Goal: Task Accomplishment & Management: Manage account settings

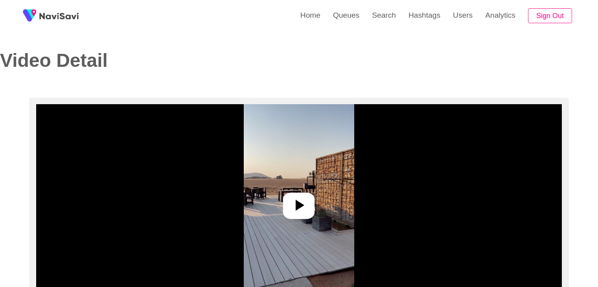
select select "**********"
select select "**"
click at [301, 193] on div at bounding box center [298, 206] width 31 height 26
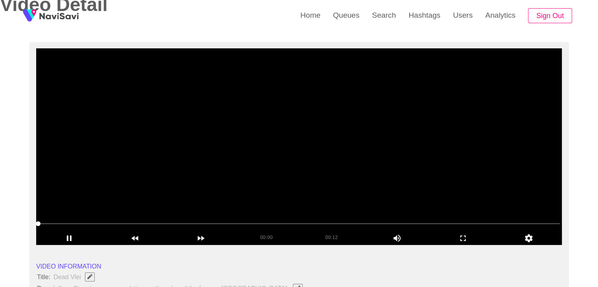
scroll to position [79, 0]
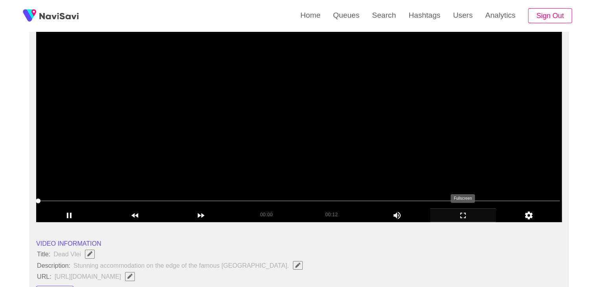
click at [468, 216] on icon "add" at bounding box center [462, 215] width 65 height 9
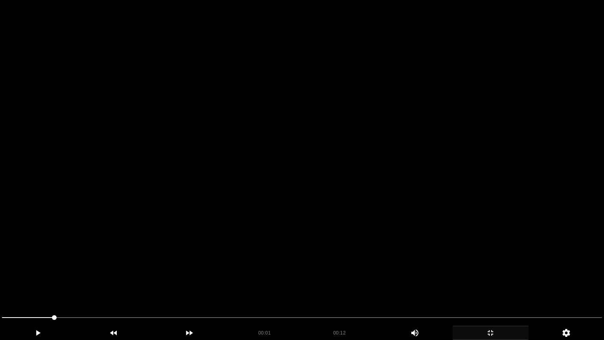
click at [377, 212] on video at bounding box center [302, 170] width 604 height 340
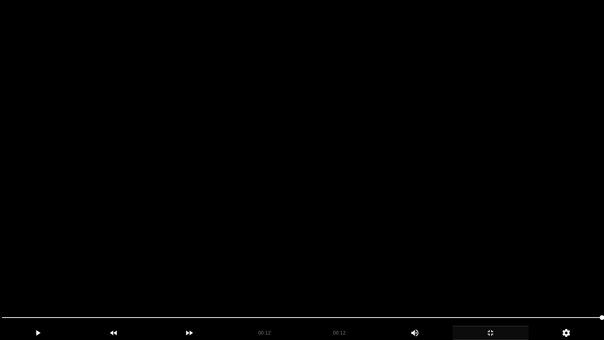
click at [336, 181] on video at bounding box center [302, 170] width 604 height 340
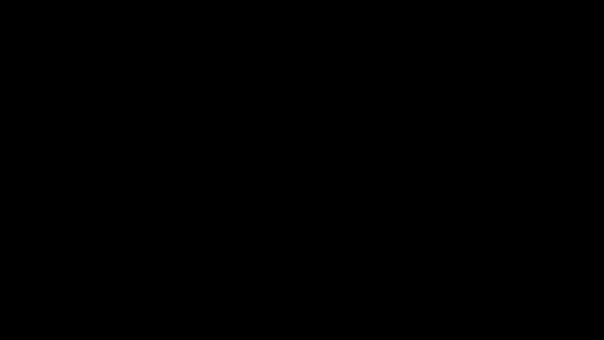
click at [505, 287] on icon "add" at bounding box center [490, 332] width 75 height 9
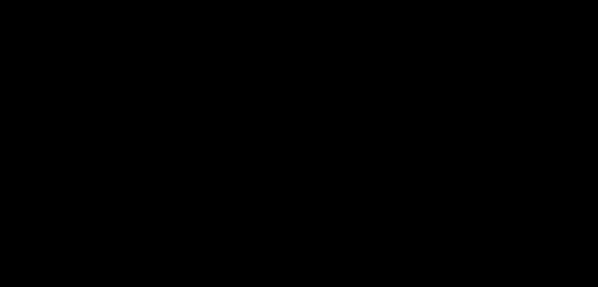
scroll to position [197, 0]
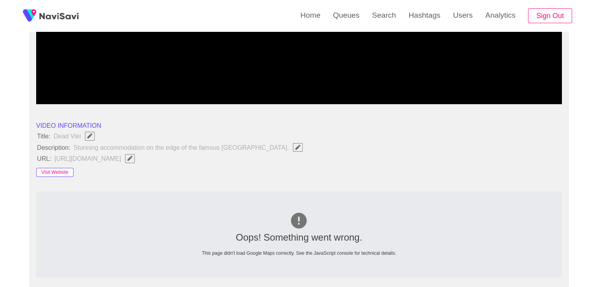
click at [58, 172] on button "Visit Website" at bounding box center [54, 172] width 37 height 9
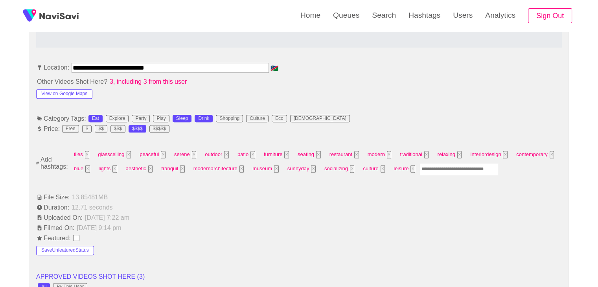
scroll to position [432, 0]
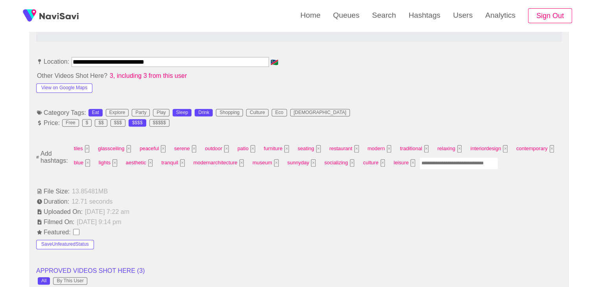
click at [441, 162] on input "Enter tag here and press return" at bounding box center [458, 163] width 79 height 12
type input "*********"
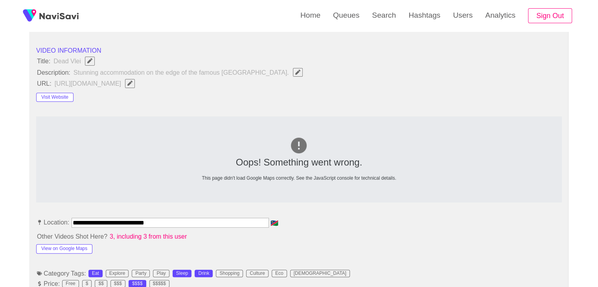
scroll to position [275, 0]
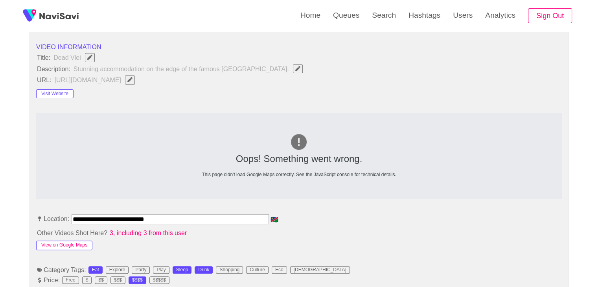
click at [74, 245] on button "View on Google Maps" at bounding box center [64, 245] width 56 height 9
click at [54, 96] on button "Visit Website" at bounding box center [54, 93] width 37 height 9
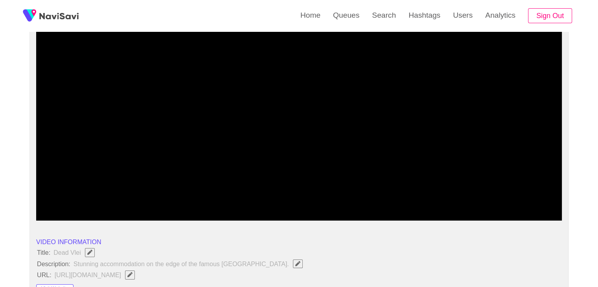
scroll to position [39, 0]
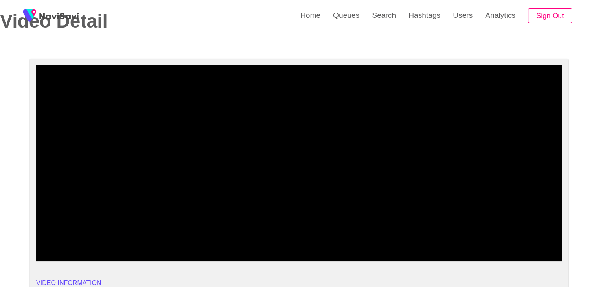
drag, startPoint x: 228, startPoint y: 239, endPoint x: 262, endPoint y: 222, distance: 37.4
click at [226, 238] on span at bounding box center [299, 240] width 522 height 13
click at [362, 191] on video at bounding box center [299, 163] width 526 height 197
drag, startPoint x: 360, startPoint y: 192, endPoint x: 355, endPoint y: 194, distance: 5.3
click at [357, 194] on video at bounding box center [299, 163] width 526 height 197
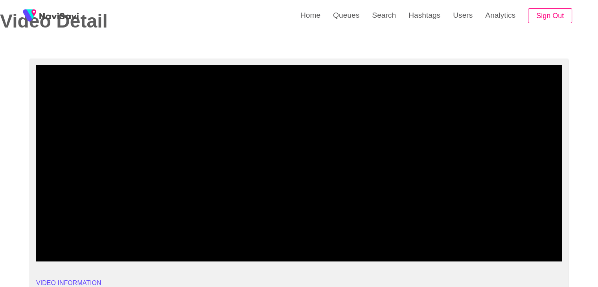
drag, startPoint x: 217, startPoint y: 233, endPoint x: 205, endPoint y: 235, distance: 12.0
click at [205, 235] on div at bounding box center [299, 241] width 528 height 20
drag, startPoint x: 106, startPoint y: 239, endPoint x: 80, endPoint y: 238, distance: 26.3
click at [80, 238] on span at bounding box center [299, 240] width 522 height 13
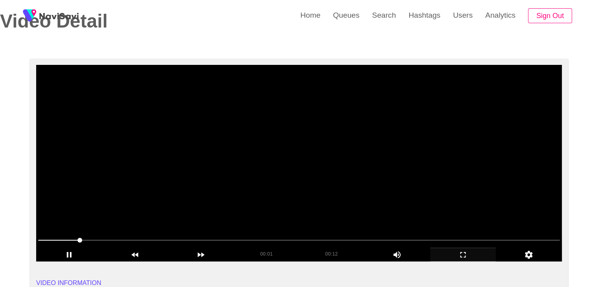
click at [319, 182] on video at bounding box center [299, 163] width 526 height 197
click at [318, 192] on video at bounding box center [299, 163] width 526 height 197
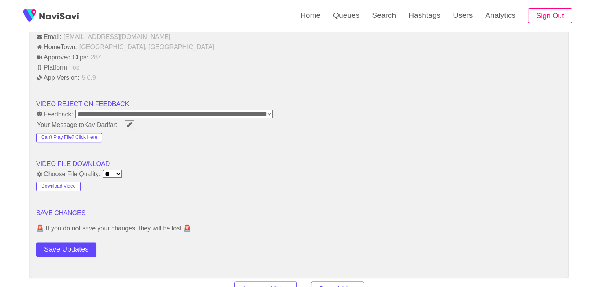
scroll to position [1061, 0]
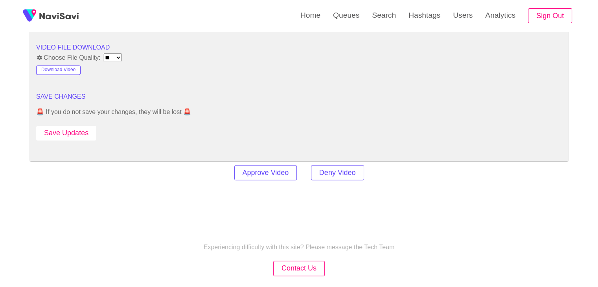
click at [75, 134] on button "Save Updates" at bounding box center [66, 133] width 60 height 15
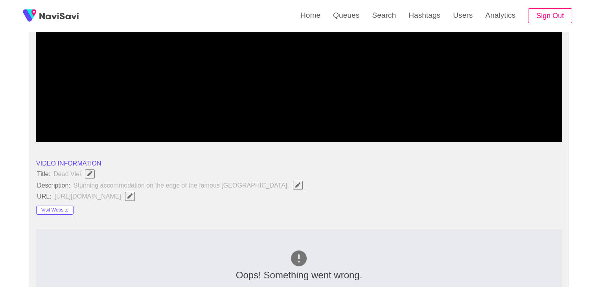
scroll to position [197, 0]
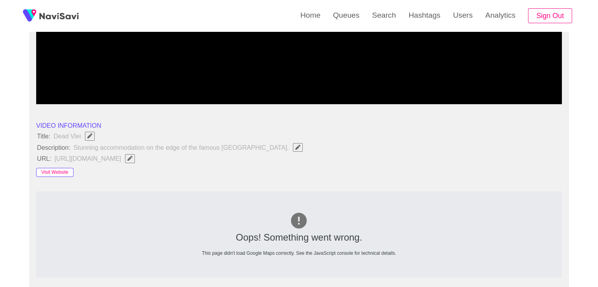
click at [50, 170] on button "Visit Website" at bounding box center [54, 172] width 37 height 9
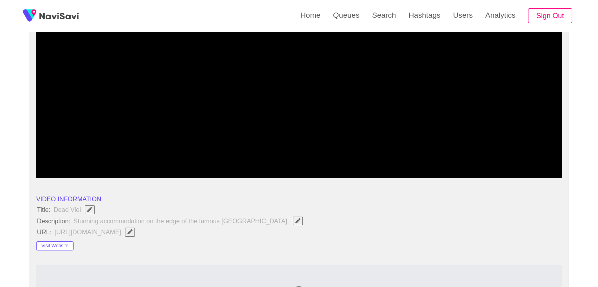
scroll to position [118, 0]
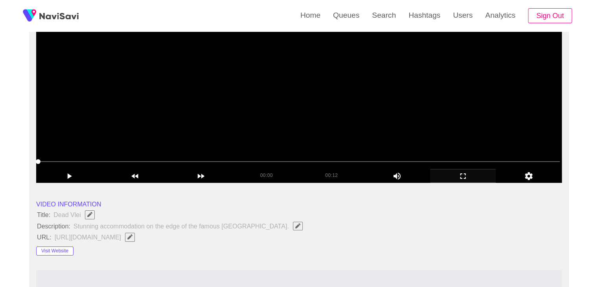
click at [310, 123] on video at bounding box center [299, 84] width 526 height 197
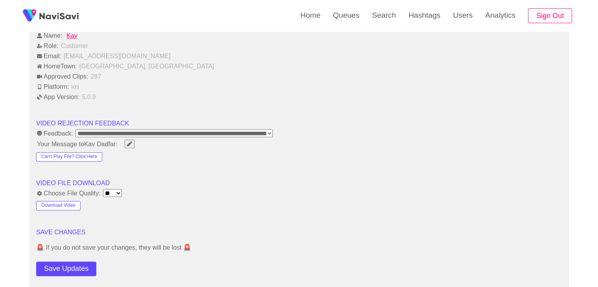
scroll to position [1022, 0]
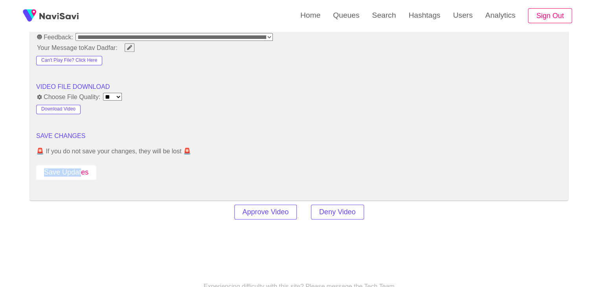
click at [80, 162] on div "Save Updates" at bounding box center [88, 171] width 105 height 18
click at [90, 171] on button "Save Updates" at bounding box center [66, 172] width 60 height 15
click at [66, 169] on button "Save Updates" at bounding box center [66, 172] width 60 height 15
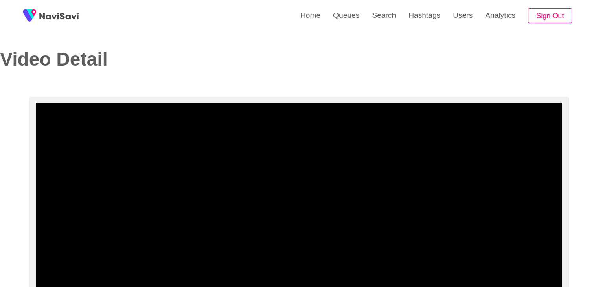
scroll to position [0, 0]
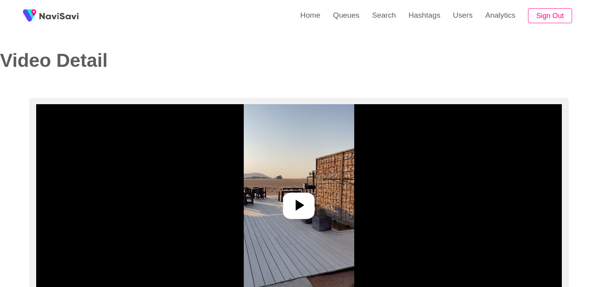
select select "**********"
select select "**"
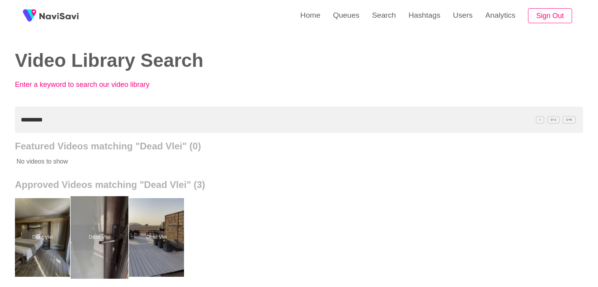
scroll to position [39, 0]
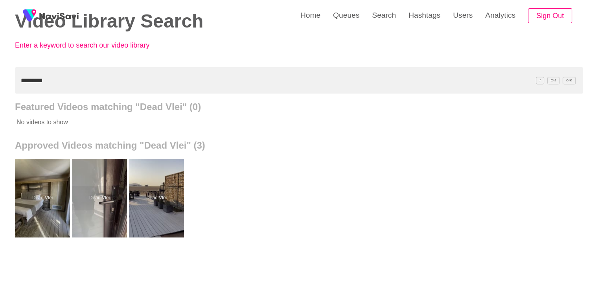
click at [0, 84] on div "Home Queues Search Hashtags Users Analytics Sign Out Video Library Search Enter…" at bounding box center [299, 178] width 598 height 435
paste input "*******"
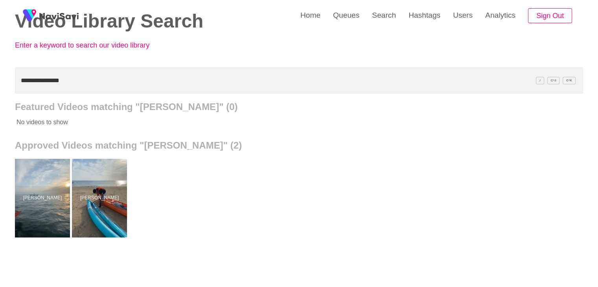
drag, startPoint x: 88, startPoint y: 83, endPoint x: 0, endPoint y: 82, distance: 87.7
click at [0, 82] on div "**********" at bounding box center [299, 178] width 598 height 435
paste input "text"
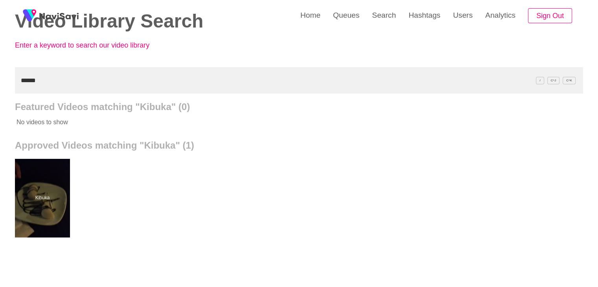
drag, startPoint x: 50, startPoint y: 186, endPoint x: 102, endPoint y: 88, distance: 110.8
drag, startPoint x: 39, startPoint y: 87, endPoint x: 0, endPoint y: 86, distance: 38.9
click at [0, 87] on div "Home Queues Search Hashtags Users Analytics Sign Out Video Library Search Enter…" at bounding box center [299, 178] width 598 height 435
paste input "**********"
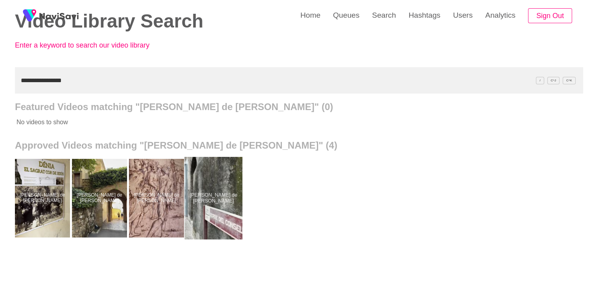
drag, startPoint x: 219, startPoint y: 194, endPoint x: 209, endPoint y: 160, distance: 34.8
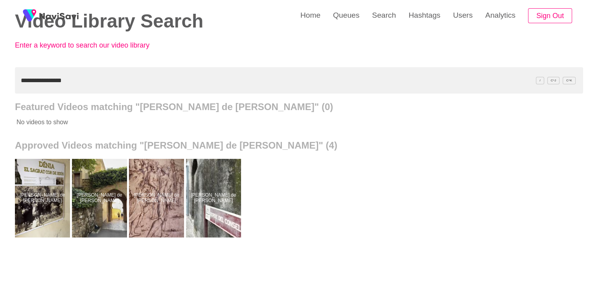
drag, startPoint x: 8, startPoint y: 84, endPoint x: 0, endPoint y: 85, distance: 8.3
click at [0, 85] on div "**********" at bounding box center [299, 178] width 598 height 435
paste input "text"
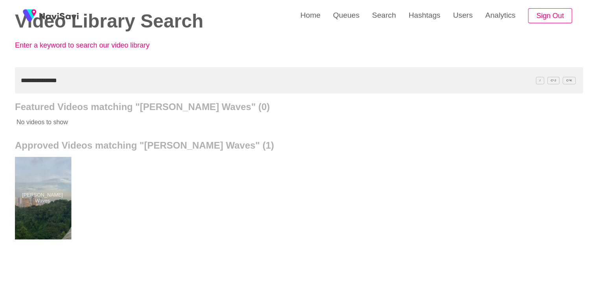
drag, startPoint x: 55, startPoint y: 188, endPoint x: 56, endPoint y: 159, distance: 29.1
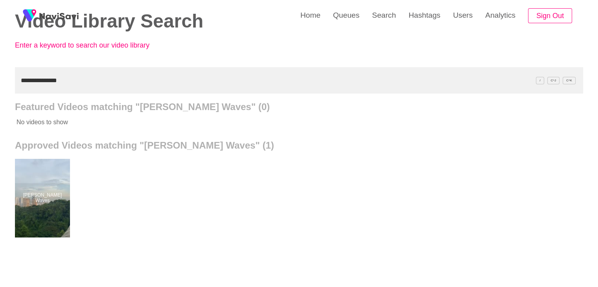
drag, startPoint x: 90, startPoint y: 71, endPoint x: 0, endPoint y: 80, distance: 90.1
click at [0, 80] on div "**********" at bounding box center [299, 178] width 598 height 435
paste input "***"
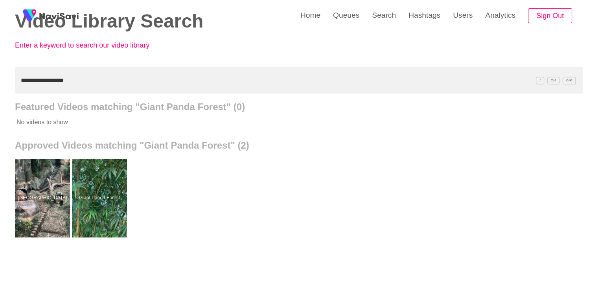
drag, startPoint x: 45, startPoint y: 172, endPoint x: 83, endPoint y: 62, distance: 116.5
drag, startPoint x: 75, startPoint y: 84, endPoint x: 0, endPoint y: 86, distance: 74.7
click at [0, 86] on div "**********" at bounding box center [299, 178] width 598 height 435
paste input "text"
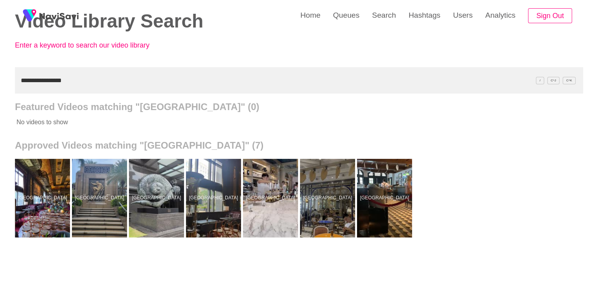
drag, startPoint x: 114, startPoint y: 80, endPoint x: 0, endPoint y: 81, distance: 114.4
click at [0, 84] on div "**********" at bounding box center [299, 178] width 598 height 435
paste input "text"
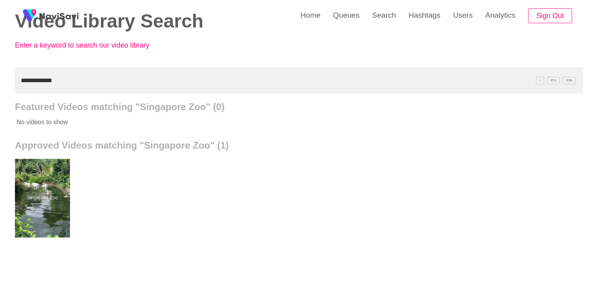
click at [0, 88] on div "**********" at bounding box center [299, 178] width 598 height 435
paste input "text"
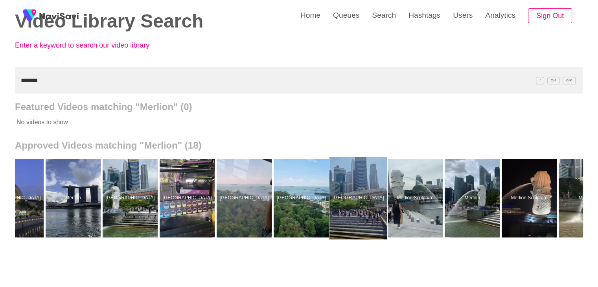
scroll to position [0, 458]
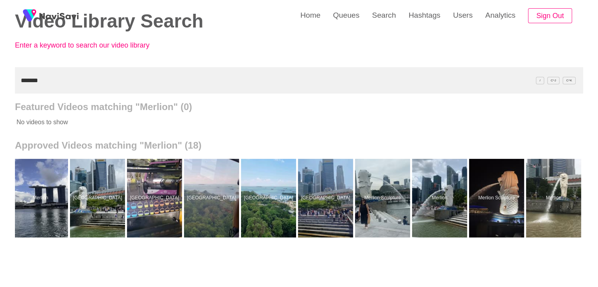
click at [0, 82] on div "Home Queues Search Hashtags Users Analytics Sign Out Video Library Search Enter…" at bounding box center [299, 178] width 598 height 435
paste input "**********"
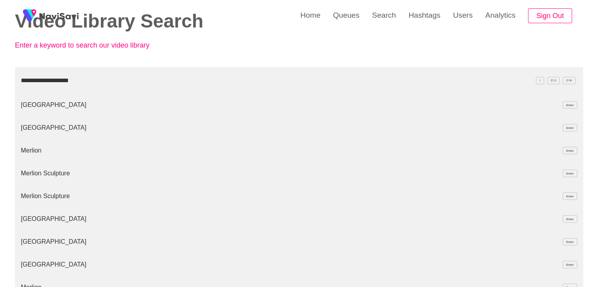
type input "**********"
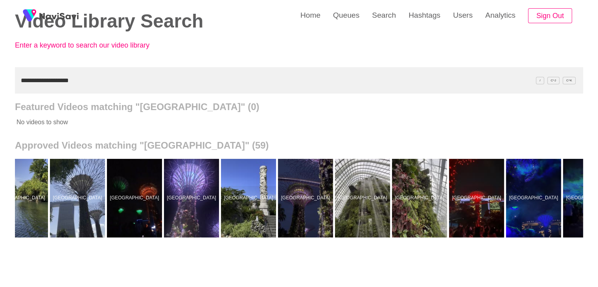
scroll to position [0, 0]
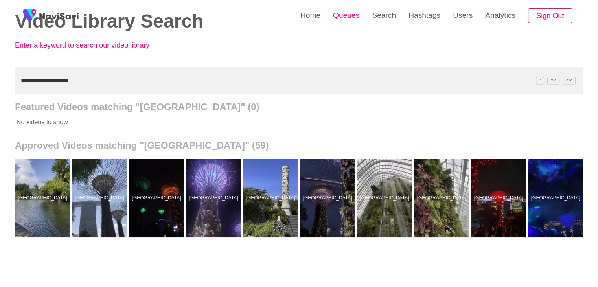
click at [349, 20] on link "Queues" at bounding box center [346, 15] width 39 height 31
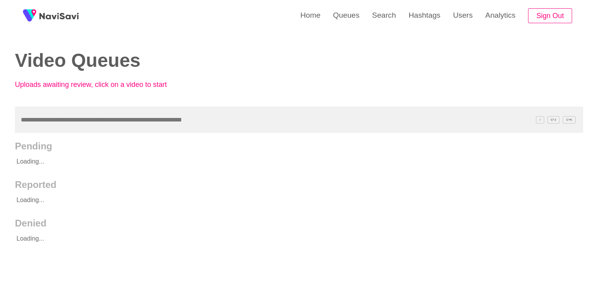
click at [97, 123] on input "text" at bounding box center [299, 120] width 568 height 26
type input "**********"
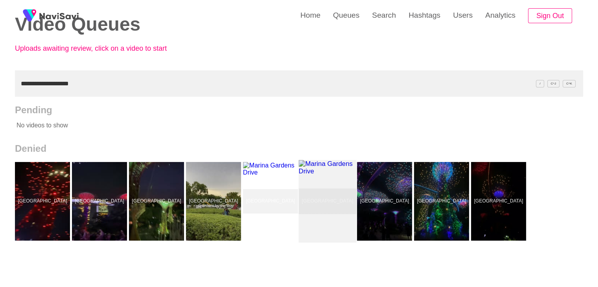
scroll to position [39, 0]
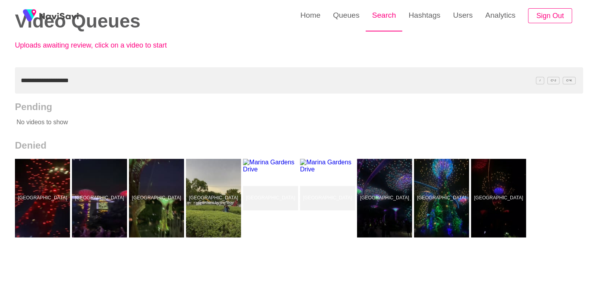
click at [380, 19] on link "Search" at bounding box center [384, 15] width 37 height 31
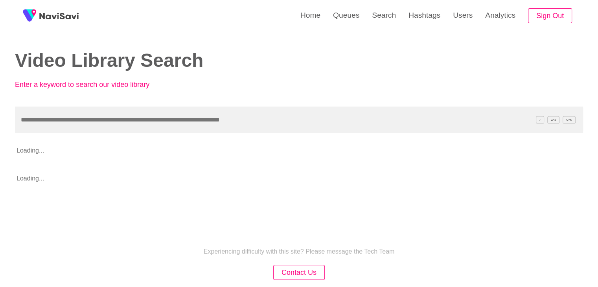
click at [96, 127] on input "text" at bounding box center [299, 120] width 568 height 26
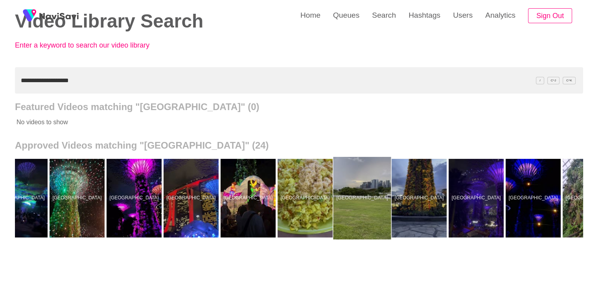
scroll to position [0, 593]
drag, startPoint x: 344, startPoint y: 203, endPoint x: 344, endPoint y: 198, distance: 5.1
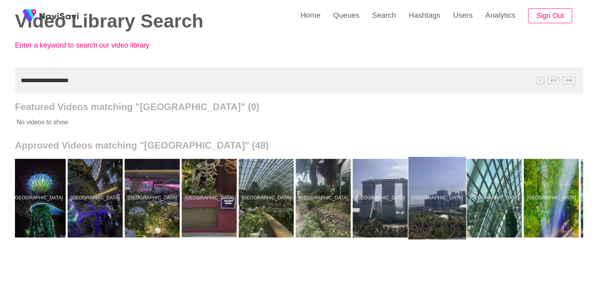
scroll to position [0, 1431]
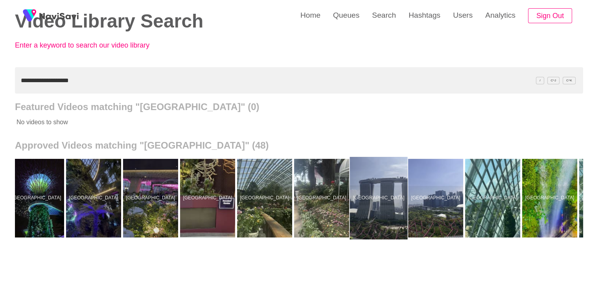
drag, startPoint x: 387, startPoint y: 186, endPoint x: 272, endPoint y: 57, distance: 173.7
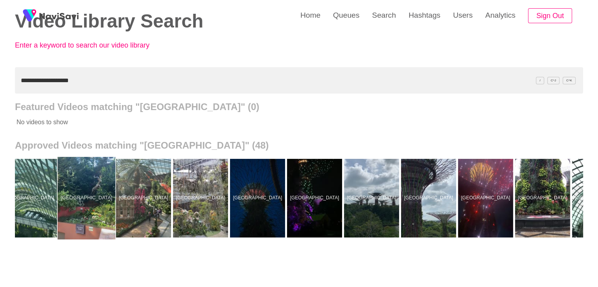
scroll to position [0, 2009]
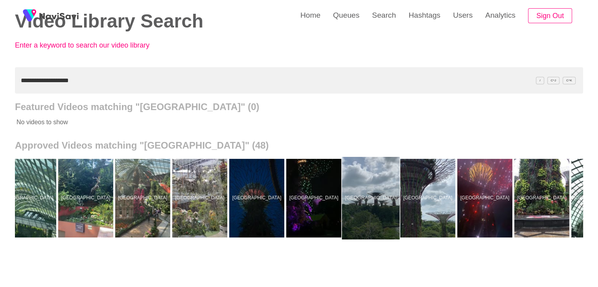
drag, startPoint x: 391, startPoint y: 199, endPoint x: 367, endPoint y: 185, distance: 28.7
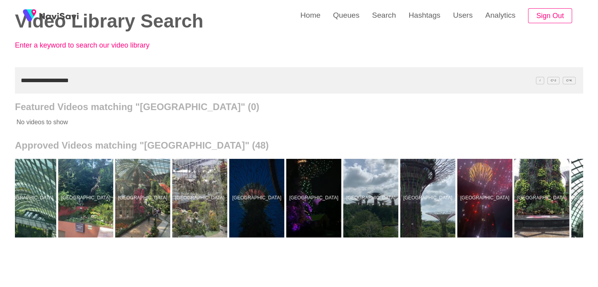
drag, startPoint x: 105, startPoint y: 79, endPoint x: 0, endPoint y: 84, distance: 105.4
click at [0, 84] on div "**********" at bounding box center [299, 178] width 598 height 435
paste input "text"
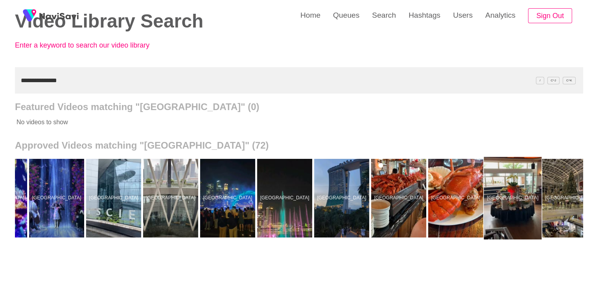
scroll to position [0, 3536]
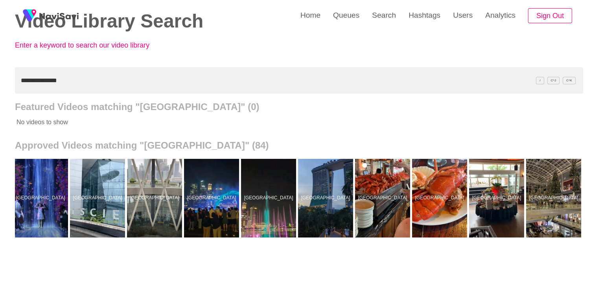
drag, startPoint x: 371, startPoint y: 189, endPoint x: 272, endPoint y: 66, distance: 157.1
drag, startPoint x: 81, startPoint y: 82, endPoint x: 0, endPoint y: 78, distance: 81.1
click at [0, 78] on div "**********" at bounding box center [299, 178] width 598 height 435
paste input "*"
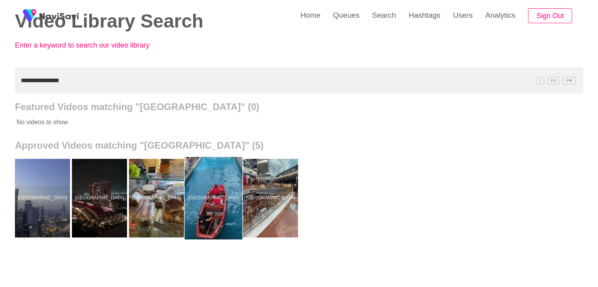
drag, startPoint x: 204, startPoint y: 205, endPoint x: 198, endPoint y: 187, distance: 18.9
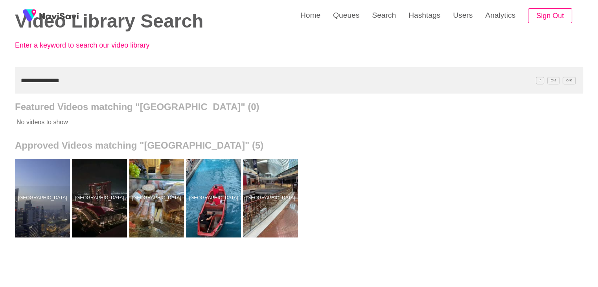
drag, startPoint x: 78, startPoint y: 92, endPoint x: 0, endPoint y: 95, distance: 78.3
click at [0, 95] on div "**********" at bounding box center [299, 178] width 598 height 435
paste input "text"
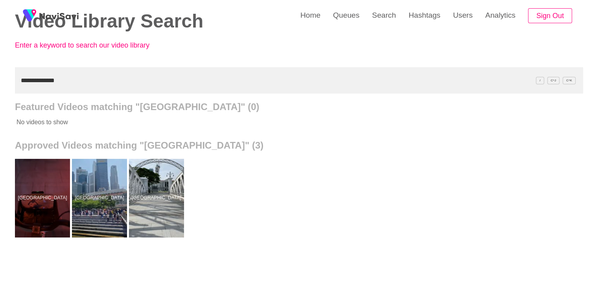
drag, startPoint x: 87, startPoint y: 79, endPoint x: 0, endPoint y: 85, distance: 87.4
click at [0, 85] on div "**********" at bounding box center [299, 178] width 598 height 435
paste input "text"
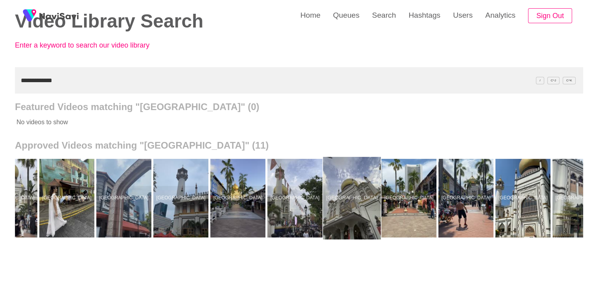
scroll to position [0, 59]
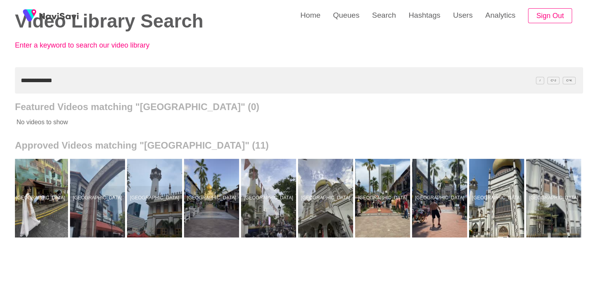
click at [0, 76] on div "**********" at bounding box center [299, 178] width 598 height 435
paste input "text"
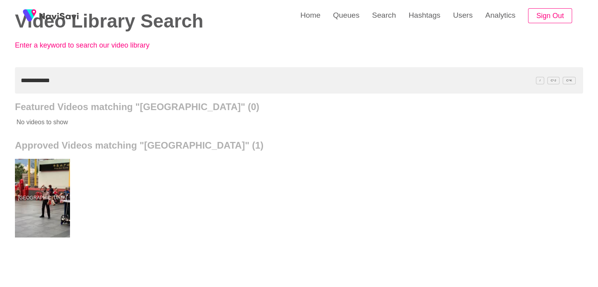
click at [0, 87] on div "**********" at bounding box center [299, 178] width 598 height 435
paste input "*****"
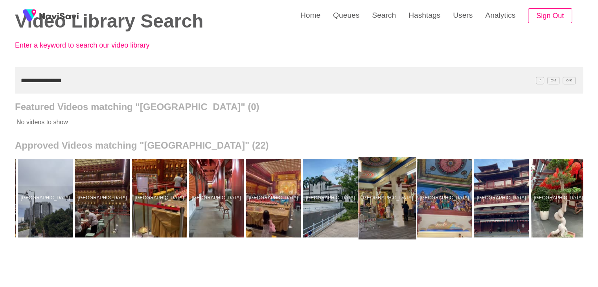
scroll to position [0, 686]
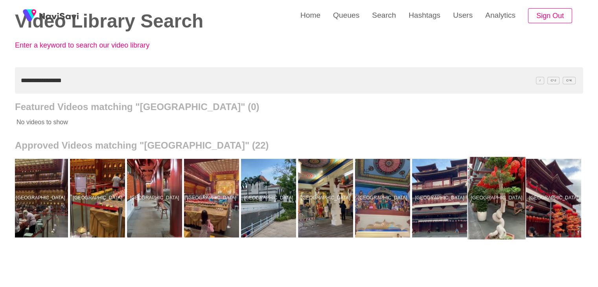
drag, startPoint x: 498, startPoint y: 176, endPoint x: 479, endPoint y: 158, distance: 26.4
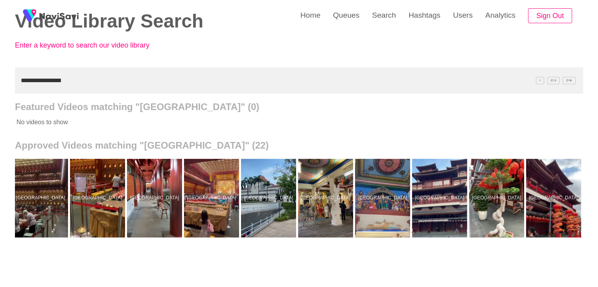
drag, startPoint x: 44, startPoint y: 80, endPoint x: 0, endPoint y: 84, distance: 43.8
click at [0, 84] on div "**********" at bounding box center [299, 178] width 598 height 435
paste input "text"
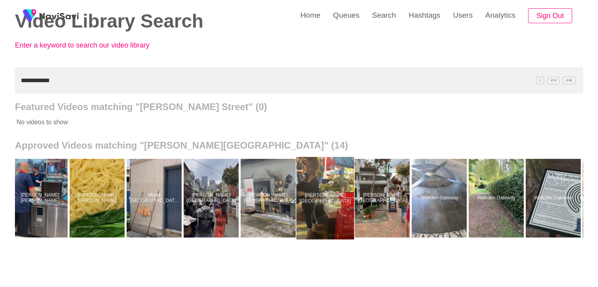
scroll to position [0, 0]
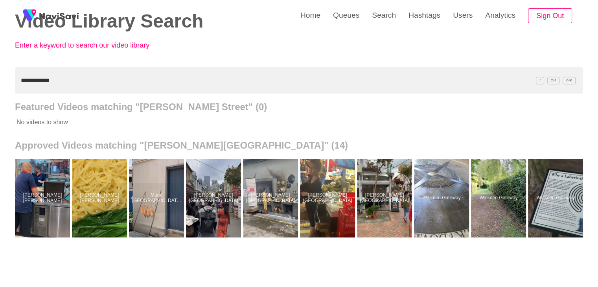
drag, startPoint x: 72, startPoint y: 77, endPoint x: 0, endPoint y: 87, distance: 72.6
click at [0, 87] on div "**********" at bounding box center [299, 178] width 598 height 435
paste input "***"
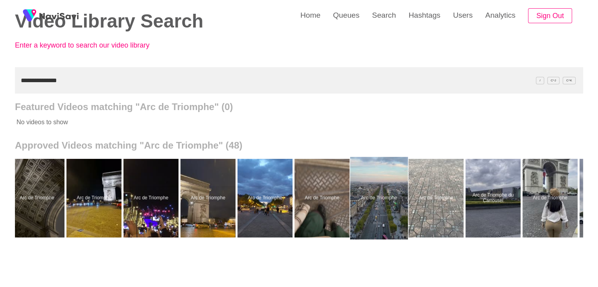
scroll to position [0, 1656]
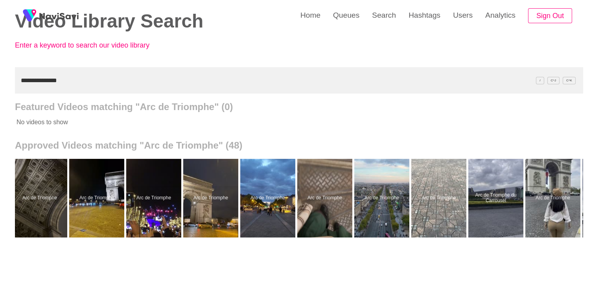
drag, startPoint x: 83, startPoint y: 88, endPoint x: 0, endPoint y: 82, distance: 83.5
click at [0, 82] on div "**********" at bounding box center [299, 178] width 598 height 435
paste input "****"
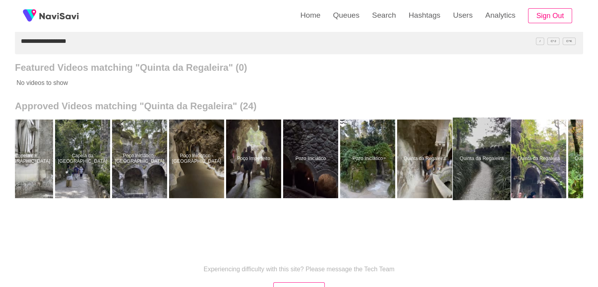
scroll to position [0, 800]
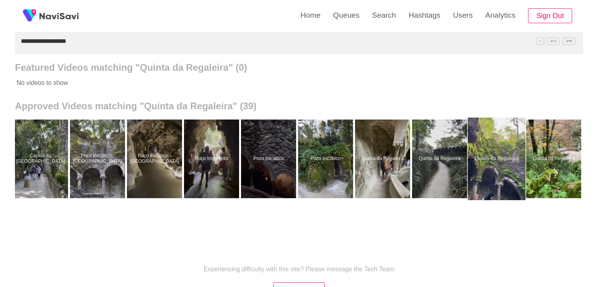
drag, startPoint x: 500, startPoint y: 157, endPoint x: 444, endPoint y: 101, distance: 78.9
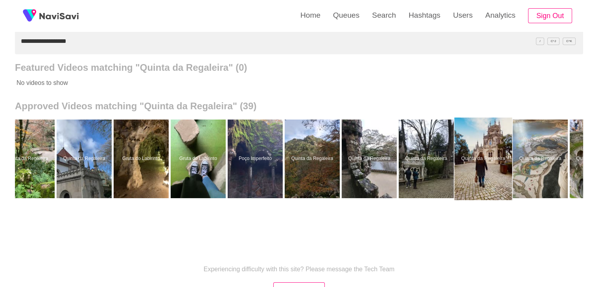
scroll to position [0, 1331]
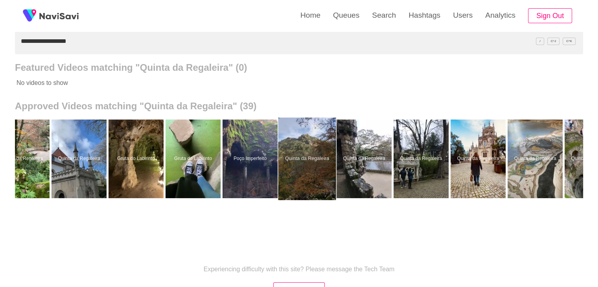
drag, startPoint x: 311, startPoint y: 152, endPoint x: 309, endPoint y: 143, distance: 9.5
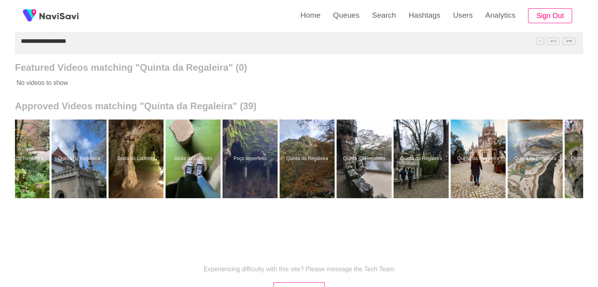
drag, startPoint x: 85, startPoint y: 48, endPoint x: 0, endPoint y: 46, distance: 84.9
click at [0, 46] on div "**********" at bounding box center [299, 138] width 598 height 435
paste input "*******"
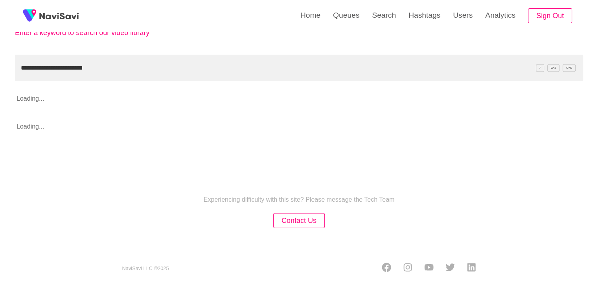
scroll to position [79, 0]
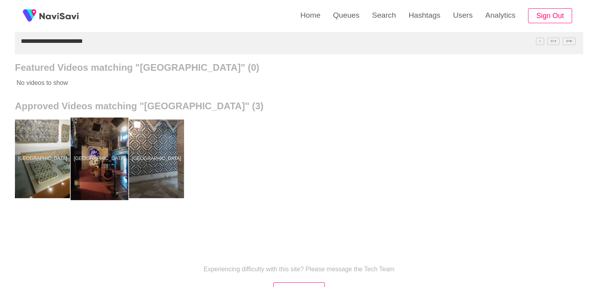
drag, startPoint x: 103, startPoint y: 164, endPoint x: 103, endPoint y: 147, distance: 16.5
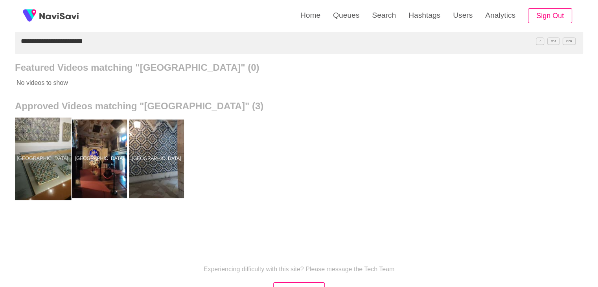
drag, startPoint x: 50, startPoint y: 137, endPoint x: 56, endPoint y: 109, distance: 28.5
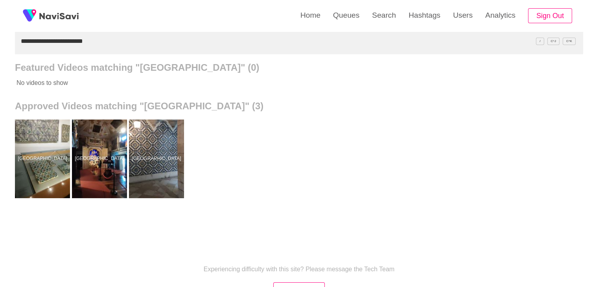
drag, startPoint x: 111, startPoint y: 33, endPoint x: 0, endPoint y: 48, distance: 111.8
click at [0, 49] on div "**********" at bounding box center [299, 138] width 598 height 435
paste input "text"
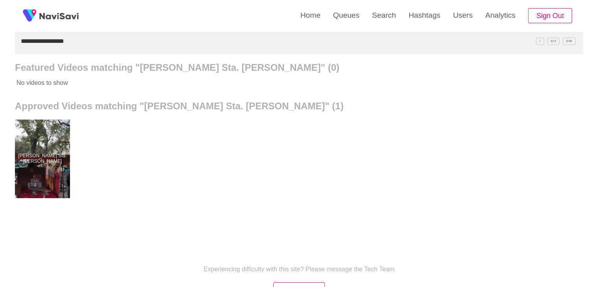
click at [0, 43] on div "**********" at bounding box center [299, 138] width 598 height 435
paste input "**********"
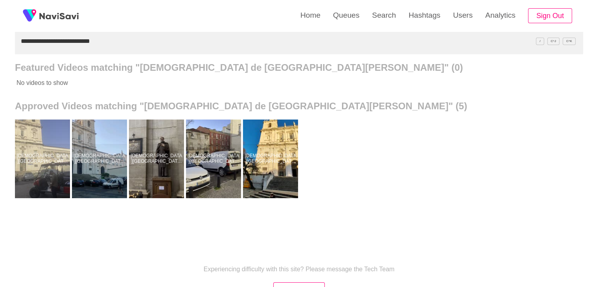
drag, startPoint x: 115, startPoint y: 42, endPoint x: 0, endPoint y: 44, distance: 115.2
click at [0, 44] on div "**********" at bounding box center [299, 138] width 598 height 435
paste input "text"
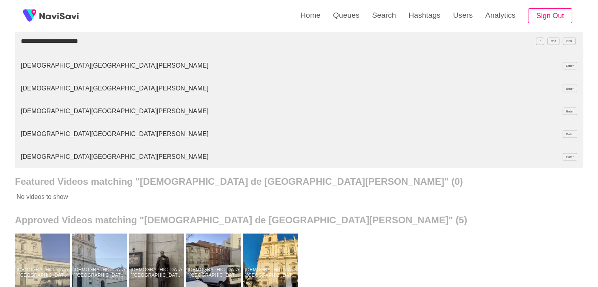
type input "**********"
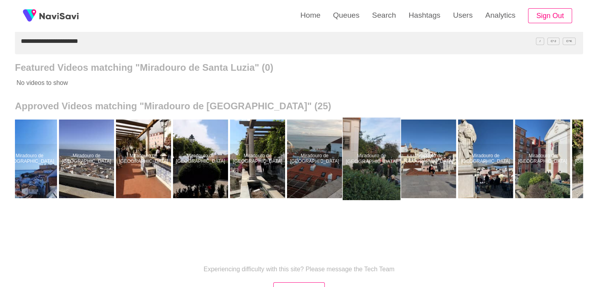
scroll to position [0, 753]
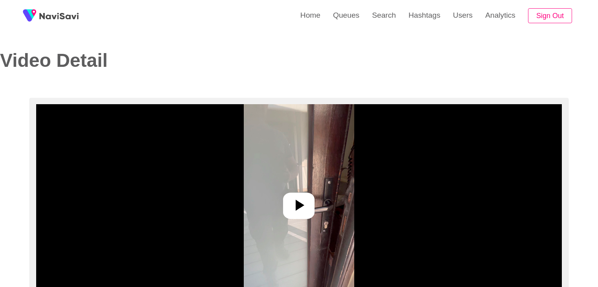
select select "**********"
select select "**"
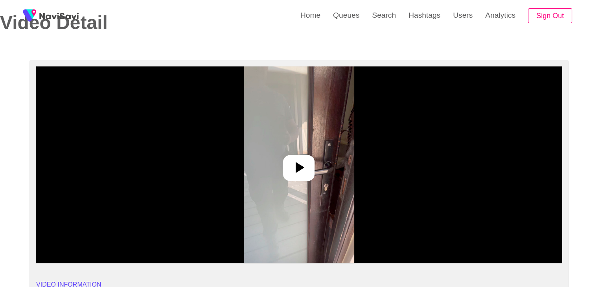
scroll to position [39, 0]
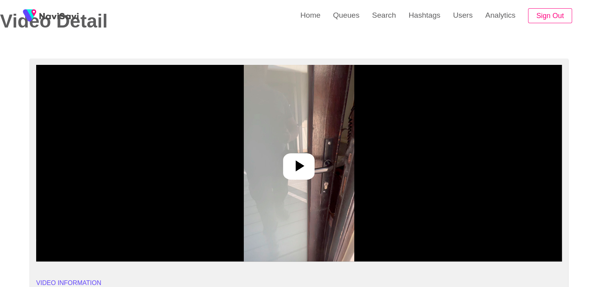
click at [300, 153] on div at bounding box center [298, 166] width 31 height 26
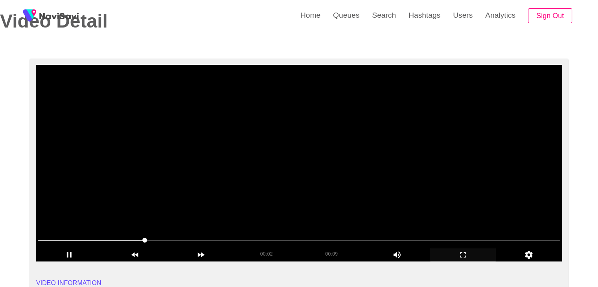
click at [470, 254] on icon "add" at bounding box center [462, 254] width 65 height 9
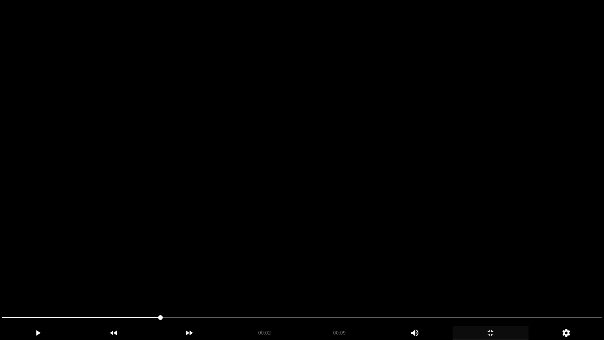
drag, startPoint x: 74, startPoint y: 317, endPoint x: 1, endPoint y: 312, distance: 72.9
click at [1, 287] on div at bounding box center [302, 318] width 606 height 21
click at [322, 254] on video at bounding box center [302, 170] width 604 height 340
click at [322, 253] on video at bounding box center [302, 170] width 604 height 340
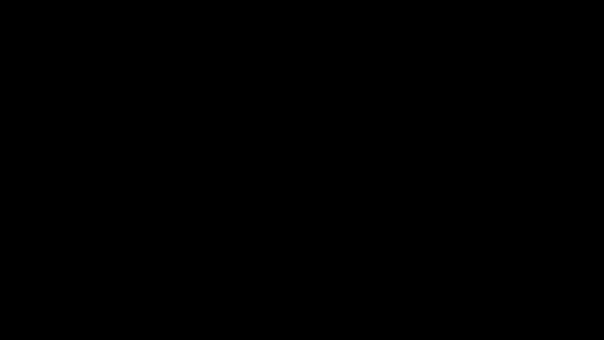
click at [482, 287] on icon "add" at bounding box center [490, 332] width 75 height 9
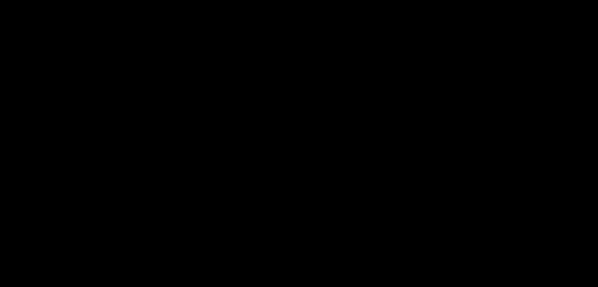
scroll to position [393, 0]
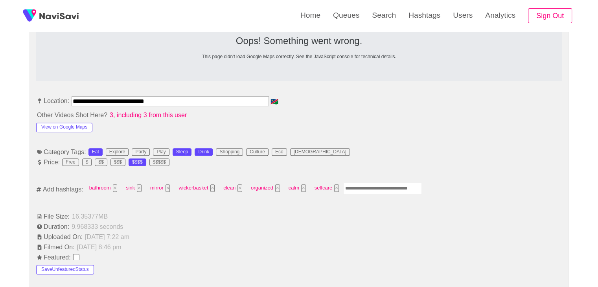
click at [364, 184] on input "Enter tag here and press return" at bounding box center [382, 188] width 79 height 12
type input "*********"
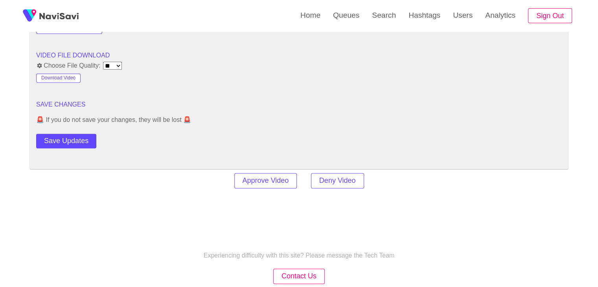
scroll to position [1061, 0]
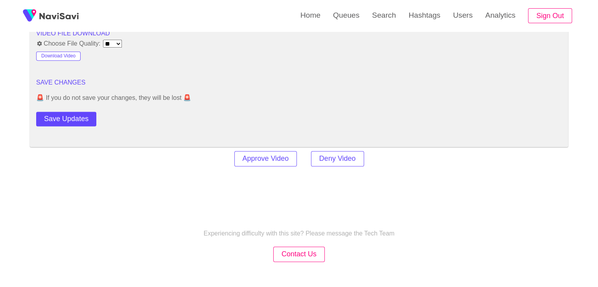
click at [70, 108] on div "Save Updates" at bounding box center [88, 117] width 105 height 18
click at [77, 115] on button "Save Updates" at bounding box center [66, 119] width 60 height 15
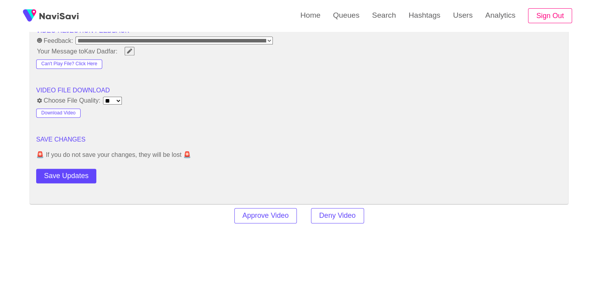
scroll to position [1022, 0]
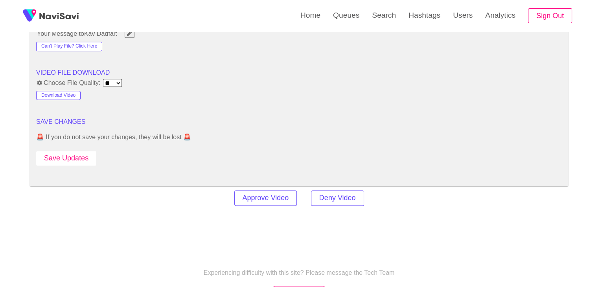
click at [79, 157] on button "Save Updates" at bounding box center [66, 158] width 60 height 15
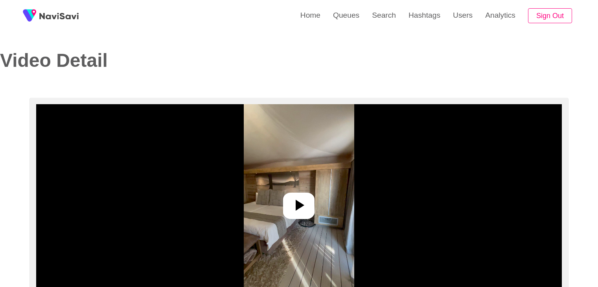
select select "**********"
select select "**"
click at [282, 207] on img at bounding box center [299, 202] width 110 height 197
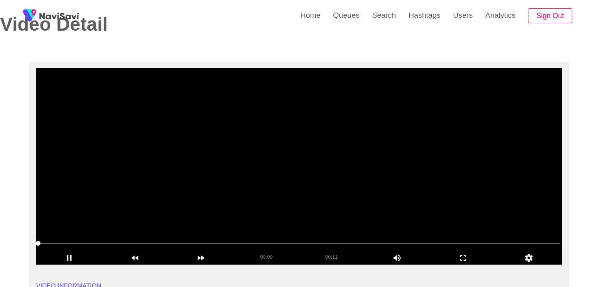
scroll to position [39, 0]
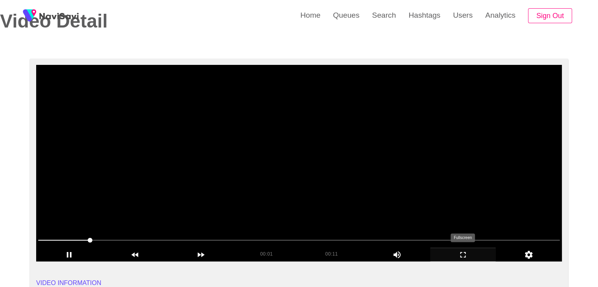
click at [472, 252] on icon "add" at bounding box center [462, 254] width 65 height 9
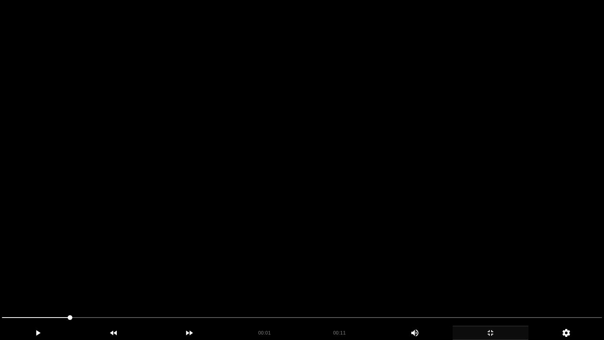
drag, startPoint x: 324, startPoint y: 224, endPoint x: 272, endPoint y: 239, distance: 53.9
click at [324, 224] on video at bounding box center [302, 170] width 604 height 340
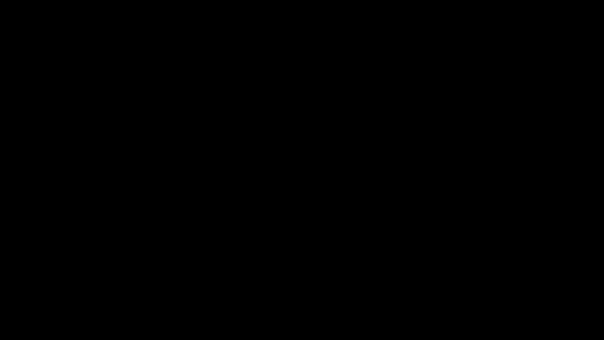
drag, startPoint x: 350, startPoint y: 320, endPoint x: 366, endPoint y: 320, distance: 16.1
click at [366, 287] on span at bounding box center [302, 317] width 600 height 13
drag, startPoint x: 366, startPoint y: 320, endPoint x: 447, endPoint y: 322, distance: 81.0
click at [447, 287] on span at bounding box center [302, 317] width 600 height 13
drag, startPoint x: 447, startPoint y: 322, endPoint x: 479, endPoint y: 320, distance: 31.5
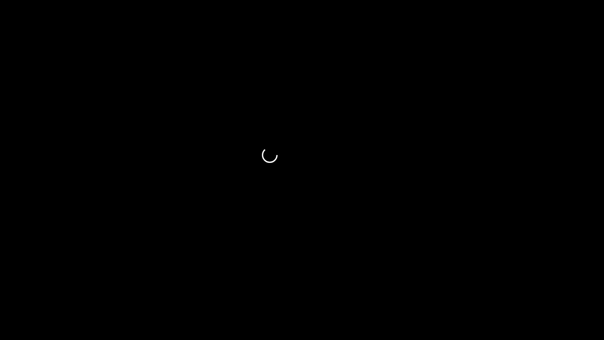
click at [479, 287] on span at bounding box center [302, 317] width 600 height 13
click at [504, 287] on span at bounding box center [302, 317] width 600 height 13
click at [500, 287] on icon "add" at bounding box center [490, 332] width 75 height 9
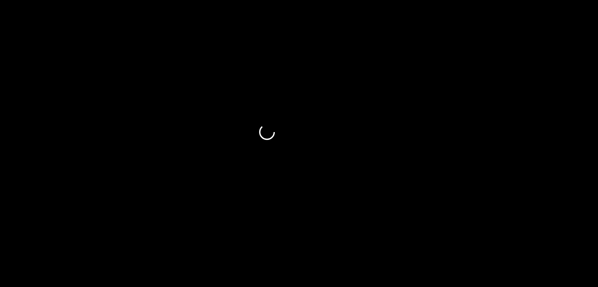
scroll to position [393, 0]
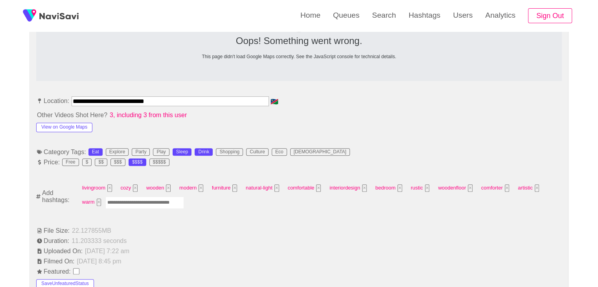
click at [140, 203] on input "Enter tag here and press return" at bounding box center [144, 203] width 79 height 12
type input "*********"
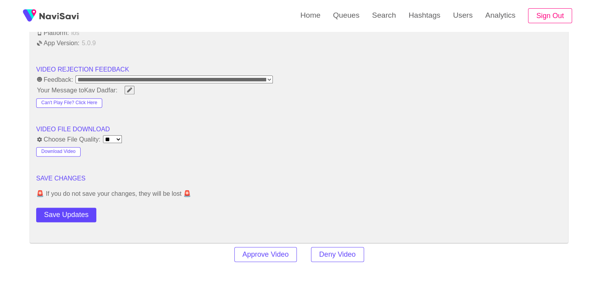
scroll to position [983, 0]
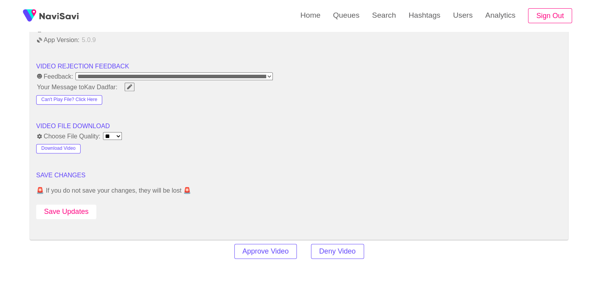
click at [88, 206] on button "Save Updates" at bounding box center [66, 211] width 60 height 15
click at [69, 209] on button "Save Updates" at bounding box center [66, 211] width 60 height 15
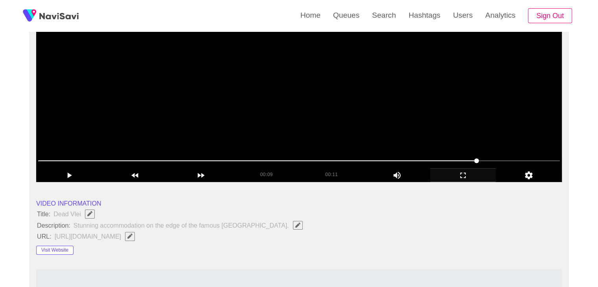
scroll to position [118, 0]
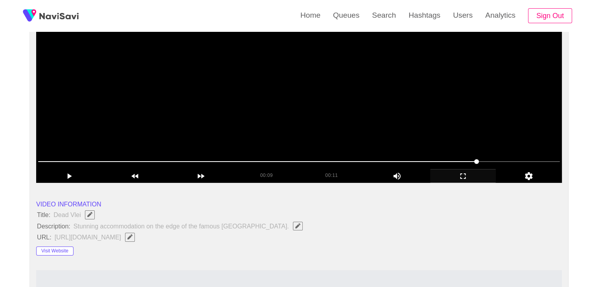
click at [401, 107] on video at bounding box center [299, 84] width 526 height 197
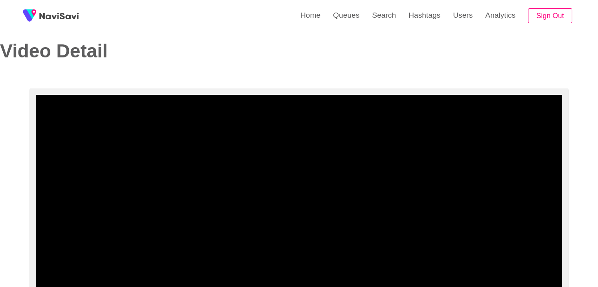
scroll to position [0, 0]
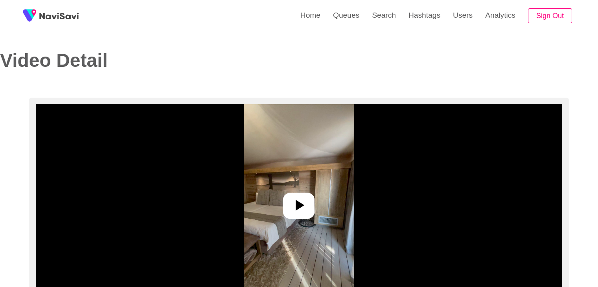
select select "**"
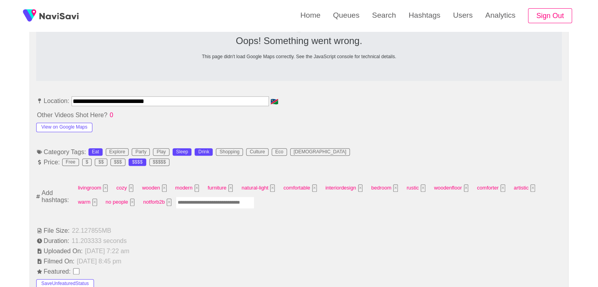
select select "**********"
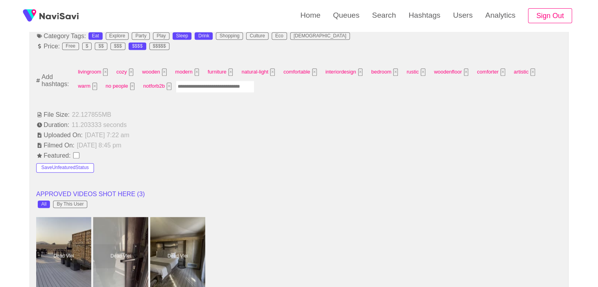
scroll to position [511, 0]
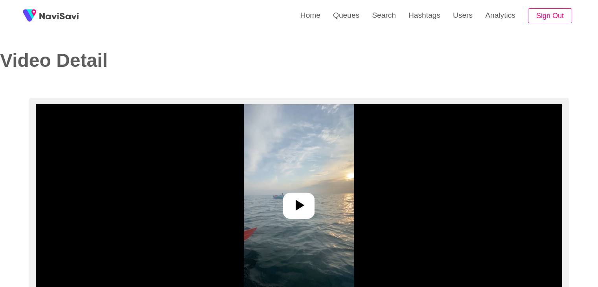
select select "**********"
select select "**"
click at [303, 200] on icon at bounding box center [298, 205] width 19 height 19
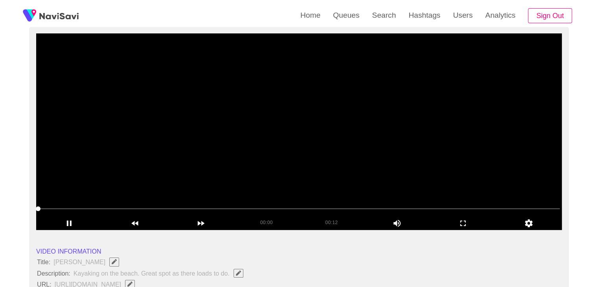
scroll to position [79, 0]
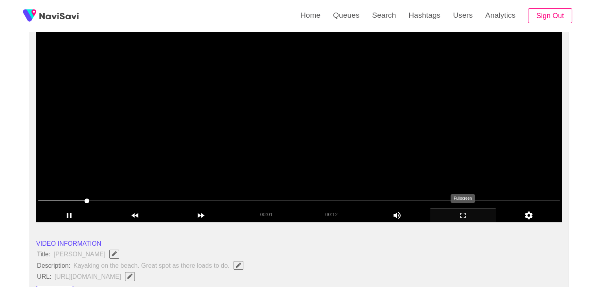
click at [470, 215] on icon "add" at bounding box center [462, 215] width 65 height 9
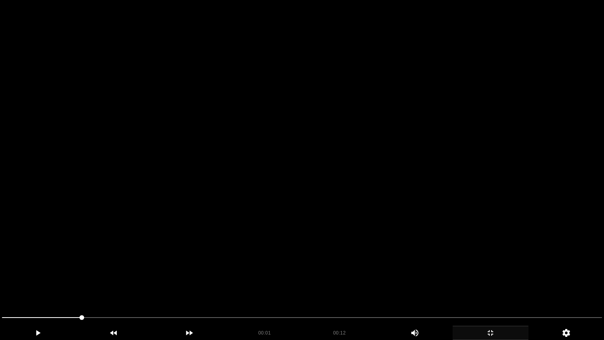
click at [426, 233] on video at bounding box center [302, 170] width 604 height 340
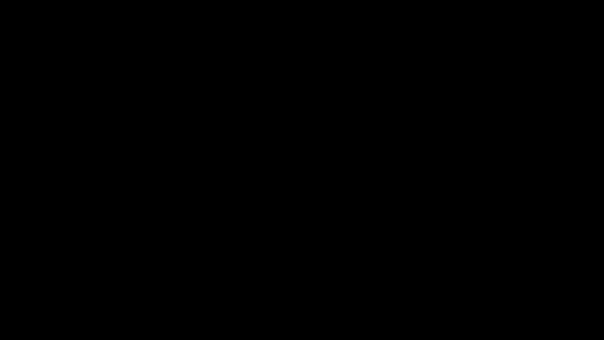
click at [496, 287] on icon "add" at bounding box center [490, 332] width 75 height 9
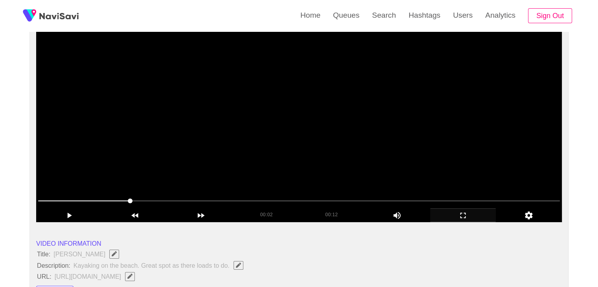
click at [360, 156] on video at bounding box center [299, 124] width 526 height 197
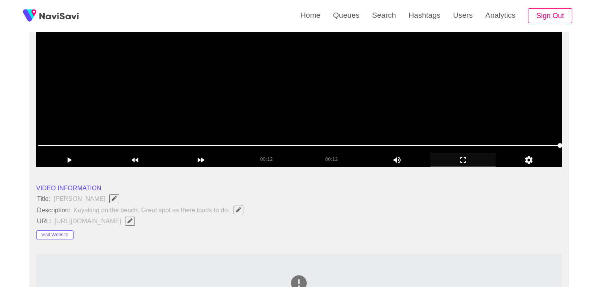
scroll to position [118, 0]
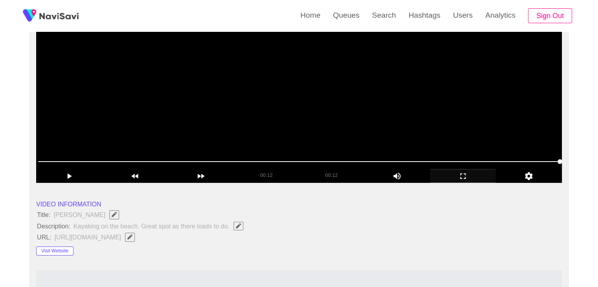
click at [266, 117] on video at bounding box center [299, 84] width 526 height 197
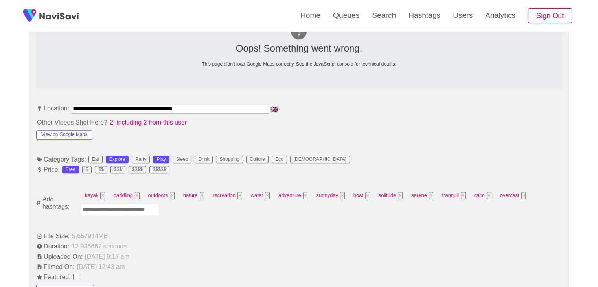
scroll to position [400, 0]
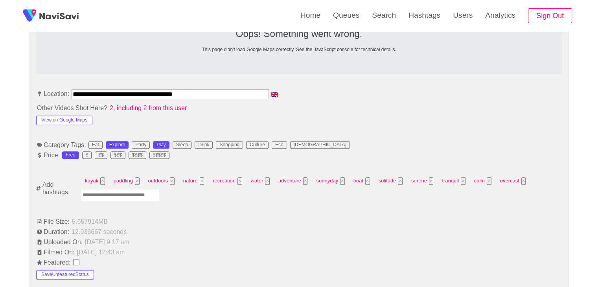
click at [149, 195] on input "Enter tag here and press return" at bounding box center [120, 195] width 79 height 12
type input "*********"
type input "**********"
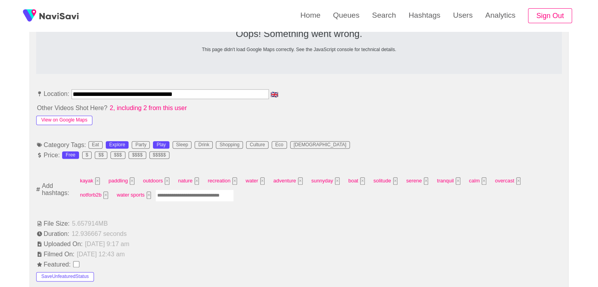
click at [83, 121] on button "View on Google Maps" at bounding box center [64, 120] width 56 height 9
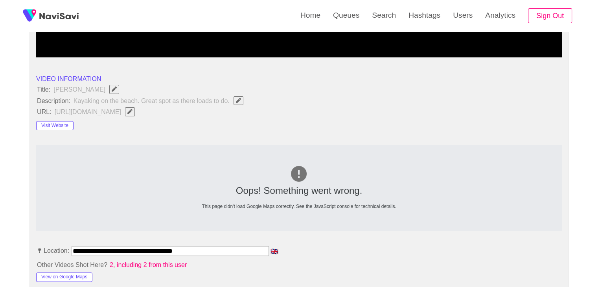
scroll to position [243, 0]
click at [66, 127] on button "Visit Website" at bounding box center [54, 125] width 37 height 9
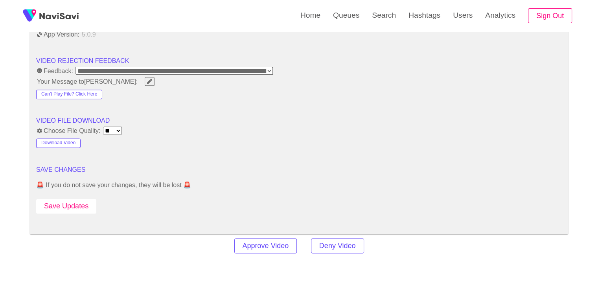
scroll to position [990, 0]
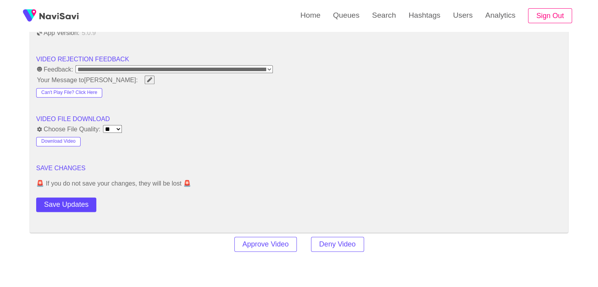
click at [64, 204] on button "Save Updates" at bounding box center [66, 204] width 60 height 15
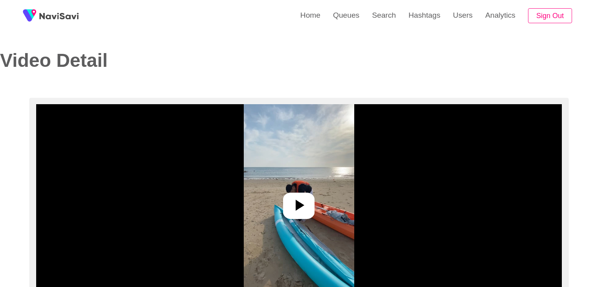
select select "**********"
select select "**"
click at [296, 217] on div at bounding box center [298, 206] width 31 height 26
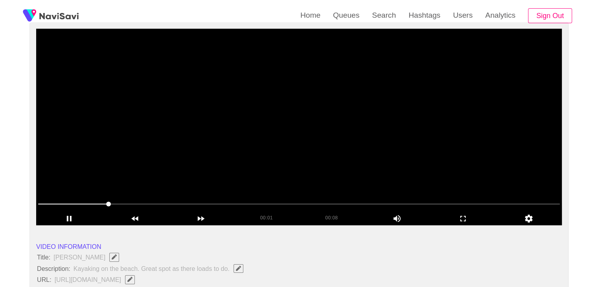
scroll to position [79, 0]
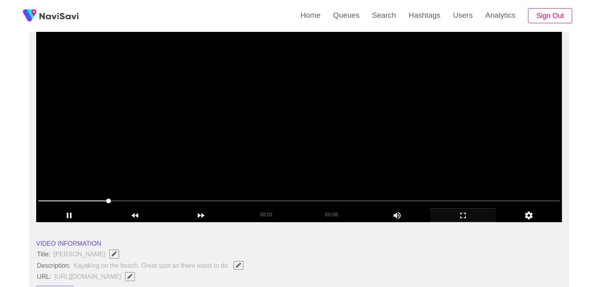
click at [460, 214] on icon "add" at bounding box center [463, 216] width 6 height 6
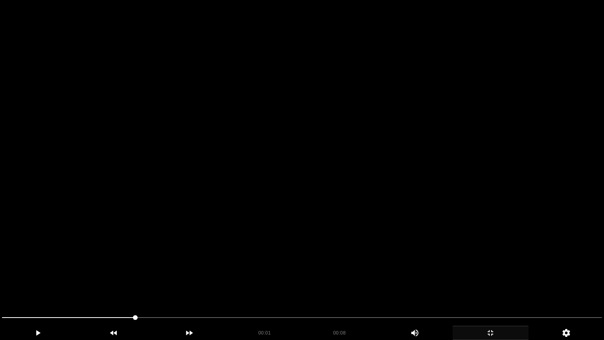
click at [448, 246] on video at bounding box center [302, 170] width 604 height 340
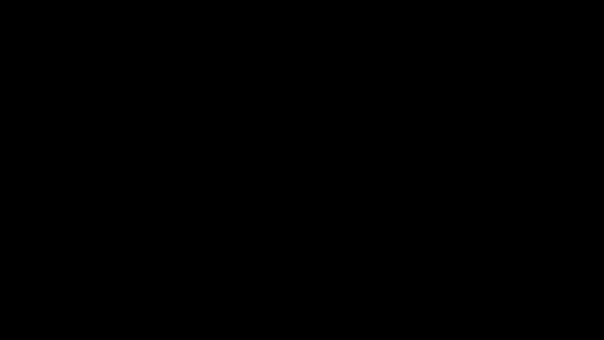
click at [492, 287] on div "add" at bounding box center [490, 332] width 76 height 14
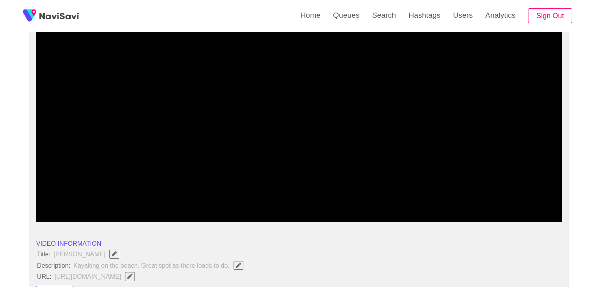
click at [344, 143] on video at bounding box center [299, 124] width 526 height 197
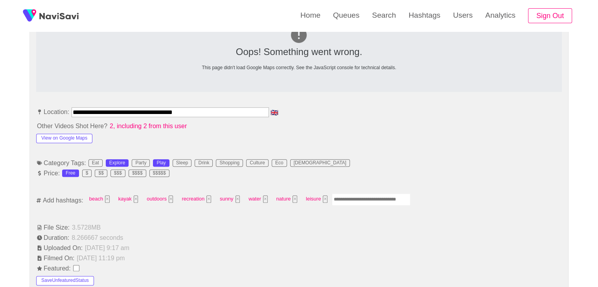
scroll to position [393, 0]
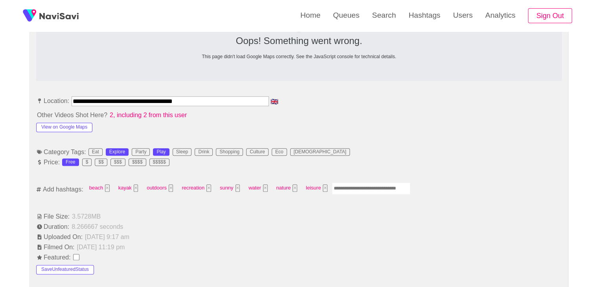
click at [350, 189] on input "Enter tag here and press return" at bounding box center [371, 188] width 79 height 12
type input "*********"
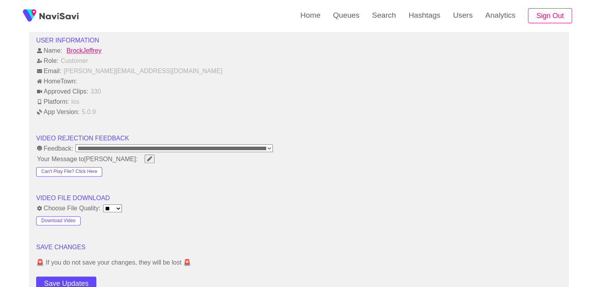
scroll to position [904, 0]
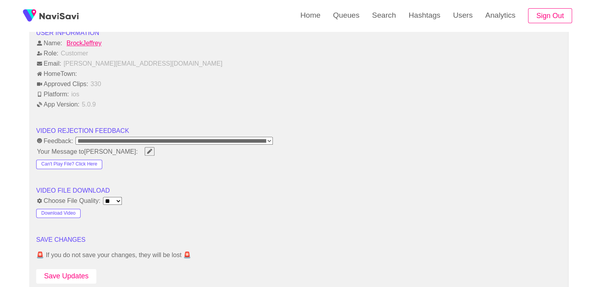
click at [75, 275] on button "Save Updates" at bounding box center [66, 276] width 60 height 15
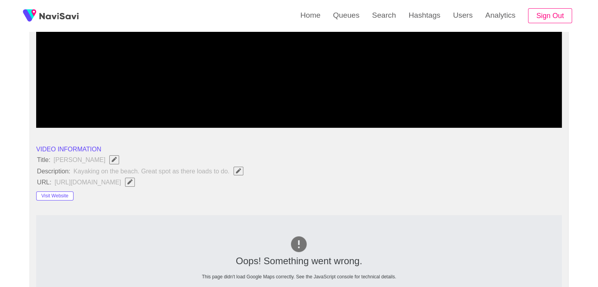
scroll to position [79, 0]
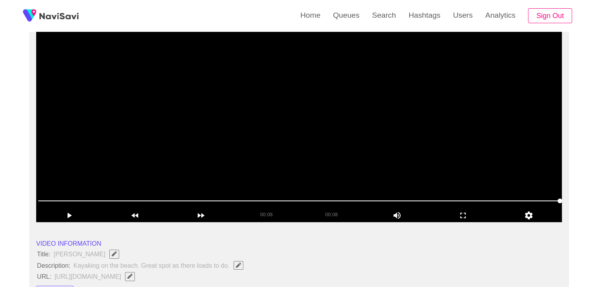
click at [359, 164] on video at bounding box center [299, 124] width 526 height 197
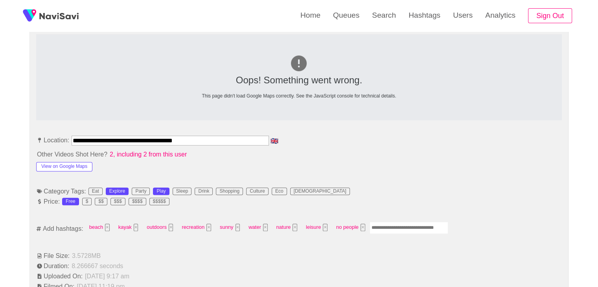
scroll to position [511, 0]
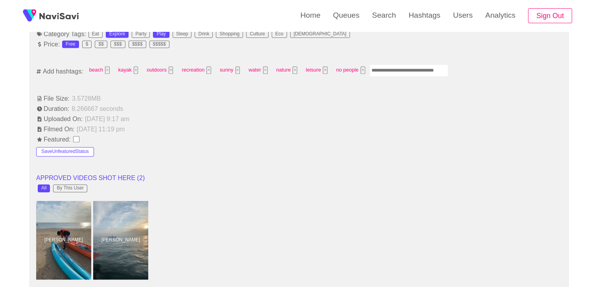
click at [402, 71] on input "Enter tag here and press return" at bounding box center [408, 70] width 79 height 12
type input "*****"
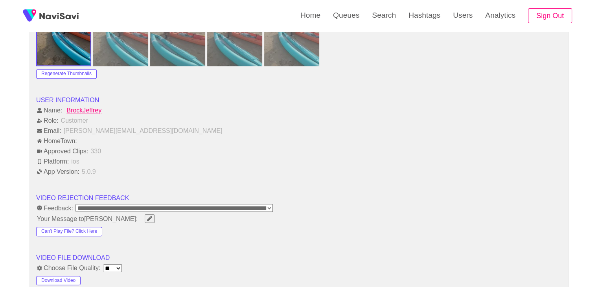
scroll to position [943, 0]
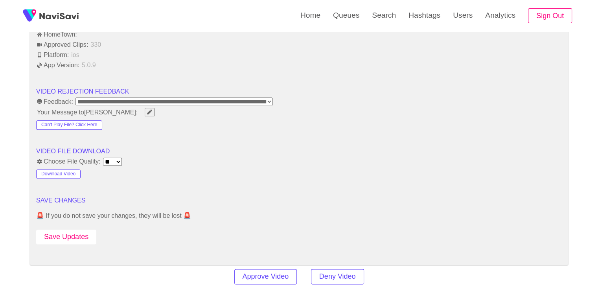
click at [68, 234] on button "Save Updates" at bounding box center [66, 237] width 60 height 15
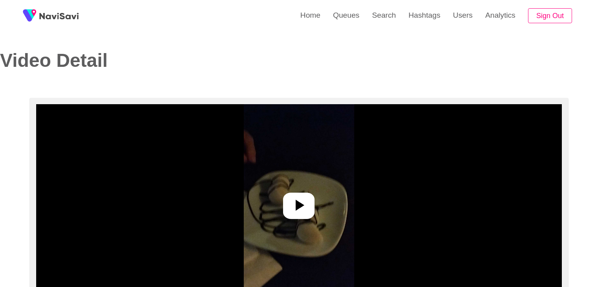
select select "**********"
select select "**"
click at [307, 207] on icon at bounding box center [298, 205] width 19 height 19
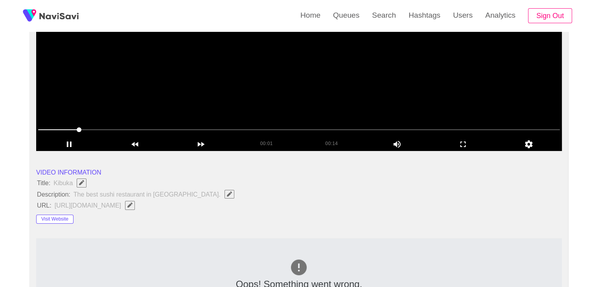
scroll to position [197, 0]
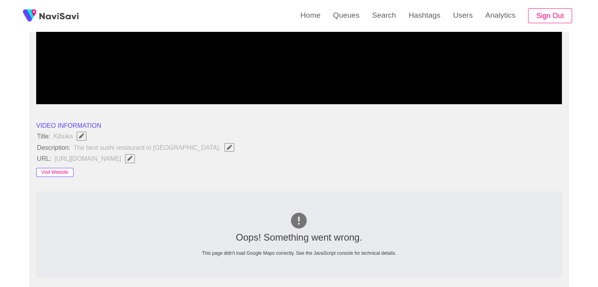
click at [57, 170] on button "Visit Website" at bounding box center [54, 172] width 37 height 9
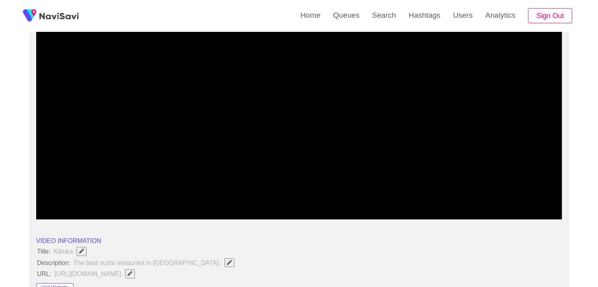
scroll to position [79, 0]
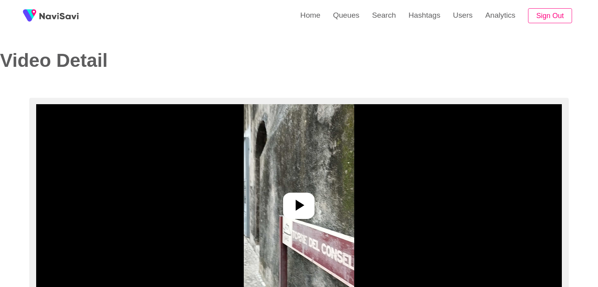
select select "**********"
select select "**"
click at [300, 200] on icon at bounding box center [298, 205] width 19 height 19
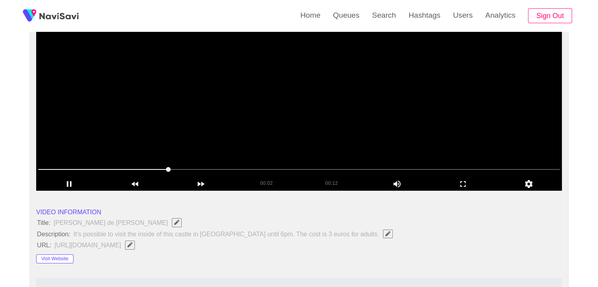
scroll to position [157, 0]
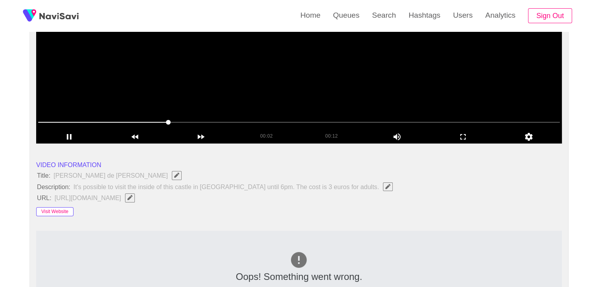
click at [66, 210] on button "Visit Website" at bounding box center [54, 211] width 37 height 9
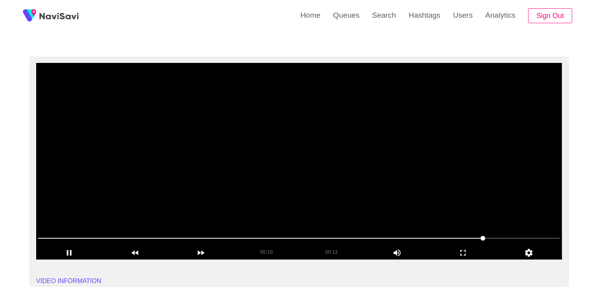
scroll to position [39, 0]
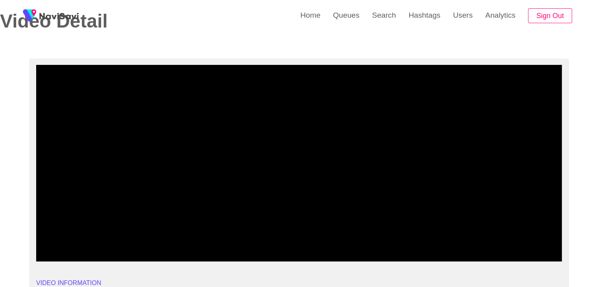
drag, startPoint x: 36, startPoint y: 240, endPoint x: 22, endPoint y: 240, distance: 14.5
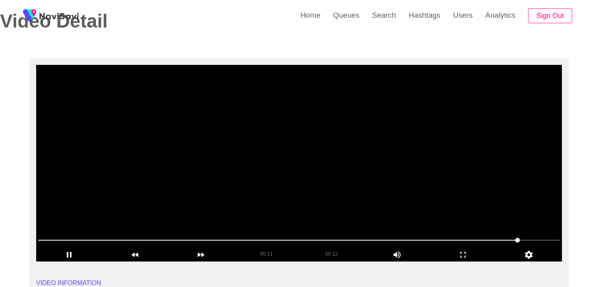
drag, startPoint x: 66, startPoint y: 244, endPoint x: 58, endPoint y: 243, distance: 7.9
click at [58, 243] on span at bounding box center [299, 240] width 522 height 13
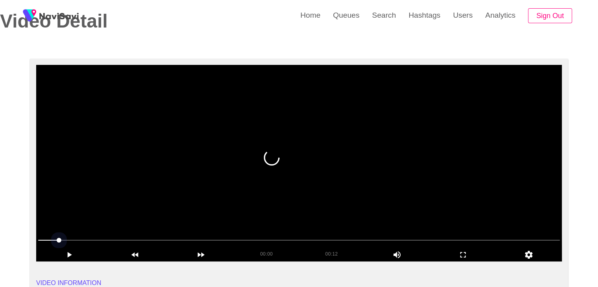
click at [45, 240] on span at bounding box center [299, 240] width 522 height 13
click at [274, 186] on video at bounding box center [299, 163] width 526 height 197
click at [282, 185] on video at bounding box center [299, 163] width 526 height 197
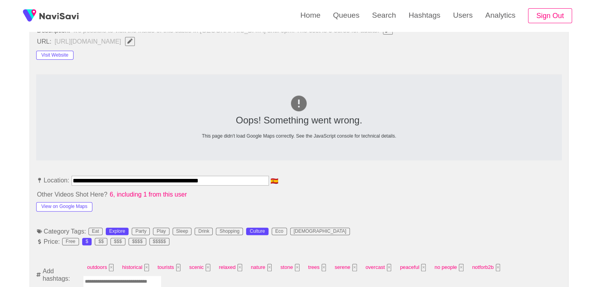
scroll to position [314, 0]
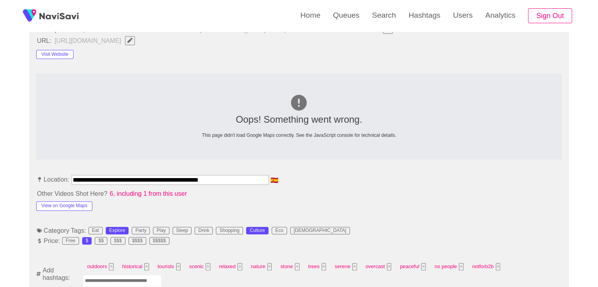
drag, startPoint x: 228, startPoint y: 182, endPoint x: 15, endPoint y: 182, distance: 212.3
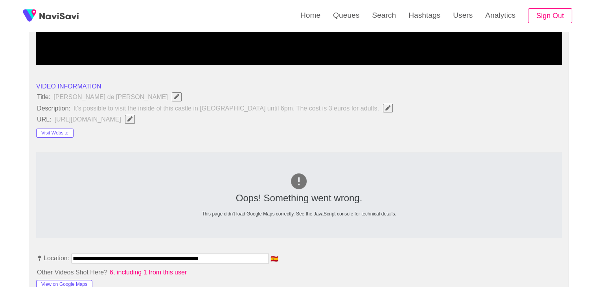
scroll to position [236, 0]
click at [125, 117] on button "button" at bounding box center [130, 119] width 10 height 9
type input "**********"
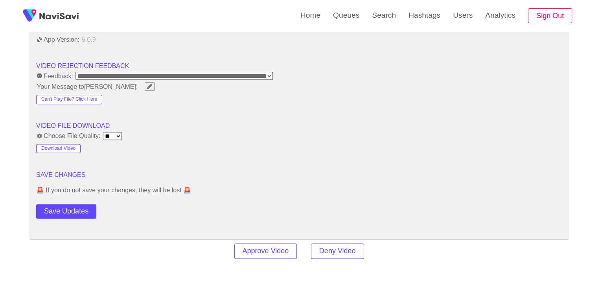
scroll to position [983, 0]
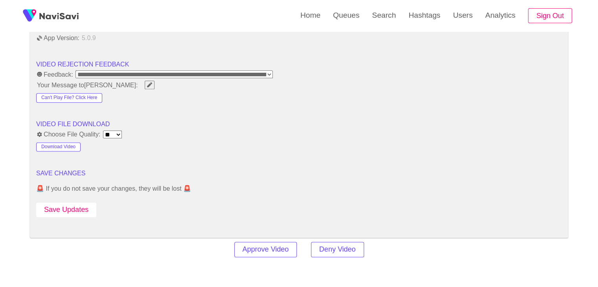
click at [76, 205] on button "Save Updates" at bounding box center [66, 209] width 60 height 15
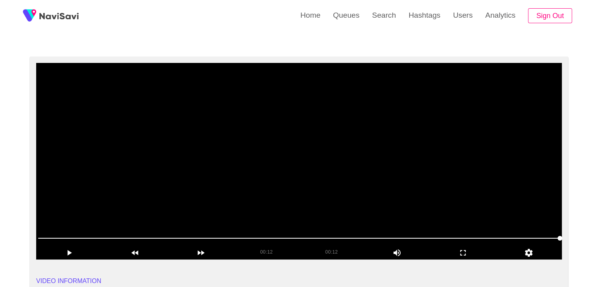
scroll to position [39, 0]
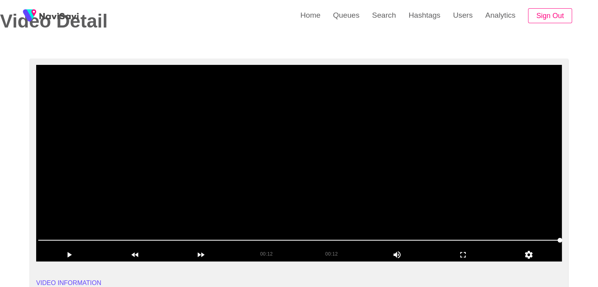
click at [297, 170] on video at bounding box center [299, 163] width 526 height 197
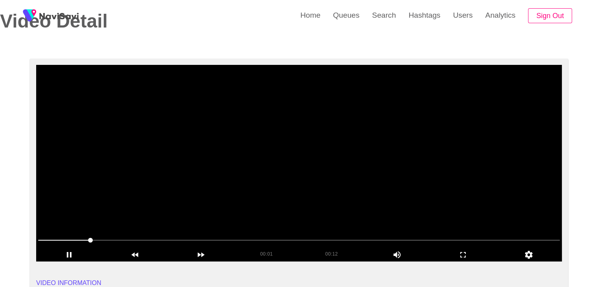
click at [336, 178] on video at bounding box center [299, 163] width 526 height 197
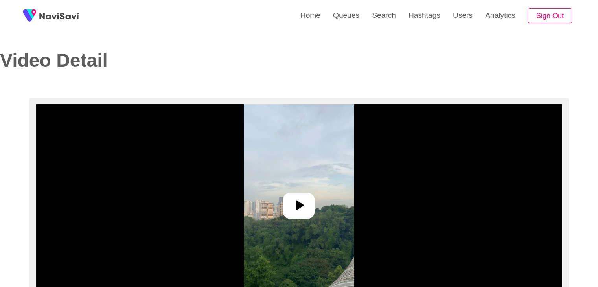
select select "**********"
select select "**"
click at [302, 205] on icon at bounding box center [300, 205] width 9 height 11
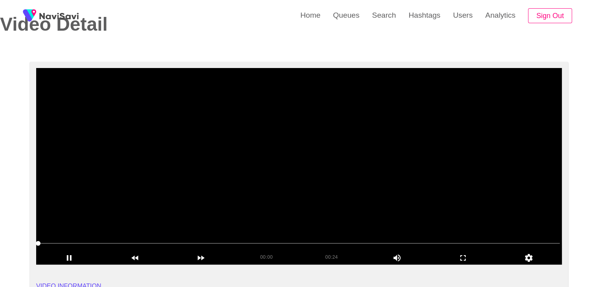
scroll to position [39, 0]
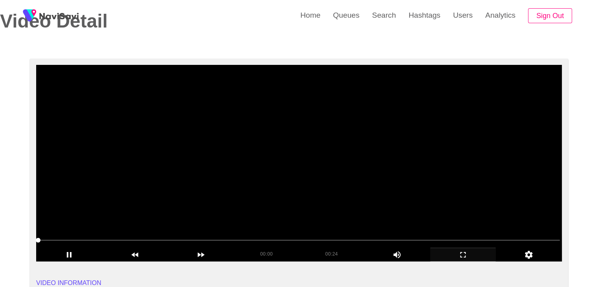
click at [465, 253] on icon "add" at bounding box center [463, 255] width 6 height 6
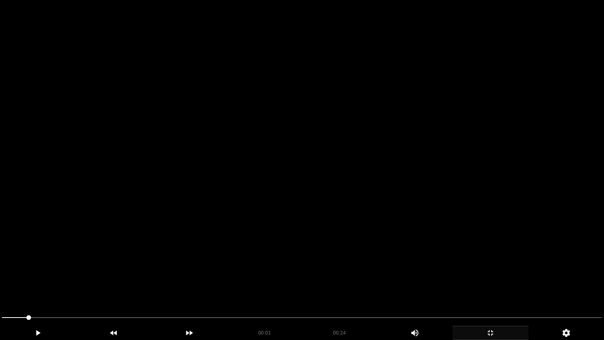
click at [377, 240] on video at bounding box center [302, 170] width 604 height 340
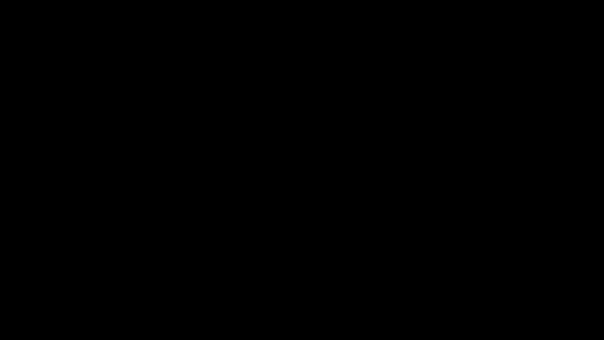
drag, startPoint x: 493, startPoint y: 330, endPoint x: 393, endPoint y: 248, distance: 129.0
click at [491, 287] on icon "add" at bounding box center [490, 332] width 75 height 9
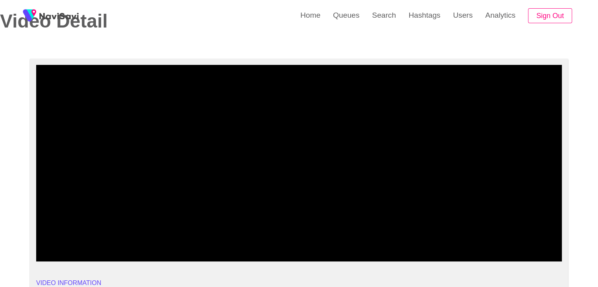
click at [335, 178] on video at bounding box center [299, 163] width 526 height 197
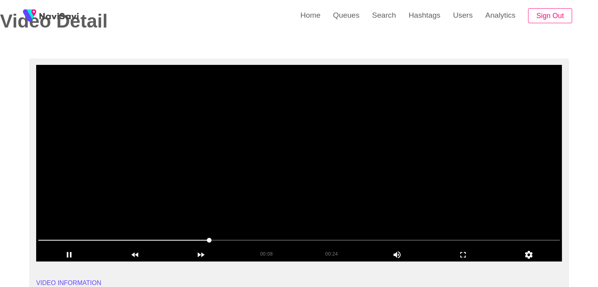
drag, startPoint x: 46, startPoint y: 240, endPoint x: 78, endPoint y: 219, distance: 38.6
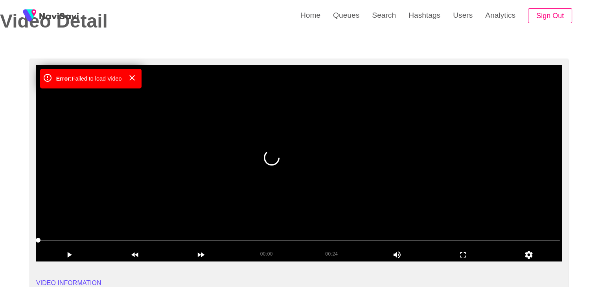
drag, startPoint x: 65, startPoint y: 237, endPoint x: 51, endPoint y: 237, distance: 13.4
click at [51, 237] on span at bounding box center [299, 240] width 522 height 13
click at [154, 190] on video at bounding box center [299, 163] width 526 height 197
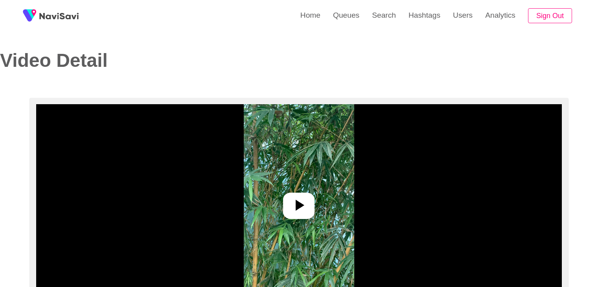
select select "**********"
select select "**"
click at [304, 196] on icon at bounding box center [298, 205] width 19 height 19
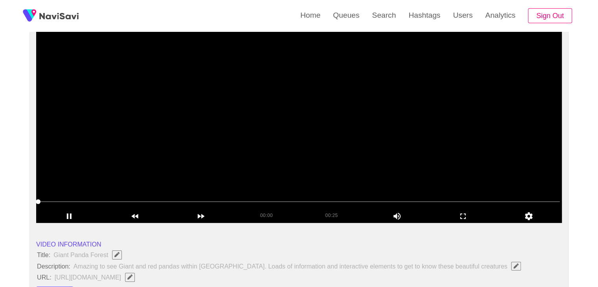
scroll to position [79, 0]
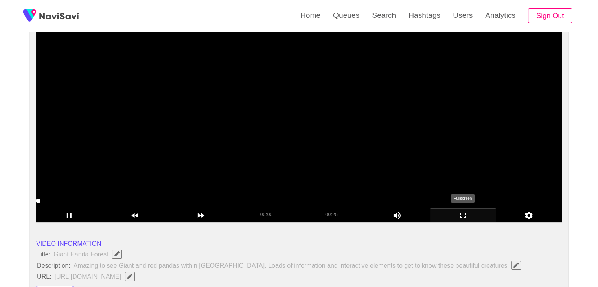
click at [454, 209] on div "add" at bounding box center [463, 214] width 66 height 13
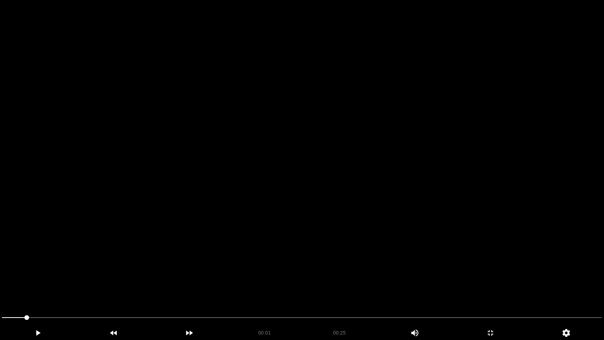
click at [434, 244] on video at bounding box center [302, 170] width 604 height 340
click at [492, 287] on icon "add" at bounding box center [490, 332] width 75 height 9
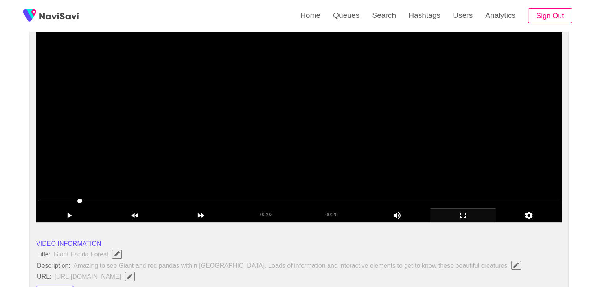
click at [278, 160] on video at bounding box center [299, 124] width 526 height 197
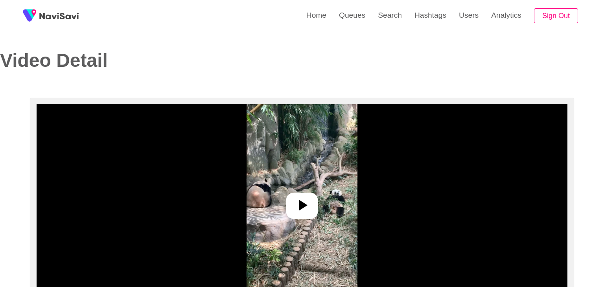
select select "**********"
select select "**"
click at [293, 204] on icon at bounding box center [298, 205] width 19 height 19
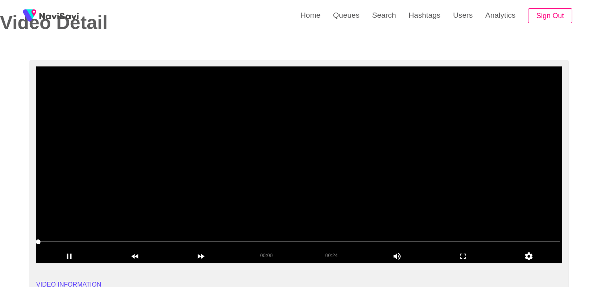
scroll to position [39, 0]
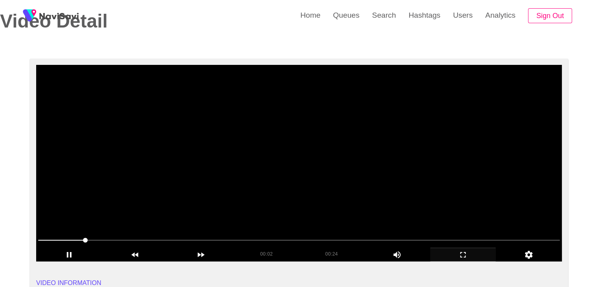
click at [465, 254] on icon "add" at bounding box center [462, 254] width 65 height 9
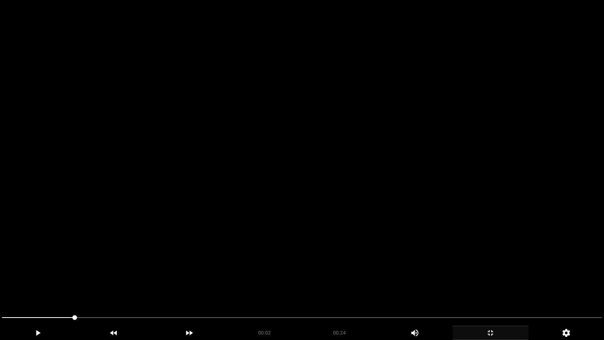
drag, startPoint x: 376, startPoint y: 250, endPoint x: 428, endPoint y: 268, distance: 54.7
click at [377, 252] on video at bounding box center [302, 170] width 604 height 340
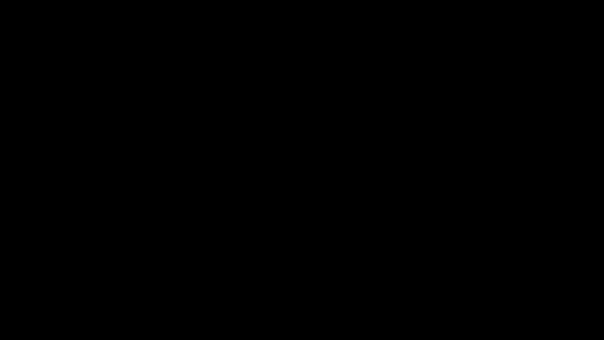
click at [487, 287] on div "add" at bounding box center [490, 332] width 76 height 14
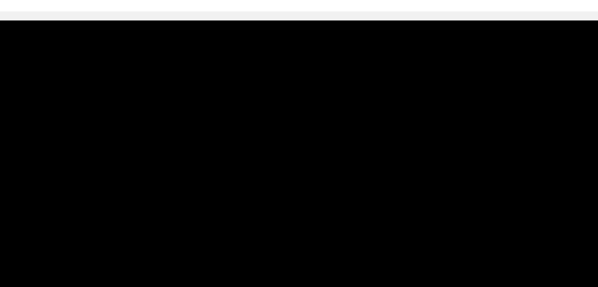
click at [335, 172] on video at bounding box center [299, 163] width 526 height 197
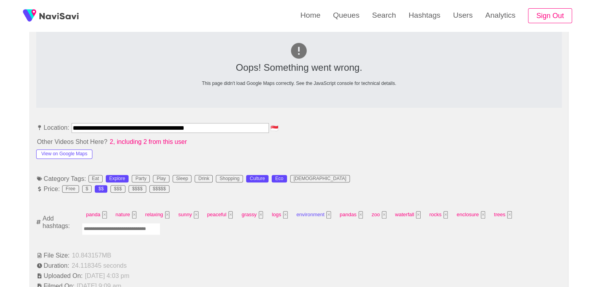
scroll to position [391, 0]
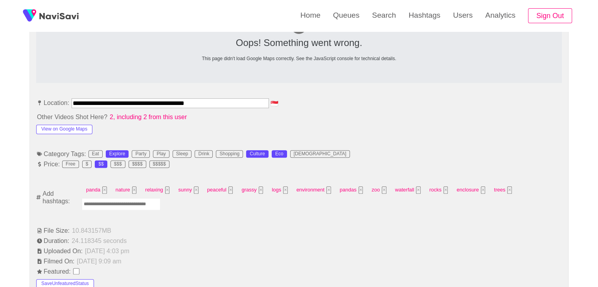
click at [113, 208] on input "Enter tag here and press return" at bounding box center [121, 204] width 79 height 12
type input "*********"
type input "******"
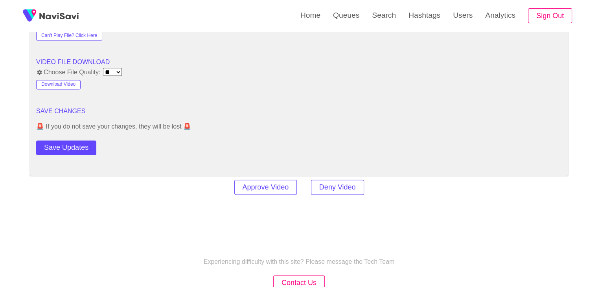
scroll to position [1059, 0]
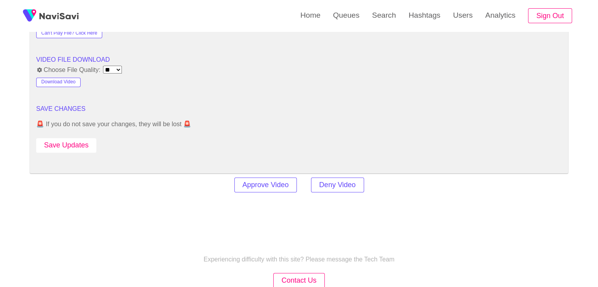
click at [77, 143] on button "Save Updates" at bounding box center [66, 145] width 60 height 15
click at [84, 144] on button "Save Updates" at bounding box center [66, 145] width 60 height 15
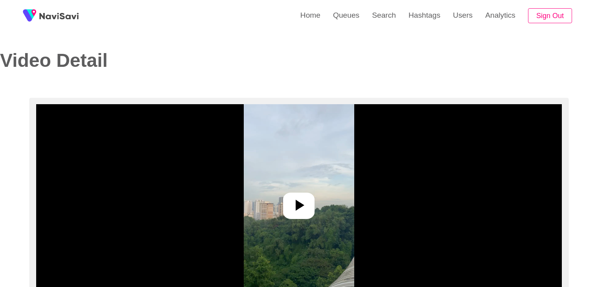
select select "**********"
select select "**"
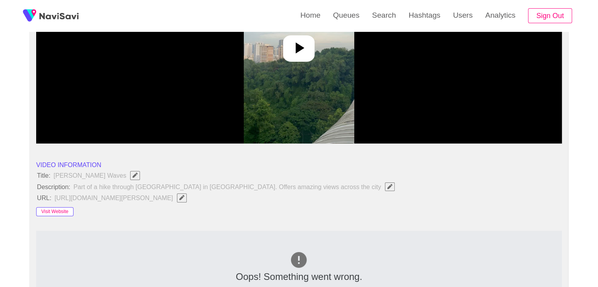
click at [64, 210] on button "Visit Website" at bounding box center [54, 211] width 37 height 9
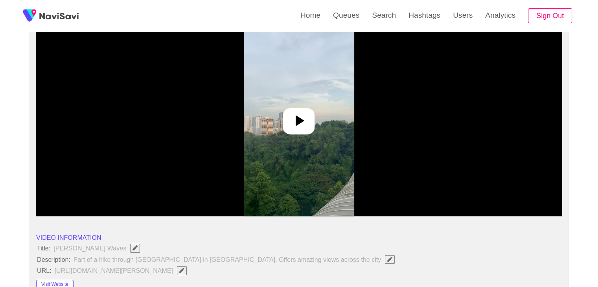
scroll to position [79, 0]
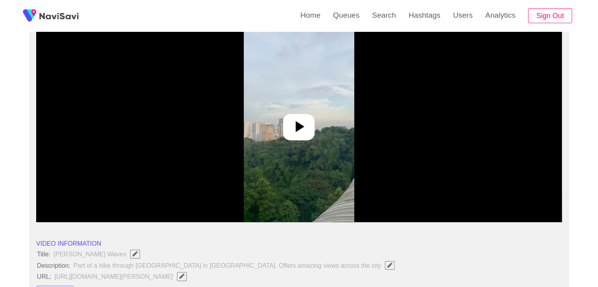
click at [290, 129] on icon at bounding box center [298, 126] width 19 height 19
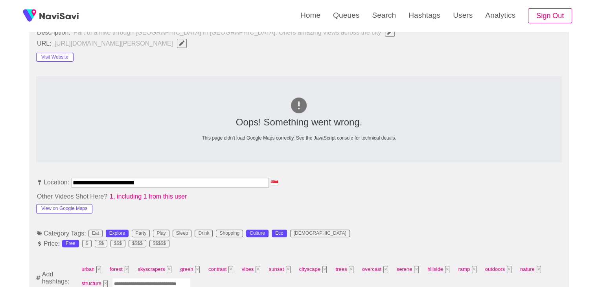
scroll to position [314, 0]
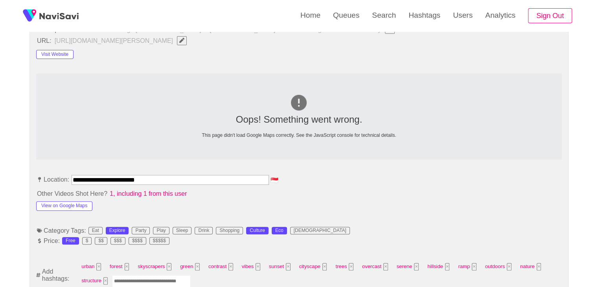
drag, startPoint x: 176, startPoint y: 177, endPoint x: 0, endPoint y: 176, distance: 176.1
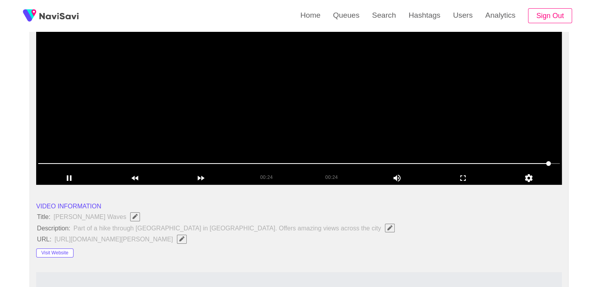
scroll to position [118, 0]
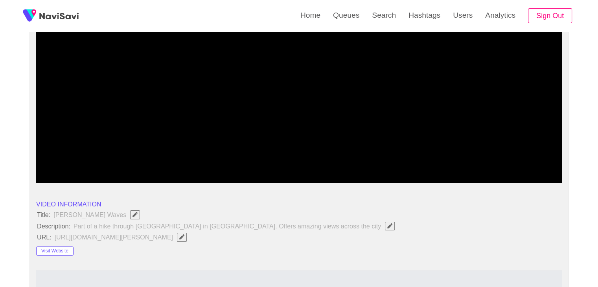
click at [184, 235] on icon "Edit Field" at bounding box center [181, 236] width 5 height 5
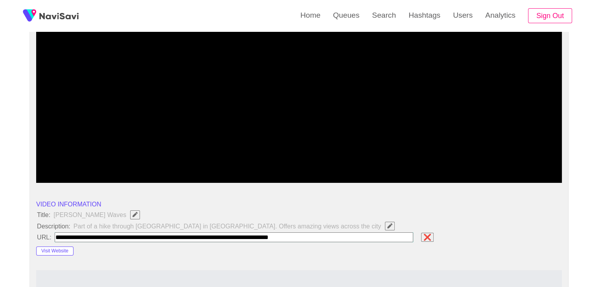
type input "**********"
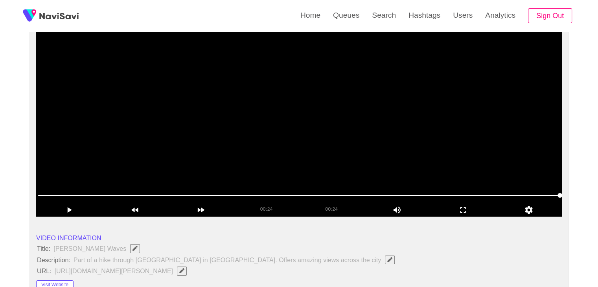
scroll to position [79, 0]
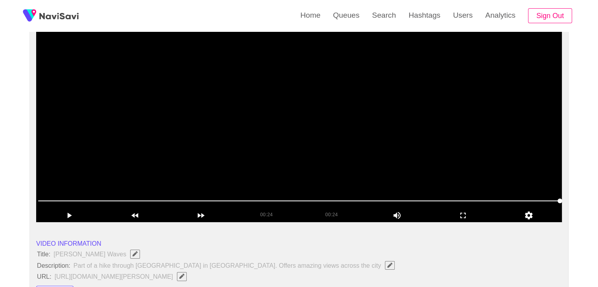
click at [299, 145] on video at bounding box center [299, 124] width 526 height 197
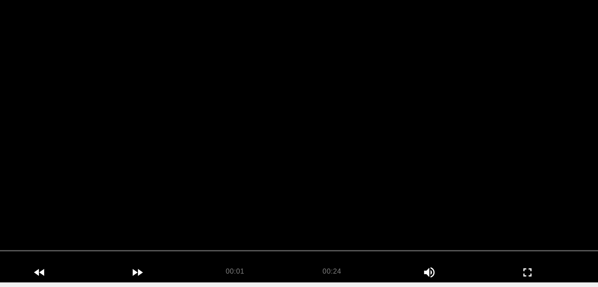
scroll to position [78, 0]
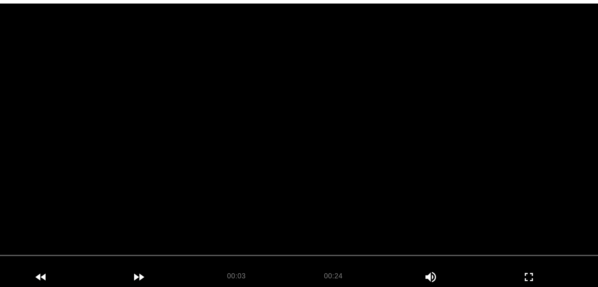
click at [341, 132] on video at bounding box center [299, 124] width 526 height 197
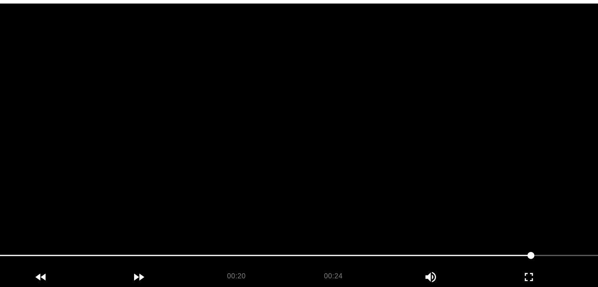
scroll to position [79, 0]
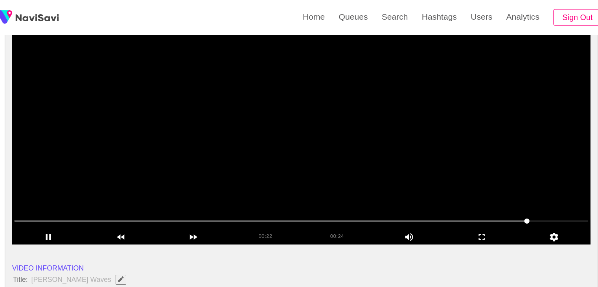
click at [400, 206] on span at bounding box center [299, 201] width 522 height 13
click at [413, 162] on video at bounding box center [299, 124] width 526 height 197
click at [415, 166] on video at bounding box center [299, 124] width 526 height 197
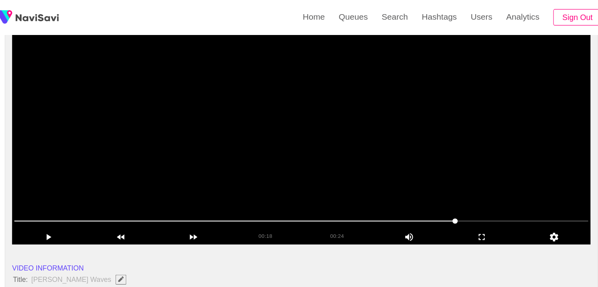
click at [415, 166] on video at bounding box center [299, 124] width 526 height 197
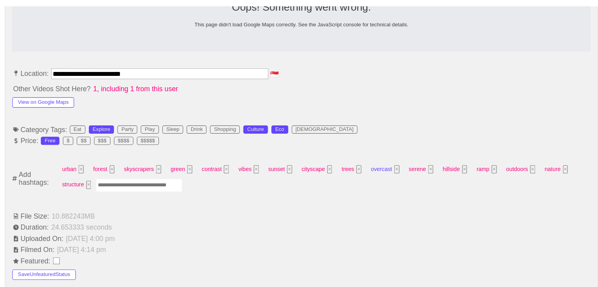
scroll to position [410, 0]
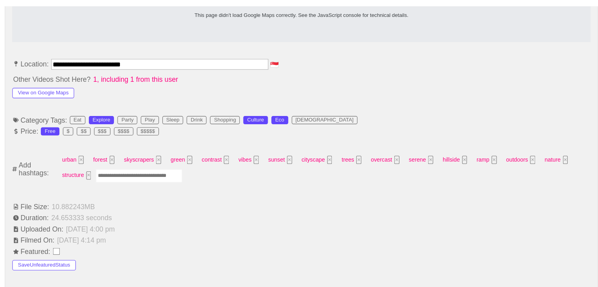
click at [151, 185] on input "Enter tag here and press return" at bounding box center [151, 186] width 79 height 12
type input "*********"
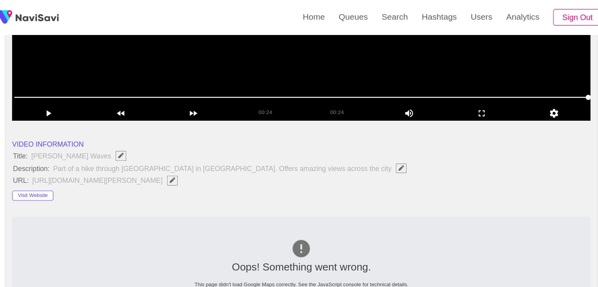
scroll to position [77, 0]
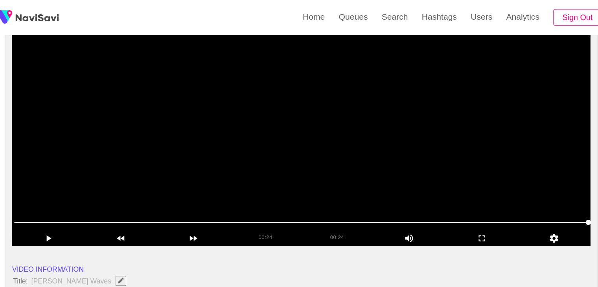
click at [285, 137] on video at bounding box center [299, 125] width 526 height 197
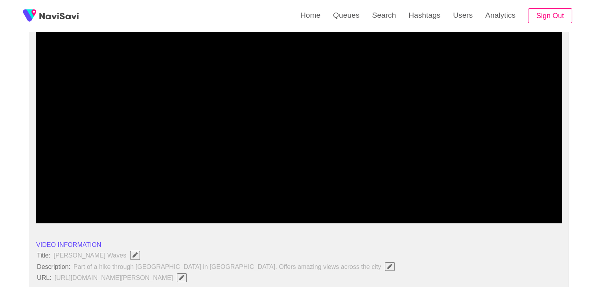
click at [376, 203] on span at bounding box center [299, 202] width 522 height 13
click at [419, 196] on span at bounding box center [299, 202] width 522 height 13
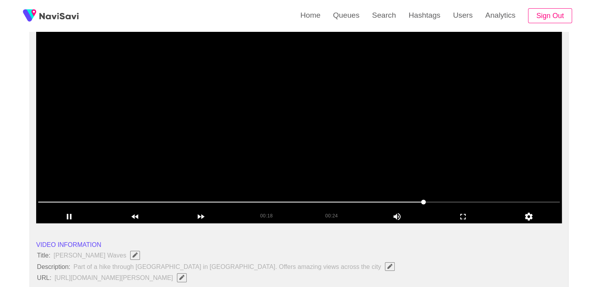
click at [405, 166] on video at bounding box center [299, 125] width 526 height 197
click at [385, 112] on video at bounding box center [299, 125] width 526 height 197
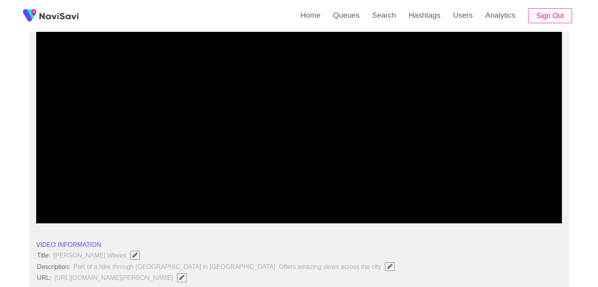
click at [428, 205] on span at bounding box center [299, 202] width 522 height 13
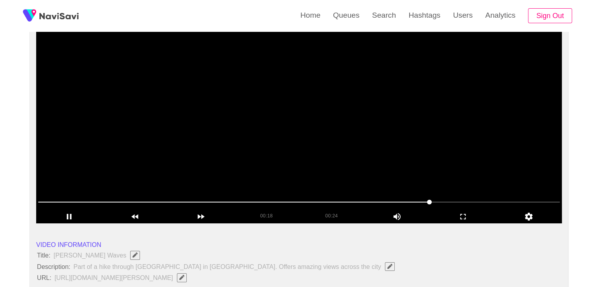
click at [389, 130] on video at bounding box center [299, 125] width 526 height 197
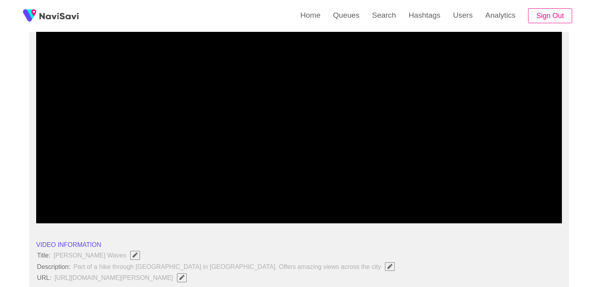
click at [373, 205] on span at bounding box center [299, 202] width 522 height 13
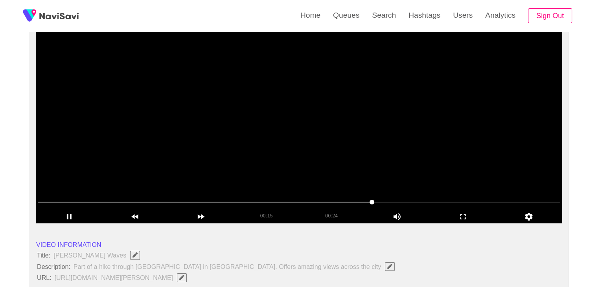
click at [434, 157] on video at bounding box center [299, 125] width 526 height 197
click at [432, 148] on video at bounding box center [299, 125] width 526 height 197
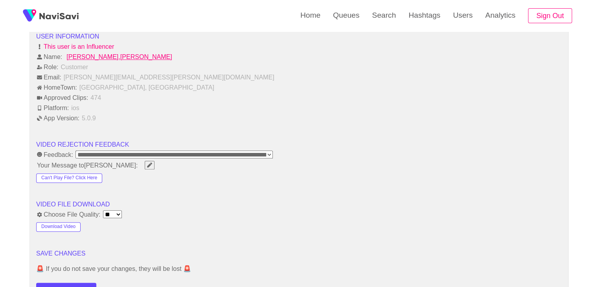
scroll to position [1021, 0]
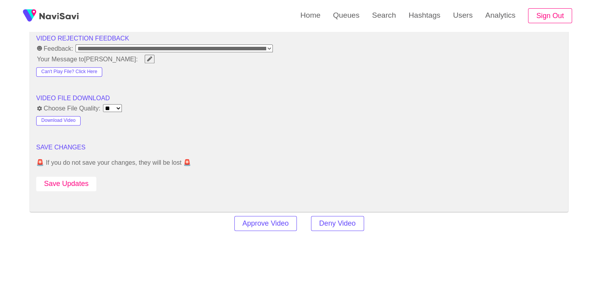
click at [79, 181] on button "Save Updates" at bounding box center [66, 183] width 60 height 15
click at [74, 183] on button "Save Updates" at bounding box center [66, 183] width 60 height 15
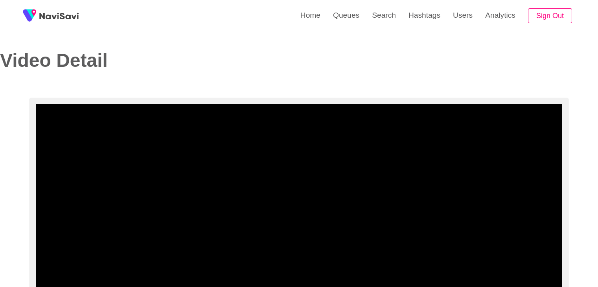
select select "**********"
select select "**"
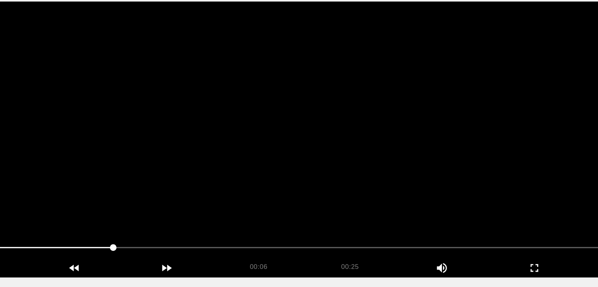
scroll to position [33, 0]
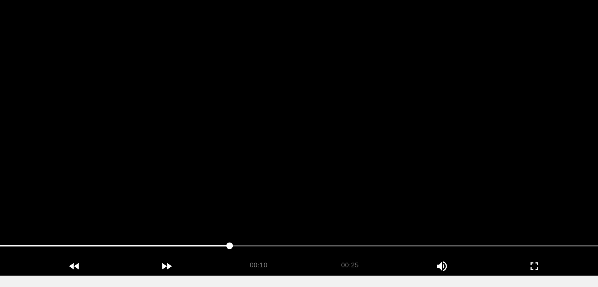
click at [308, 176] on video at bounding box center [299, 170] width 526 height 197
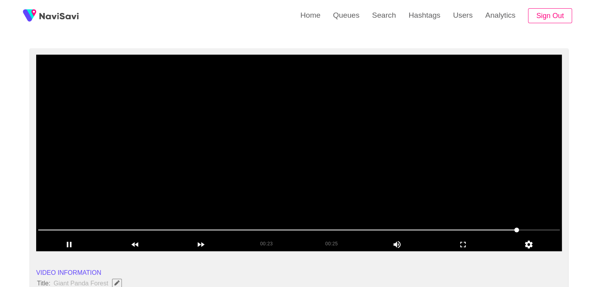
scroll to position [51, 0]
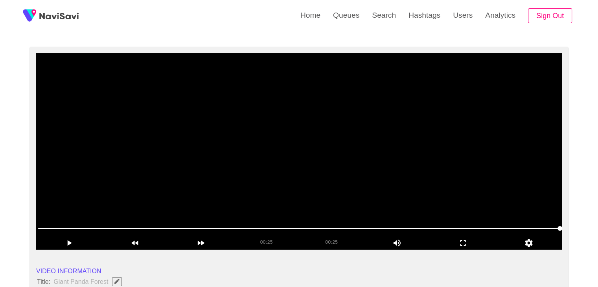
click at [317, 146] on video at bounding box center [299, 151] width 526 height 197
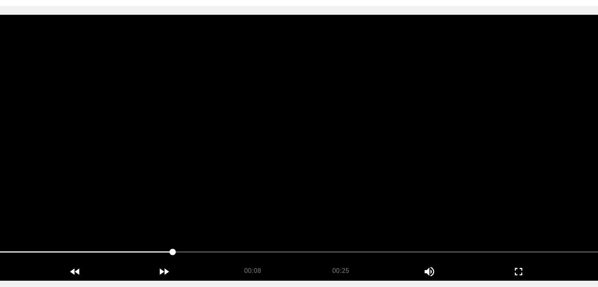
click at [314, 150] on video at bounding box center [299, 151] width 526 height 197
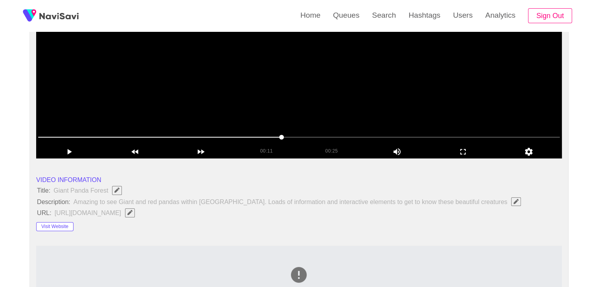
scroll to position [169, 0]
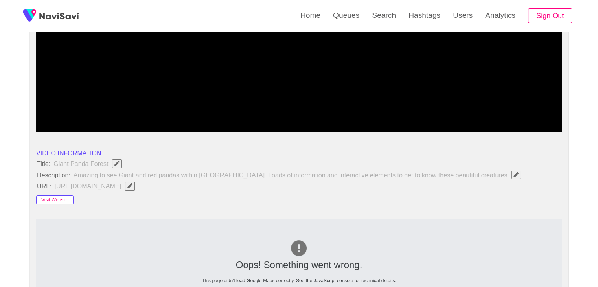
click at [63, 200] on button "Visit Website" at bounding box center [54, 199] width 37 height 9
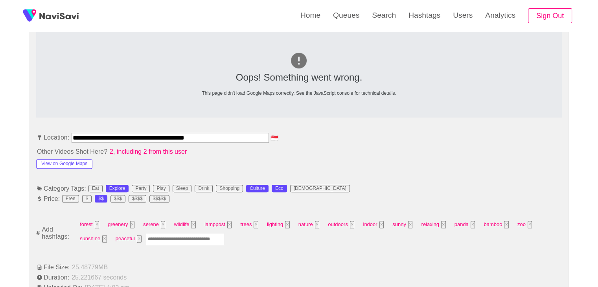
scroll to position [366, 0]
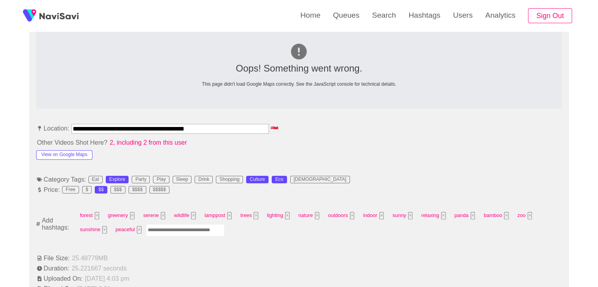
click at [182, 233] on input "Enter tag here and press return" at bounding box center [185, 230] width 79 height 12
type input "*********"
type input "******"
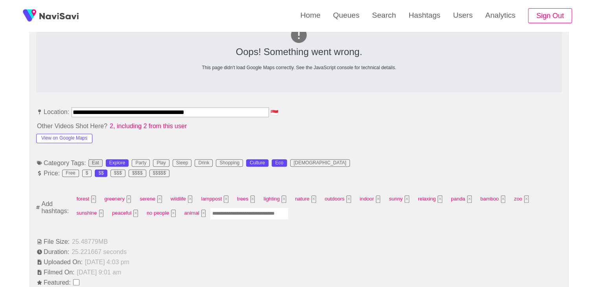
scroll to position [405, 0]
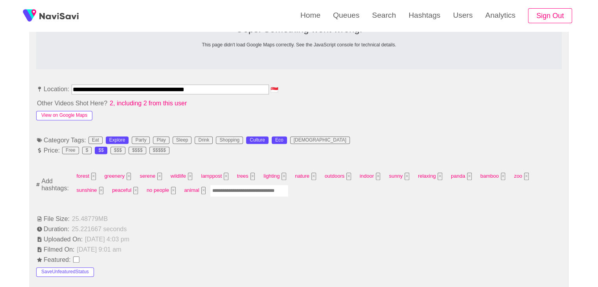
click at [77, 117] on button "View on Google Maps" at bounding box center [64, 115] width 56 height 9
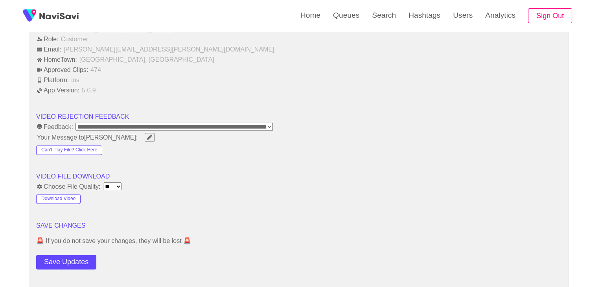
scroll to position [994, 0]
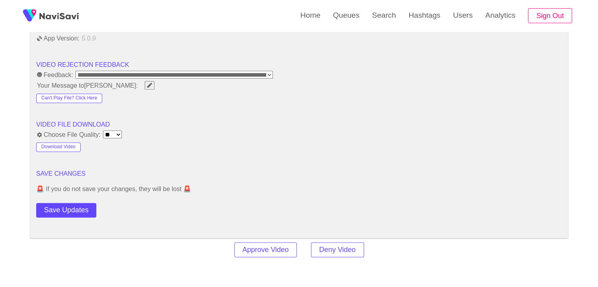
click at [79, 203] on button "Save Updates" at bounding box center [66, 210] width 60 height 15
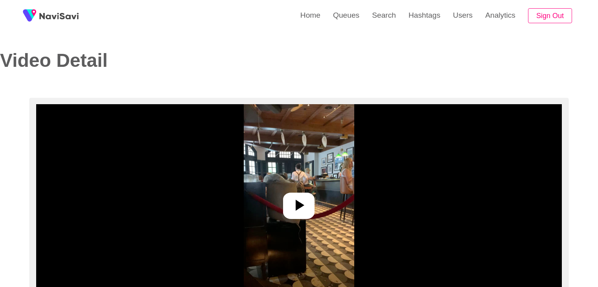
select select "**********"
select select "**"
click at [303, 197] on icon at bounding box center [298, 205] width 19 height 19
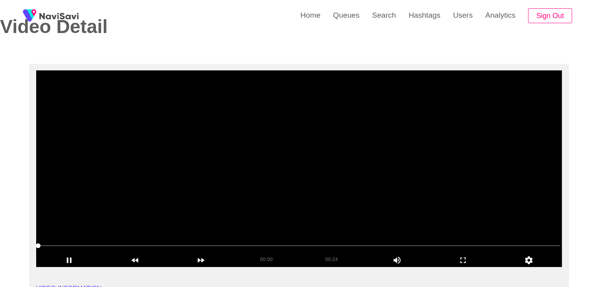
scroll to position [39, 0]
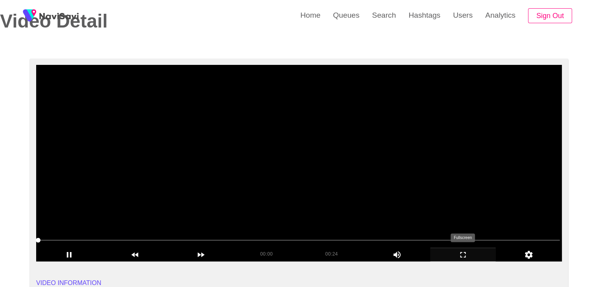
click at [470, 251] on icon "add" at bounding box center [462, 254] width 65 height 9
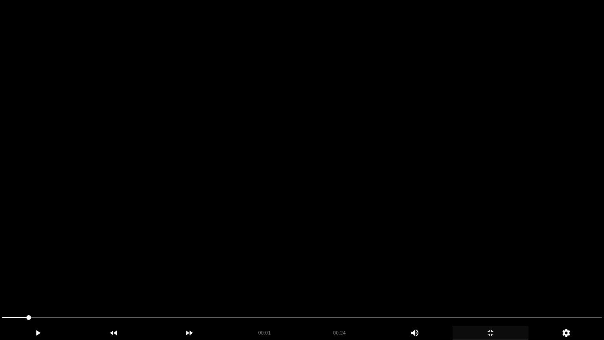
click at [482, 287] on div "add" at bounding box center [490, 332] width 76 height 14
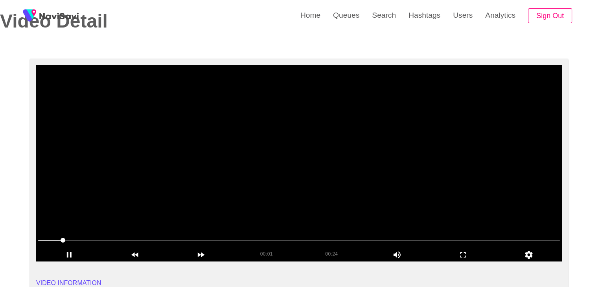
click at [378, 191] on video at bounding box center [299, 163] width 526 height 197
click at [369, 183] on video at bounding box center [299, 163] width 526 height 197
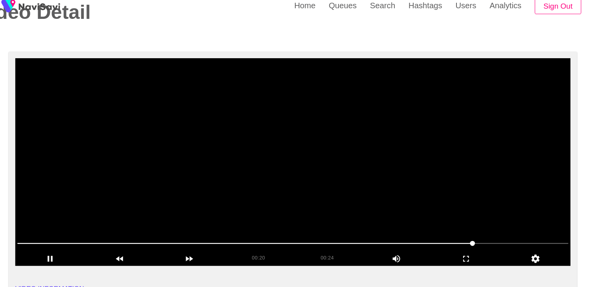
click at [376, 193] on video at bounding box center [299, 163] width 526 height 197
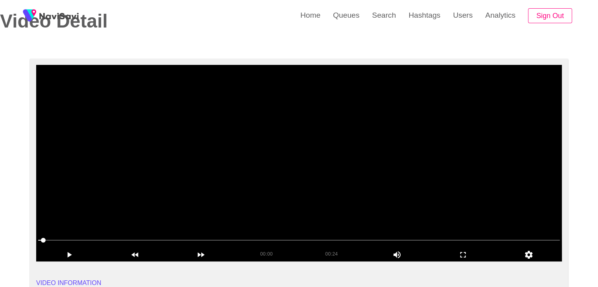
click at [311, 175] on video at bounding box center [299, 163] width 526 height 197
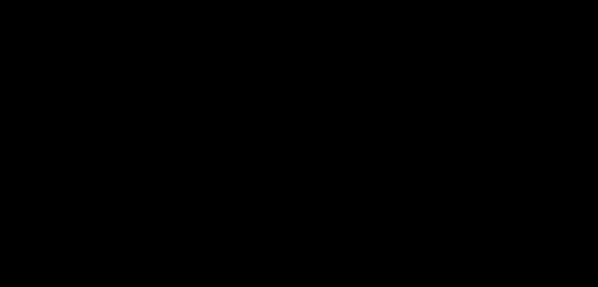
click at [197, 238] on span at bounding box center [299, 240] width 522 height 13
click at [268, 237] on span at bounding box center [299, 240] width 522 height 13
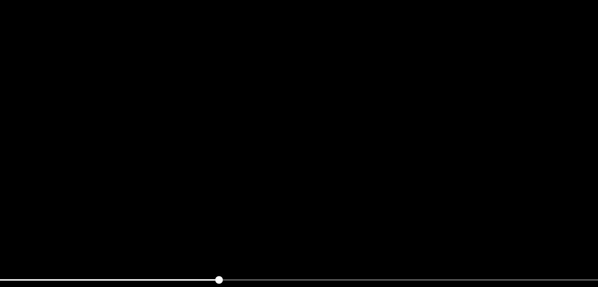
click at [327, 219] on video at bounding box center [299, 163] width 526 height 197
click at [341, 218] on video at bounding box center [299, 163] width 526 height 197
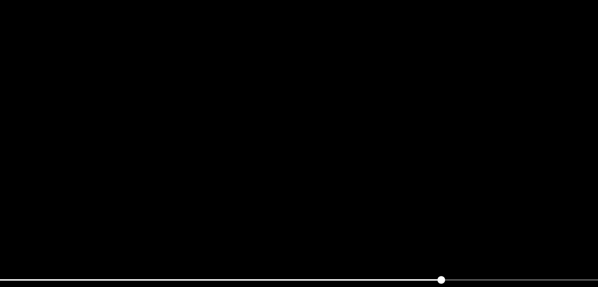
click at [368, 223] on video at bounding box center [299, 163] width 526 height 197
click at [358, 211] on video at bounding box center [299, 163] width 526 height 197
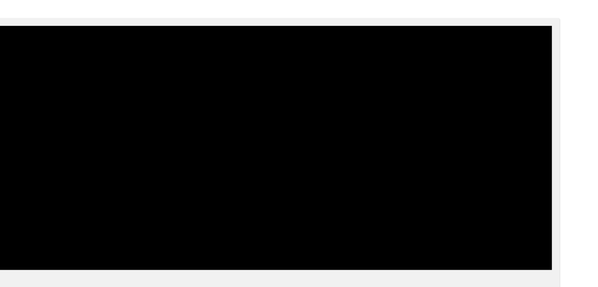
click at [164, 236] on span at bounding box center [299, 240] width 522 height 13
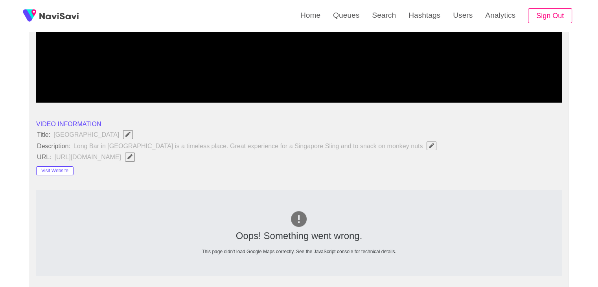
scroll to position [169, 0]
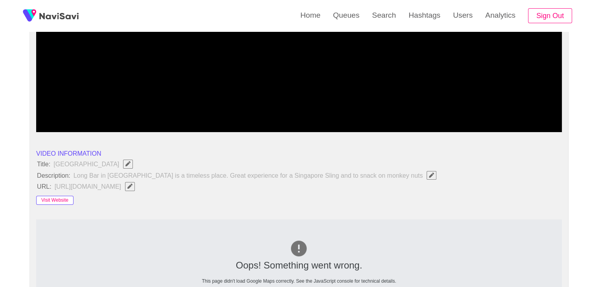
click at [64, 199] on button "Visit Website" at bounding box center [54, 200] width 37 height 9
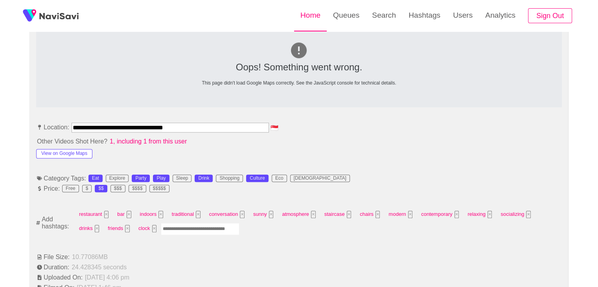
scroll to position [365, 0]
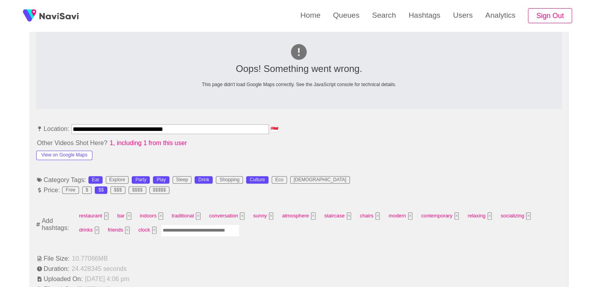
drag, startPoint x: 195, startPoint y: 131, endPoint x: 0, endPoint y: 153, distance: 196.2
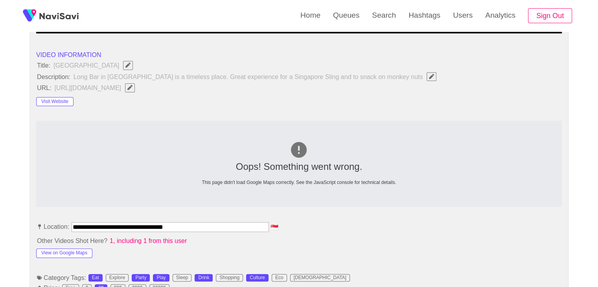
scroll to position [247, 0]
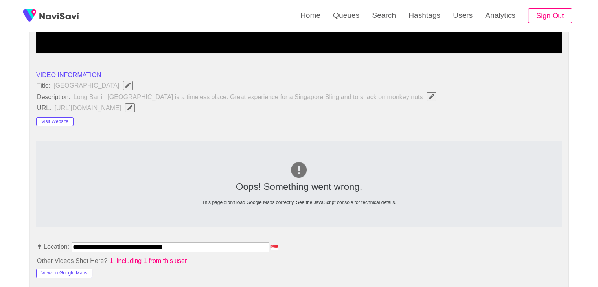
click at [135, 107] on button "button" at bounding box center [130, 107] width 10 height 9
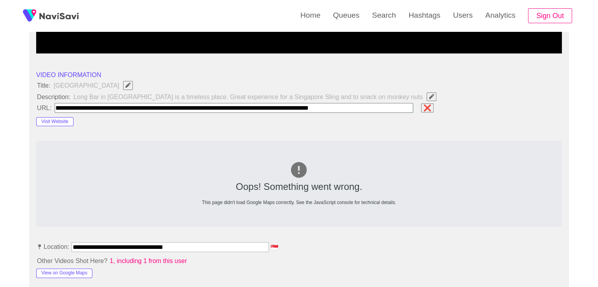
type input "**********"
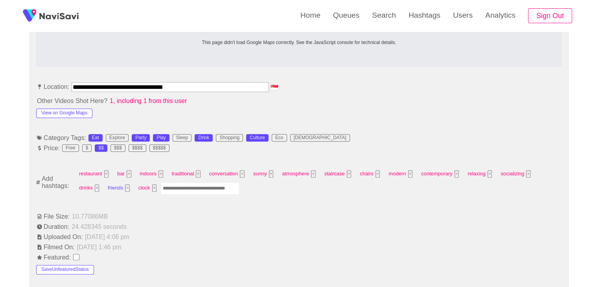
scroll to position [365, 0]
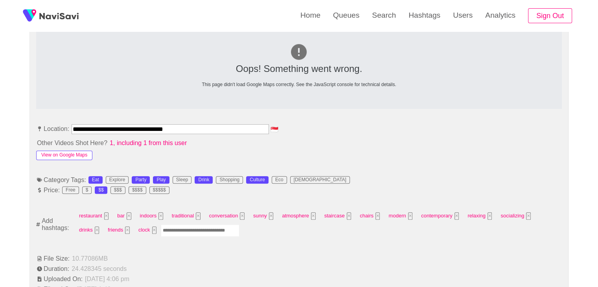
click at [81, 155] on button "View on Google Maps" at bounding box center [64, 155] width 56 height 9
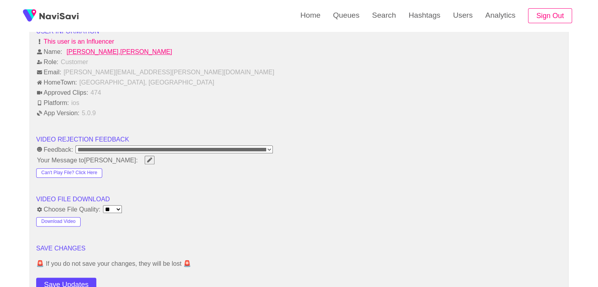
scroll to position [994, 0]
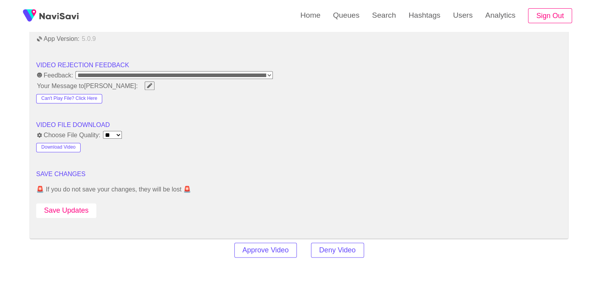
click at [72, 208] on button "Save Updates" at bounding box center [66, 210] width 60 height 15
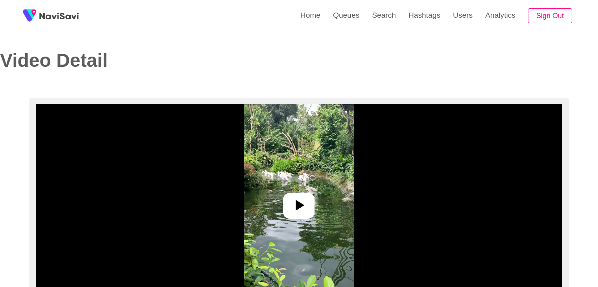
select select "**********"
select select "**"
click at [288, 194] on div at bounding box center [298, 206] width 31 height 26
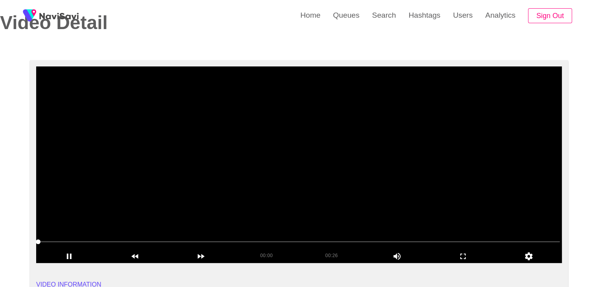
scroll to position [39, 0]
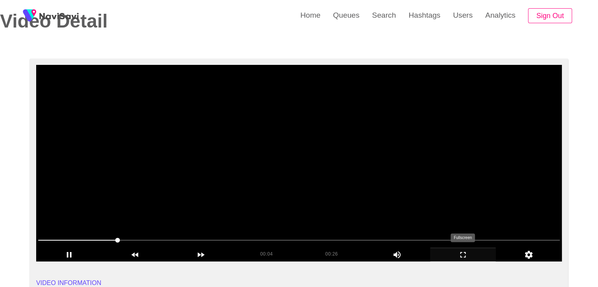
click at [478, 256] on icon "add" at bounding box center [462, 254] width 65 height 9
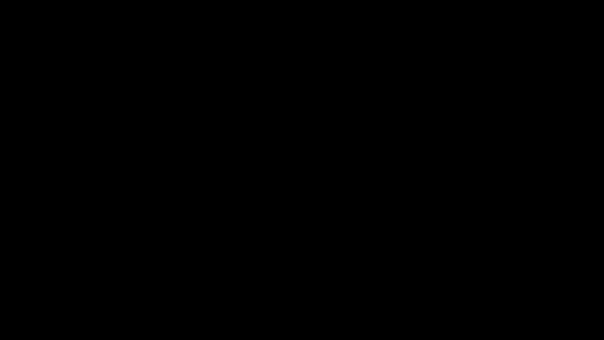
drag, startPoint x: 490, startPoint y: 336, endPoint x: 470, endPoint y: 279, distance: 61.0
click at [489, 287] on icon "add" at bounding box center [490, 332] width 75 height 9
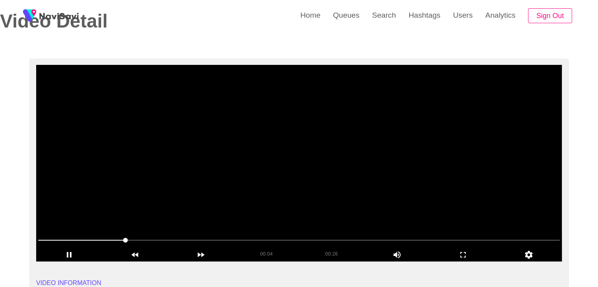
click at [354, 186] on video at bounding box center [299, 163] width 526 height 197
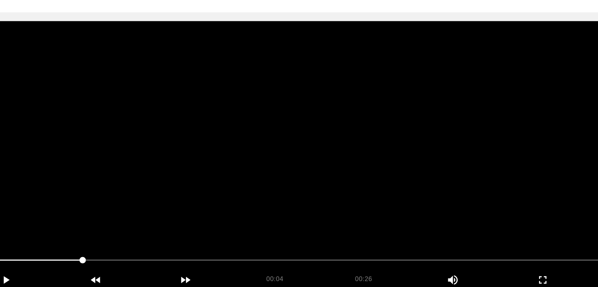
click at [305, 169] on video at bounding box center [299, 163] width 526 height 197
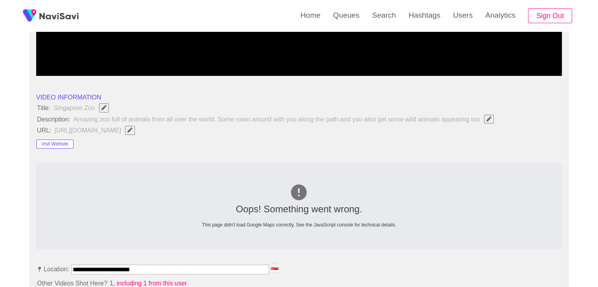
scroll to position [236, 0]
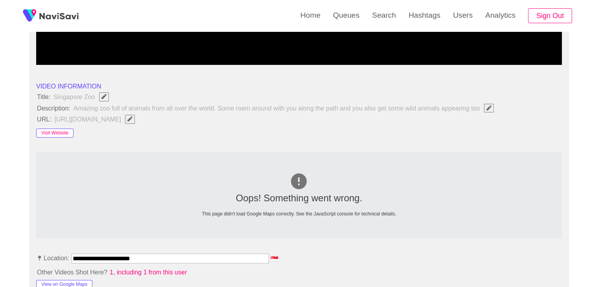
click at [55, 132] on button "Visit Website" at bounding box center [54, 133] width 37 height 9
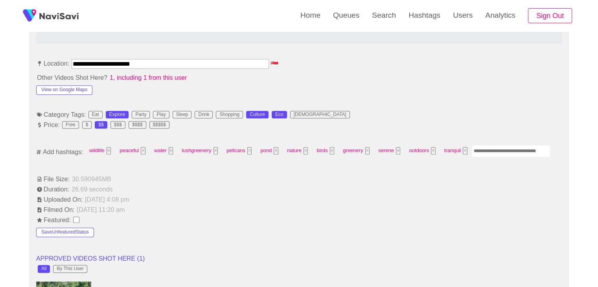
scroll to position [432, 0]
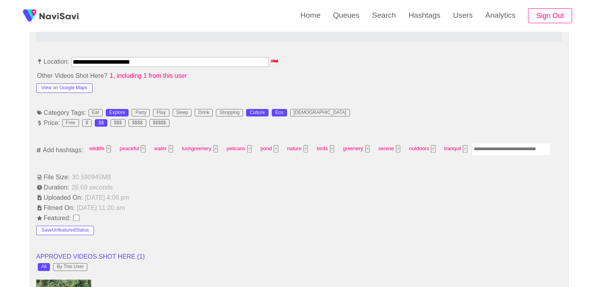
click at [487, 147] on input "Enter tag here and press return" at bounding box center [511, 149] width 79 height 12
type input "*********"
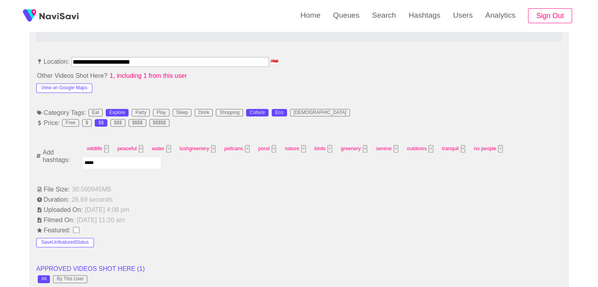
type input "******"
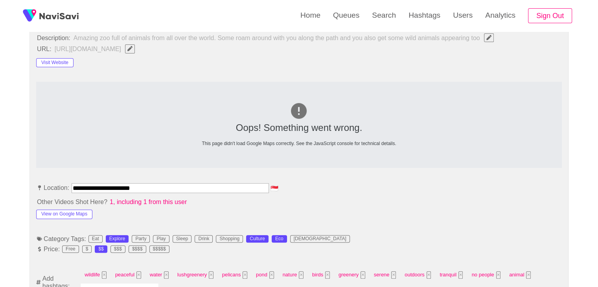
scroll to position [314, 0]
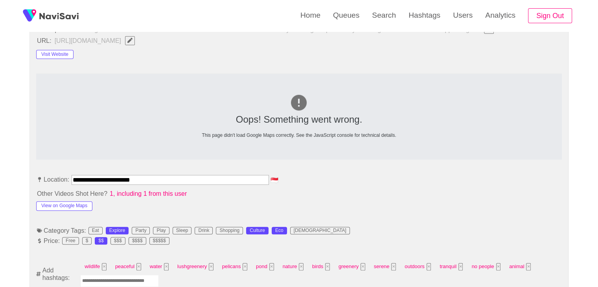
drag, startPoint x: 159, startPoint y: 178, endPoint x: 0, endPoint y: 185, distance: 159.0
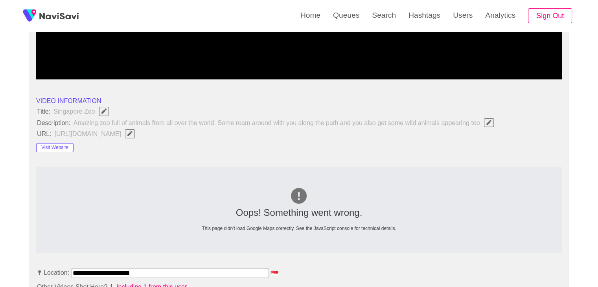
scroll to position [197, 0]
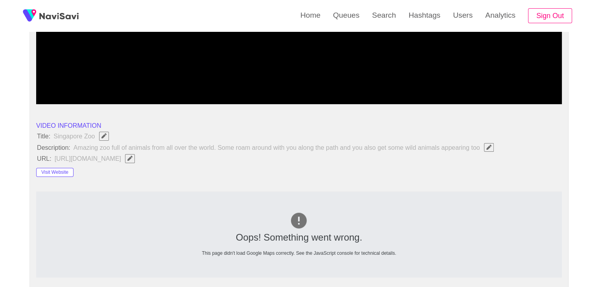
click at [130, 160] on button "button" at bounding box center [130, 158] width 10 height 9
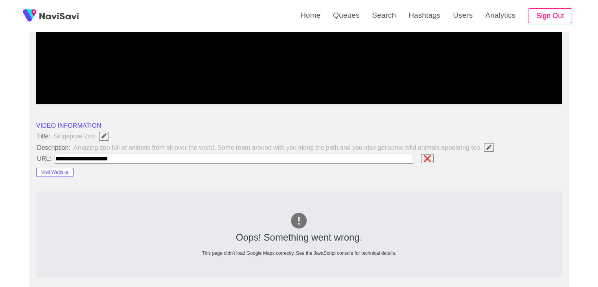
type input "**********"
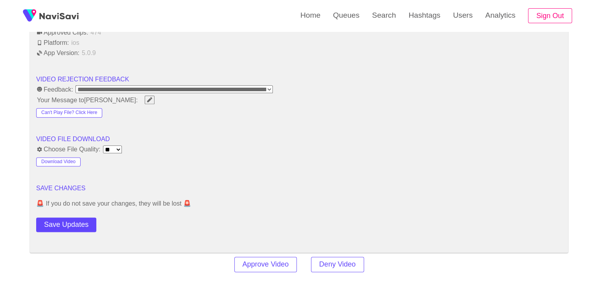
scroll to position [983, 0]
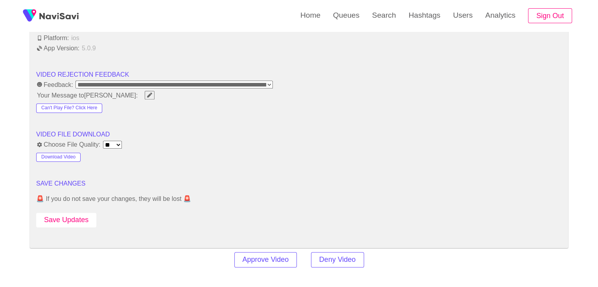
click at [82, 214] on button "Save Updates" at bounding box center [66, 220] width 60 height 15
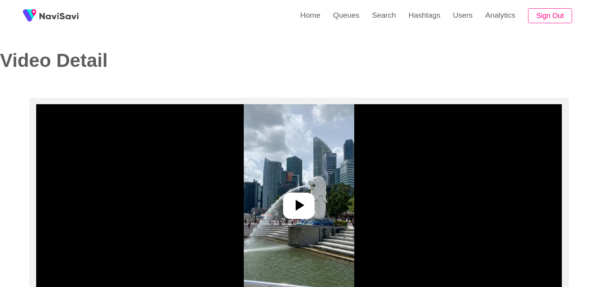
select select "**********"
select select "**"
click at [291, 206] on icon at bounding box center [298, 205] width 19 height 19
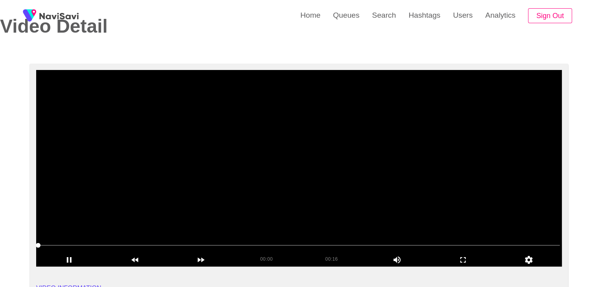
scroll to position [39, 0]
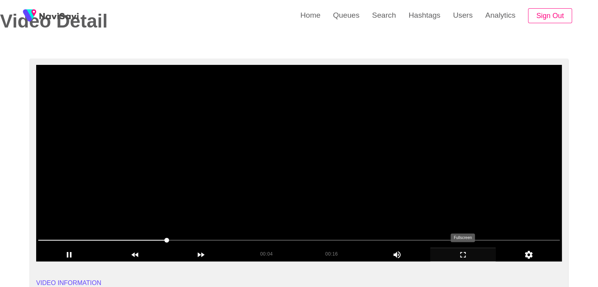
click at [467, 249] on div "add" at bounding box center [463, 254] width 66 height 13
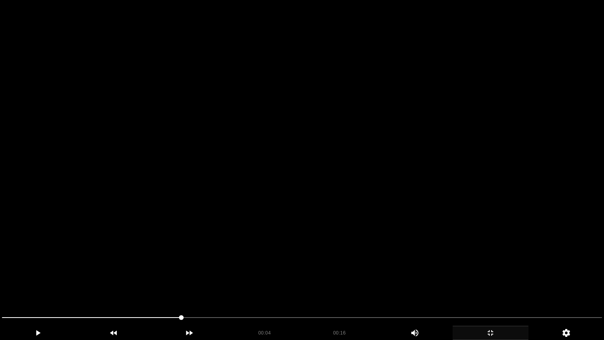
click at [499, 287] on div at bounding box center [302, 318] width 606 height 21
click at [499, 287] on icon "add" at bounding box center [490, 332] width 75 height 9
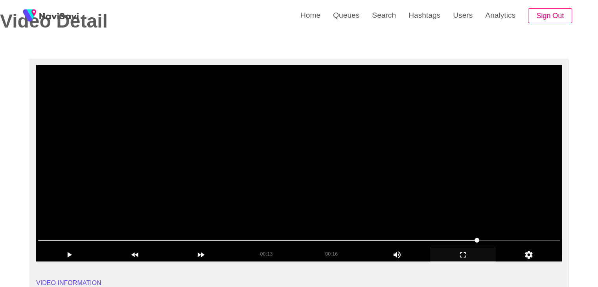
click at [417, 200] on video at bounding box center [299, 163] width 526 height 197
click at [272, 195] on video at bounding box center [299, 163] width 526 height 197
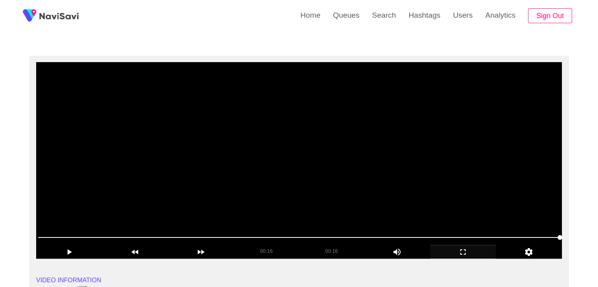
scroll to position [39, 0]
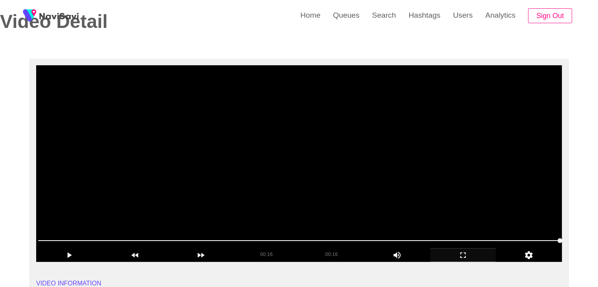
click at [350, 184] on video at bounding box center [299, 163] width 526 height 197
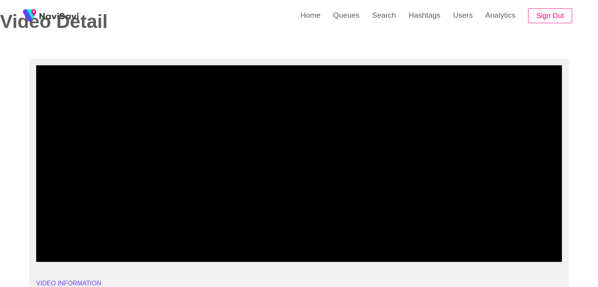
click at [127, 243] on span at bounding box center [299, 240] width 522 height 13
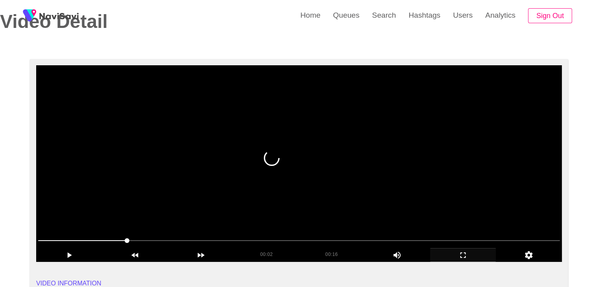
click at [339, 181] on video at bounding box center [299, 163] width 526 height 197
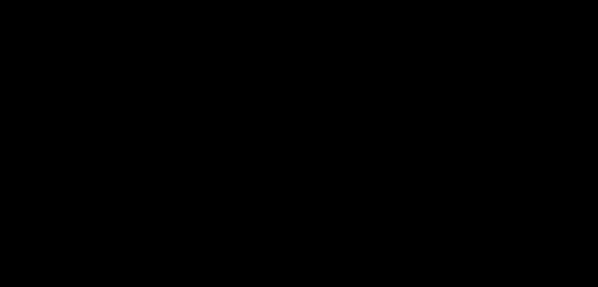
click at [404, 239] on span at bounding box center [299, 240] width 522 height 13
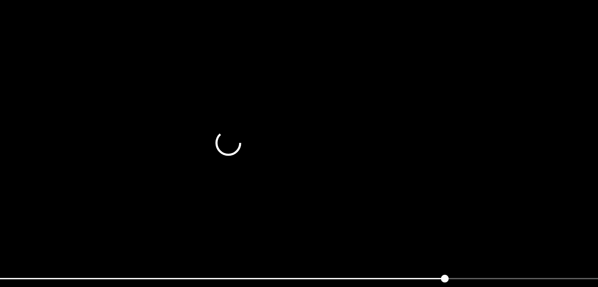
click at [425, 197] on video at bounding box center [299, 163] width 526 height 197
click at [415, 193] on video at bounding box center [299, 163] width 526 height 197
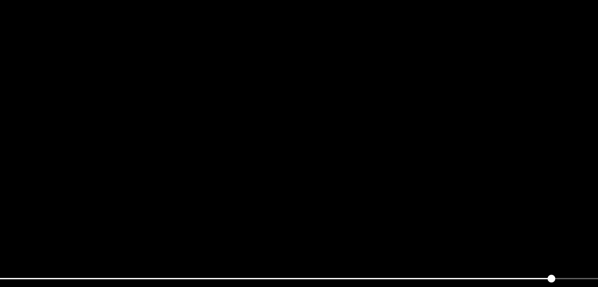
click at [415, 193] on video at bounding box center [299, 163] width 526 height 197
click at [414, 191] on video at bounding box center [299, 163] width 526 height 197
click at [411, 190] on video at bounding box center [299, 163] width 526 height 197
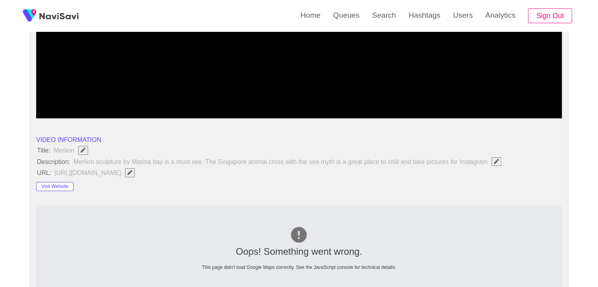
scroll to position [196, 0]
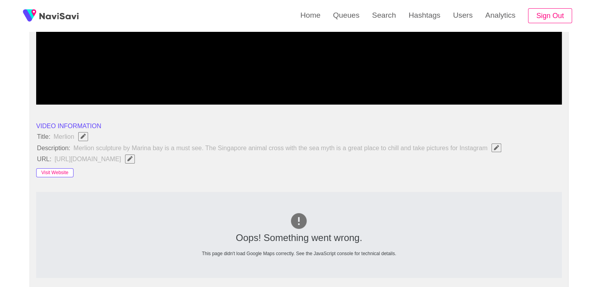
click at [63, 170] on button "Visit Website" at bounding box center [54, 172] width 37 height 9
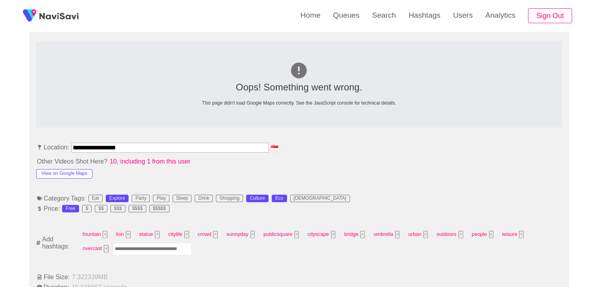
scroll to position [353, 0]
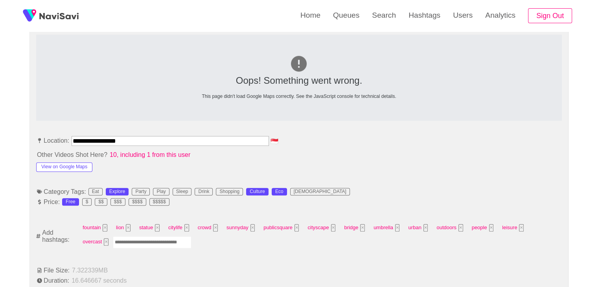
drag, startPoint x: 20, startPoint y: 151, endPoint x: 0, endPoint y: 144, distance: 21.4
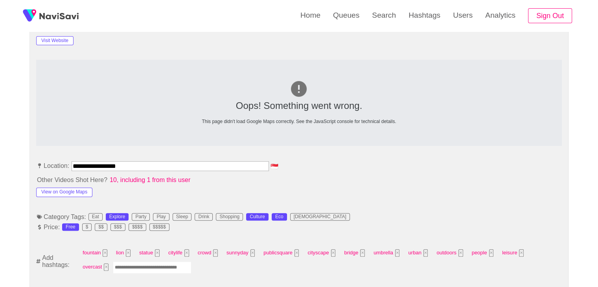
scroll to position [196, 0]
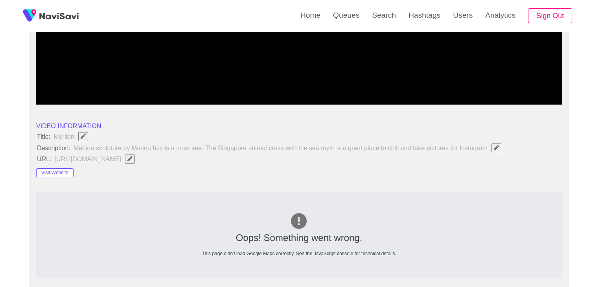
click at [132, 159] on icon "Edit Field" at bounding box center [129, 158] width 5 height 5
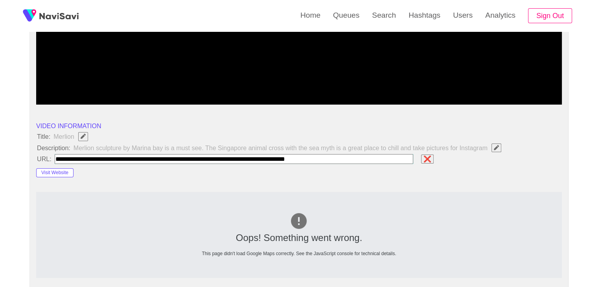
type input "**********"
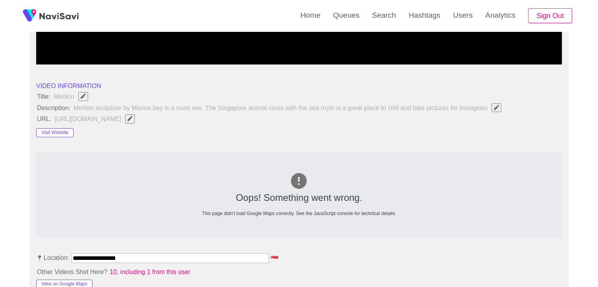
scroll to position [393, 0]
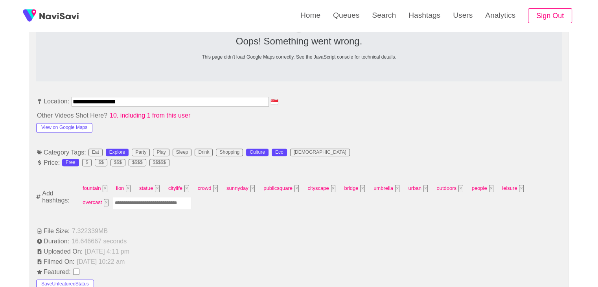
click at [126, 205] on input "Enter tag here and press return" at bounding box center [152, 203] width 79 height 12
type input "*********"
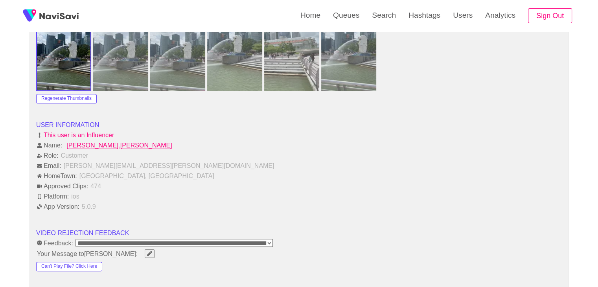
scroll to position [943, 0]
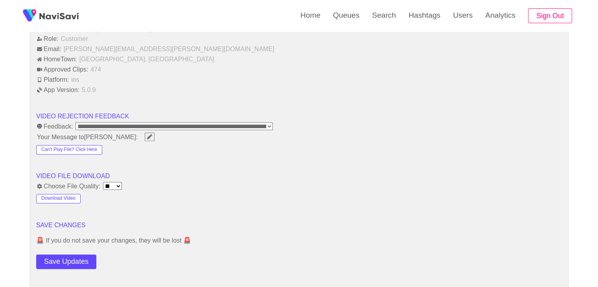
drag, startPoint x: 72, startPoint y: 263, endPoint x: 88, endPoint y: 246, distance: 23.6
click at [72, 263] on button "Save Updates" at bounding box center [66, 261] width 60 height 15
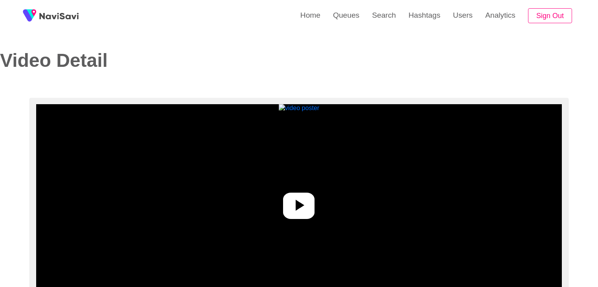
select select "**********"
select select "****"
select select "**********"
select select "****"
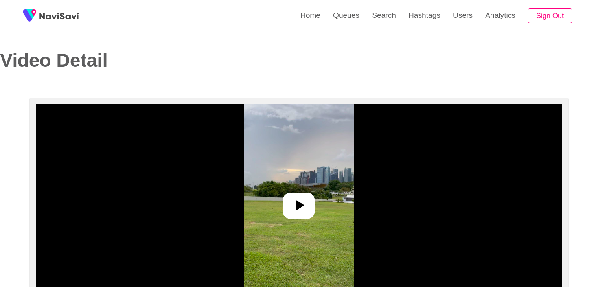
select select "**********"
select select "**"
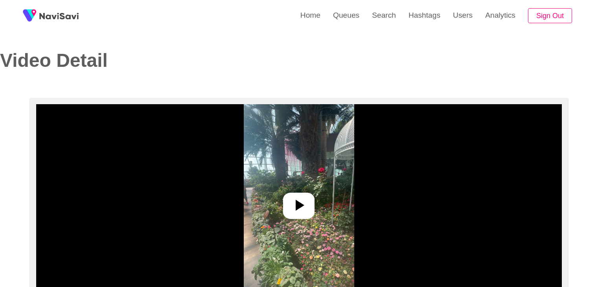
select select "**********"
select select "**"
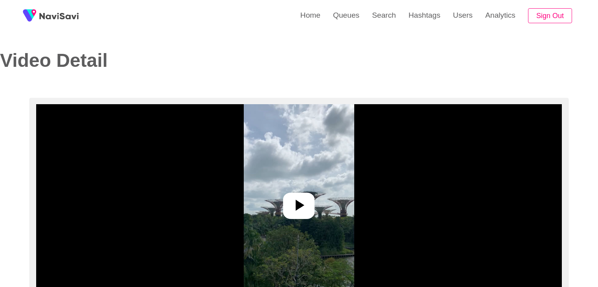
select select "**********"
select select "**"
drag, startPoint x: 310, startPoint y: 208, endPoint x: 312, endPoint y: 195, distance: 12.4
click at [309, 207] on div at bounding box center [298, 206] width 31 height 26
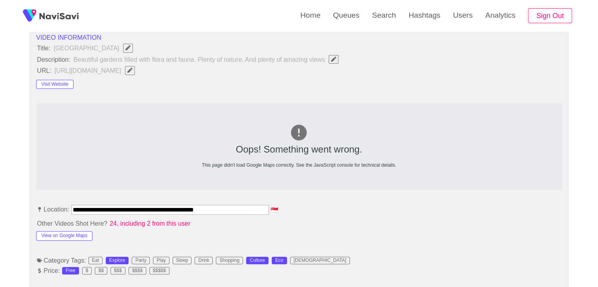
scroll to position [197, 0]
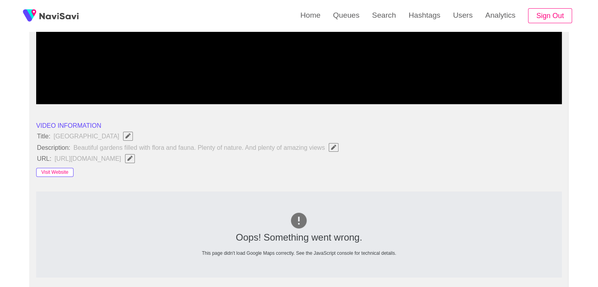
click at [58, 169] on button "Visit Website" at bounding box center [54, 172] width 37 height 9
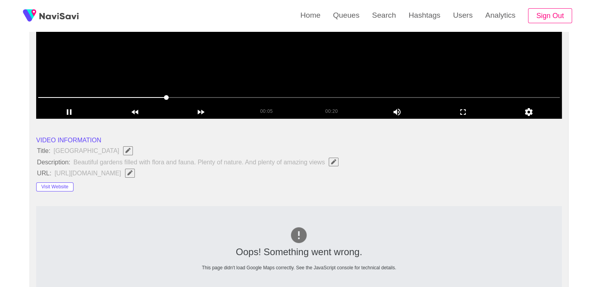
scroll to position [118, 0]
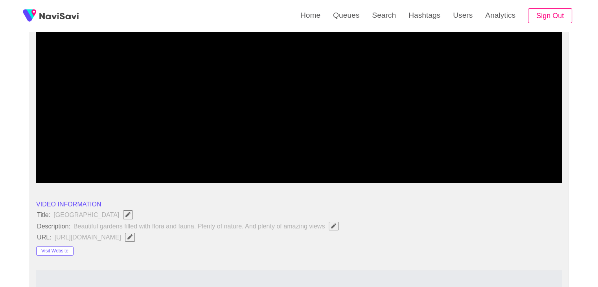
drag, startPoint x: 85, startPoint y: 159, endPoint x: 0, endPoint y: 157, distance: 84.5
click at [318, 117] on video at bounding box center [299, 84] width 526 height 197
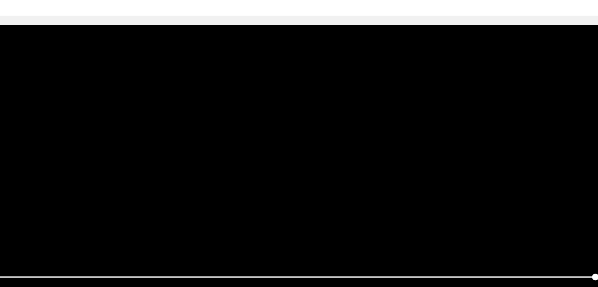
scroll to position [35, 0]
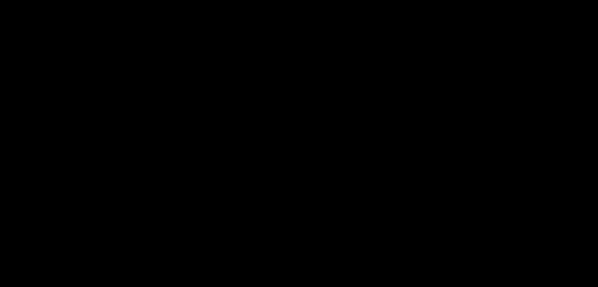
click at [343, 169] on video at bounding box center [299, 167] width 526 height 197
click at [339, 171] on video at bounding box center [299, 167] width 526 height 197
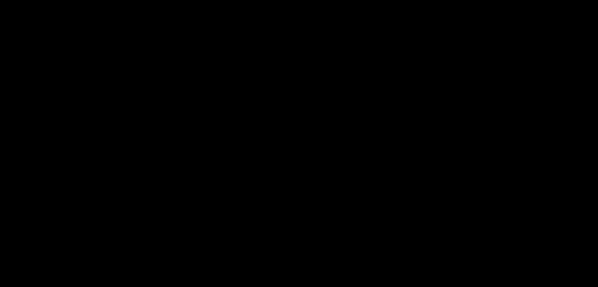
click at [339, 171] on video at bounding box center [299, 167] width 526 height 197
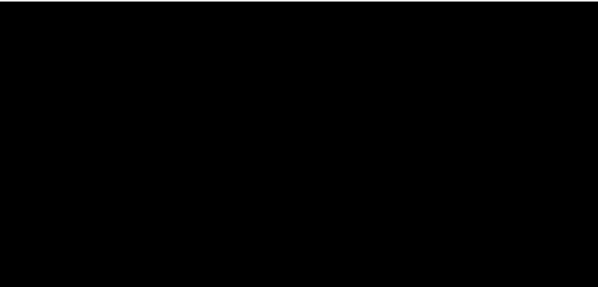
click at [339, 171] on video at bounding box center [299, 167] width 526 height 197
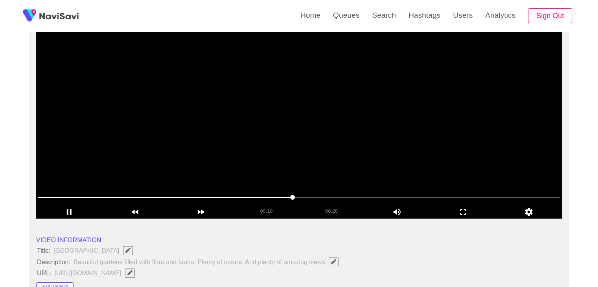
scroll to position [74, 0]
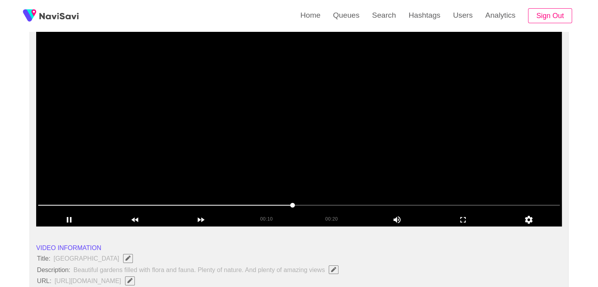
click at [348, 162] on video at bounding box center [299, 128] width 526 height 197
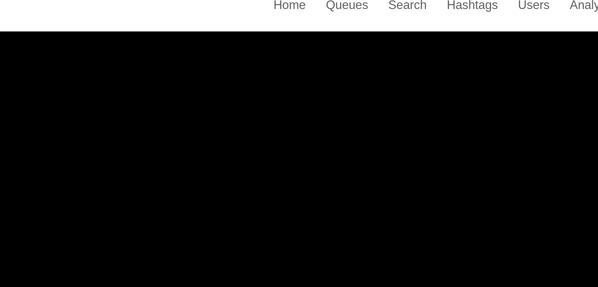
click at [346, 114] on video at bounding box center [299, 128] width 526 height 197
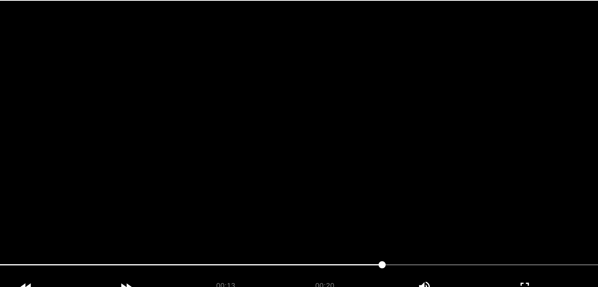
click at [346, 138] on video at bounding box center [299, 128] width 526 height 197
click at [347, 139] on video at bounding box center [299, 128] width 526 height 197
click at [354, 139] on video at bounding box center [299, 128] width 526 height 197
click at [355, 139] on video at bounding box center [299, 128] width 526 height 197
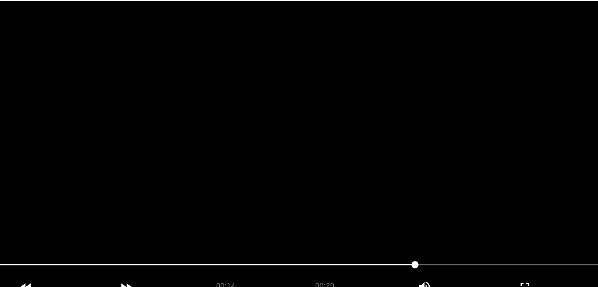
click at [355, 139] on video at bounding box center [299, 128] width 526 height 197
click at [355, 140] on video at bounding box center [299, 128] width 526 height 197
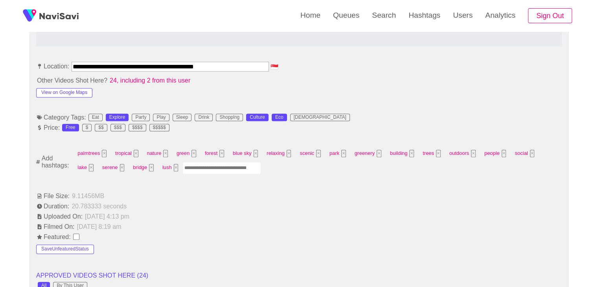
scroll to position [428, 0]
click at [214, 166] on input "Enter tag here and press return" at bounding box center [221, 168] width 79 height 12
type input "*********"
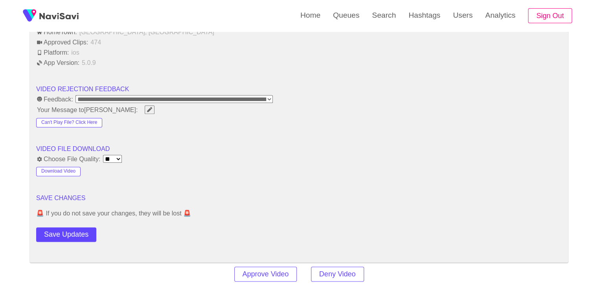
scroll to position [978, 0]
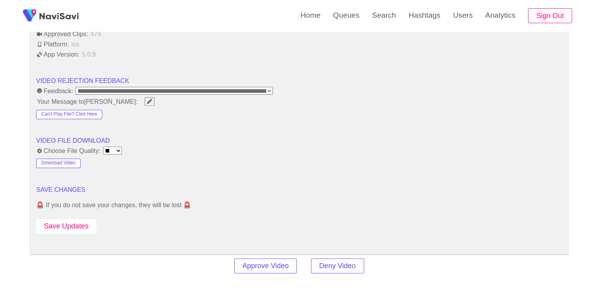
click at [75, 219] on button "Save Updates" at bounding box center [66, 226] width 60 height 15
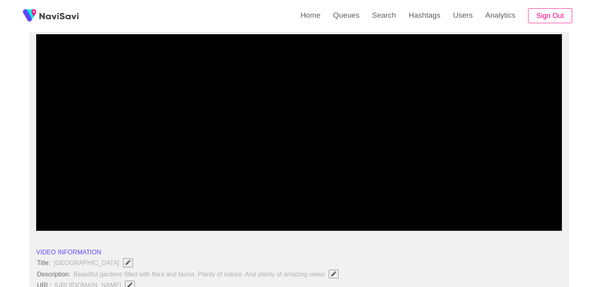
scroll to position [35, 0]
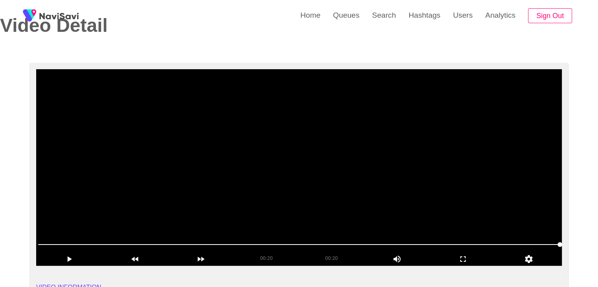
click at [285, 130] on video at bounding box center [299, 167] width 526 height 197
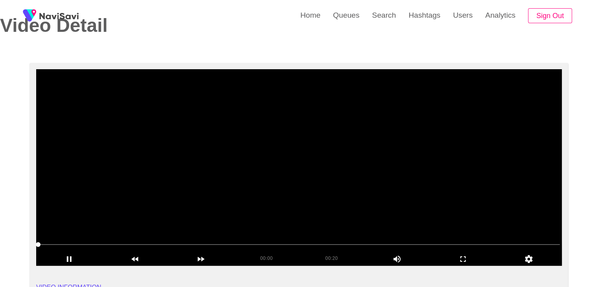
click at [323, 150] on video at bounding box center [299, 167] width 526 height 197
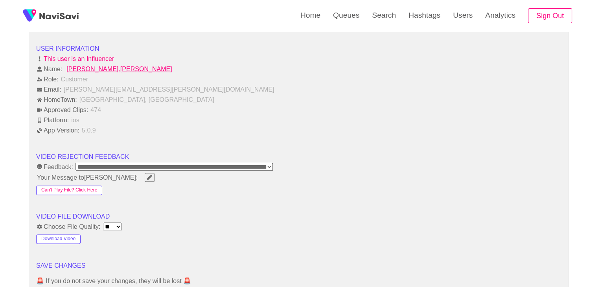
scroll to position [1057, 0]
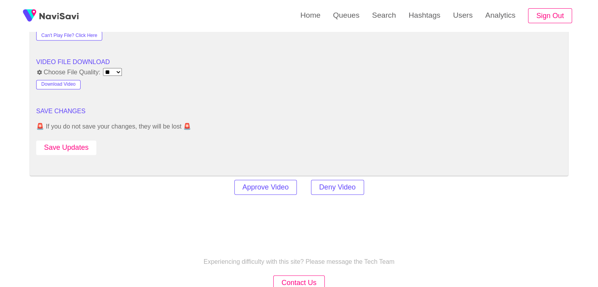
click at [82, 141] on button "Save Updates" at bounding box center [66, 147] width 60 height 15
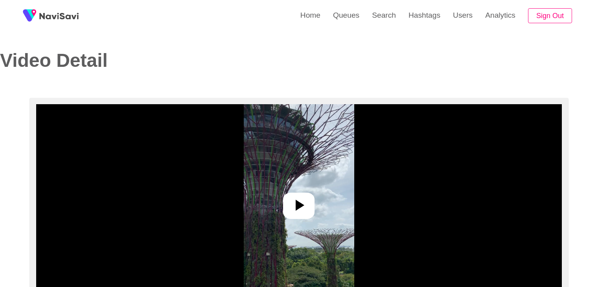
select select "**********"
select select "**"
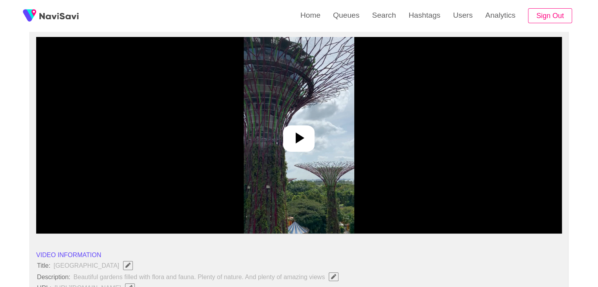
scroll to position [79, 0]
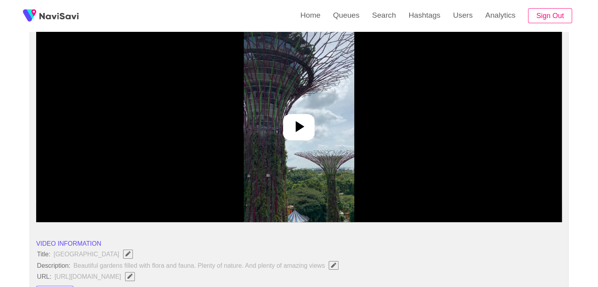
click at [298, 129] on icon at bounding box center [300, 126] width 9 height 11
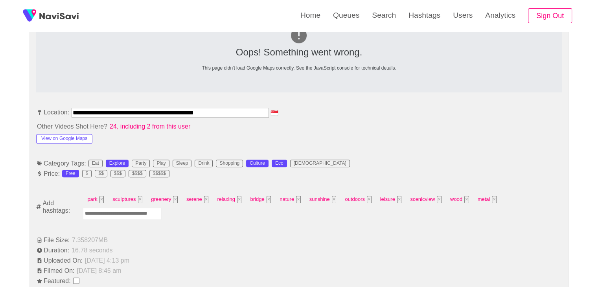
scroll to position [393, 0]
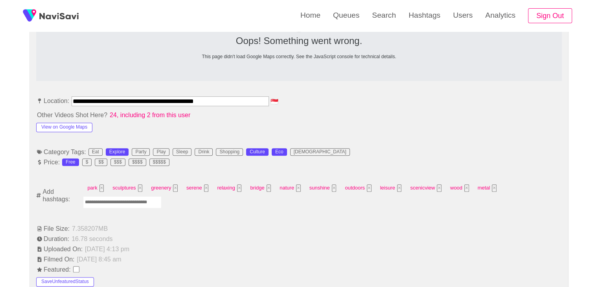
click at [133, 205] on input "Enter tag here and press return" at bounding box center [122, 202] width 79 height 12
type input "*********"
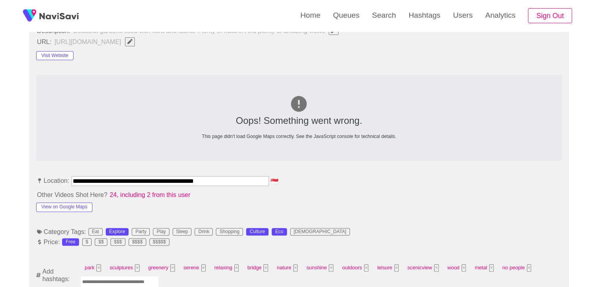
scroll to position [314, 0]
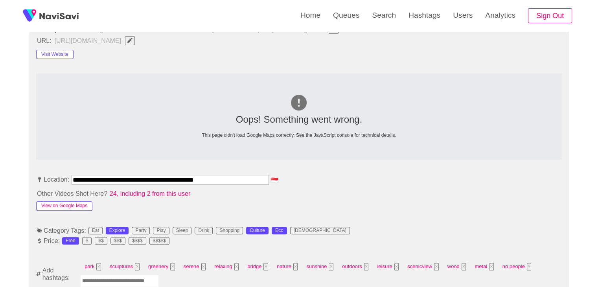
click at [64, 203] on button "View on Google Maps" at bounding box center [64, 205] width 56 height 9
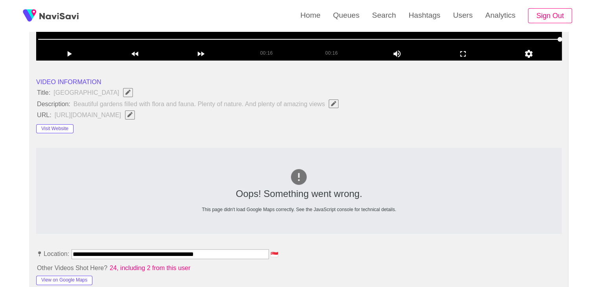
scroll to position [118, 0]
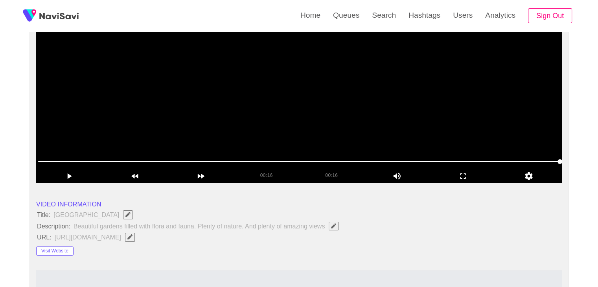
click at [336, 129] on video at bounding box center [299, 84] width 526 height 197
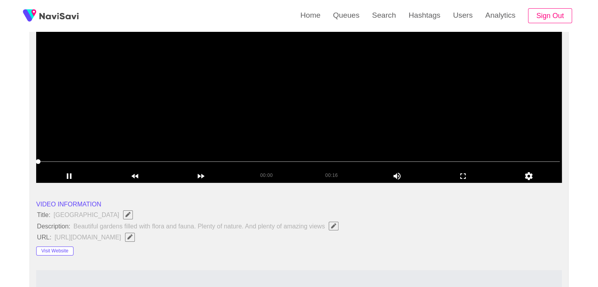
click at [374, 160] on span at bounding box center [299, 161] width 522 height 13
click at [420, 133] on video at bounding box center [299, 84] width 526 height 197
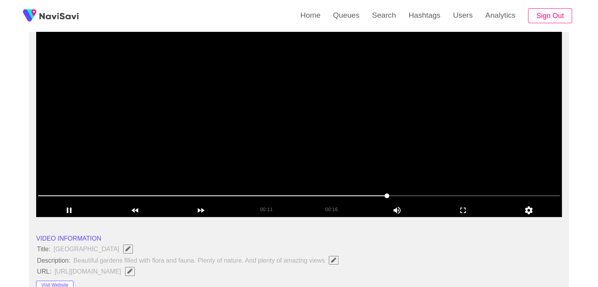
scroll to position [79, 0]
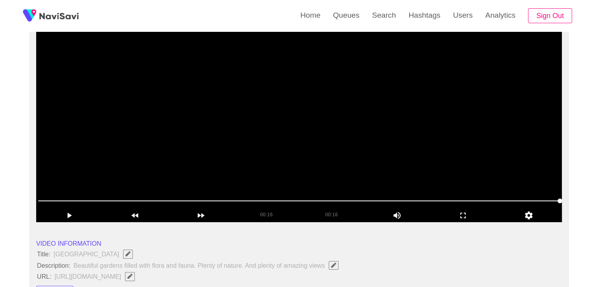
click at [225, 142] on video at bounding box center [299, 124] width 526 height 197
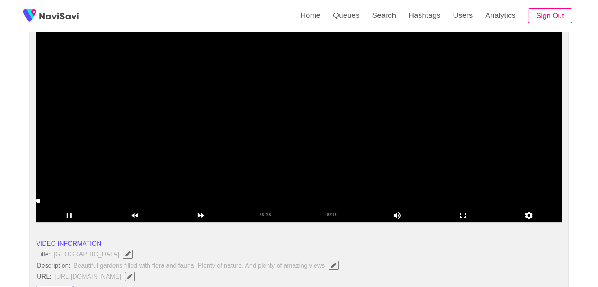
click at [233, 141] on video at bounding box center [299, 124] width 526 height 197
click at [183, 169] on video at bounding box center [299, 124] width 526 height 197
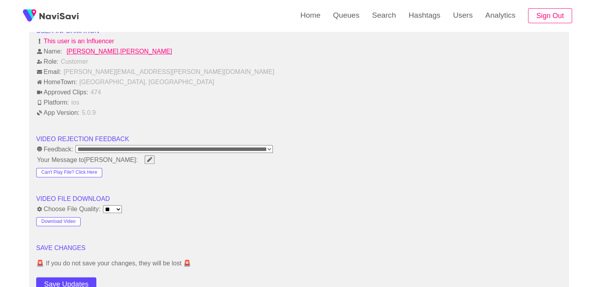
scroll to position [983, 0]
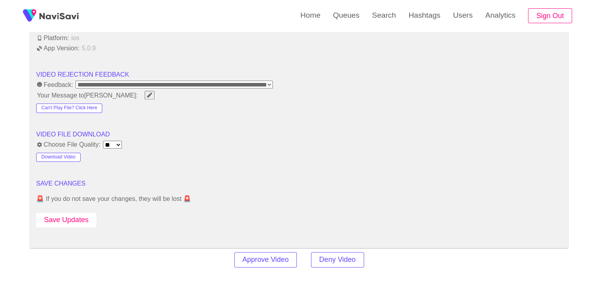
click at [65, 221] on button "Save Updates" at bounding box center [66, 220] width 60 height 15
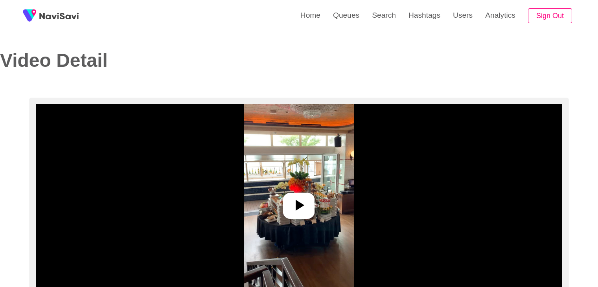
select select "**********"
select select "**"
click at [300, 191] on img at bounding box center [299, 202] width 110 height 197
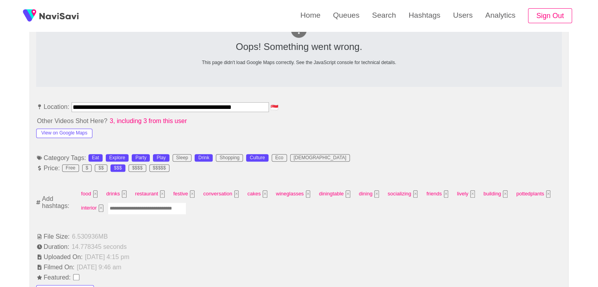
scroll to position [393, 0]
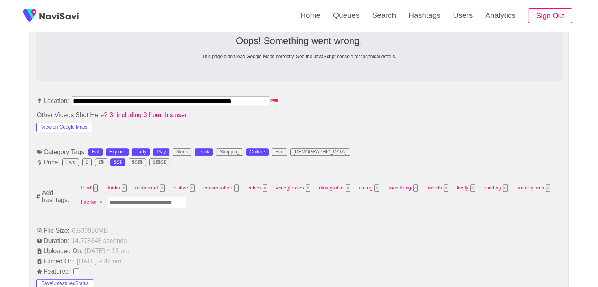
click at [124, 204] on input "Enter tag here and press return" at bounding box center [147, 203] width 79 height 12
type input "*****"
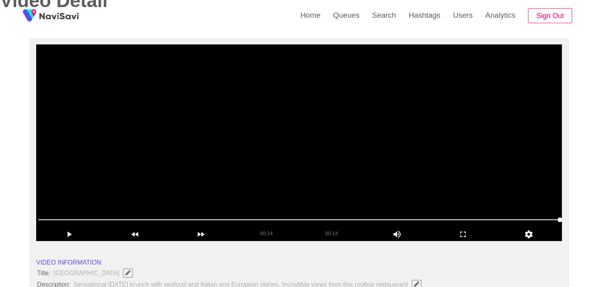
scroll to position [39, 0]
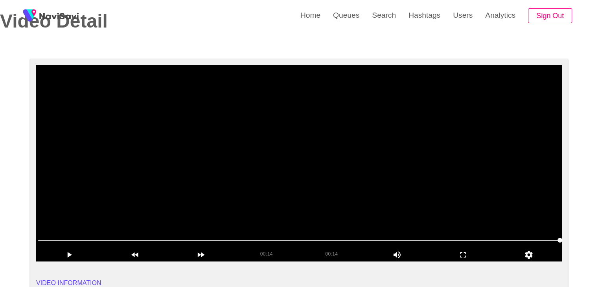
click at [259, 159] on video at bounding box center [299, 163] width 526 height 197
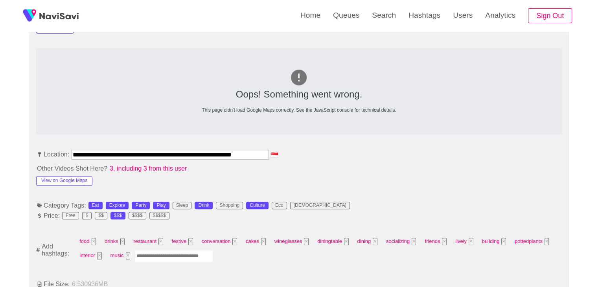
scroll to position [353, 0]
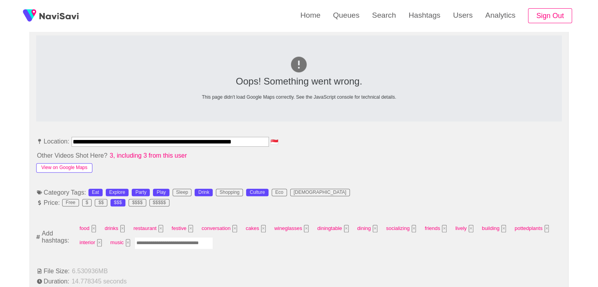
click at [81, 167] on button "View on Google Maps" at bounding box center [64, 167] width 56 height 9
click at [168, 243] on input "Enter tag here and press return" at bounding box center [173, 243] width 79 height 12
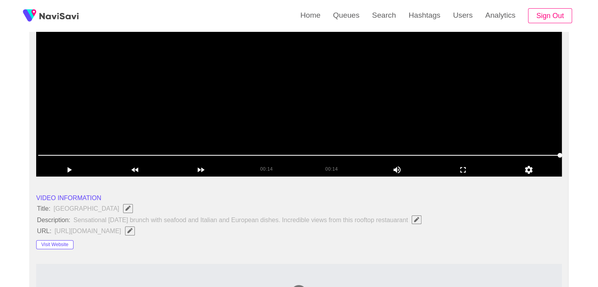
scroll to position [117, 0]
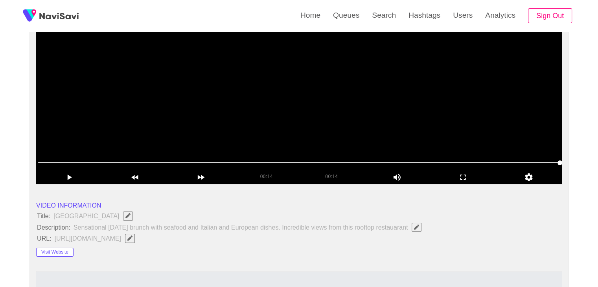
click at [306, 108] on video at bounding box center [299, 85] width 526 height 197
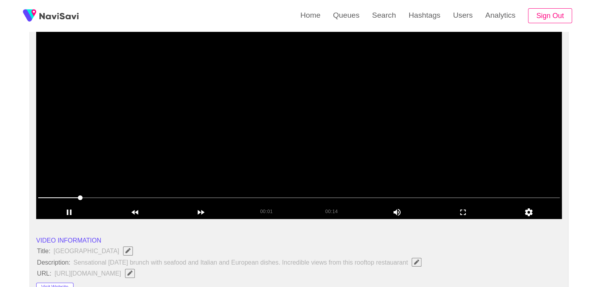
scroll to position [77, 0]
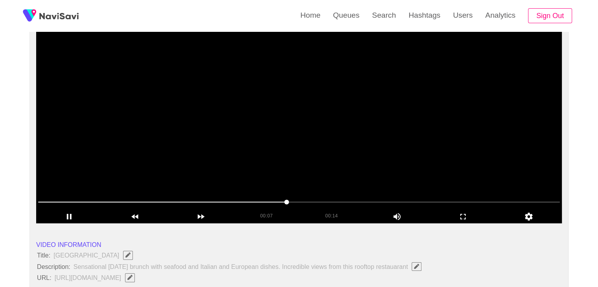
click at [336, 130] on video at bounding box center [299, 125] width 526 height 197
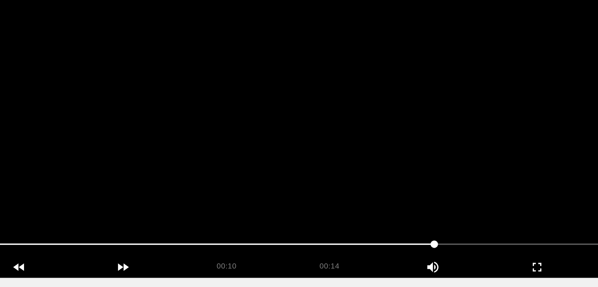
click at [335, 129] on video at bounding box center [299, 125] width 526 height 197
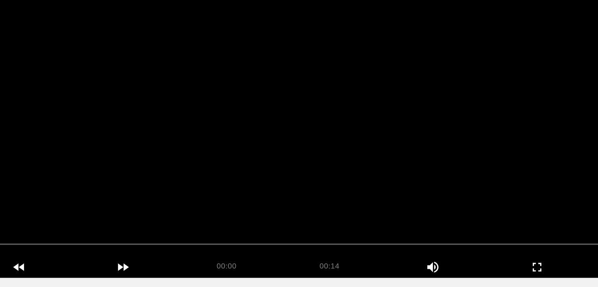
click at [335, 129] on video at bounding box center [299, 125] width 526 height 197
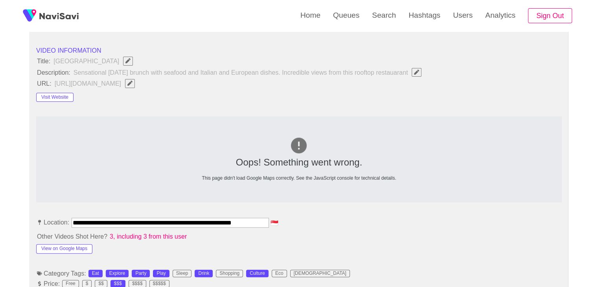
scroll to position [274, 0]
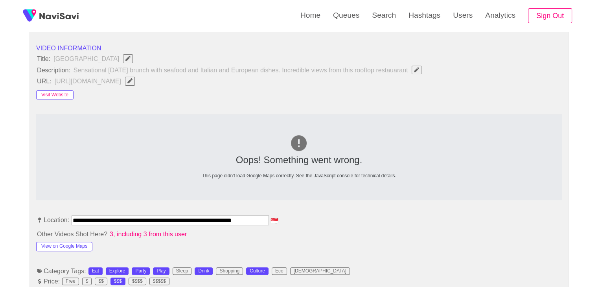
click at [63, 95] on button "Visit Website" at bounding box center [54, 94] width 37 height 9
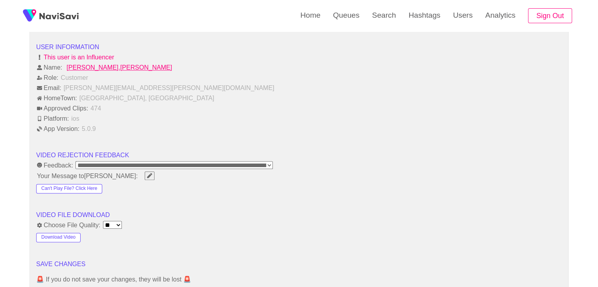
scroll to position [1060, 0]
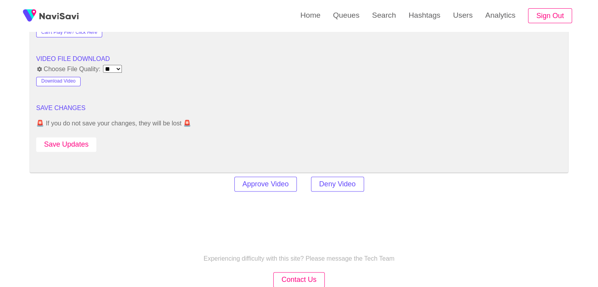
click at [75, 140] on button "Save Updates" at bounding box center [66, 144] width 60 height 15
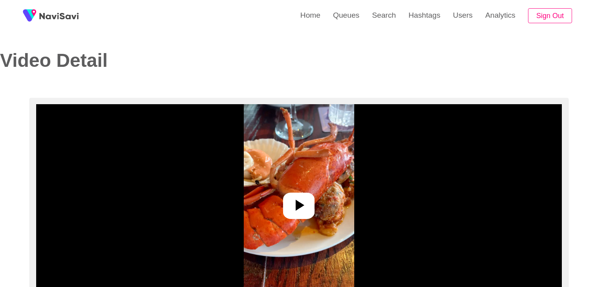
select select "**********"
select select "**"
click at [303, 210] on icon at bounding box center [298, 205] width 19 height 19
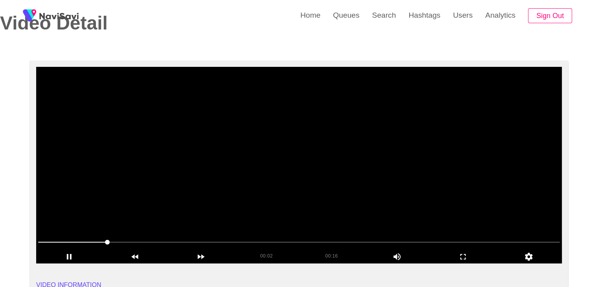
scroll to position [39, 0]
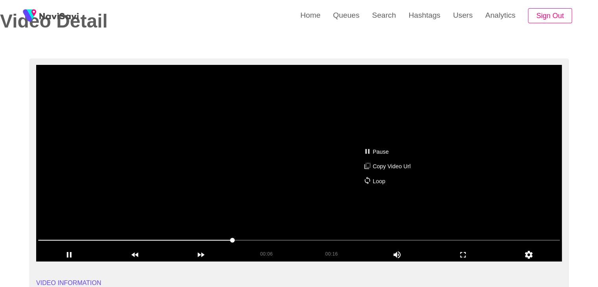
click at [298, 139] on div "Pause Copy Video Url Loop" at bounding box center [299, 143] width 598 height 287
click at [320, 140] on video at bounding box center [299, 163] width 526 height 197
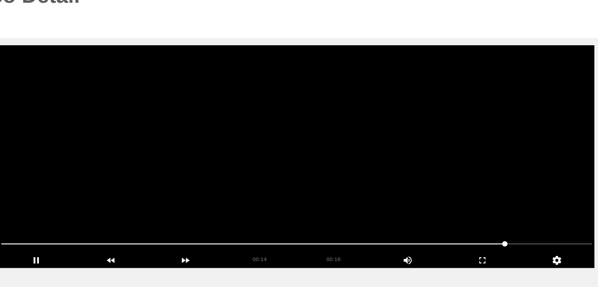
scroll to position [32, 0]
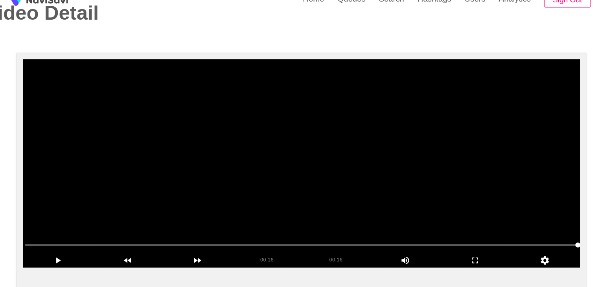
click at [169, 245] on span at bounding box center [299, 247] width 522 height 13
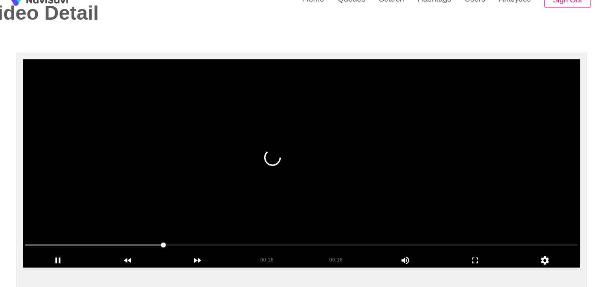
drag, startPoint x: 289, startPoint y: 167, endPoint x: 292, endPoint y: 172, distance: 5.5
click at [289, 169] on video at bounding box center [299, 170] width 526 height 197
click at [322, 199] on video at bounding box center [299, 170] width 526 height 197
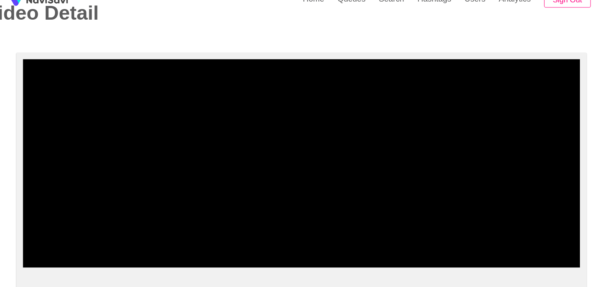
click at [197, 248] on span at bounding box center [199, 247] width 5 height 5
click at [260, 244] on span at bounding box center [299, 247] width 522 height 13
click at [293, 243] on span at bounding box center [299, 247] width 522 height 13
click at [317, 246] on span at bounding box center [299, 247] width 522 height 13
click at [343, 246] on span at bounding box center [299, 247] width 522 height 13
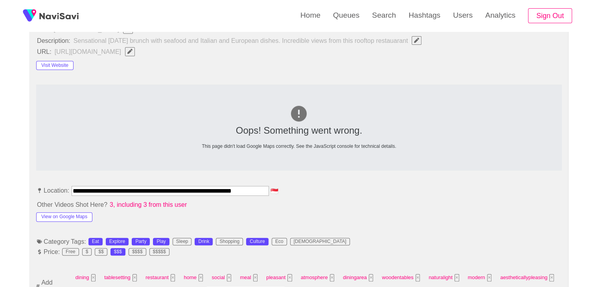
scroll to position [307, 0]
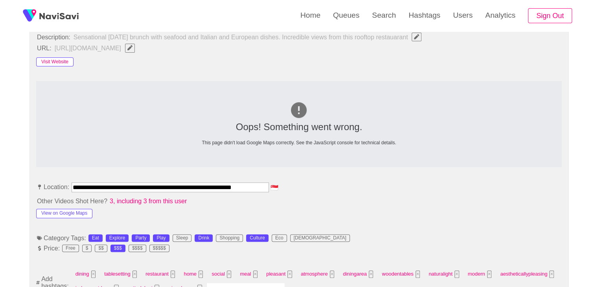
click at [66, 60] on button "Visit Website" at bounding box center [54, 61] width 37 height 9
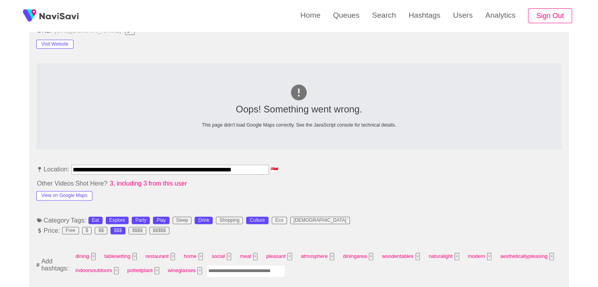
scroll to position [386, 0]
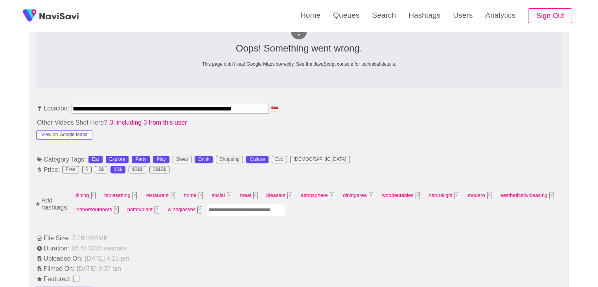
click at [241, 209] on input "Enter tag here and press return" at bounding box center [245, 210] width 79 height 12
type input "*****"
type input "****"
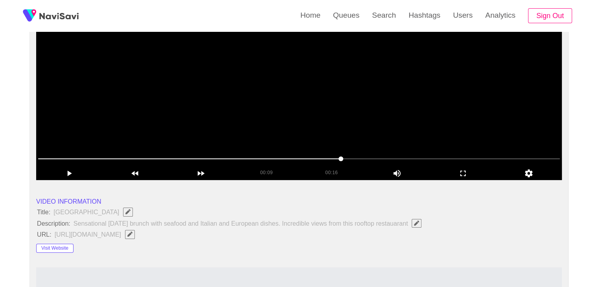
scroll to position [32, 0]
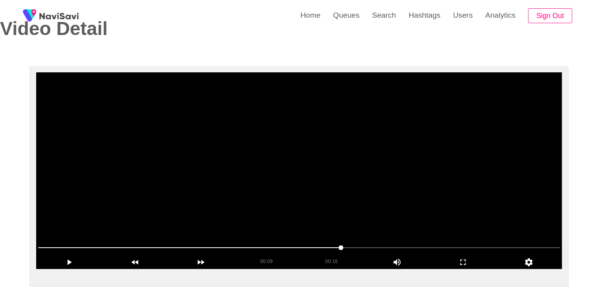
click at [316, 151] on video at bounding box center [299, 170] width 526 height 197
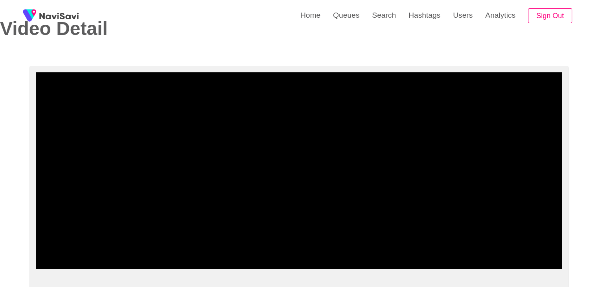
click at [469, 246] on span at bounding box center [299, 247] width 522 height 13
click at [495, 244] on span at bounding box center [299, 247] width 522 height 13
drag, startPoint x: 135, startPoint y: 247, endPoint x: 121, endPoint y: 249, distance: 14.3
click at [121, 249] on span at bounding box center [299, 247] width 522 height 13
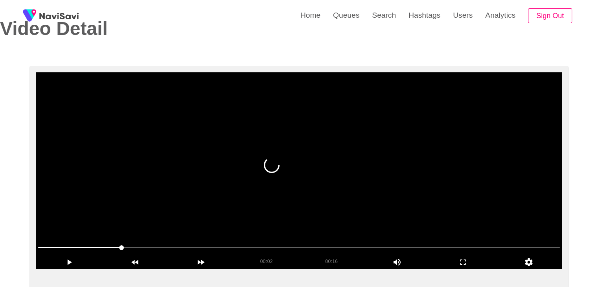
click at [343, 192] on video at bounding box center [299, 170] width 526 height 197
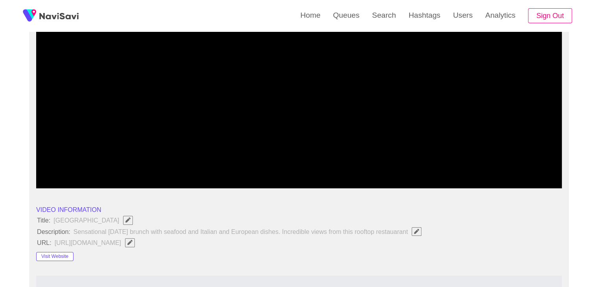
scroll to position [110, 0]
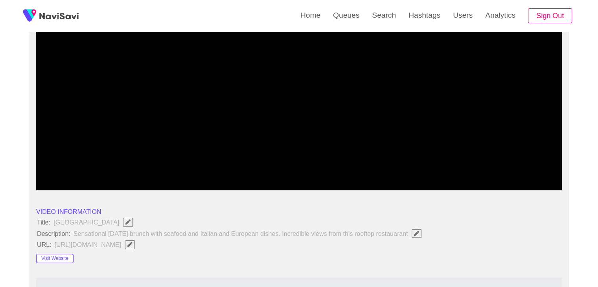
click at [79, 165] on span at bounding box center [299, 169] width 522 height 13
click at [48, 171] on span at bounding box center [299, 169] width 522 height 13
click at [223, 140] on video at bounding box center [299, 92] width 526 height 197
click at [266, 140] on video at bounding box center [299, 92] width 526 height 197
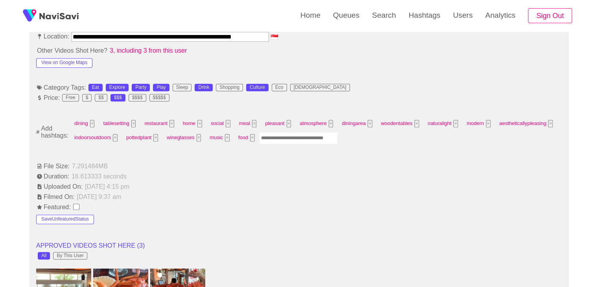
scroll to position [464, 0]
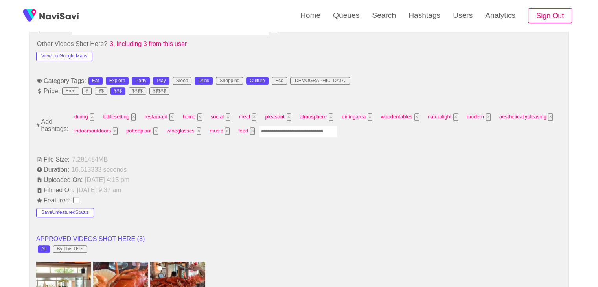
click at [288, 128] on input "Enter tag here and press return" at bounding box center [298, 131] width 79 height 12
type input "****"
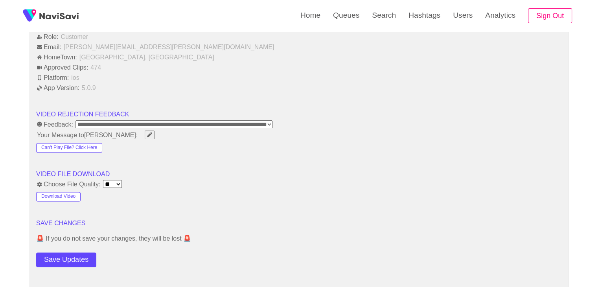
scroll to position [1054, 0]
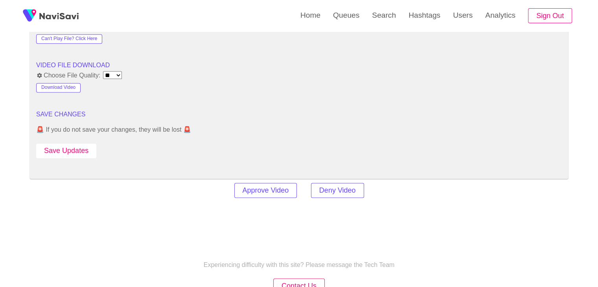
click at [77, 148] on button "Save Updates" at bounding box center [66, 150] width 60 height 15
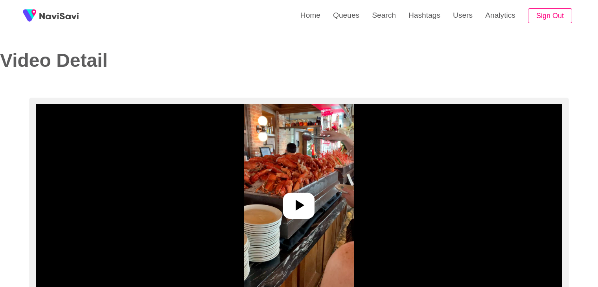
select select "**********"
select select "**"
click at [291, 197] on icon at bounding box center [298, 205] width 19 height 19
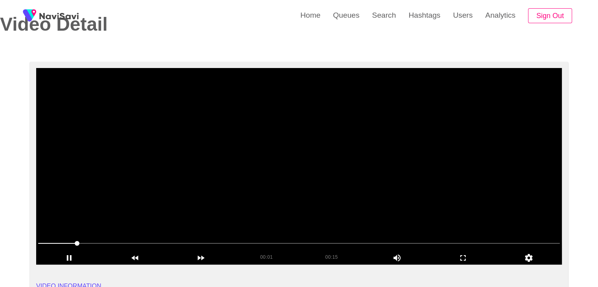
scroll to position [39, 0]
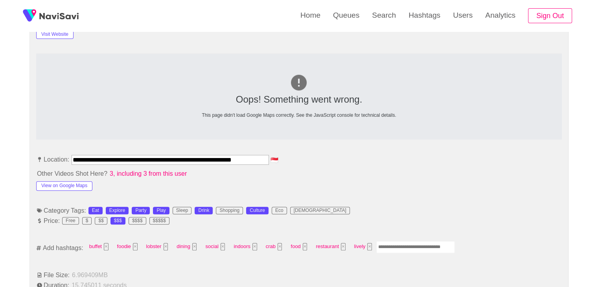
scroll to position [354, 0]
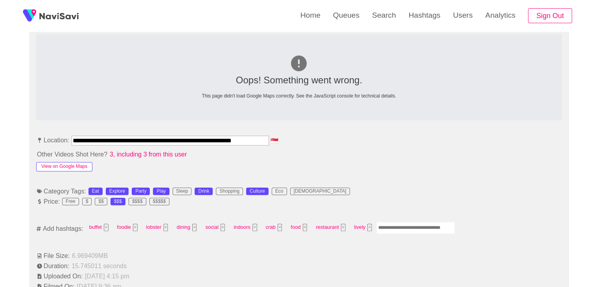
click at [74, 164] on button "View on Google Maps" at bounding box center [64, 166] width 56 height 9
click at [400, 224] on input "Enter tag here and press return" at bounding box center [415, 228] width 79 height 12
type input "****"
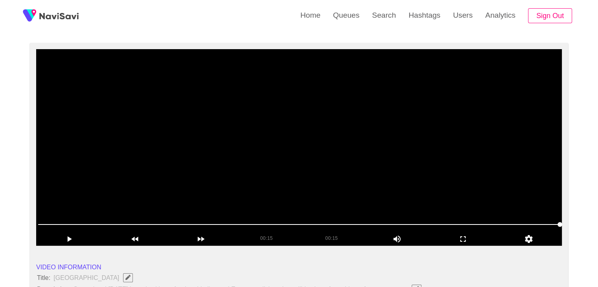
scroll to position [39, 0]
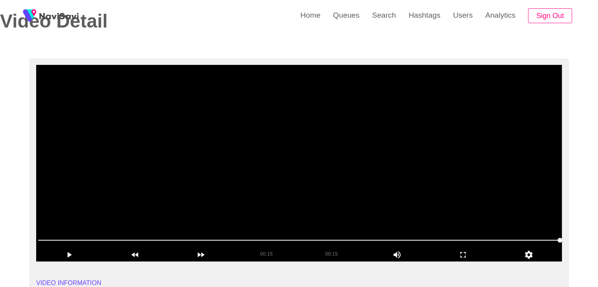
click at [320, 200] on video at bounding box center [299, 163] width 526 height 197
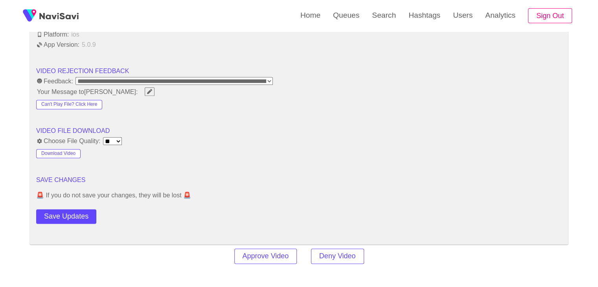
scroll to position [983, 0]
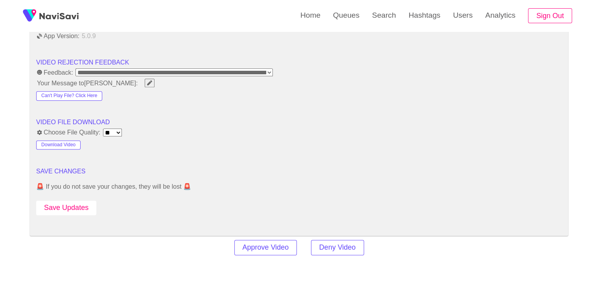
click at [89, 205] on button "Save Updates" at bounding box center [66, 207] width 60 height 15
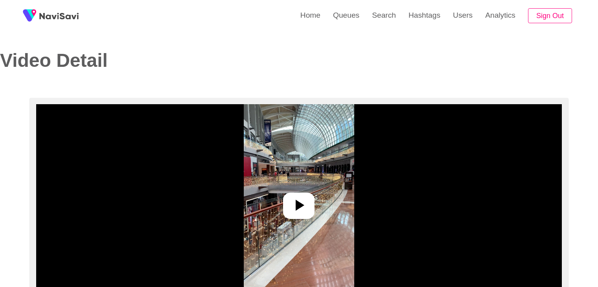
select select "**********"
select select "**"
click at [299, 202] on icon at bounding box center [300, 205] width 9 height 11
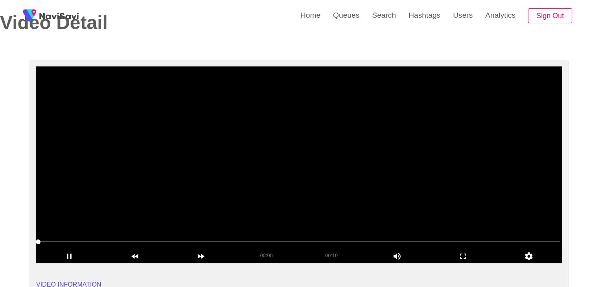
scroll to position [39, 0]
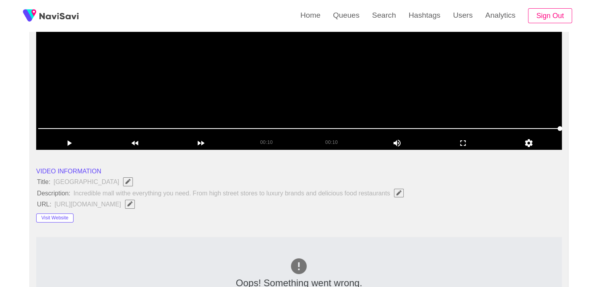
scroll to position [157, 0]
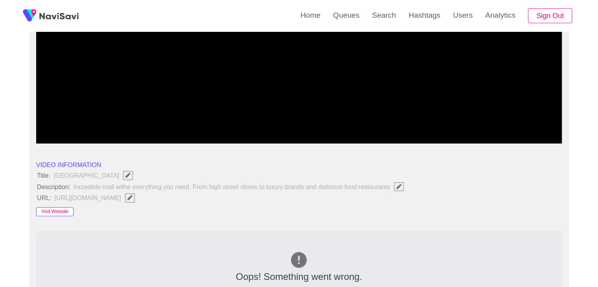
click at [61, 211] on button "Visit Website" at bounding box center [54, 211] width 37 height 9
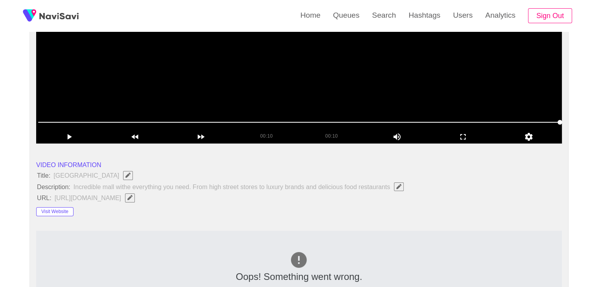
click at [335, 88] on video at bounding box center [299, 45] width 526 height 197
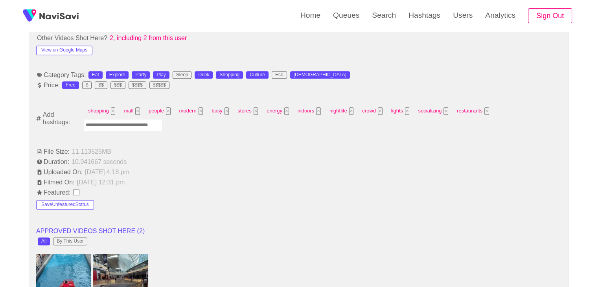
scroll to position [472, 0]
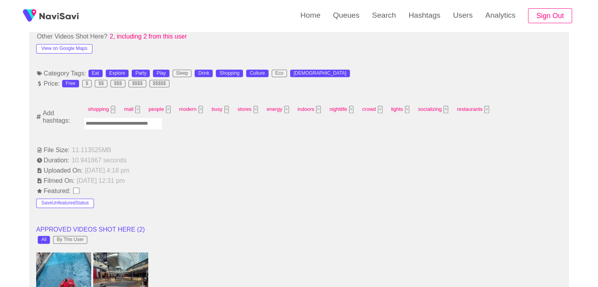
click at [123, 125] on input "Enter tag here and press return" at bounding box center [123, 124] width 79 height 12
type input "****"
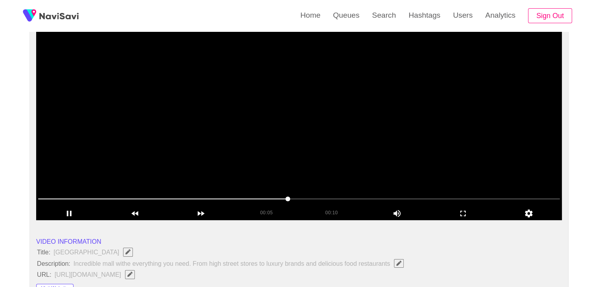
scroll to position [79, 0]
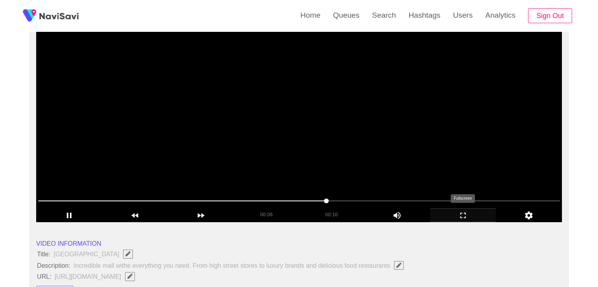
click at [458, 213] on icon "add" at bounding box center [462, 215] width 65 height 9
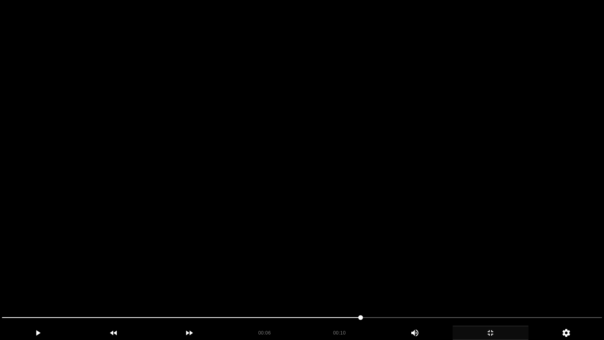
click at [404, 221] on video at bounding box center [302, 170] width 604 height 340
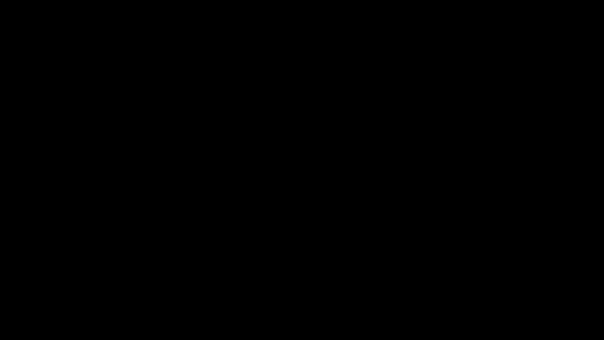
click at [484, 287] on icon "add" at bounding box center [490, 332] width 75 height 9
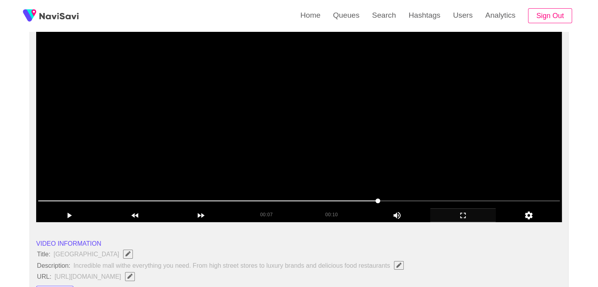
click at [342, 153] on video at bounding box center [299, 124] width 526 height 197
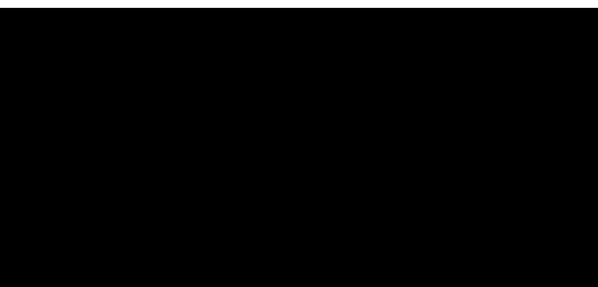
scroll to position [78, 0]
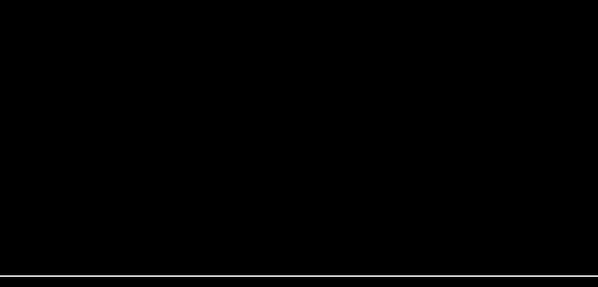
click at [314, 144] on video at bounding box center [299, 124] width 526 height 197
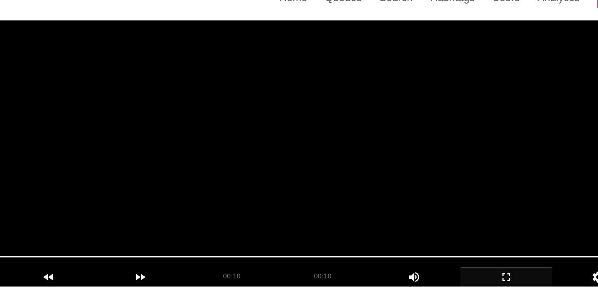
drag, startPoint x: 314, startPoint y: 121, endPoint x: 314, endPoint y: 144, distance: 23.2
click at [314, 144] on video at bounding box center [299, 124] width 526 height 197
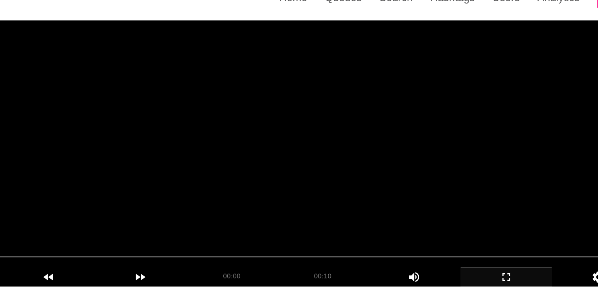
click at [314, 144] on video at bounding box center [299, 124] width 526 height 197
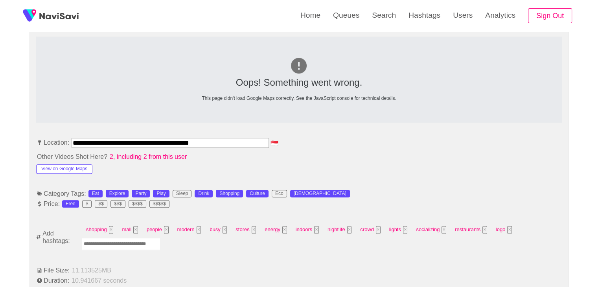
scroll to position [354, 0]
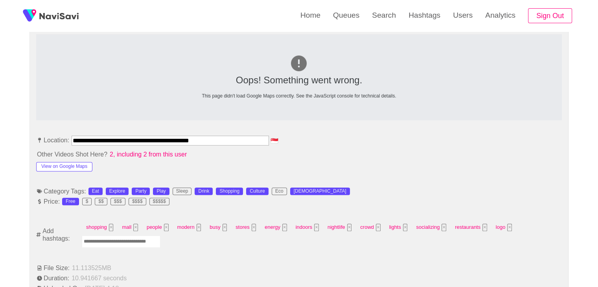
click at [134, 238] on input "Enter tag here and press return" at bounding box center [121, 241] width 79 height 12
type input "*********"
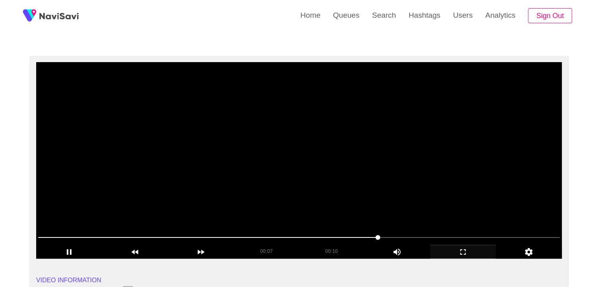
scroll to position [39, 0]
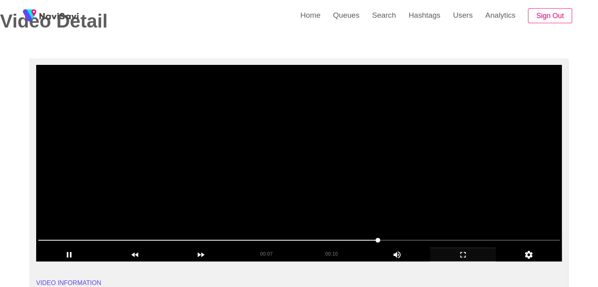
click at [303, 206] on video at bounding box center [299, 163] width 526 height 197
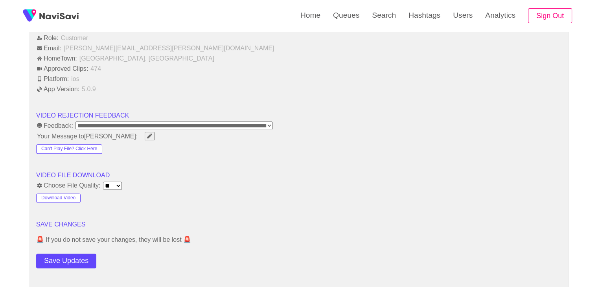
scroll to position [943, 0]
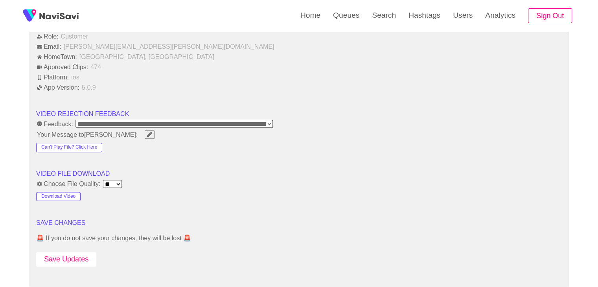
click at [80, 254] on button "Save Updates" at bounding box center [66, 259] width 60 height 15
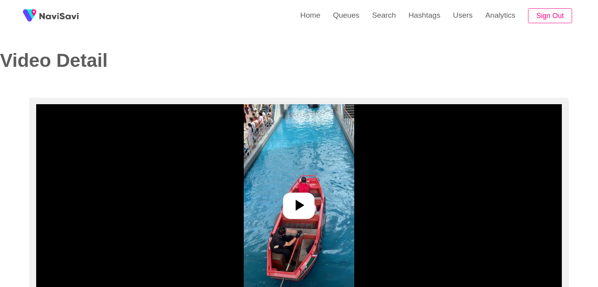
select select "**********"
select select "**"
click at [299, 198] on icon at bounding box center [298, 205] width 19 height 19
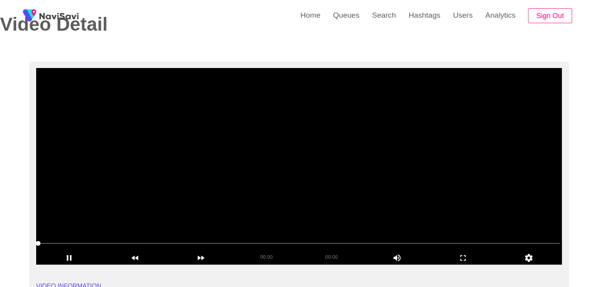
scroll to position [39, 0]
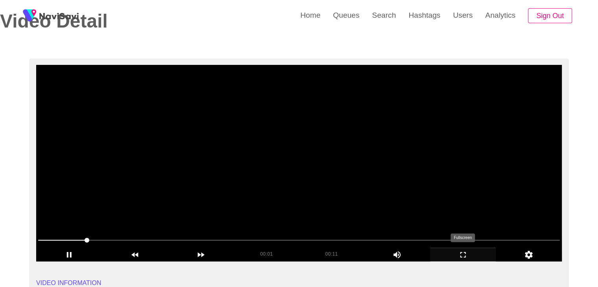
click at [458, 250] on icon "add" at bounding box center [462, 254] width 65 height 9
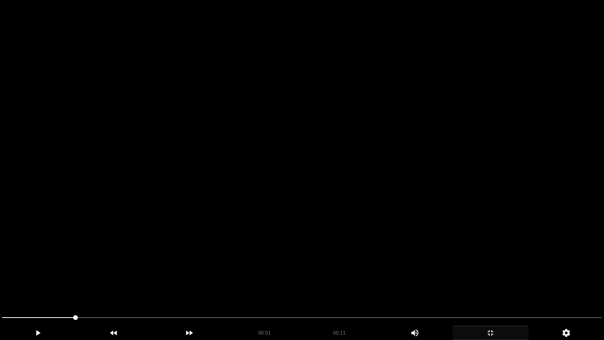
click at [485, 287] on icon "add" at bounding box center [490, 332] width 75 height 9
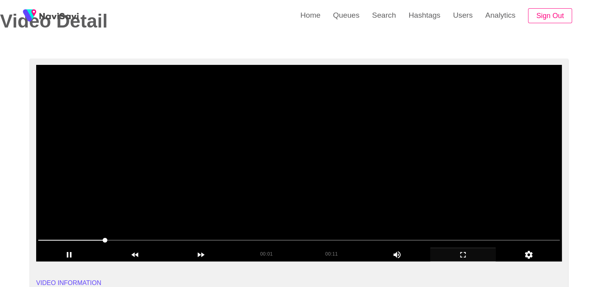
click at [346, 169] on video at bounding box center [299, 163] width 526 height 197
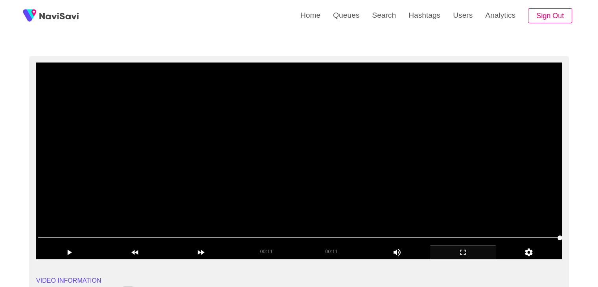
scroll to position [39, 0]
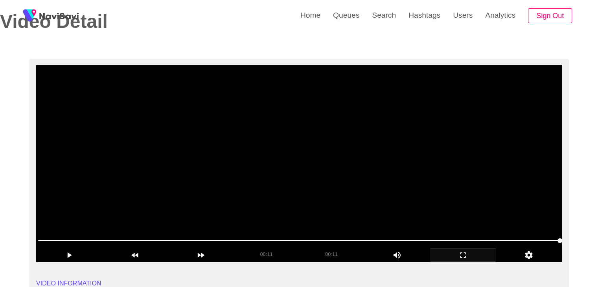
click at [357, 175] on video at bounding box center [299, 163] width 526 height 197
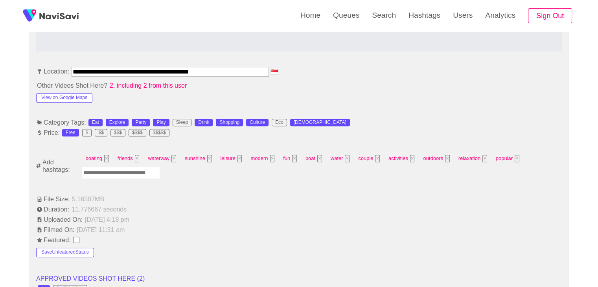
scroll to position [432, 0]
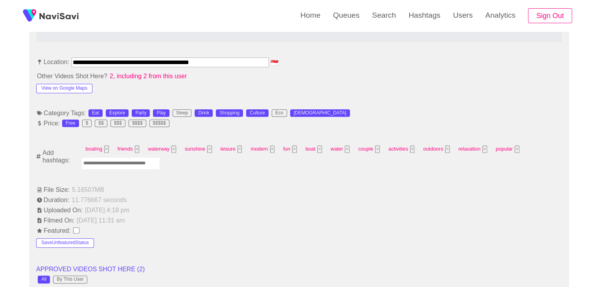
click at [137, 165] on input "Enter tag here and press return" at bounding box center [120, 163] width 79 height 12
type input "*********"
type input "**********"
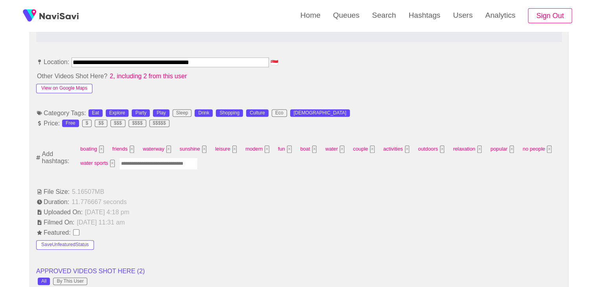
click at [72, 86] on button "View on Google Maps" at bounding box center [64, 88] width 56 height 9
click at [154, 154] on div "[MEDICAL_DATA] × friends × waterway × sunshine × leisure × modern × fun × boat …" at bounding box center [318, 157] width 485 height 28
click at [156, 158] on input "Enter tag here and press return" at bounding box center [158, 164] width 79 height 12
type input "****"
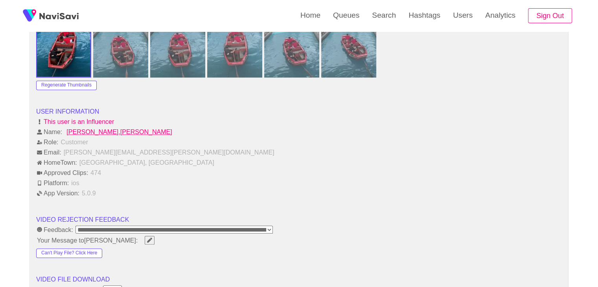
scroll to position [943, 0]
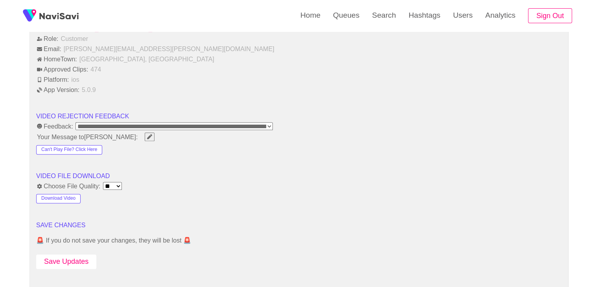
click at [74, 261] on button "Save Updates" at bounding box center [66, 261] width 60 height 15
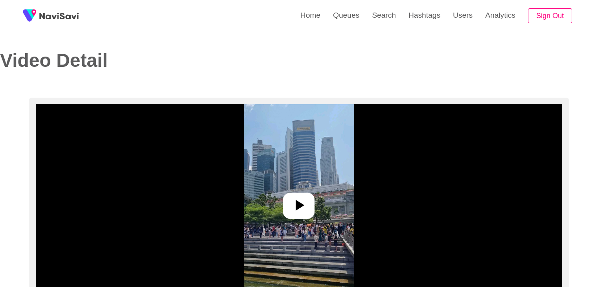
select select "**********"
select select "**"
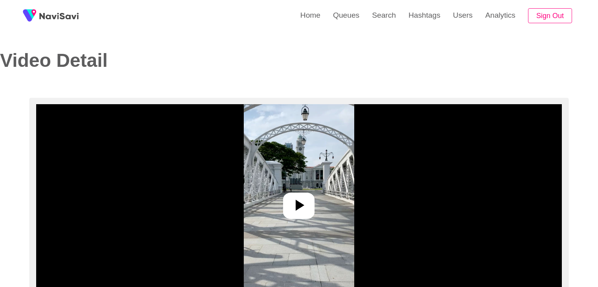
select select "**********"
select select "**"
click at [288, 189] on img at bounding box center [299, 202] width 110 height 197
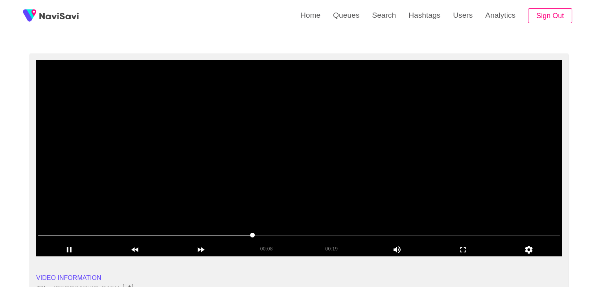
scroll to position [39, 0]
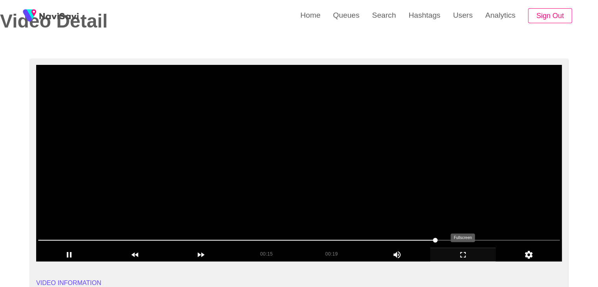
click at [468, 255] on icon "add" at bounding box center [462, 254] width 65 height 9
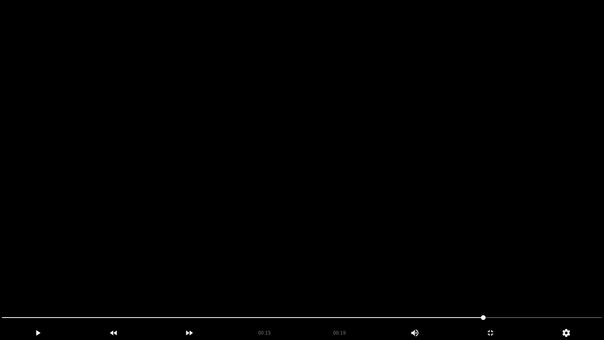
drag, startPoint x: 497, startPoint y: 338, endPoint x: 420, endPoint y: 259, distance: 109.8
click at [487, 287] on div "add" at bounding box center [490, 332] width 76 height 14
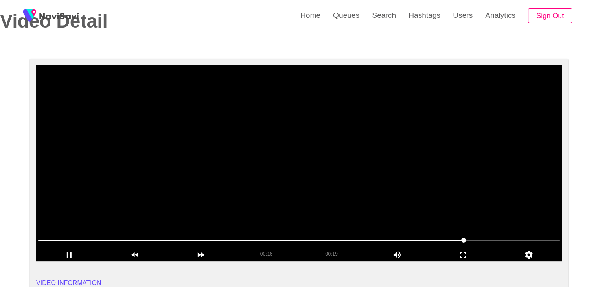
click at [344, 181] on video at bounding box center [299, 163] width 526 height 197
click at [308, 204] on video at bounding box center [299, 163] width 526 height 197
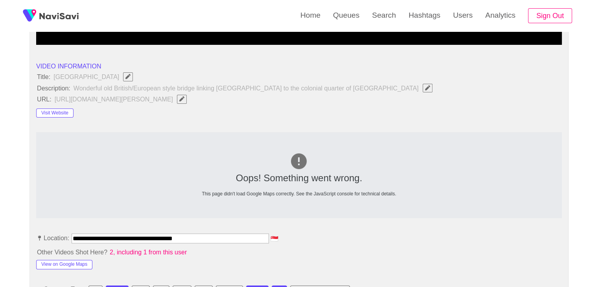
scroll to position [355, 0]
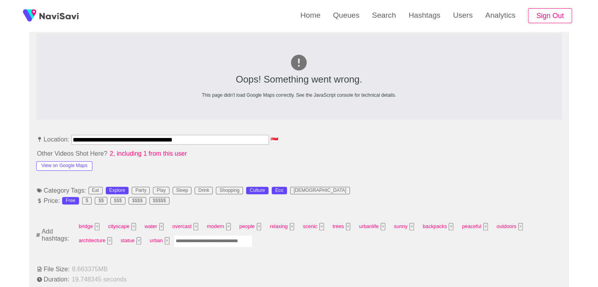
click at [204, 241] on input "Enter tag here and press return" at bounding box center [213, 241] width 79 height 12
type input "*********"
click at [61, 161] on button "View on Google Maps" at bounding box center [64, 165] width 56 height 9
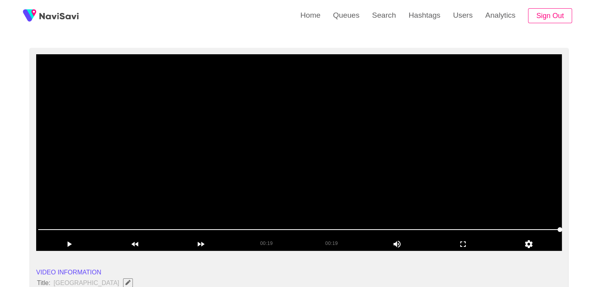
scroll to position [40, 0]
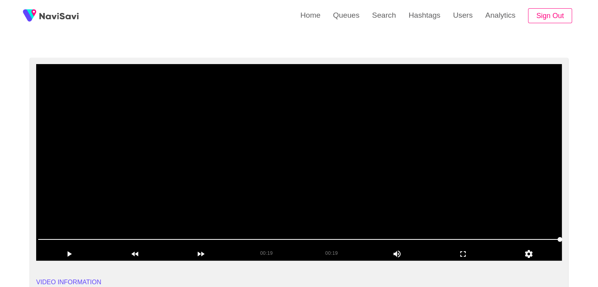
click at [286, 151] on video at bounding box center [299, 162] width 526 height 197
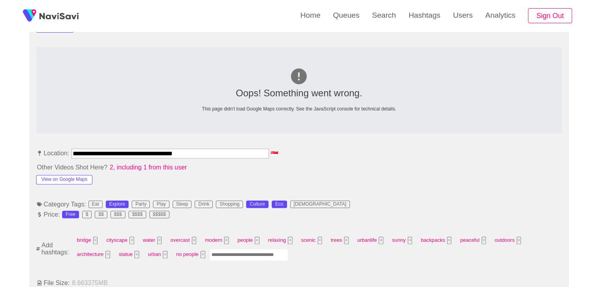
scroll to position [394, 0]
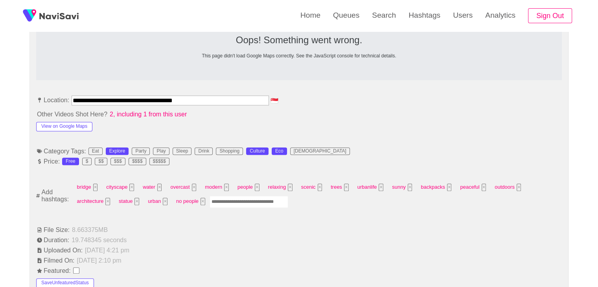
click at [252, 204] on input "Enter tag here and press return" at bounding box center [249, 202] width 79 height 12
type input "*********"
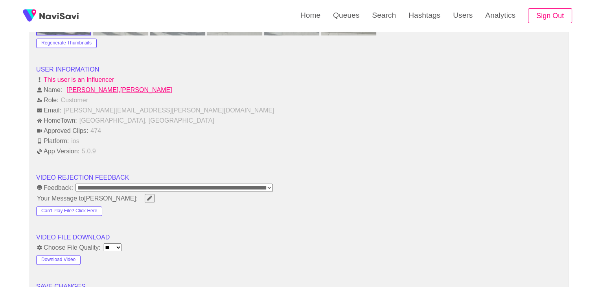
scroll to position [983, 0]
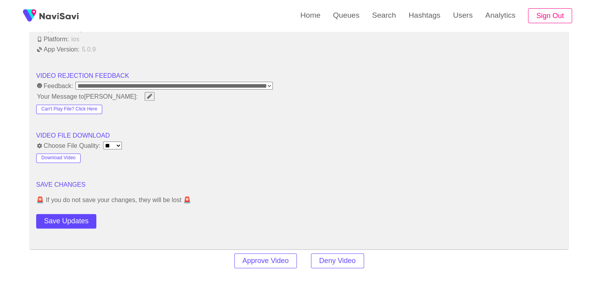
click at [59, 215] on button "Save Updates" at bounding box center [66, 221] width 60 height 15
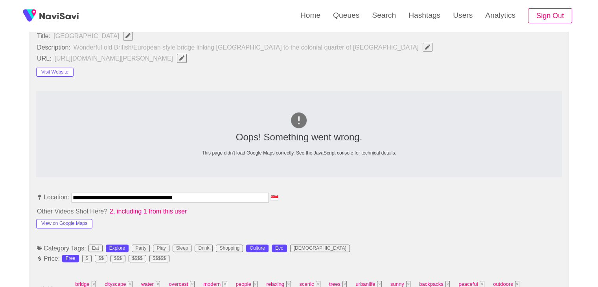
scroll to position [237, 0]
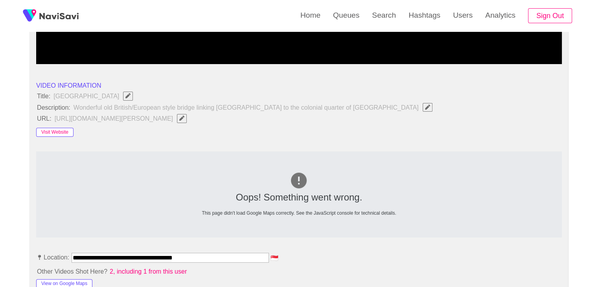
click at [66, 132] on button "Visit Website" at bounding box center [54, 132] width 37 height 9
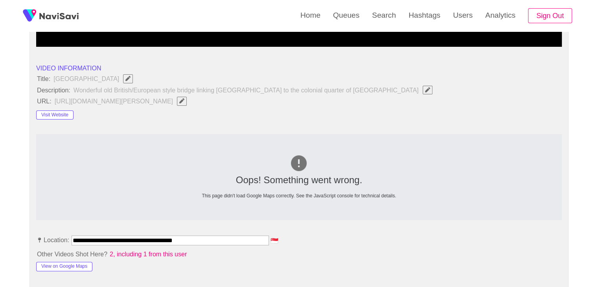
scroll to position [276, 0]
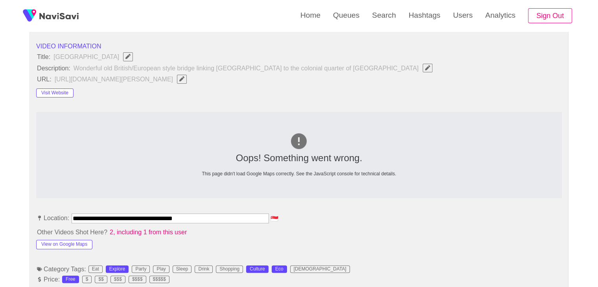
drag, startPoint x: 57, startPoint y: 217, endPoint x: 39, endPoint y: 215, distance: 17.8
click at [39, 215] on li "**********" at bounding box center [299, 219] width 526 height 13
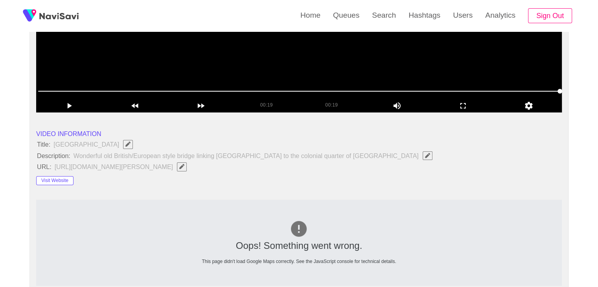
scroll to position [197, 0]
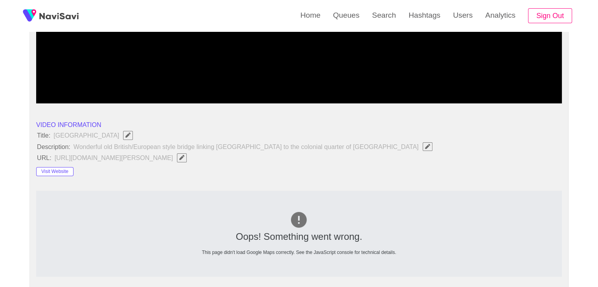
click at [187, 159] on button "button" at bounding box center [182, 157] width 10 height 9
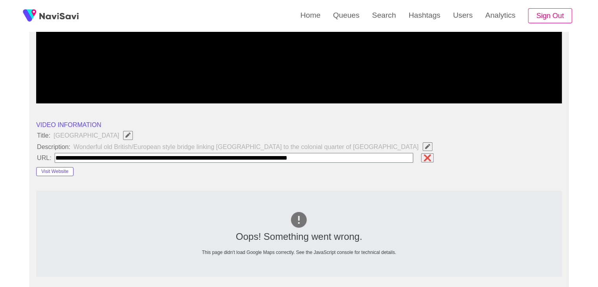
type input "**********"
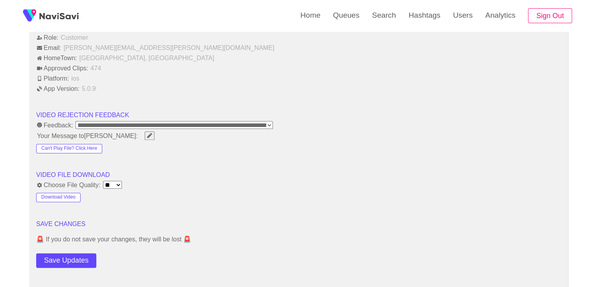
scroll to position [1101, 0]
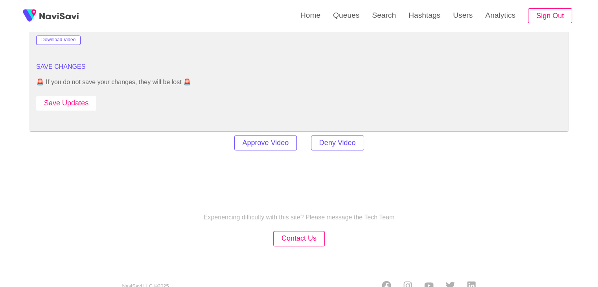
click at [64, 104] on button "Save Updates" at bounding box center [66, 103] width 60 height 15
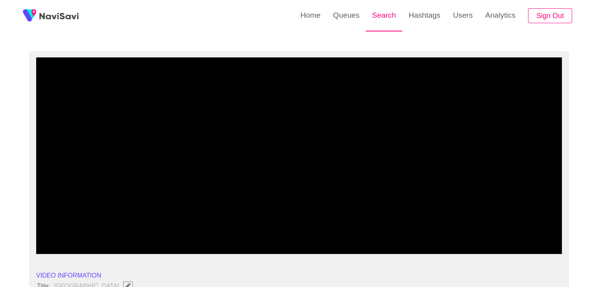
scroll to position [40, 0]
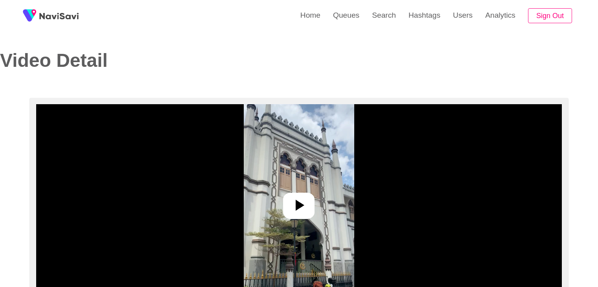
select select "**********"
select select "**"
click at [296, 196] on icon at bounding box center [298, 205] width 19 height 19
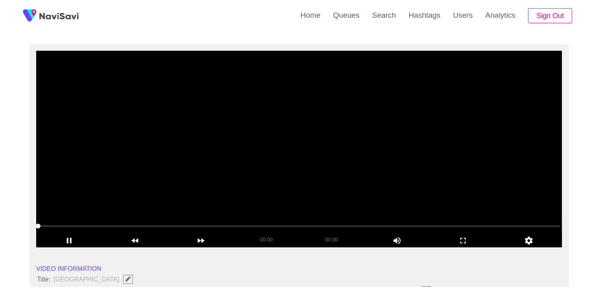
scroll to position [79, 0]
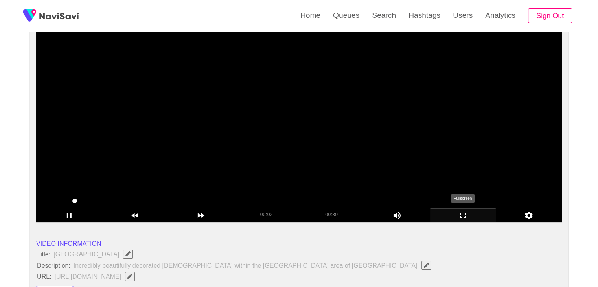
click at [467, 213] on icon "add" at bounding box center [462, 215] width 65 height 9
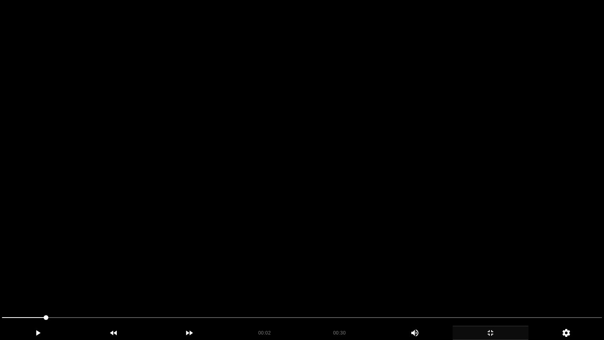
drag, startPoint x: 463, startPoint y: 247, endPoint x: 465, endPoint y: 252, distance: 5.8
click at [463, 247] on video at bounding box center [302, 170] width 604 height 340
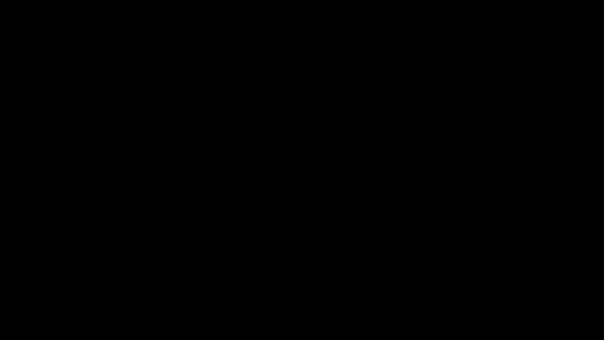
click at [493, 287] on div "add" at bounding box center [490, 332] width 76 height 14
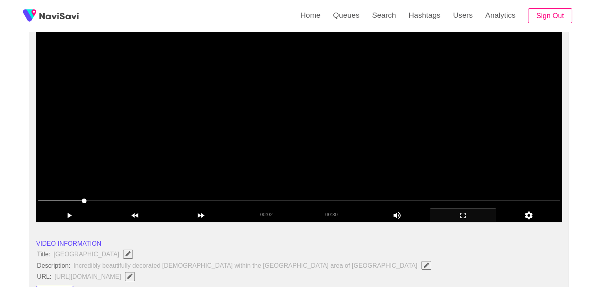
click at [362, 169] on video at bounding box center [299, 124] width 526 height 197
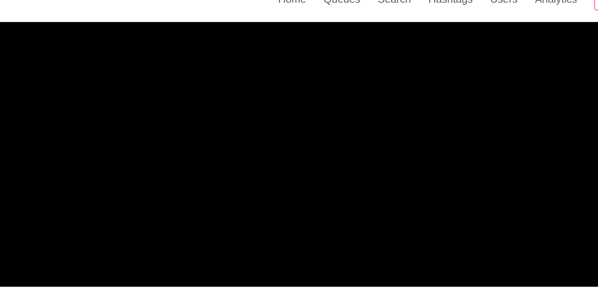
drag, startPoint x: 256, startPoint y: 202, endPoint x: 287, endPoint y: 177, distance: 39.7
click at [250, 202] on span at bounding box center [299, 201] width 522 height 13
click at [373, 159] on video at bounding box center [299, 124] width 526 height 197
drag, startPoint x: 225, startPoint y: 204, endPoint x: 180, endPoint y: 202, distance: 44.8
click at [180, 202] on span at bounding box center [299, 201] width 522 height 13
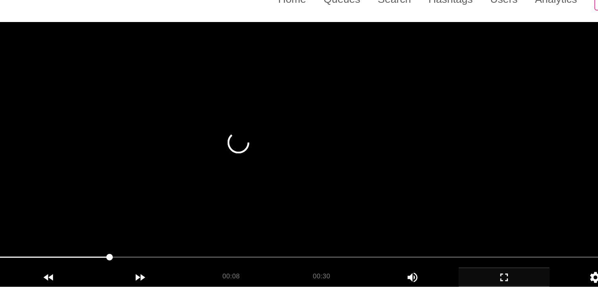
click at [384, 173] on video at bounding box center [299, 124] width 526 height 197
click at [328, 162] on video at bounding box center [299, 124] width 526 height 197
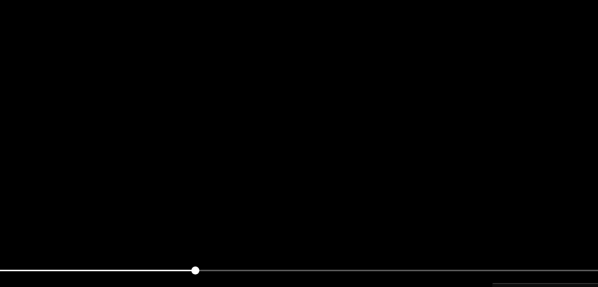
scroll to position [78, 0]
click at [339, 171] on video at bounding box center [299, 124] width 526 height 197
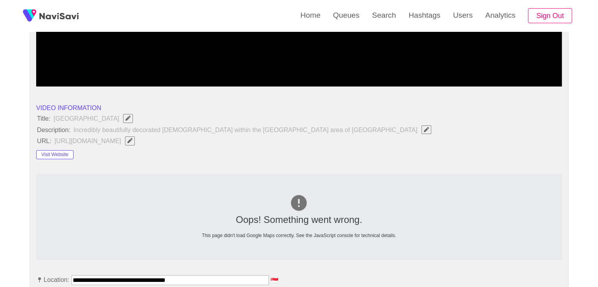
scroll to position [236, 0]
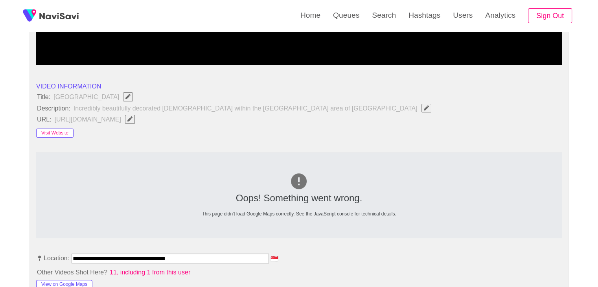
click at [54, 129] on button "Visit Website" at bounding box center [54, 133] width 37 height 9
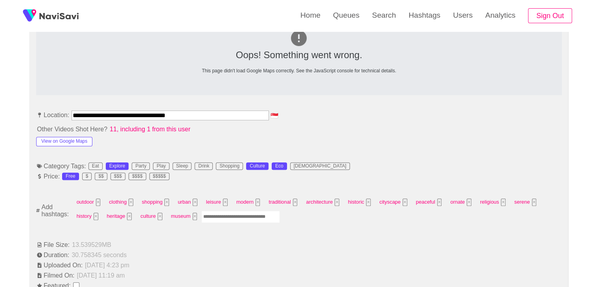
scroll to position [393, 0]
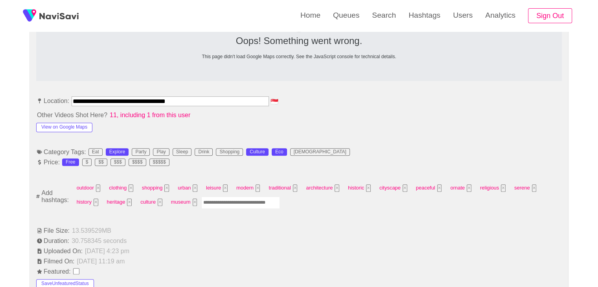
click at [210, 200] on input "Enter tag here and press return" at bounding box center [240, 203] width 79 height 12
type input "*********"
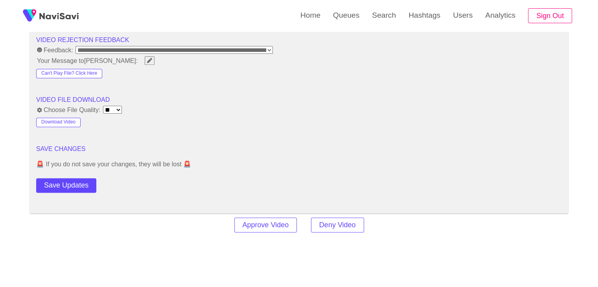
scroll to position [1022, 0]
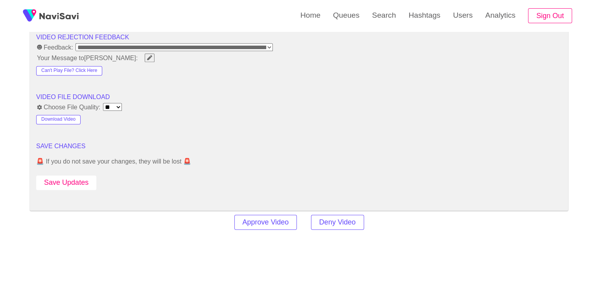
click at [83, 186] on button "Save Updates" at bounding box center [66, 182] width 60 height 15
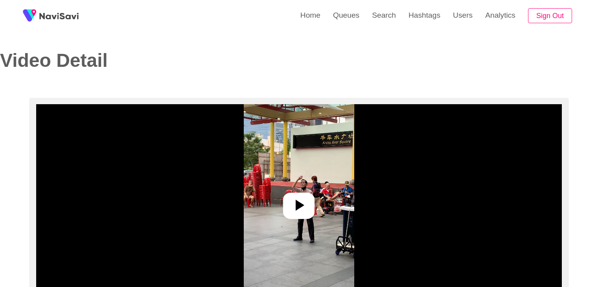
select select "**********"
select select "**"
click at [299, 207] on icon at bounding box center [300, 205] width 9 height 11
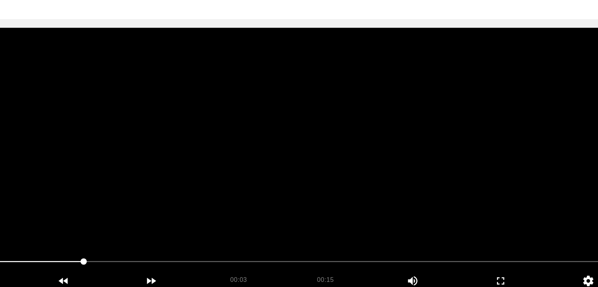
scroll to position [39, 0]
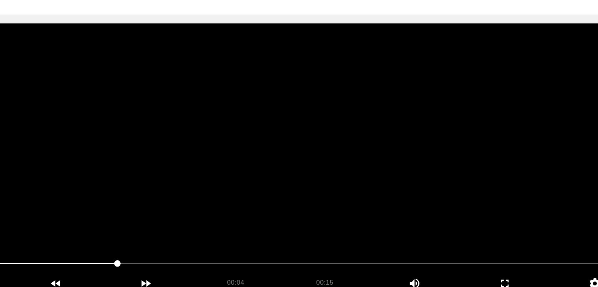
drag, startPoint x: 114, startPoint y: 246, endPoint x: 99, endPoint y: 246, distance: 15.3
click at [99, 246] on span at bounding box center [299, 240] width 522 height 13
click at [320, 183] on video at bounding box center [299, 163] width 526 height 197
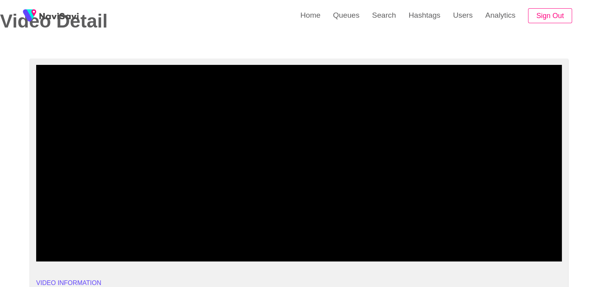
click at [318, 239] on span at bounding box center [299, 240] width 522 height 13
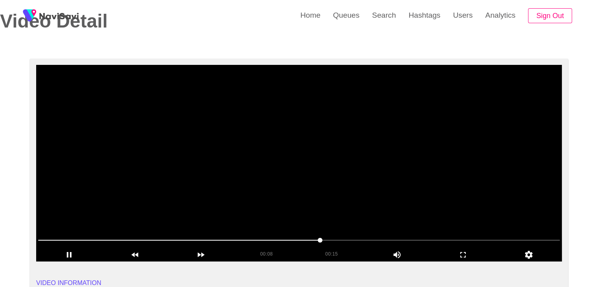
click at [415, 206] on video at bounding box center [299, 163] width 526 height 197
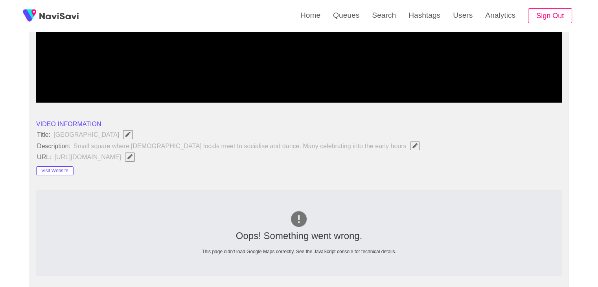
scroll to position [197, 0]
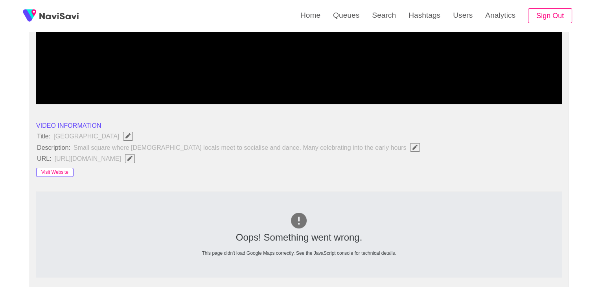
click at [50, 169] on button "Visit Website" at bounding box center [54, 172] width 37 height 9
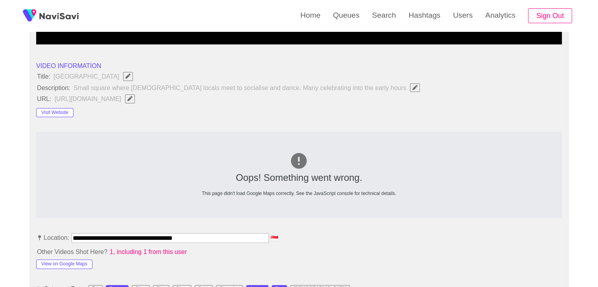
scroll to position [354, 0]
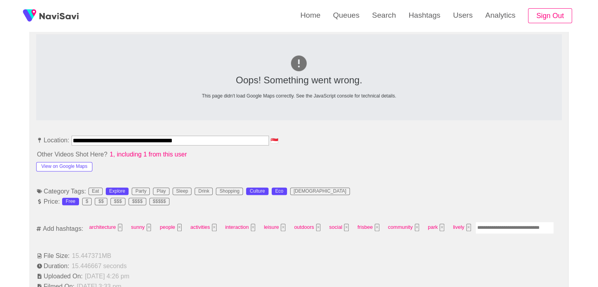
drag, startPoint x: 203, startPoint y: 141, endPoint x: 2, endPoint y: 140, distance: 201.3
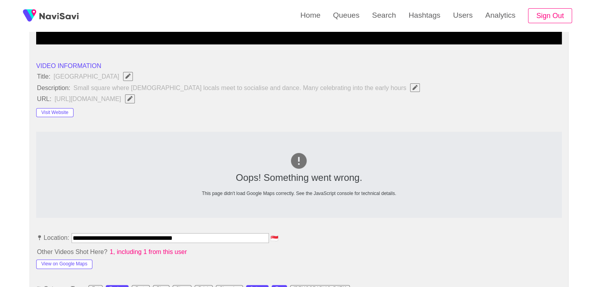
scroll to position [236, 0]
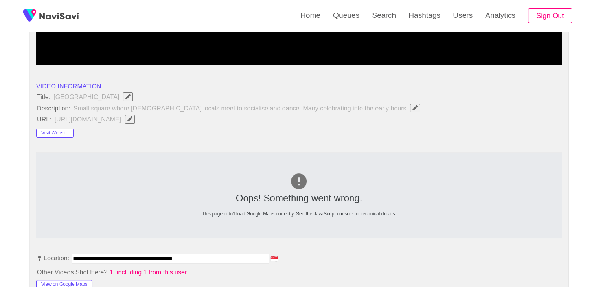
click at [132, 118] on icon "Edit Field" at bounding box center [129, 118] width 5 height 5
type input "**********"
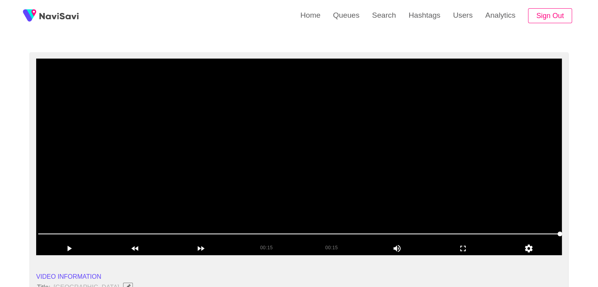
scroll to position [39, 0]
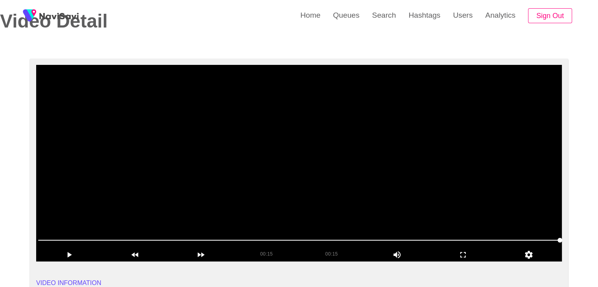
click at [387, 169] on video at bounding box center [299, 163] width 526 height 197
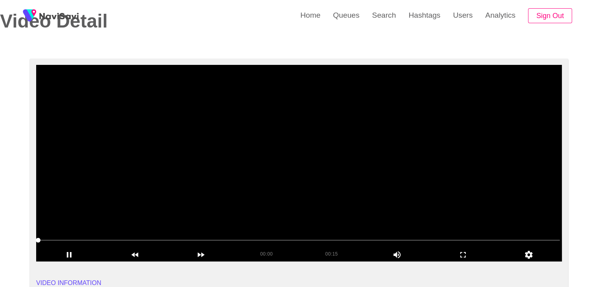
click at [388, 169] on video at bounding box center [299, 163] width 526 height 197
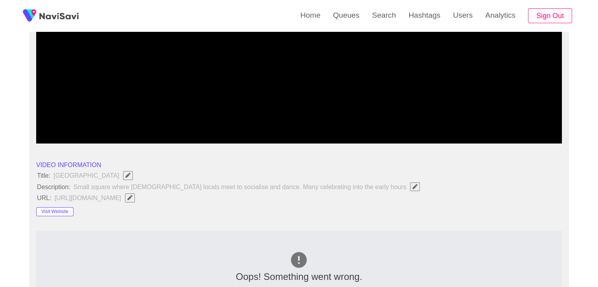
scroll to position [314, 0]
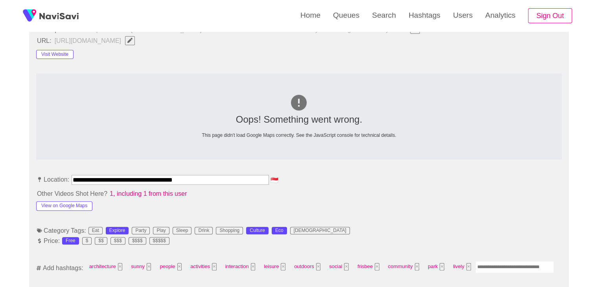
click at [495, 265] on input "Enter tag here and press return" at bounding box center [514, 267] width 79 height 12
type input "****"
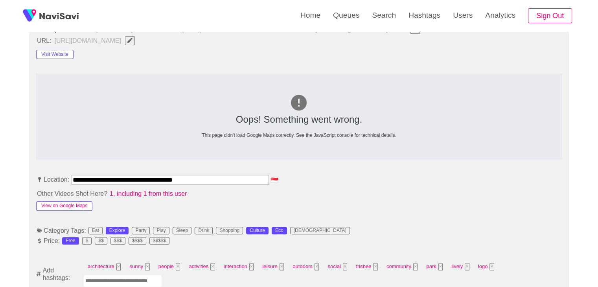
click at [82, 206] on button "View on Google Maps" at bounding box center [64, 205] width 56 height 9
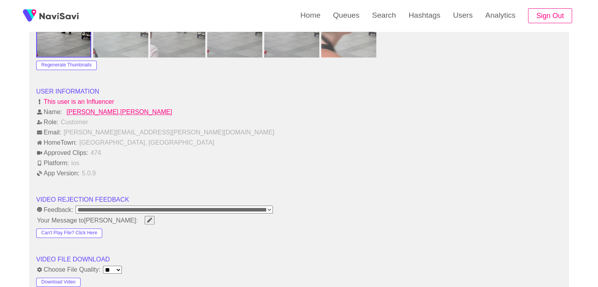
scroll to position [943, 0]
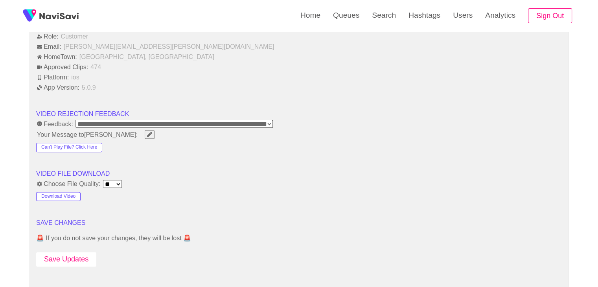
click at [64, 254] on button "Save Updates" at bounding box center [66, 259] width 60 height 15
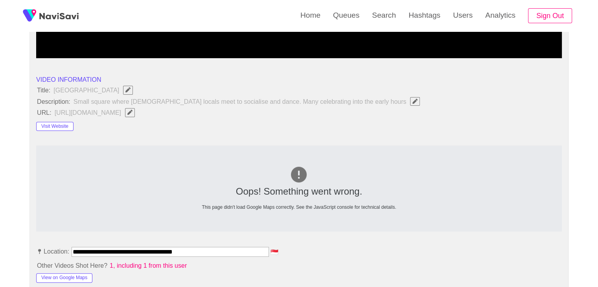
scroll to position [236, 0]
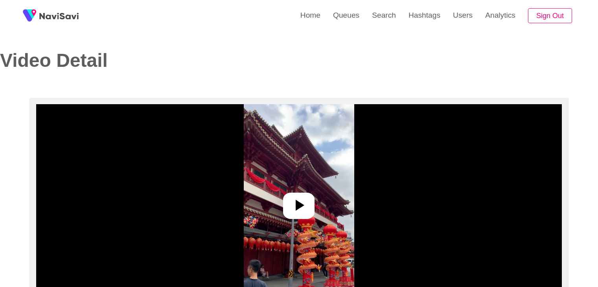
select select "**********"
select select "**"
drag, startPoint x: 313, startPoint y: 204, endPoint x: 314, endPoint y: 198, distance: 6.0
click at [313, 204] on div at bounding box center [298, 206] width 31 height 26
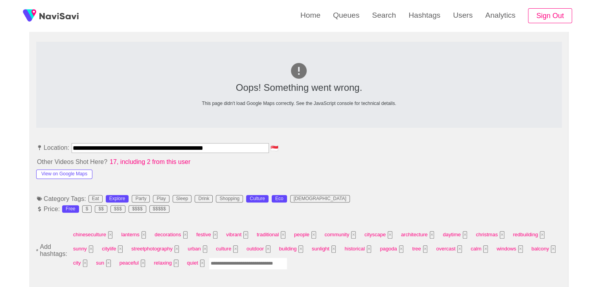
scroll to position [353, 0]
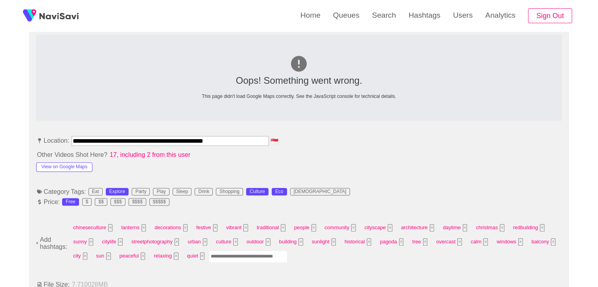
click at [238, 258] on input "Enter tag here and press return" at bounding box center [248, 256] width 79 height 12
type input "*********"
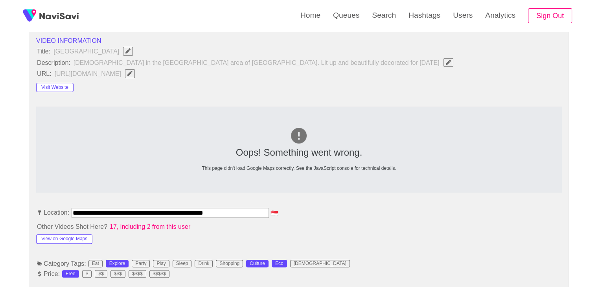
scroll to position [275, 0]
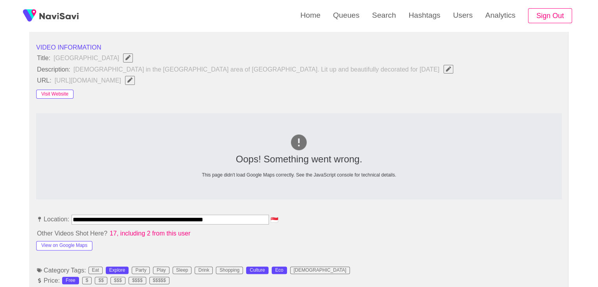
click at [62, 95] on button "Visit Website" at bounding box center [54, 94] width 37 height 9
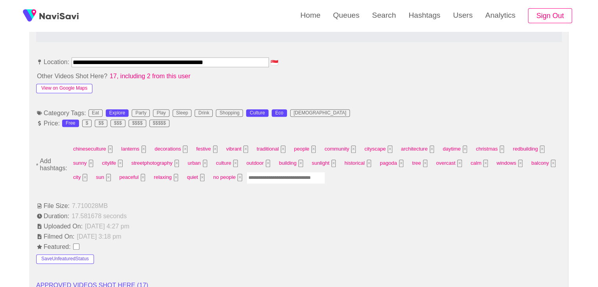
click at [59, 89] on button "View on Google Maps" at bounding box center [64, 88] width 56 height 9
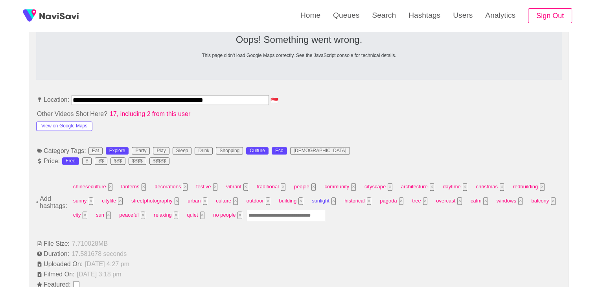
scroll to position [393, 0]
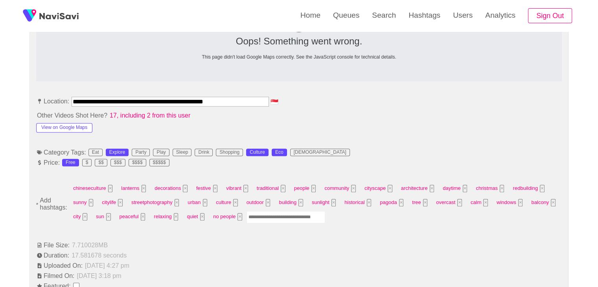
click at [289, 219] on input "Enter tag here and press return" at bounding box center [285, 217] width 79 height 12
type input "******"
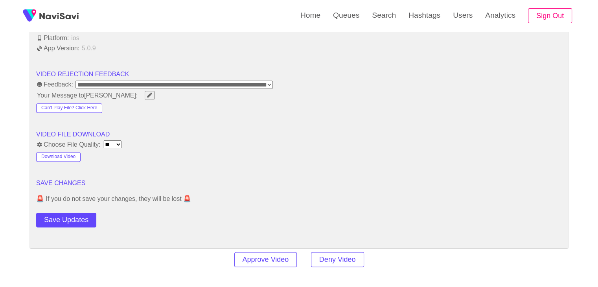
scroll to position [1100, 0]
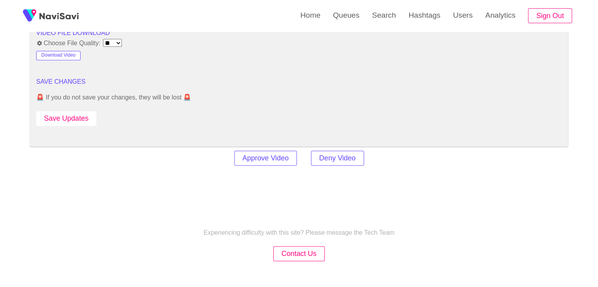
click at [71, 114] on button "Save Updates" at bounding box center [66, 118] width 60 height 15
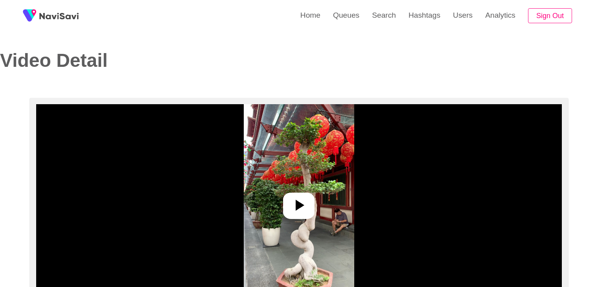
select select "**********"
select select "**"
click at [301, 202] on icon at bounding box center [298, 205] width 19 height 19
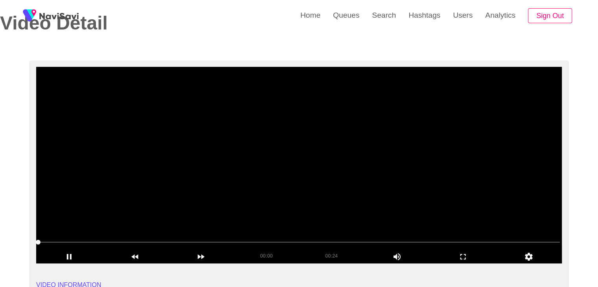
scroll to position [39, 0]
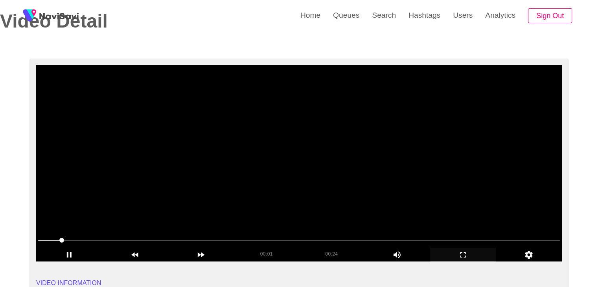
click at [459, 255] on icon "add" at bounding box center [462, 254] width 65 height 9
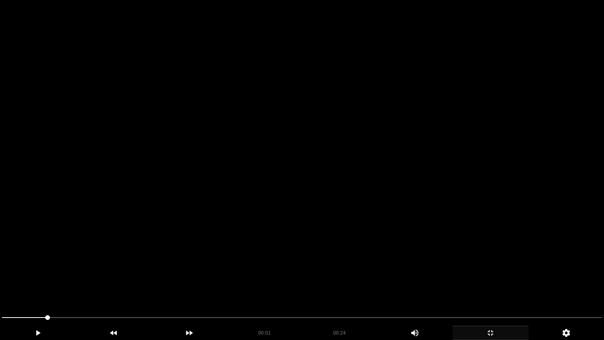
click at [447, 248] on video at bounding box center [302, 170] width 604 height 340
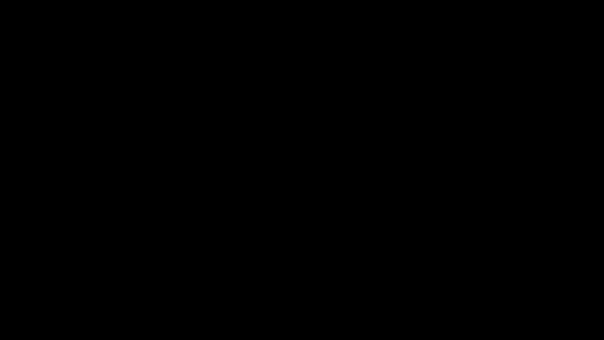
click at [491, 287] on div "add" at bounding box center [490, 332] width 76 height 14
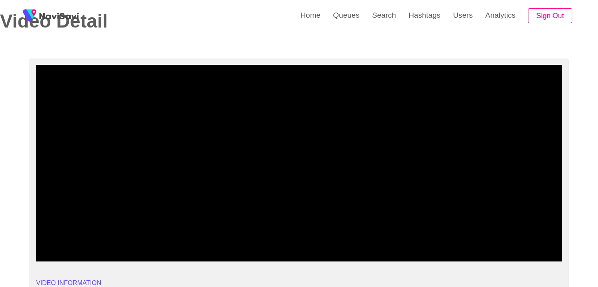
click at [400, 204] on video at bounding box center [299, 163] width 526 height 197
drag, startPoint x: 89, startPoint y: 239, endPoint x: 0, endPoint y: 235, distance: 89.0
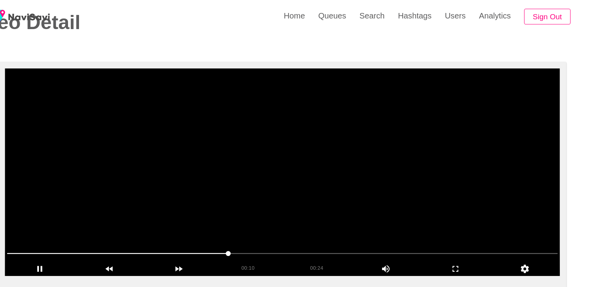
scroll to position [30, 0]
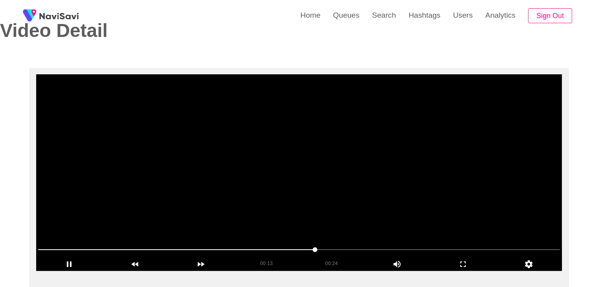
click at [313, 177] on video at bounding box center [299, 172] width 526 height 197
click at [351, 180] on video at bounding box center [299, 172] width 526 height 197
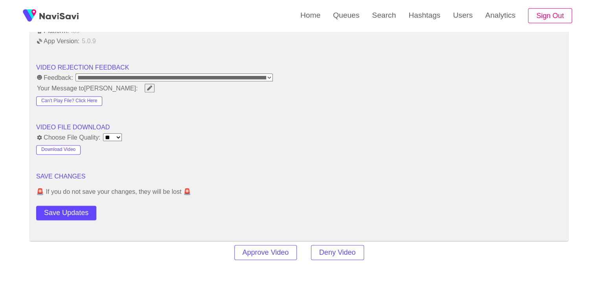
scroll to position [1013, 0]
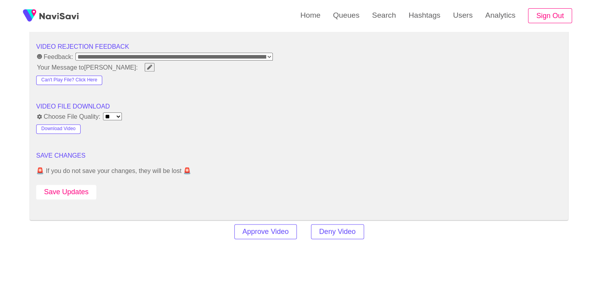
click at [69, 185] on button "Save Updates" at bounding box center [66, 192] width 60 height 15
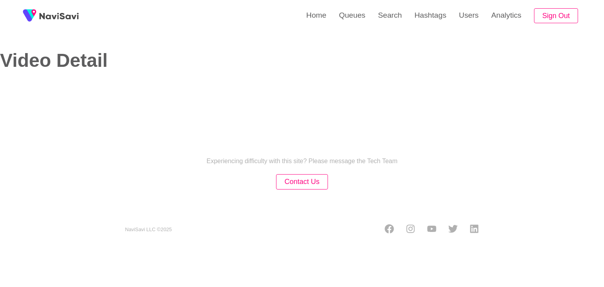
select select "**********"
select select "**"
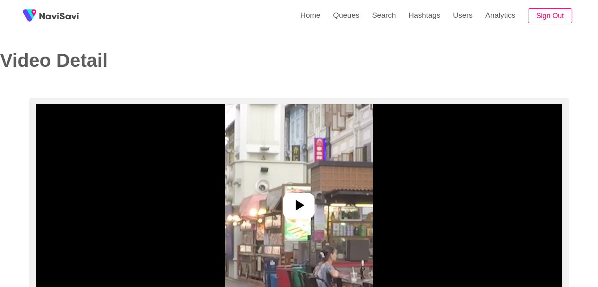
select select "**********"
select select "**"
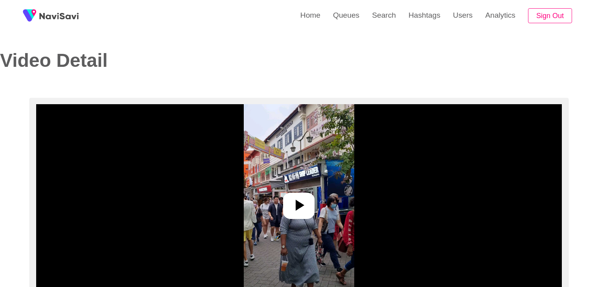
select select "**********"
select select "**"
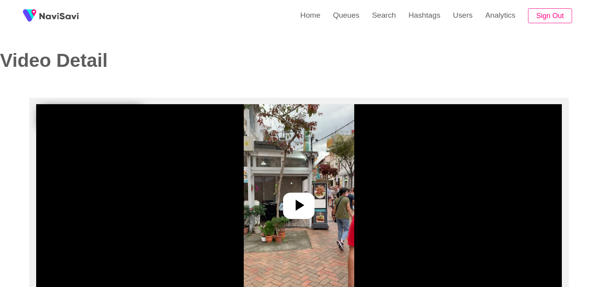
select select "**********"
select select "**"
click at [309, 197] on div at bounding box center [298, 206] width 31 height 26
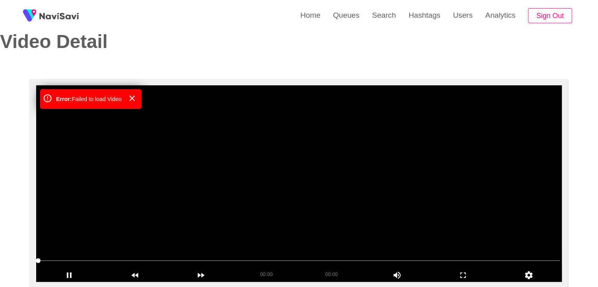
scroll to position [118, 0]
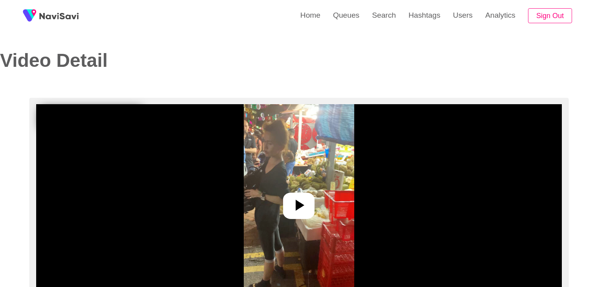
select select "**********"
select select "**"
click at [277, 189] on img at bounding box center [299, 202] width 110 height 197
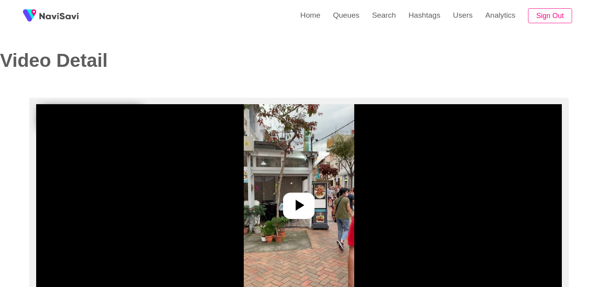
select select "**********"
select select "**"
click at [303, 198] on icon at bounding box center [298, 205] width 19 height 19
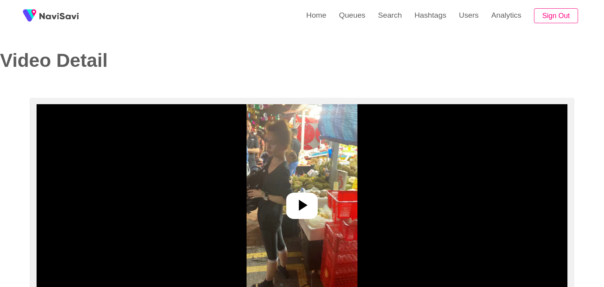
select select "**"
select select "**********"
click at [298, 193] on div at bounding box center [298, 206] width 31 height 26
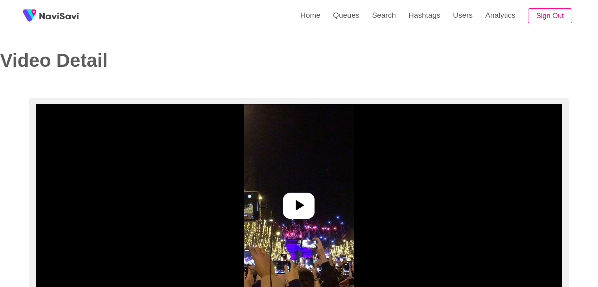
select select "**********"
select select "**"
click at [291, 202] on icon at bounding box center [298, 205] width 19 height 19
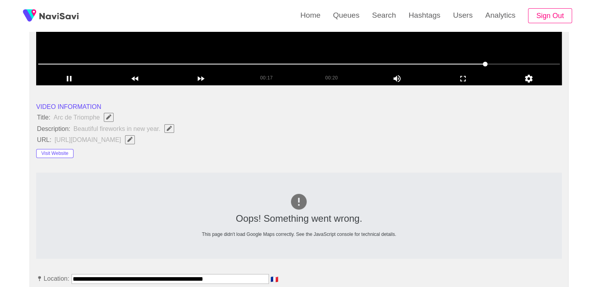
scroll to position [236, 0]
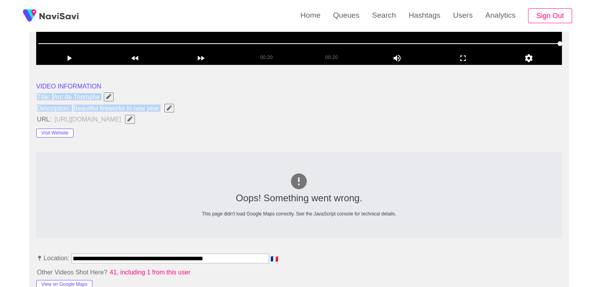
drag, startPoint x: 39, startPoint y: 94, endPoint x: 191, endPoint y: 109, distance: 153.7
copy ul "Title: Arc de Triomphe Description: Beautiful fireworks in new year."
click at [169, 104] on button "button" at bounding box center [169, 108] width 10 height 9
type input "**********"
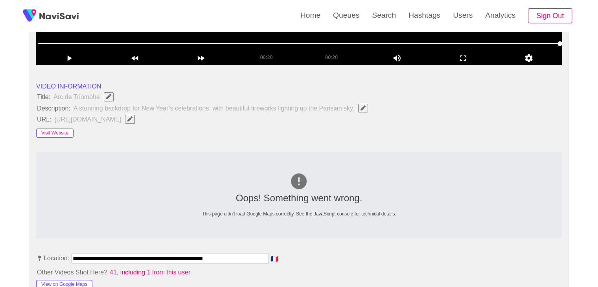
click at [55, 129] on button "Visit Website" at bounding box center [54, 133] width 37 height 9
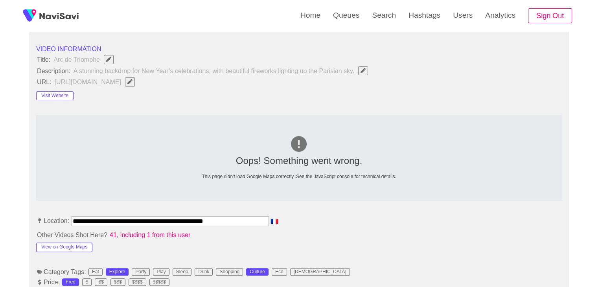
scroll to position [275, 0]
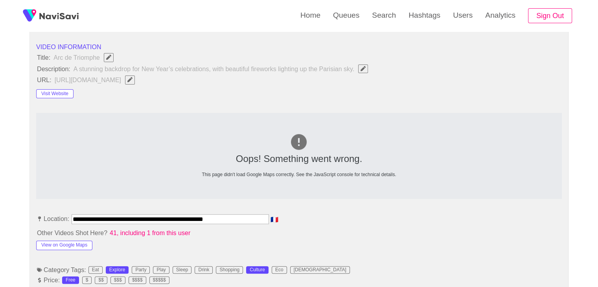
drag, startPoint x: 74, startPoint y: 221, endPoint x: 32, endPoint y: 220, distance: 41.7
click at [37, 222] on li "**********" at bounding box center [299, 220] width 526 height 13
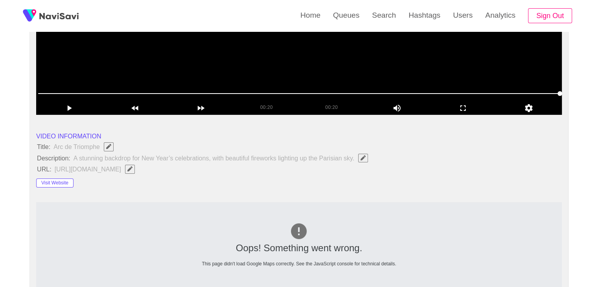
scroll to position [197, 0]
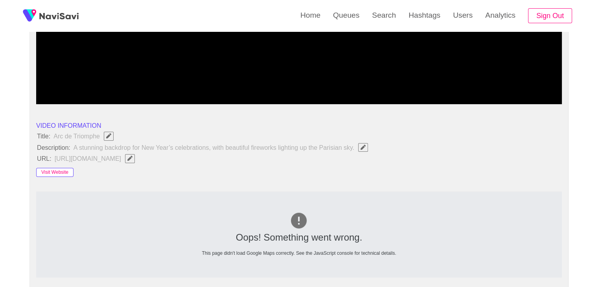
click at [59, 174] on button "Visit Website" at bounding box center [54, 172] width 37 height 9
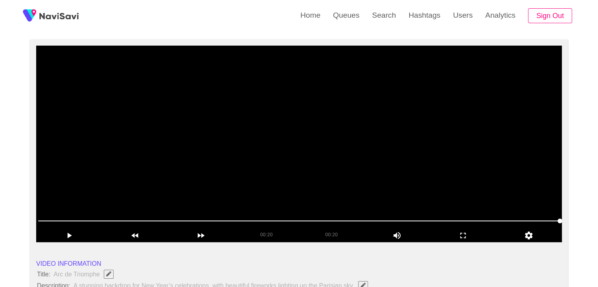
scroll to position [39, 0]
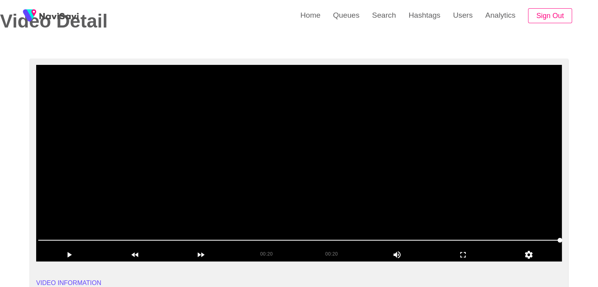
click at [336, 96] on video at bounding box center [299, 163] width 526 height 197
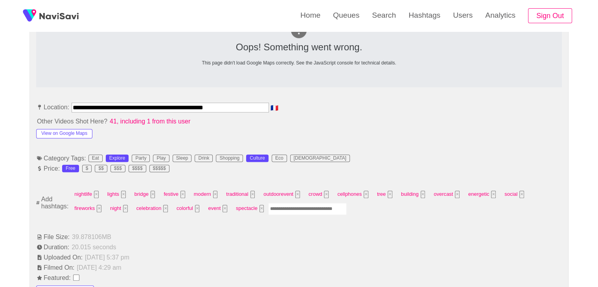
scroll to position [393, 0]
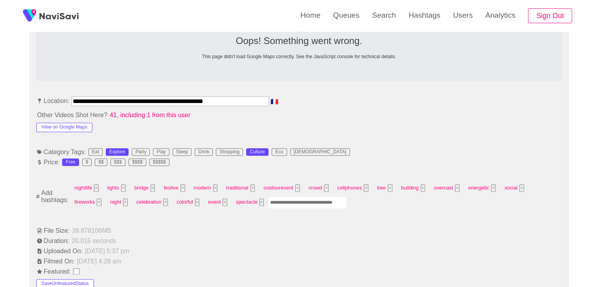
click at [272, 201] on input "Enter tag here and press return" at bounding box center [307, 203] width 79 height 12
type input "*********"
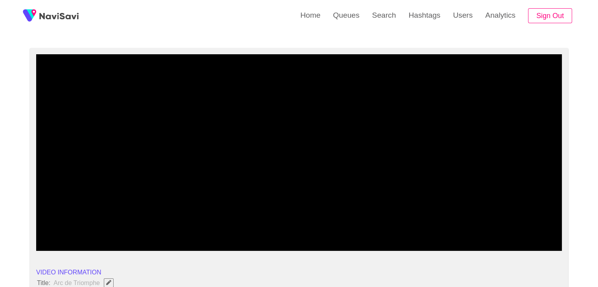
scroll to position [39, 0]
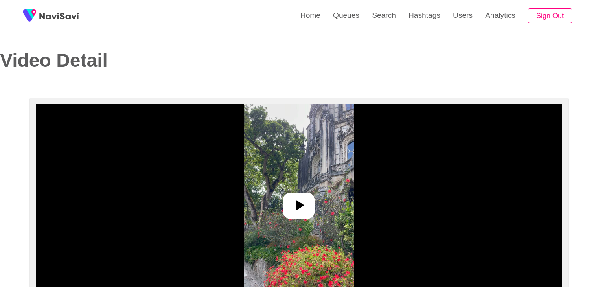
select select "**********"
select select "**"
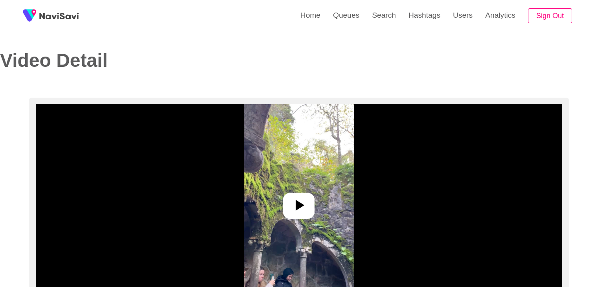
select select "**********"
select select "**"
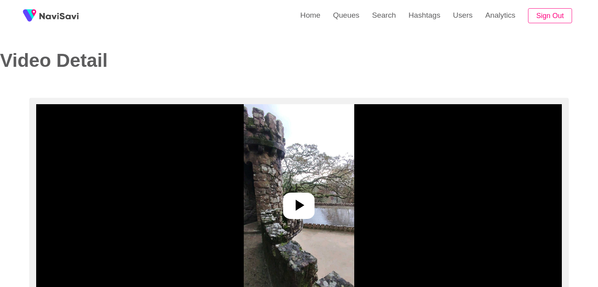
select select "**********"
select select "****"
click at [297, 209] on icon at bounding box center [300, 205] width 9 height 11
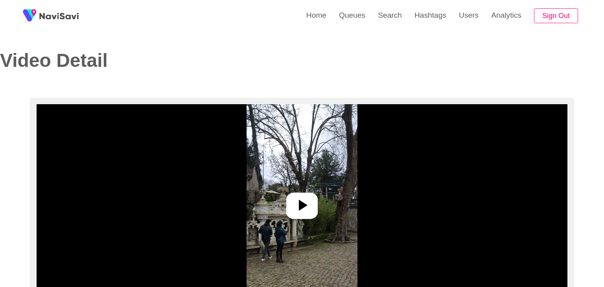
select select "**********"
select select "****"
click at [300, 209] on icon at bounding box center [298, 205] width 19 height 19
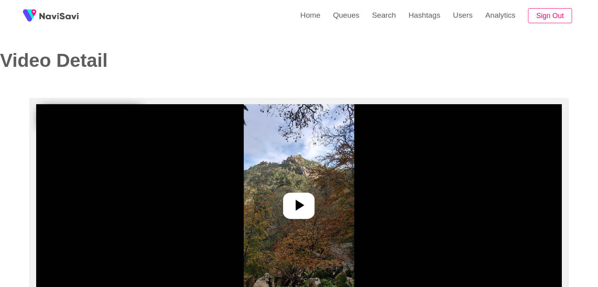
select select "**********"
select select "****"
drag, startPoint x: 292, startPoint y: 164, endPoint x: 294, endPoint y: 157, distance: 6.9
click at [292, 164] on img at bounding box center [299, 202] width 110 height 197
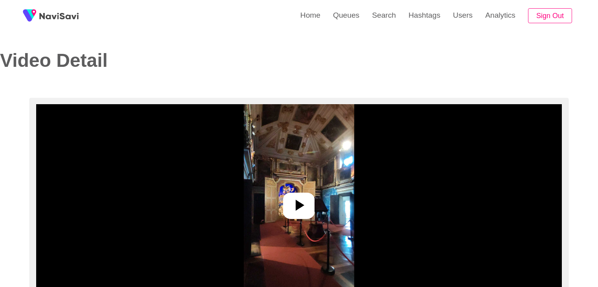
select select "**********"
select select "**"
click at [294, 206] on icon at bounding box center [298, 205] width 19 height 19
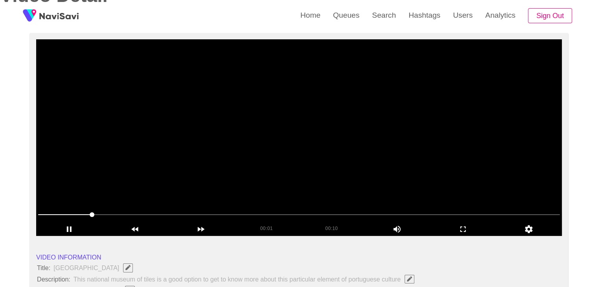
scroll to position [79, 0]
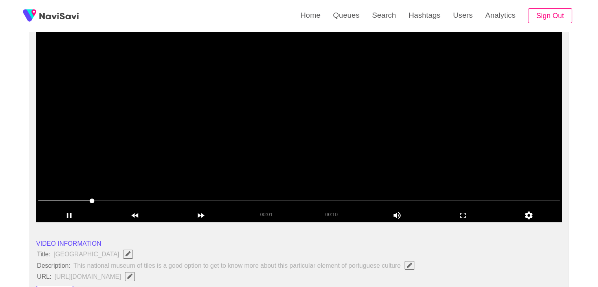
drag, startPoint x: 66, startPoint y: 197, endPoint x: 50, endPoint y: 197, distance: 16.5
click at [50, 197] on span at bounding box center [299, 201] width 522 height 13
click at [248, 163] on video at bounding box center [299, 124] width 526 height 197
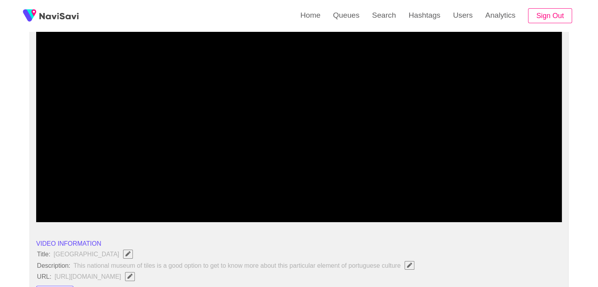
click at [61, 215] on icon "add" at bounding box center [69, 215] width 65 height 9
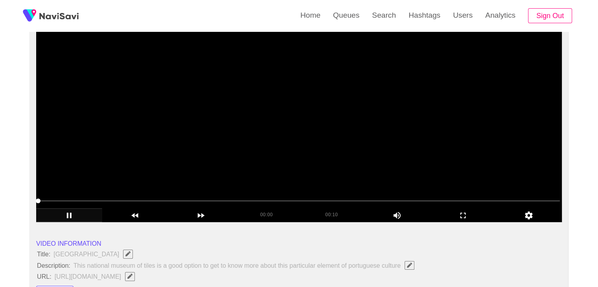
click at [266, 123] on video at bounding box center [299, 124] width 526 height 197
click at [285, 123] on video at bounding box center [299, 124] width 526 height 197
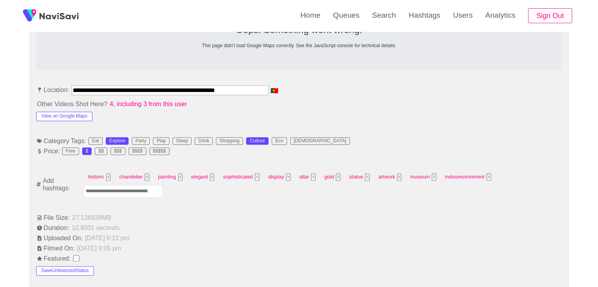
scroll to position [424, 0]
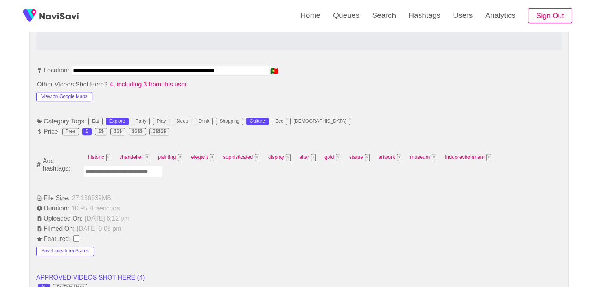
click at [112, 171] on input "Enter tag here and press return" at bounding box center [123, 171] width 79 height 12
type input "*********"
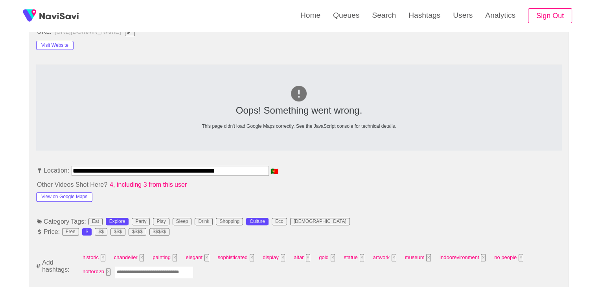
scroll to position [266, 0]
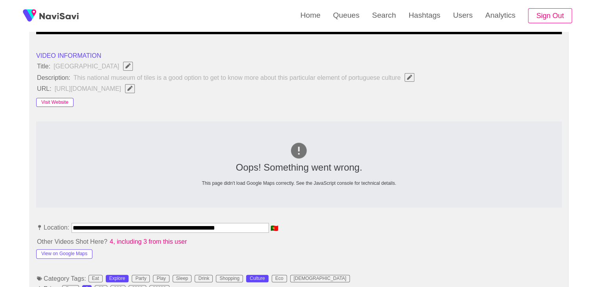
click at [62, 104] on button "Visit Website" at bounding box center [54, 102] width 37 height 9
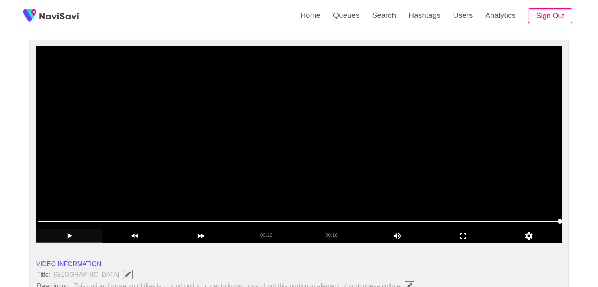
scroll to position [31, 0]
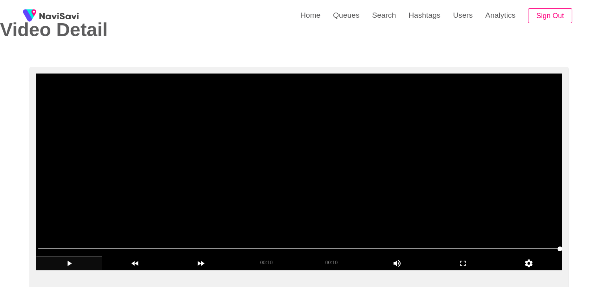
click at [326, 142] on video at bounding box center [299, 172] width 526 height 197
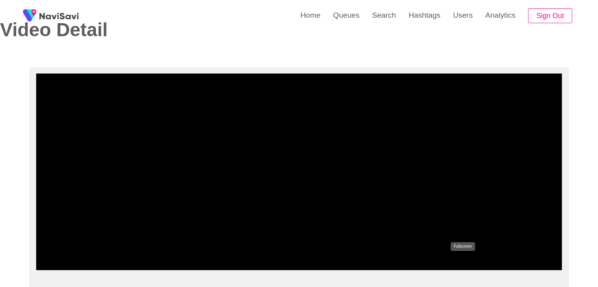
click at [467, 259] on icon "add" at bounding box center [462, 263] width 65 height 9
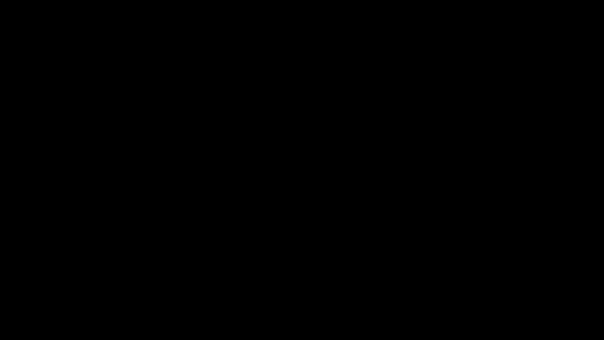
click at [484, 287] on icon "add" at bounding box center [490, 332] width 75 height 9
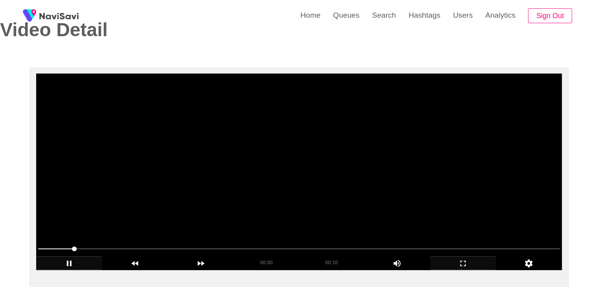
click at [393, 196] on video at bounding box center [299, 172] width 526 height 197
click at [390, 193] on video at bounding box center [299, 172] width 526 height 197
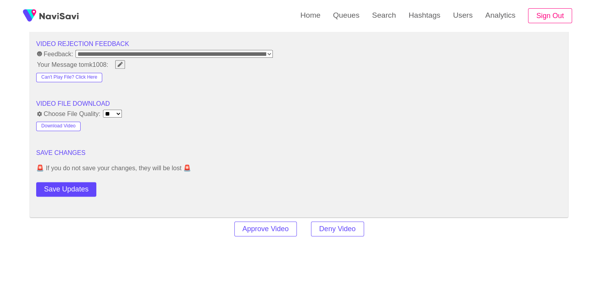
scroll to position [1013, 0]
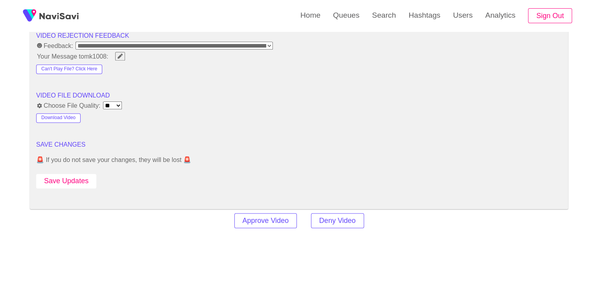
click at [74, 177] on button "Save Updates" at bounding box center [66, 181] width 60 height 15
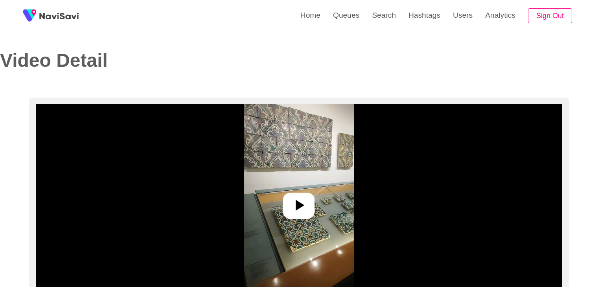
select select "**********"
select select "**"
click at [301, 203] on icon at bounding box center [300, 205] width 9 height 11
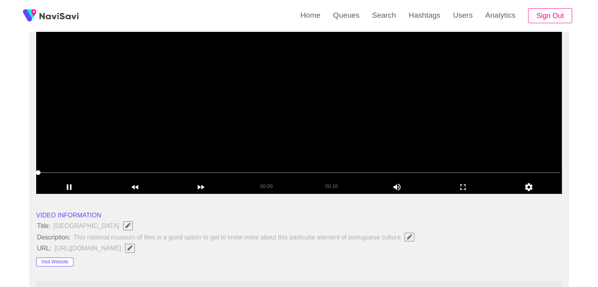
scroll to position [118, 0]
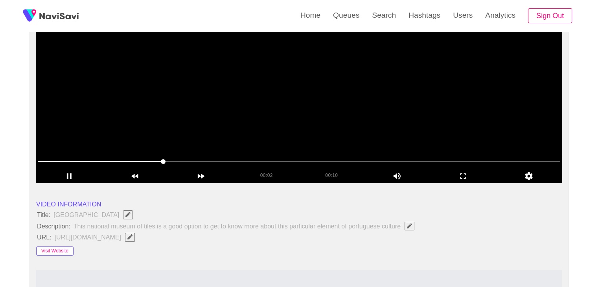
click at [59, 248] on button "Visit Website" at bounding box center [54, 250] width 37 height 9
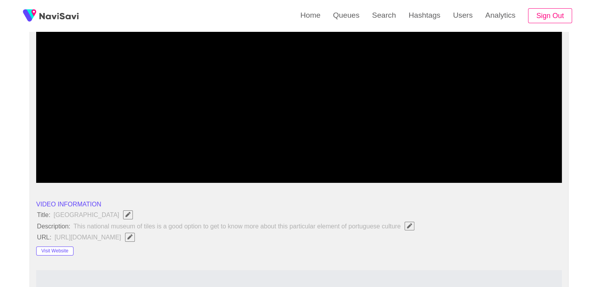
click at [464, 178] on icon "add" at bounding box center [463, 176] width 6 height 6
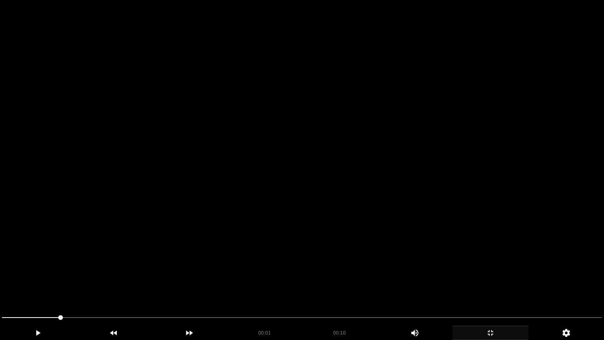
drag, startPoint x: 445, startPoint y: 211, endPoint x: 449, endPoint y: 222, distance: 11.7
click at [445, 211] on video at bounding box center [302, 170] width 604 height 340
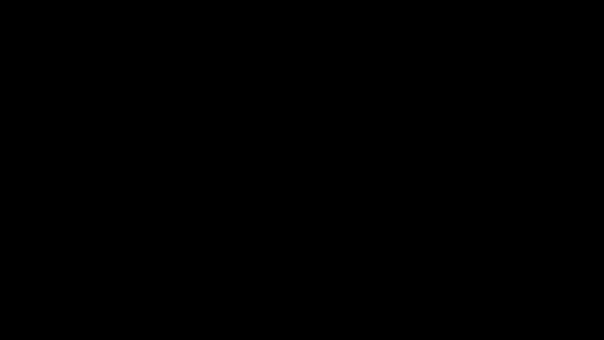
click at [482, 287] on icon "add" at bounding box center [490, 332] width 75 height 9
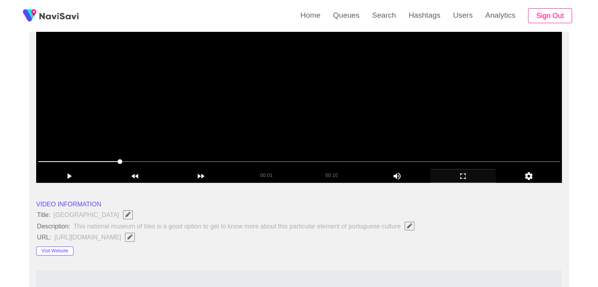
click at [351, 125] on video at bounding box center [299, 84] width 526 height 197
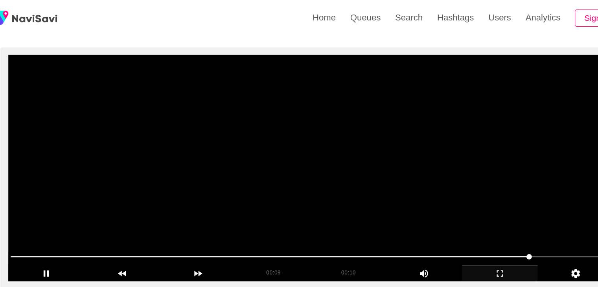
scroll to position [55, 0]
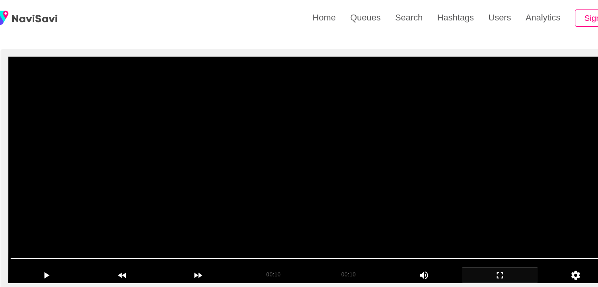
click at [314, 138] on video at bounding box center [299, 147] width 526 height 197
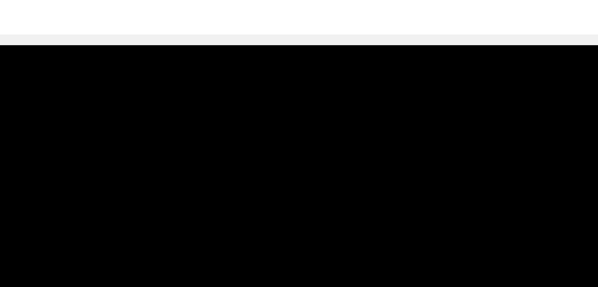
scroll to position [33, 0]
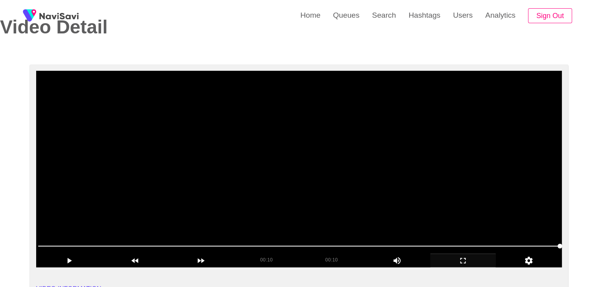
click at [334, 162] on video at bounding box center [299, 169] width 526 height 197
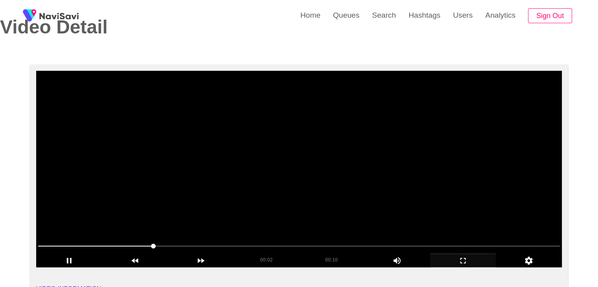
click at [334, 162] on video at bounding box center [299, 169] width 526 height 197
click at [373, 143] on video at bounding box center [299, 169] width 526 height 197
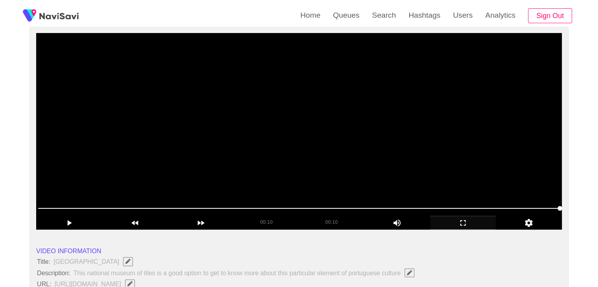
scroll to position [73, 0]
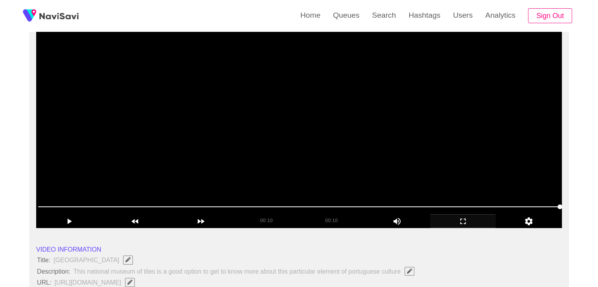
click at [396, 112] on video at bounding box center [299, 129] width 526 height 197
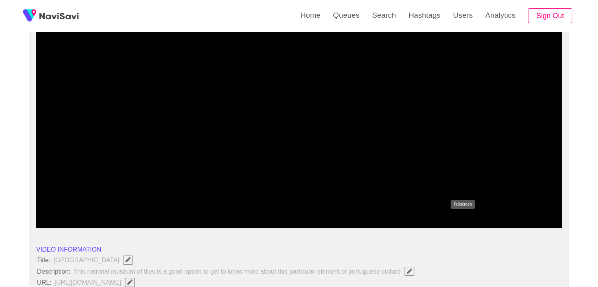
click at [473, 224] on icon "add" at bounding box center [462, 221] width 65 height 9
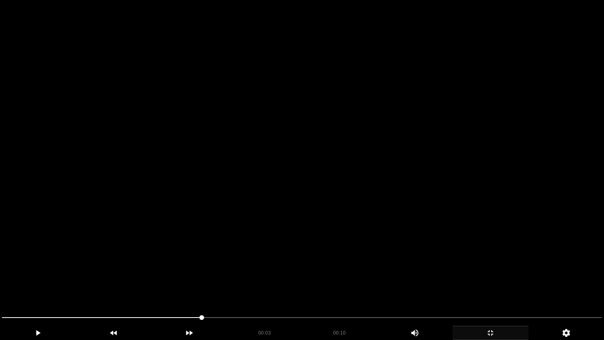
drag, startPoint x: 444, startPoint y: 243, endPoint x: 449, endPoint y: 246, distance: 5.6
click at [445, 244] on video at bounding box center [302, 170] width 604 height 340
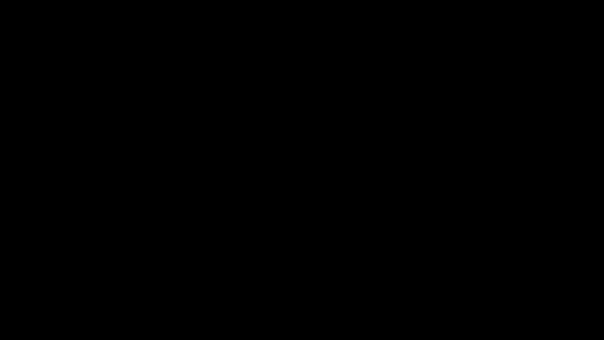
click at [491, 287] on div "add" at bounding box center [490, 332] width 76 height 14
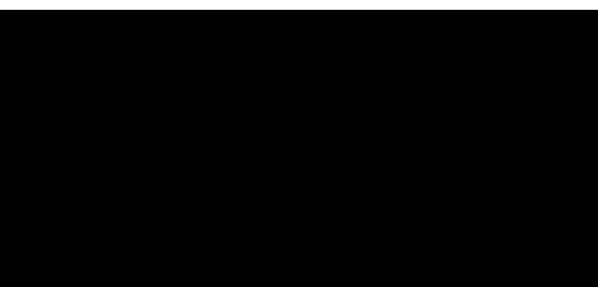
click at [356, 124] on video at bounding box center [299, 129] width 526 height 197
click at [369, 116] on video at bounding box center [299, 129] width 526 height 197
click at [340, 144] on video at bounding box center [299, 129] width 526 height 197
click at [340, 143] on video at bounding box center [299, 129] width 526 height 197
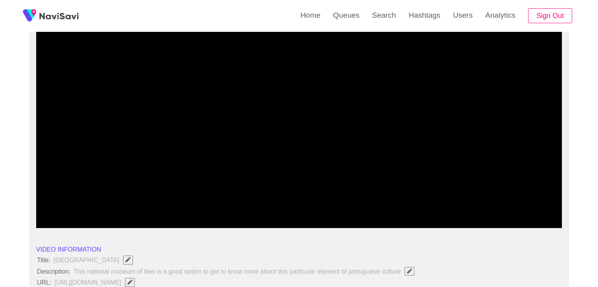
drag, startPoint x: 50, startPoint y: 207, endPoint x: 47, endPoint y: 194, distance: 13.3
click at [234, 143] on video at bounding box center [299, 129] width 526 height 197
click at [239, 143] on video at bounding box center [299, 129] width 526 height 197
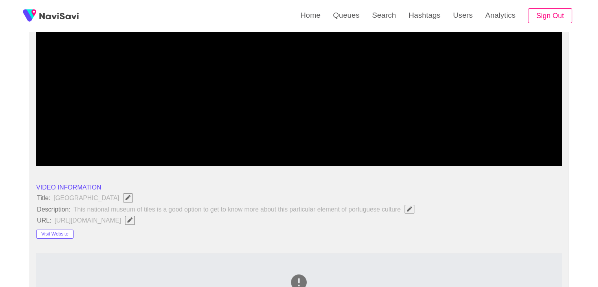
scroll to position [151, 0]
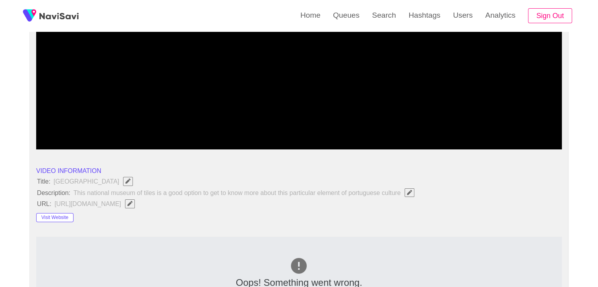
click at [297, 92] on video at bounding box center [299, 51] width 526 height 197
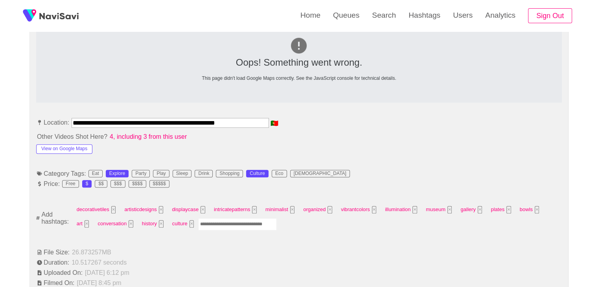
scroll to position [387, 0]
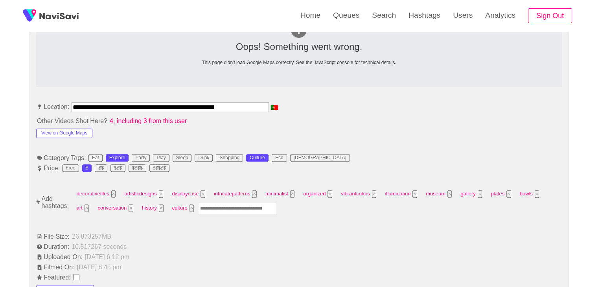
click at [207, 207] on input "Enter tag here and press return" at bounding box center [237, 208] width 79 height 12
type input "*********"
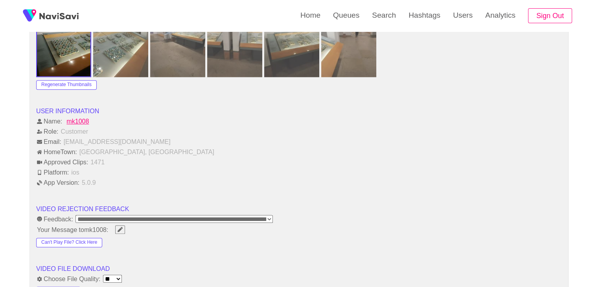
scroll to position [977, 0]
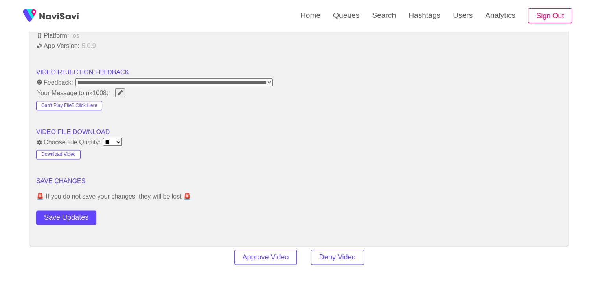
drag, startPoint x: 68, startPoint y: 210, endPoint x: 71, endPoint y: 206, distance: 4.2
click at [68, 210] on button "Save Updates" at bounding box center [66, 217] width 60 height 15
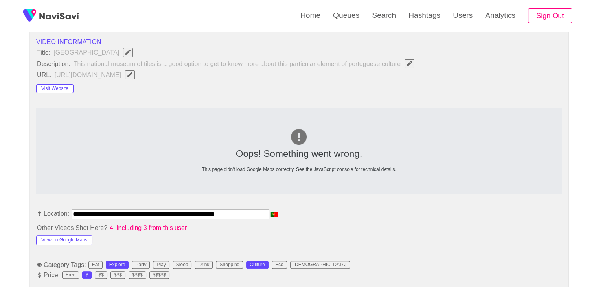
scroll to position [191, 0]
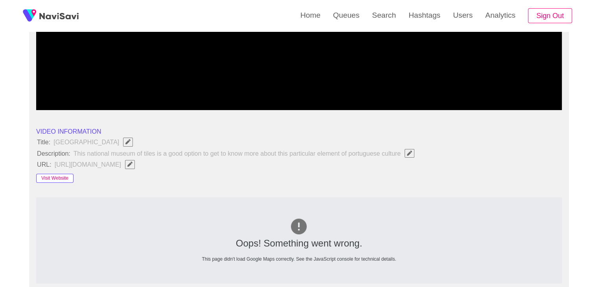
click at [68, 177] on button "Visit Website" at bounding box center [54, 178] width 37 height 9
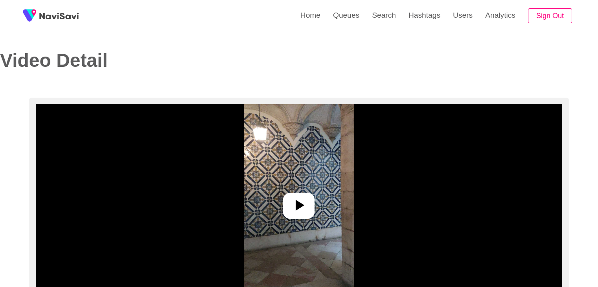
select select "**********"
select select "**"
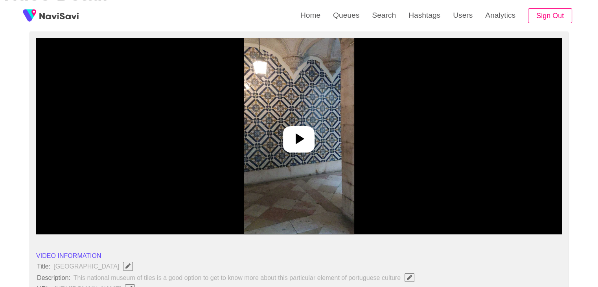
scroll to position [79, 0]
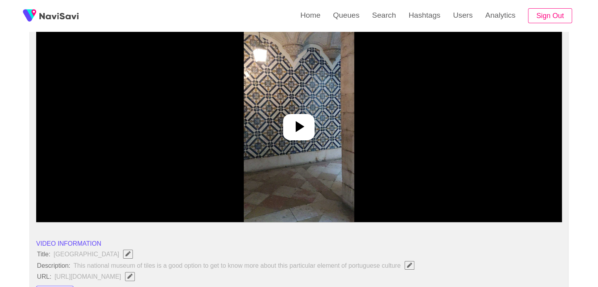
click at [300, 110] on img at bounding box center [299, 124] width 110 height 197
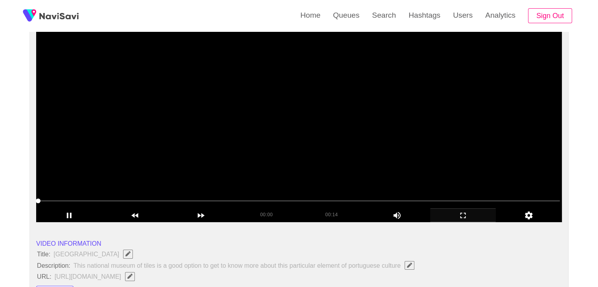
click at [469, 221] on div "add" at bounding box center [463, 214] width 66 height 13
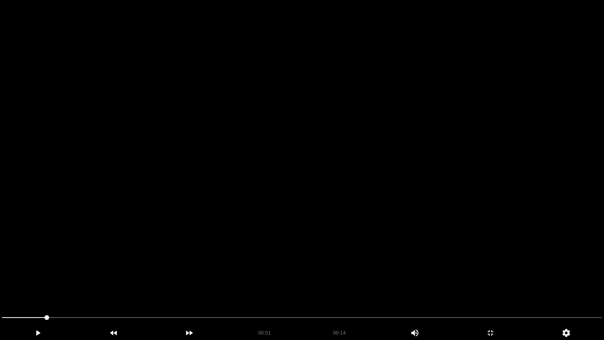
click at [464, 251] on video at bounding box center [302, 170] width 604 height 340
click at [491, 287] on icon "add" at bounding box center [490, 333] width 6 height 6
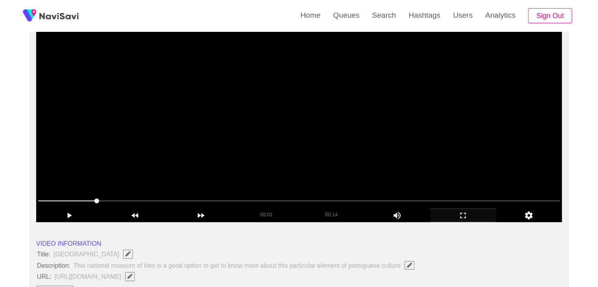
click at [342, 151] on video at bounding box center [299, 124] width 526 height 197
click at [317, 126] on video at bounding box center [299, 124] width 526 height 197
click at [320, 127] on video at bounding box center [299, 124] width 526 height 197
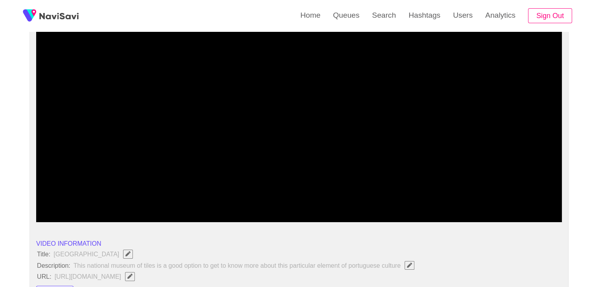
click at [36, 206] on div at bounding box center [299, 201] width 528 height 20
click at [301, 148] on video at bounding box center [299, 124] width 526 height 197
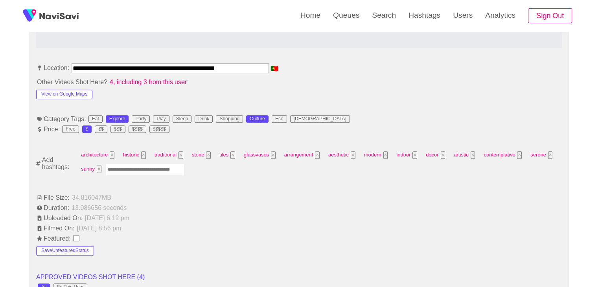
scroll to position [432, 0]
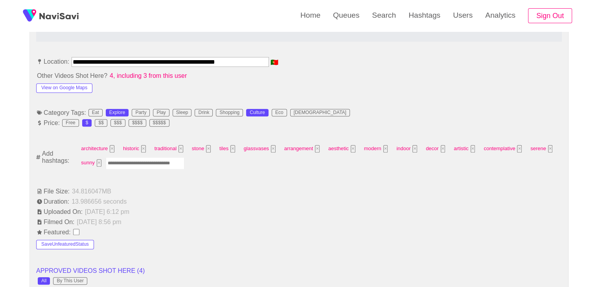
click at [149, 159] on input "Enter tag here and press return" at bounding box center [145, 163] width 79 height 12
type input "*********"
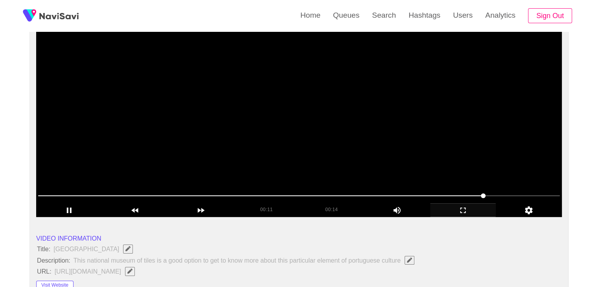
scroll to position [79, 0]
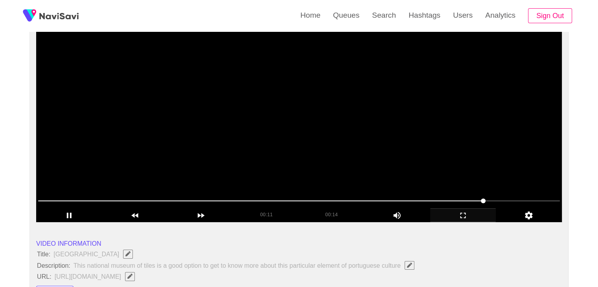
click at [318, 163] on video at bounding box center [299, 124] width 526 height 197
click at [331, 156] on video at bounding box center [299, 124] width 526 height 197
click at [511, 200] on span at bounding box center [299, 200] width 522 height 1
drag, startPoint x: 511, startPoint y: 200, endPoint x: 469, endPoint y: 207, distance: 43.3
click at [535, 201] on span at bounding box center [299, 201] width 522 height 13
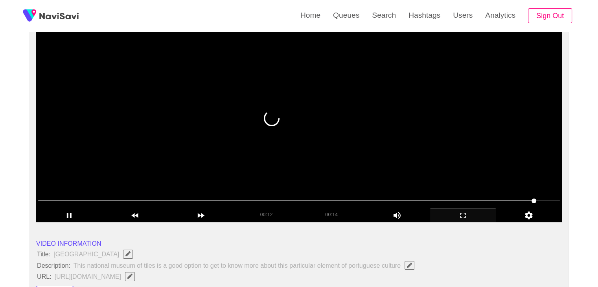
drag, startPoint x: 12, startPoint y: 208, endPoint x: 51, endPoint y: 195, distance: 41.5
click at [275, 142] on video at bounding box center [299, 124] width 526 height 197
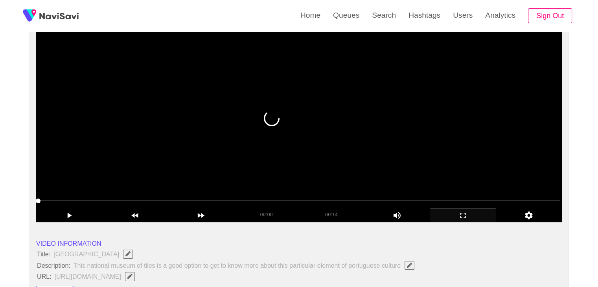
click at [231, 142] on video at bounding box center [299, 124] width 526 height 197
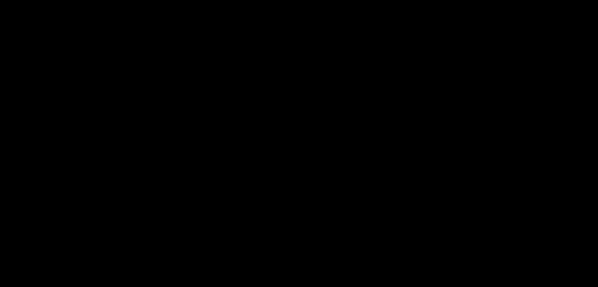
scroll to position [39, 0]
click at [309, 138] on video at bounding box center [299, 163] width 526 height 197
click at [314, 141] on video at bounding box center [299, 163] width 526 height 197
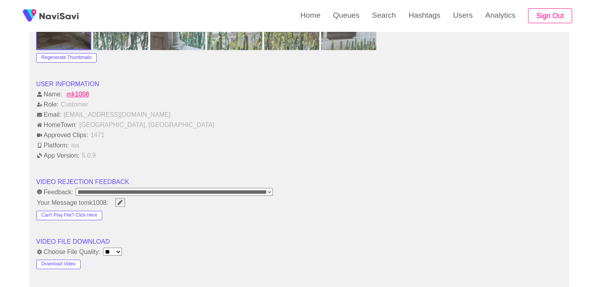
scroll to position [943, 0]
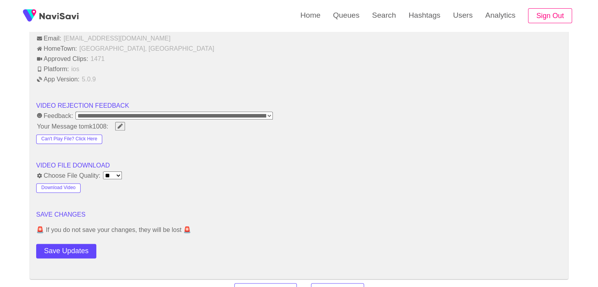
click at [68, 244] on button "Save Updates" at bounding box center [66, 251] width 60 height 15
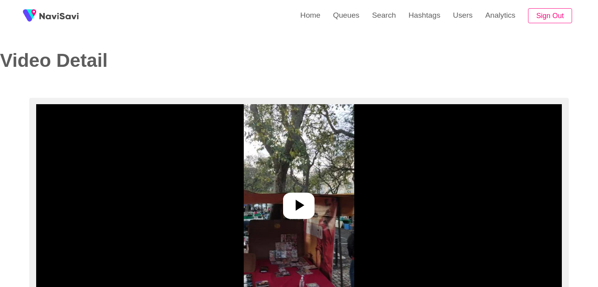
select select "**********"
select select "**"
click at [295, 203] on icon at bounding box center [298, 205] width 19 height 19
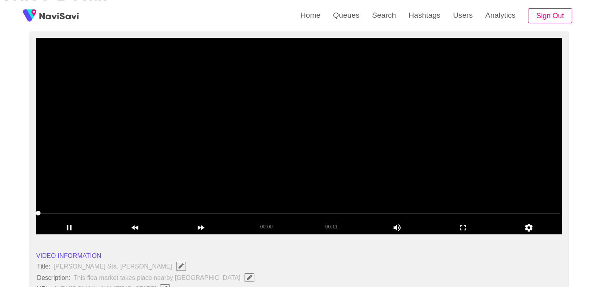
scroll to position [79, 0]
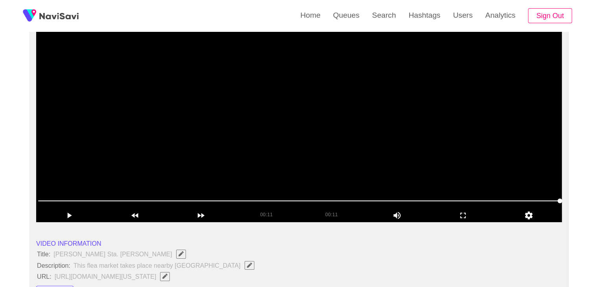
click at [266, 127] on video at bounding box center [299, 124] width 526 height 197
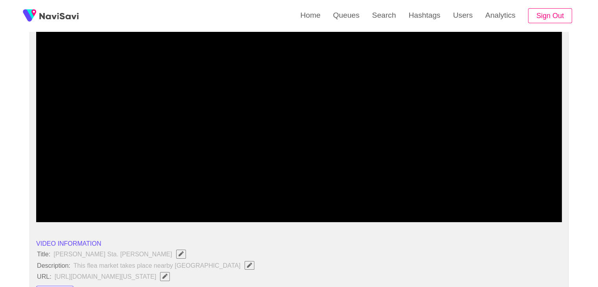
drag, startPoint x: 55, startPoint y: 206, endPoint x: 27, endPoint y: 190, distance: 31.7
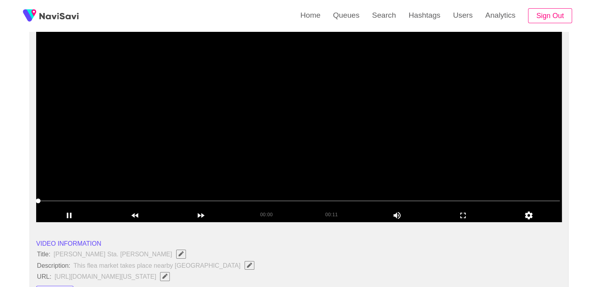
click at [378, 150] on video at bounding box center [299, 124] width 526 height 197
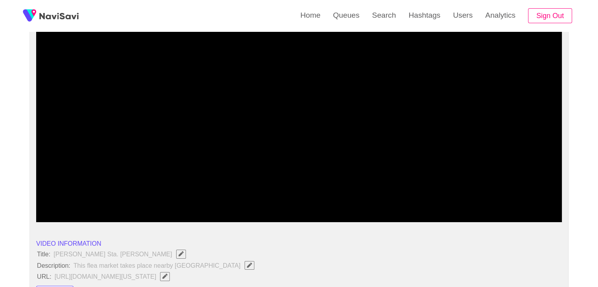
drag, startPoint x: 20, startPoint y: 200, endPoint x: 11, endPoint y: 197, distance: 8.8
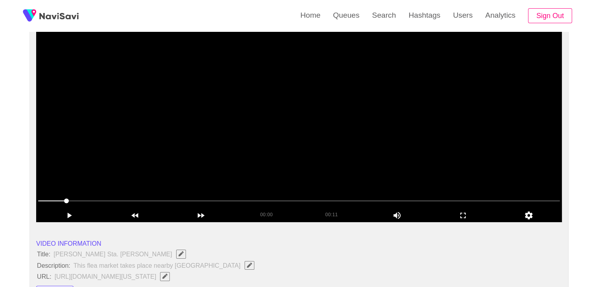
click at [247, 154] on video at bounding box center [299, 124] width 526 height 197
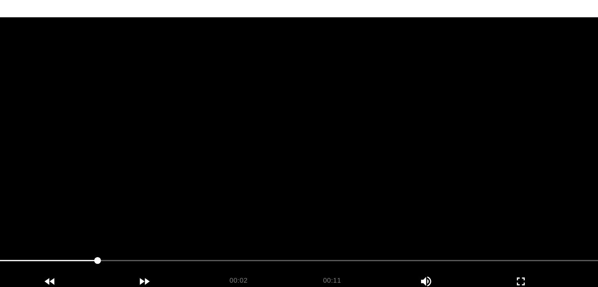
scroll to position [78, 0]
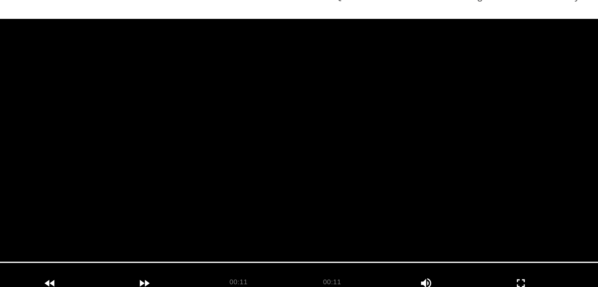
click at [334, 121] on video at bounding box center [299, 124] width 526 height 197
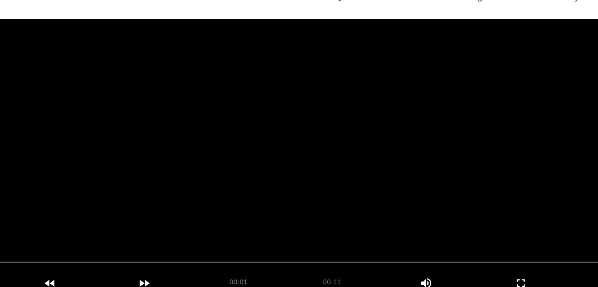
click at [339, 132] on video at bounding box center [299, 124] width 526 height 197
click at [340, 133] on video at bounding box center [299, 124] width 526 height 197
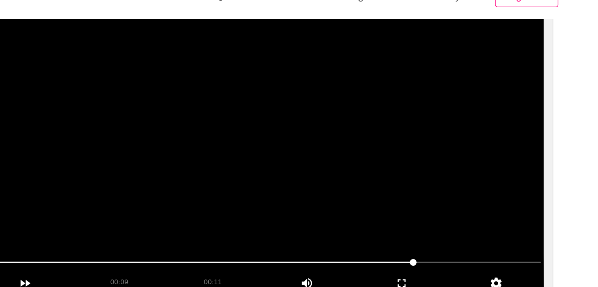
click at [533, 180] on video at bounding box center [299, 124] width 526 height 197
click at [526, 178] on video at bounding box center [299, 124] width 526 height 197
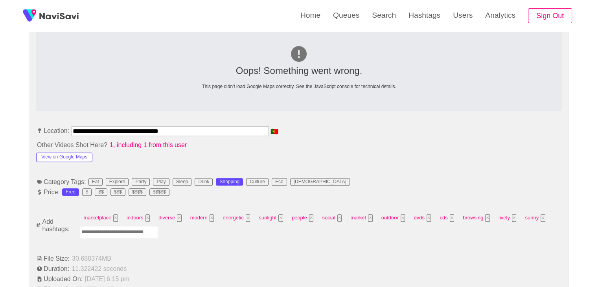
scroll to position [314, 0]
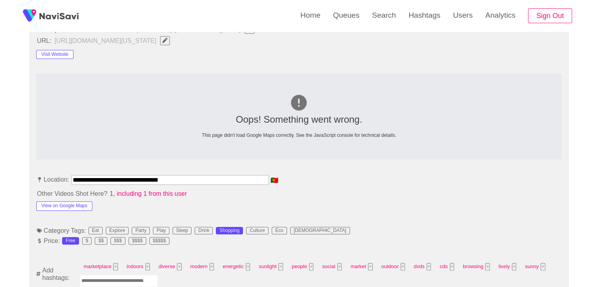
drag, startPoint x: 183, startPoint y: 180, endPoint x: 0, endPoint y: 180, distance: 182.8
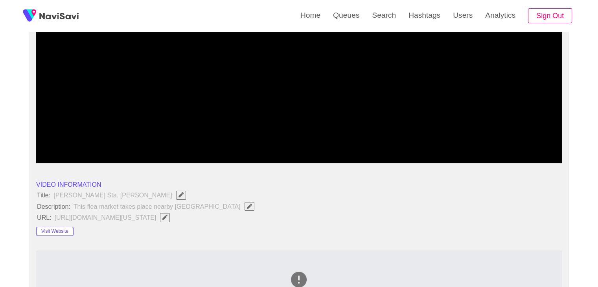
scroll to position [197, 0]
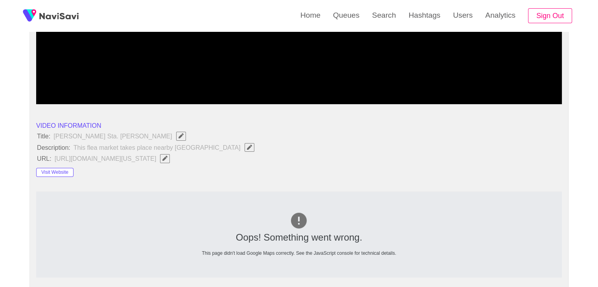
click at [175, 157] on span "https://www.tripadvisor.com/Attraction_Review-g33046-d7176595-Reviews-Mercado_S…" at bounding box center [114, 158] width 121 height 10
click at [167, 156] on icon "Edit Field" at bounding box center [164, 158] width 5 height 5
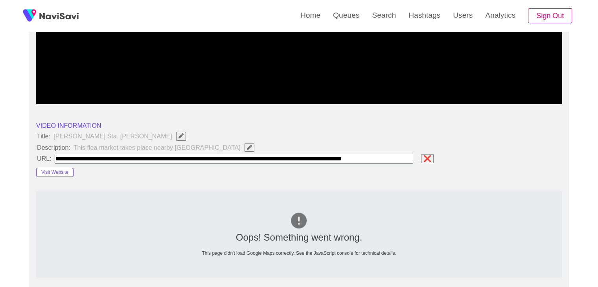
scroll to position [0, 7]
type input "**********"
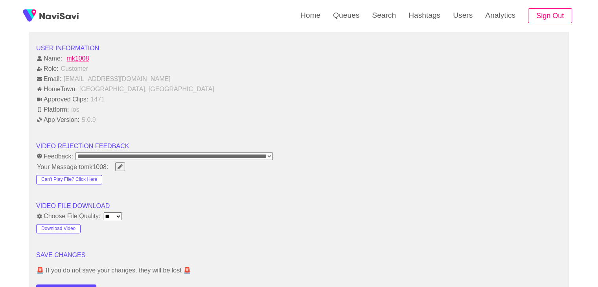
scroll to position [983, 0]
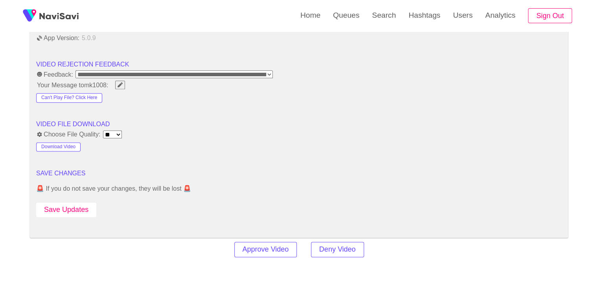
click at [57, 210] on button "Save Updates" at bounding box center [66, 209] width 60 height 15
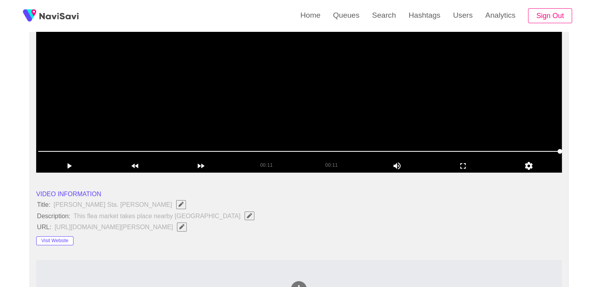
scroll to position [118, 0]
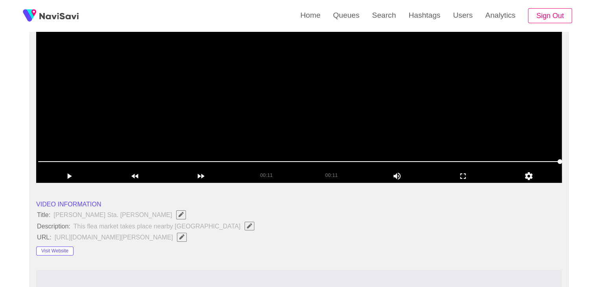
click at [314, 92] on video at bounding box center [299, 84] width 526 height 197
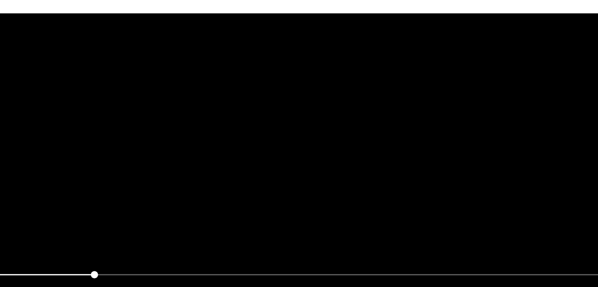
scroll to position [79, 0]
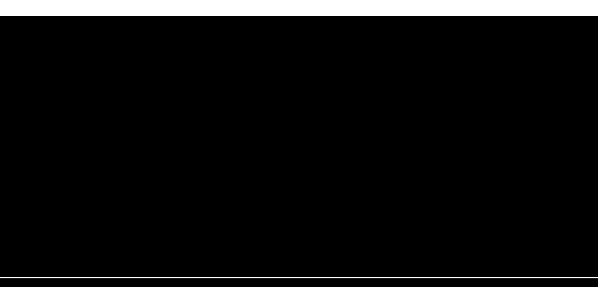
click at [287, 149] on video at bounding box center [299, 124] width 526 height 197
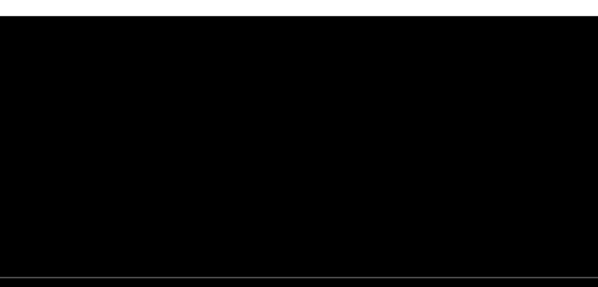
click at [304, 119] on video at bounding box center [299, 124] width 526 height 197
click at [341, 119] on video at bounding box center [299, 124] width 526 height 197
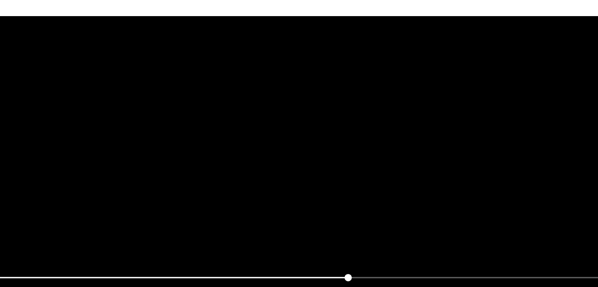
click at [341, 119] on video at bounding box center [299, 124] width 526 height 197
click at [341, 118] on video at bounding box center [299, 124] width 526 height 197
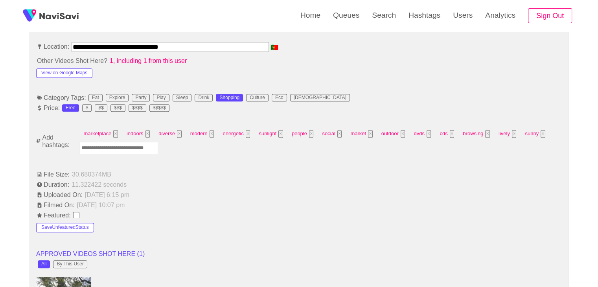
scroll to position [472, 0]
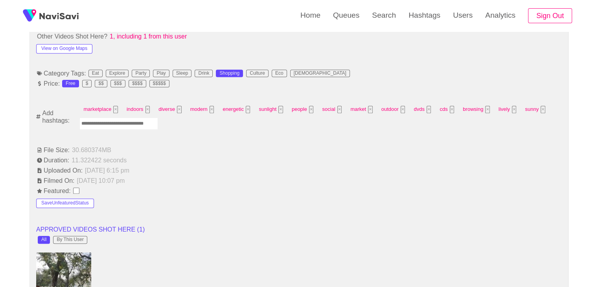
click at [126, 125] on input "Enter tag here and press return" at bounding box center [118, 124] width 79 height 12
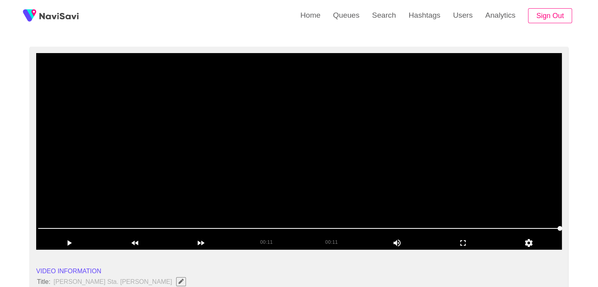
scroll to position [39, 0]
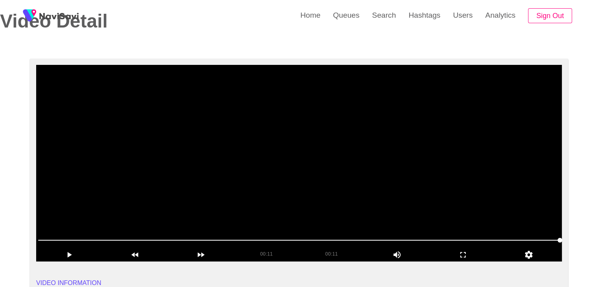
click at [293, 147] on video at bounding box center [299, 163] width 526 height 197
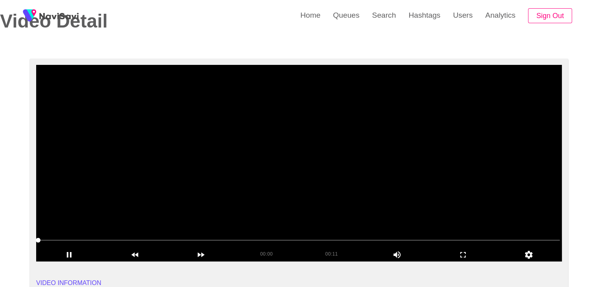
click at [327, 156] on video at bounding box center [299, 163] width 526 height 197
click at [329, 156] on video at bounding box center [299, 163] width 526 height 197
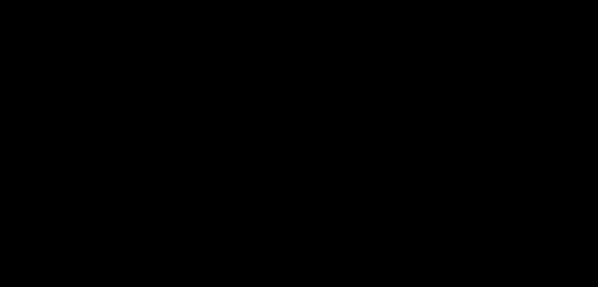
click at [333, 155] on video at bounding box center [299, 163] width 526 height 197
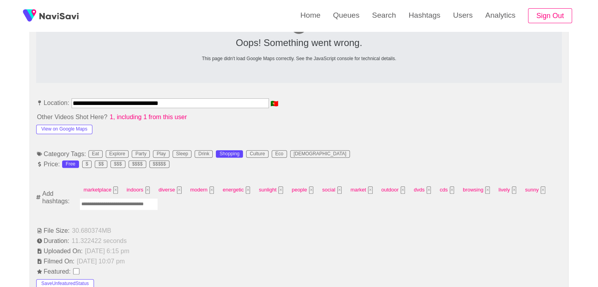
scroll to position [393, 0]
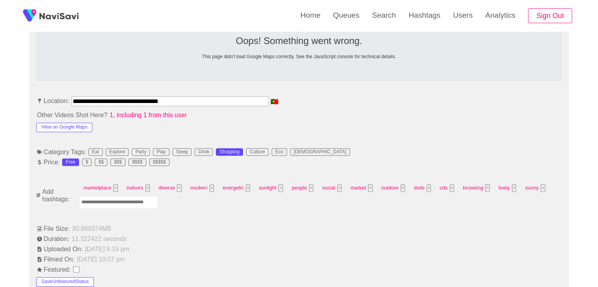
click at [108, 204] on input "Enter tag here and press return" at bounding box center [118, 202] width 79 height 12
type input "*********"
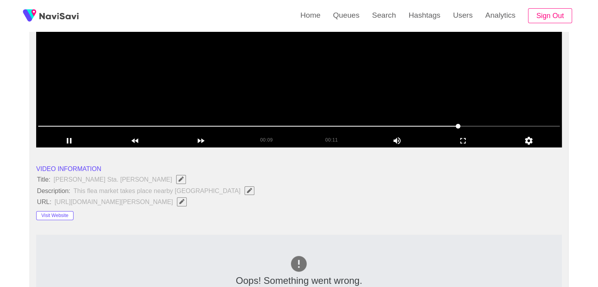
scroll to position [118, 0]
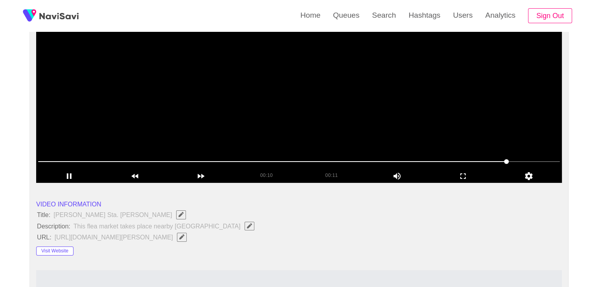
click at [304, 124] on video at bounding box center [299, 84] width 526 height 197
click at [292, 134] on video at bounding box center [299, 84] width 526 height 197
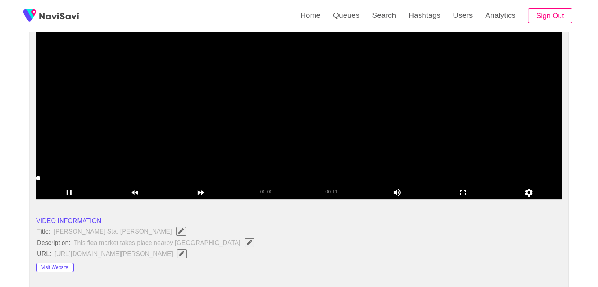
scroll to position [39, 0]
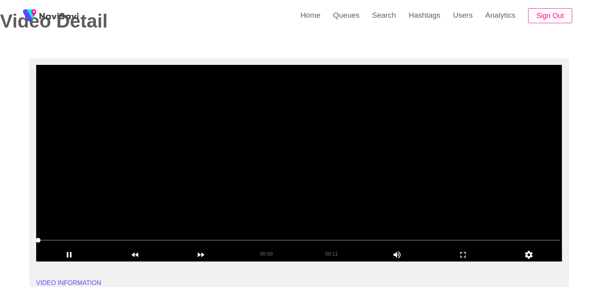
click at [278, 162] on video at bounding box center [299, 163] width 526 height 197
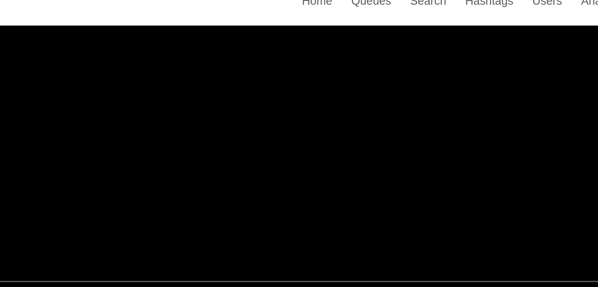
scroll to position [79, 0]
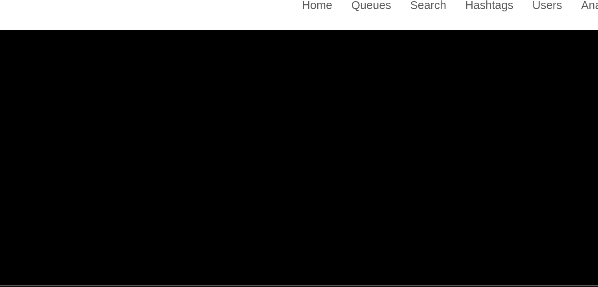
click at [313, 132] on video at bounding box center [299, 124] width 526 height 197
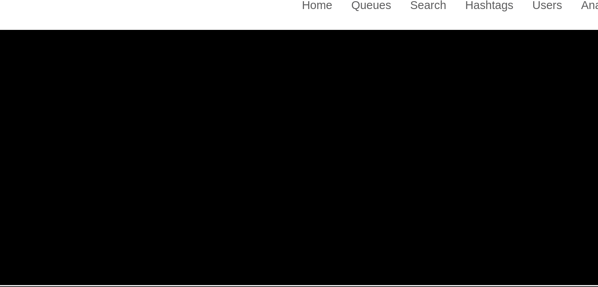
click at [311, 129] on video at bounding box center [299, 124] width 526 height 197
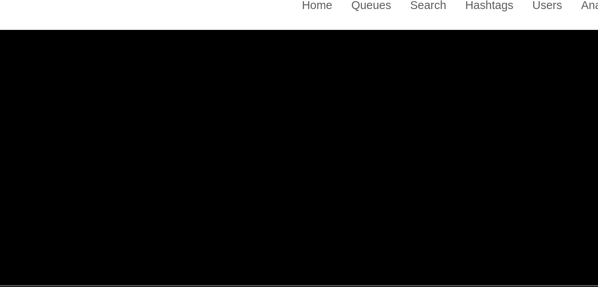
click at [311, 129] on video at bounding box center [299, 124] width 526 height 197
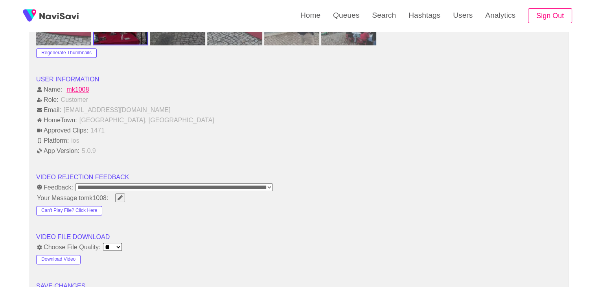
scroll to position [943, 0]
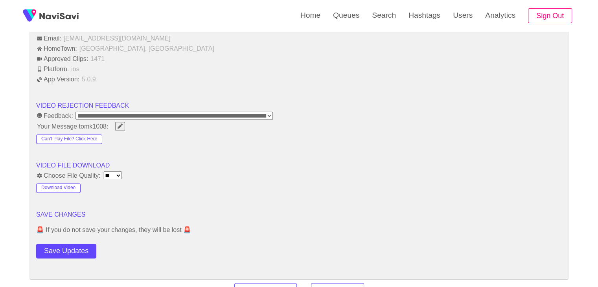
click at [57, 248] on button "Save Updates" at bounding box center [66, 251] width 60 height 15
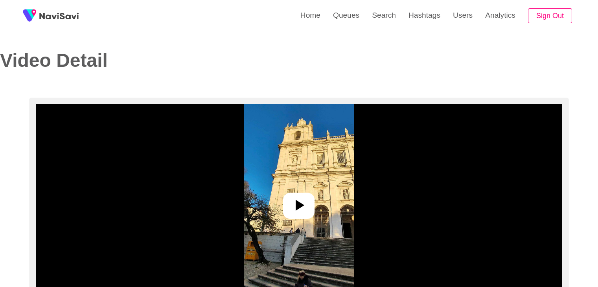
select select "**********"
select select "**"
click at [300, 208] on icon at bounding box center [298, 205] width 19 height 19
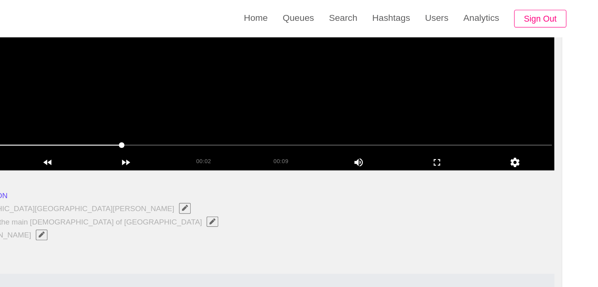
scroll to position [157, 0]
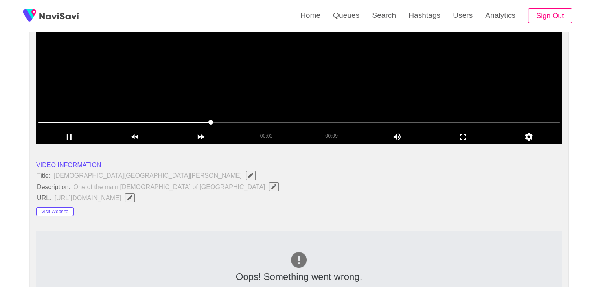
drag, startPoint x: 91, startPoint y: 119, endPoint x: 50, endPoint y: 117, distance: 41.7
click at [50, 117] on span at bounding box center [299, 122] width 522 height 13
click at [287, 88] on video at bounding box center [299, 45] width 526 height 197
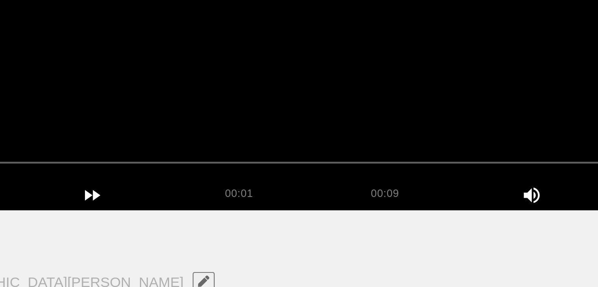
click at [270, 95] on video at bounding box center [299, 45] width 526 height 197
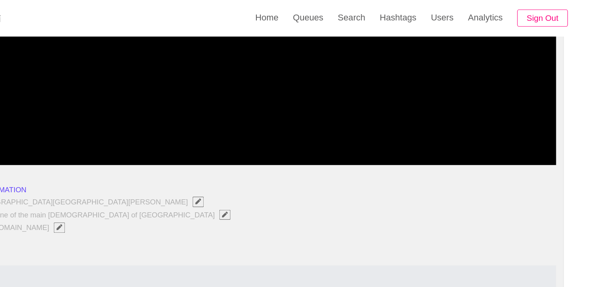
drag, startPoint x: 78, startPoint y: 122, endPoint x: 84, endPoint y: 107, distance: 15.9
click at [78, 113] on div at bounding box center [299, 123] width 528 height 20
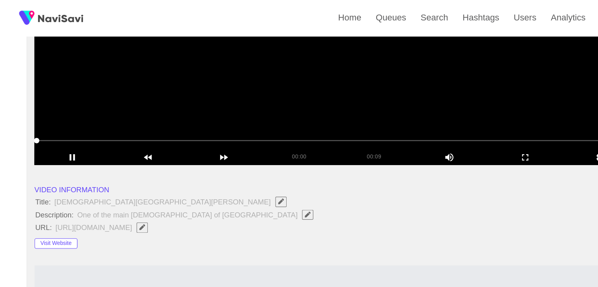
click at [322, 89] on video at bounding box center [299, 45] width 526 height 197
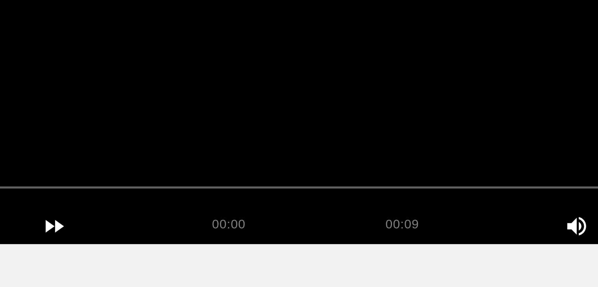
click at [294, 96] on video at bounding box center [299, 45] width 526 height 197
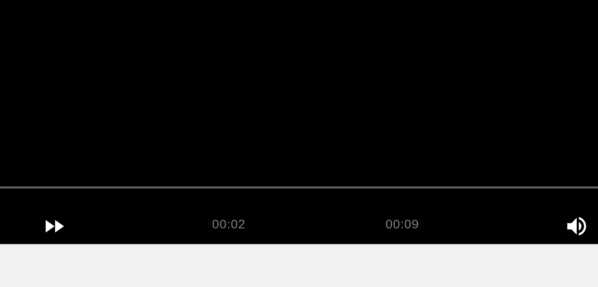
click at [294, 96] on video at bounding box center [299, 45] width 526 height 197
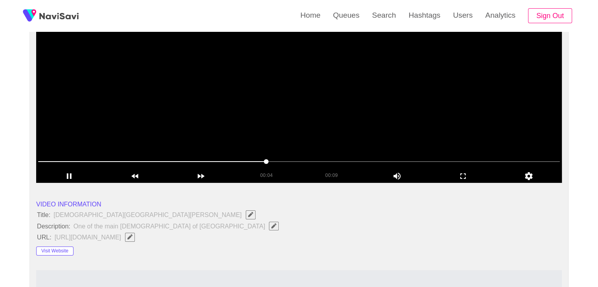
click at [318, 119] on video at bounding box center [299, 84] width 526 height 197
click at [317, 119] on video at bounding box center [299, 84] width 526 height 197
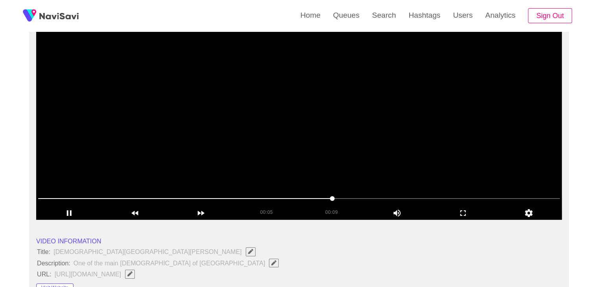
scroll to position [79, 0]
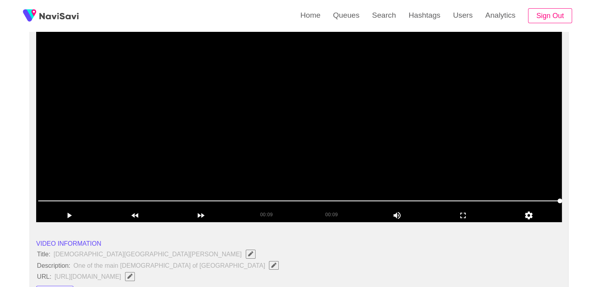
click at [261, 162] on video at bounding box center [299, 124] width 526 height 197
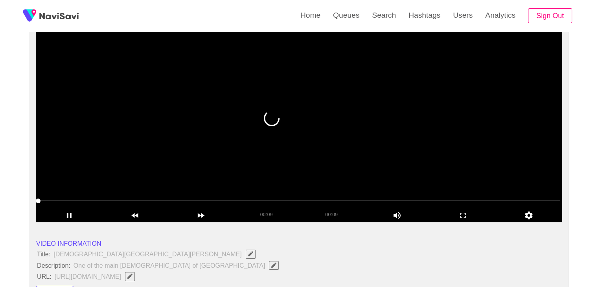
click at [241, 155] on video at bounding box center [299, 124] width 526 height 197
click at [276, 154] on video at bounding box center [299, 124] width 526 height 197
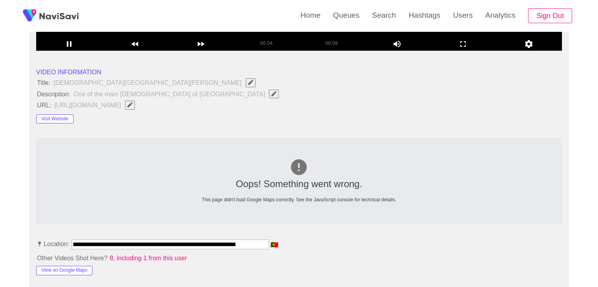
scroll to position [275, 0]
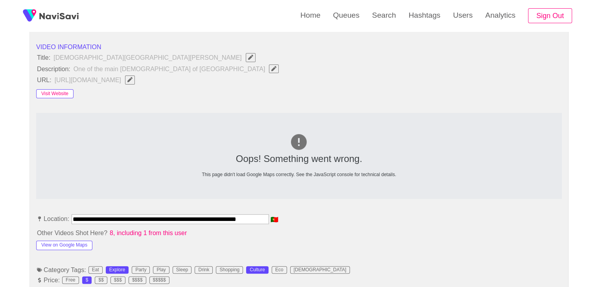
click at [66, 93] on button "Visit Website" at bounding box center [54, 93] width 37 height 9
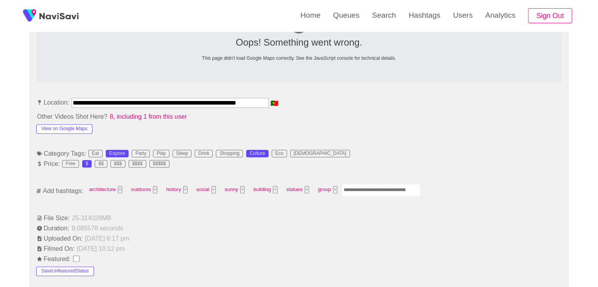
scroll to position [393, 0]
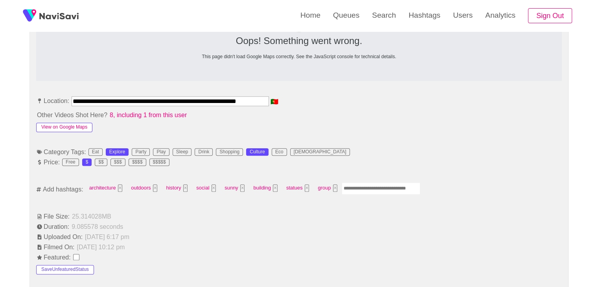
click at [77, 128] on button "View on Google Maps" at bounding box center [64, 127] width 56 height 9
click at [375, 186] on input "Enter tag here and press return" at bounding box center [381, 188] width 79 height 12
type input "******"
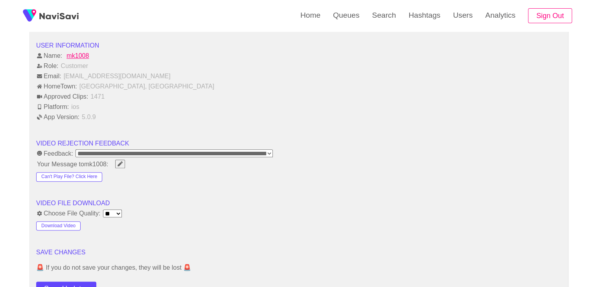
scroll to position [983, 0]
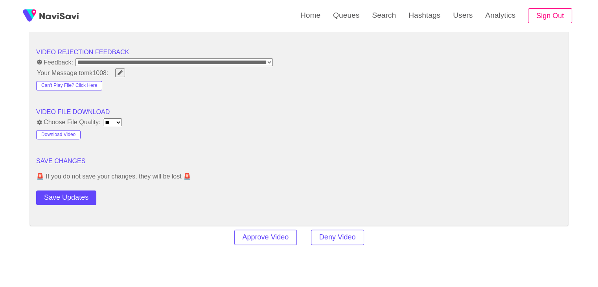
click at [83, 198] on button "Save Updates" at bounding box center [66, 197] width 60 height 15
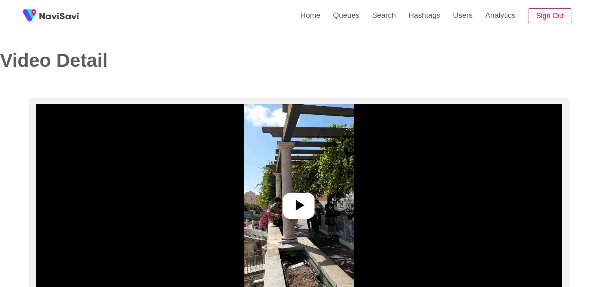
select select "**********"
select select "**"
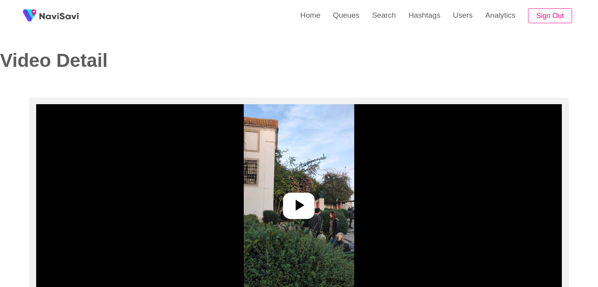
select select "**********"
select select "**"
click at [307, 198] on icon at bounding box center [298, 205] width 19 height 19
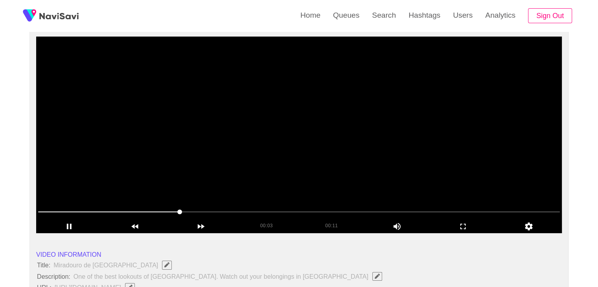
scroll to position [79, 0]
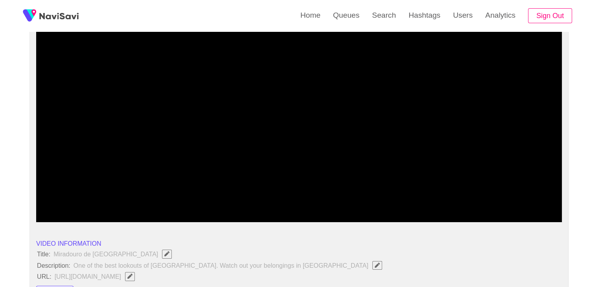
drag, startPoint x: 92, startPoint y: 196, endPoint x: 28, endPoint y: 190, distance: 64.7
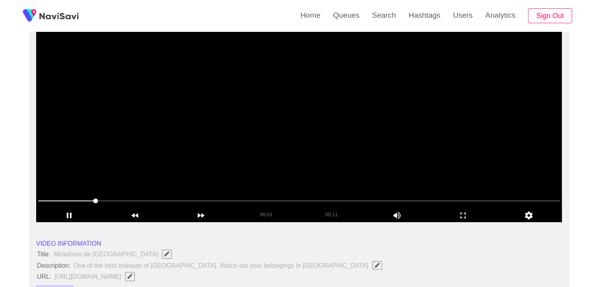
drag, startPoint x: 72, startPoint y: 198, endPoint x: 108, endPoint y: 181, distance: 39.6
click at [331, 144] on video at bounding box center [299, 124] width 526 height 197
click at [466, 217] on icon "add" at bounding box center [462, 215] width 65 height 9
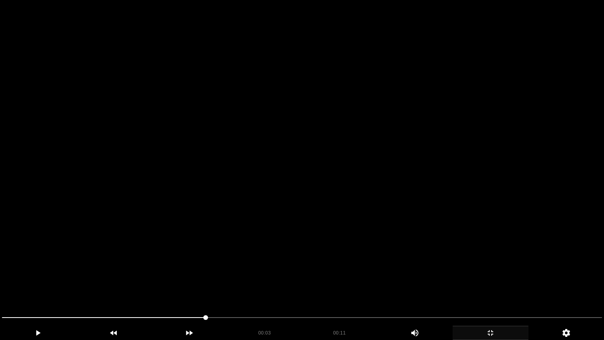
click at [497, 287] on div "add" at bounding box center [490, 332] width 76 height 14
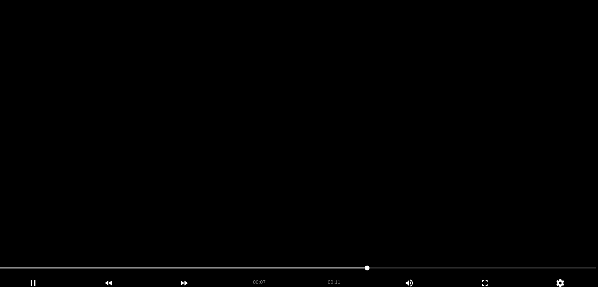
scroll to position [77, 0]
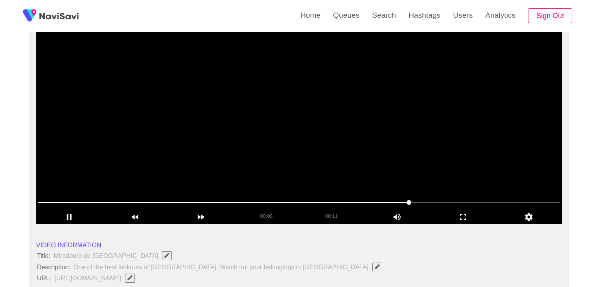
drag, startPoint x: 39, startPoint y: 197, endPoint x: 60, endPoint y: 193, distance: 21.9
click at [38, 197] on span at bounding box center [299, 202] width 522 height 13
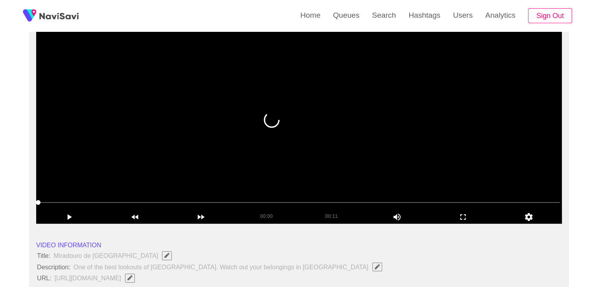
click at [306, 129] on video at bounding box center [299, 125] width 526 height 197
click at [166, 154] on video at bounding box center [299, 125] width 526 height 197
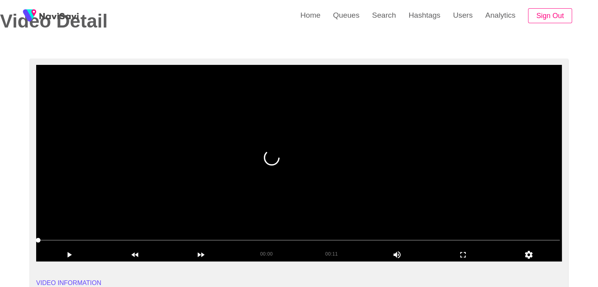
scroll to position [38, 0]
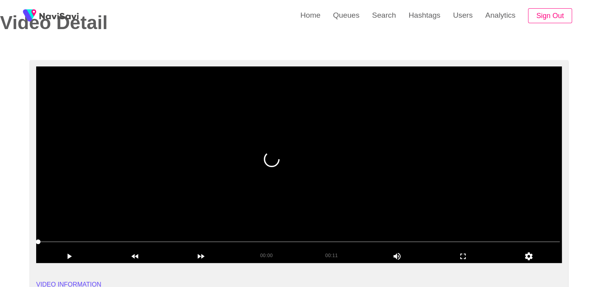
click at [118, 198] on video at bounding box center [299, 164] width 526 height 197
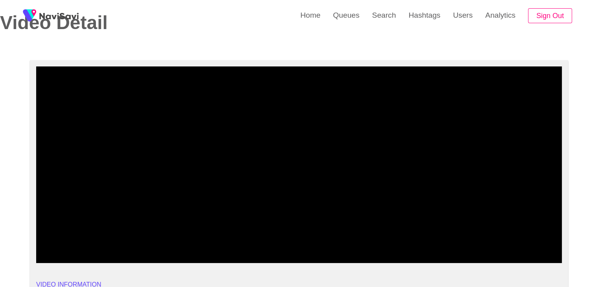
drag, startPoint x: 0, startPoint y: 245, endPoint x: 11, endPoint y: 244, distance: 11.1
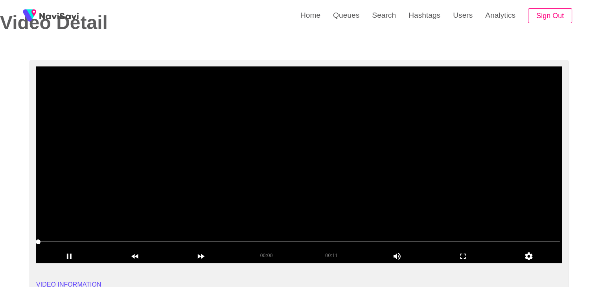
click at [359, 138] on video at bounding box center [299, 164] width 526 height 197
click at [368, 137] on video at bounding box center [299, 164] width 526 height 197
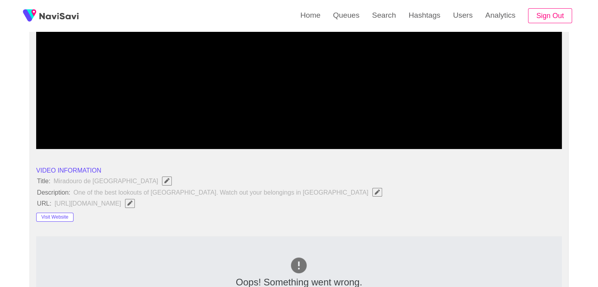
scroll to position [156, 0]
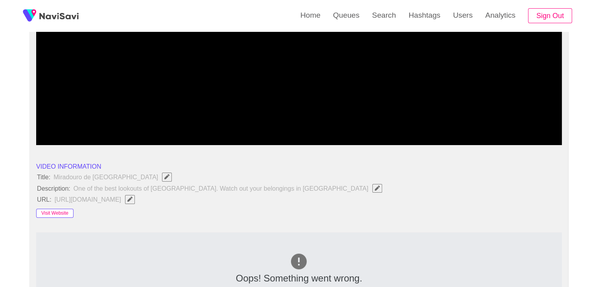
click at [64, 213] on button "Visit Website" at bounding box center [54, 213] width 37 height 9
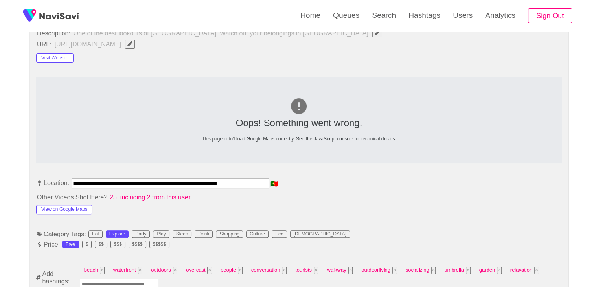
scroll to position [352, 0]
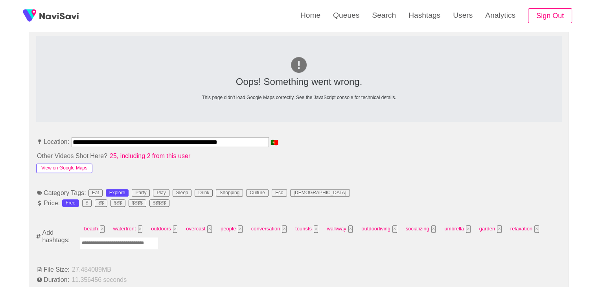
click at [58, 168] on button "View on Google Maps" at bounding box center [64, 168] width 56 height 9
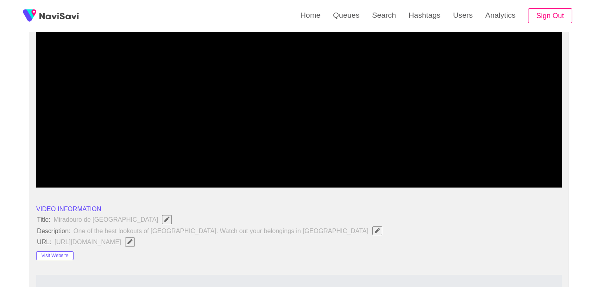
scroll to position [77, 0]
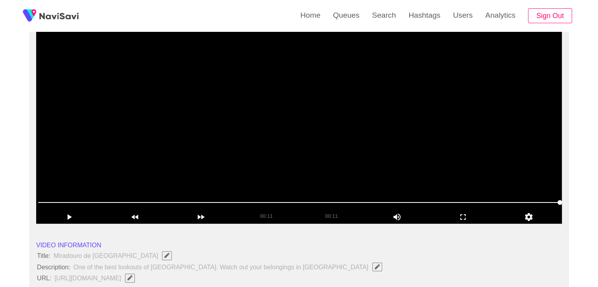
click at [234, 116] on video at bounding box center [299, 125] width 526 height 197
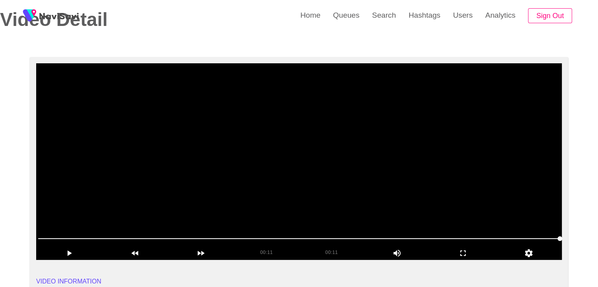
scroll to position [38, 0]
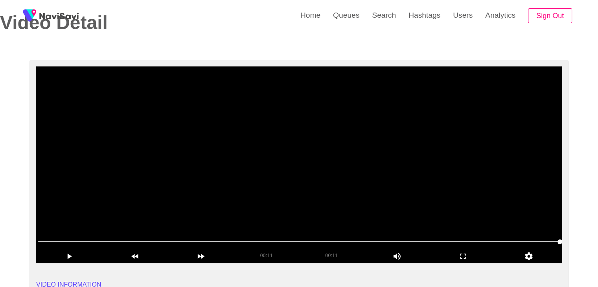
click at [250, 166] on video at bounding box center [299, 164] width 526 height 197
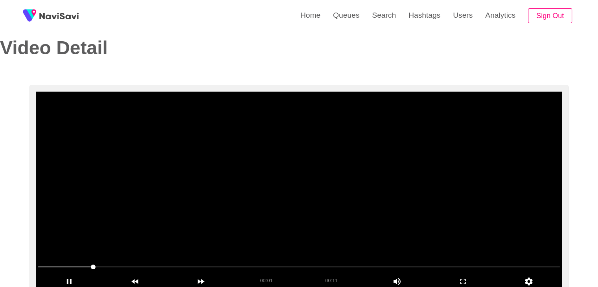
scroll to position [0, 0]
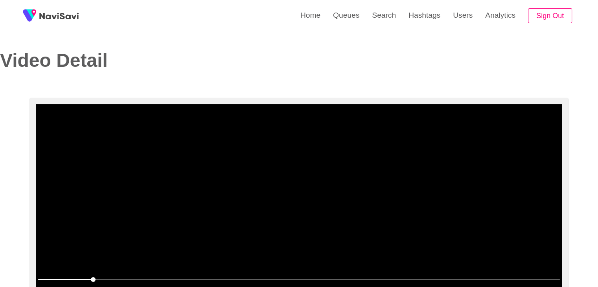
click at [251, 201] on video at bounding box center [299, 202] width 526 height 197
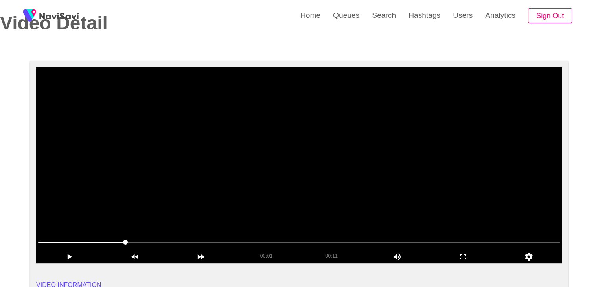
scroll to position [39, 0]
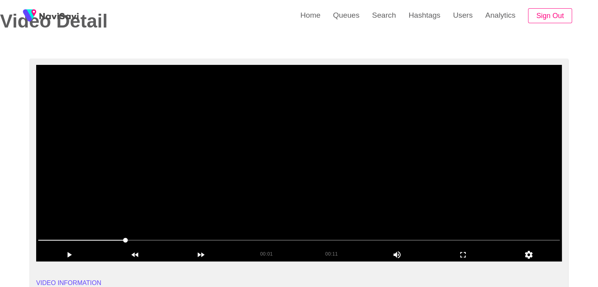
drag, startPoint x: 0, startPoint y: 239, endPoint x: 37, endPoint y: 227, distance: 38.3
click at [322, 191] on video at bounding box center [299, 163] width 526 height 197
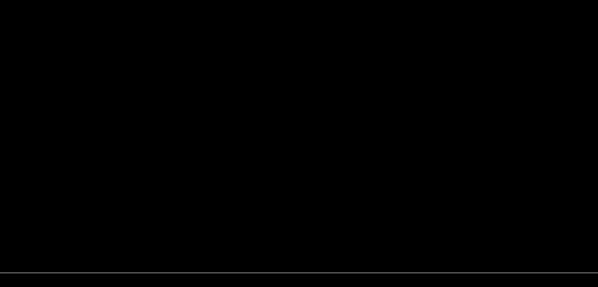
scroll to position [38, 0]
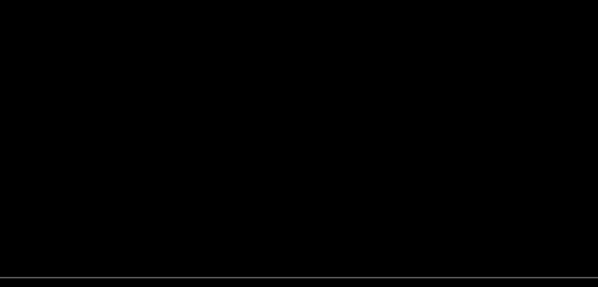
click at [331, 187] on video at bounding box center [299, 164] width 526 height 197
click at [331, 186] on video at bounding box center [299, 164] width 526 height 197
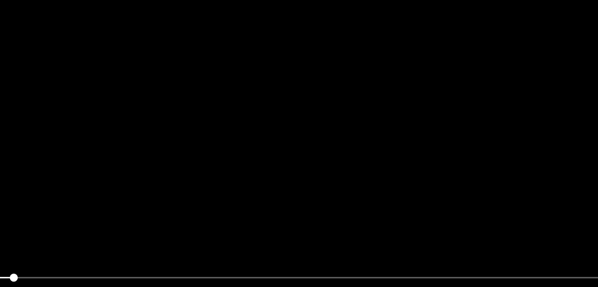
click at [331, 186] on video at bounding box center [299, 164] width 526 height 197
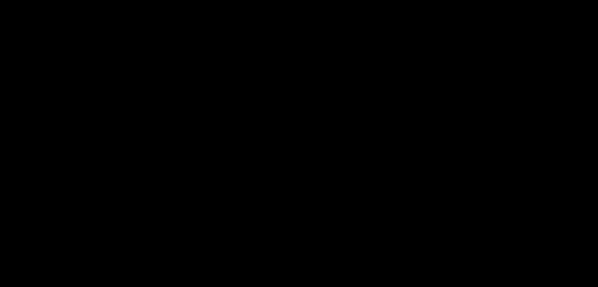
click at [331, 187] on video at bounding box center [299, 164] width 526 height 197
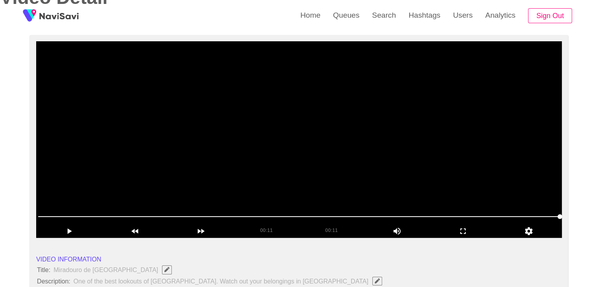
scroll to position [79, 0]
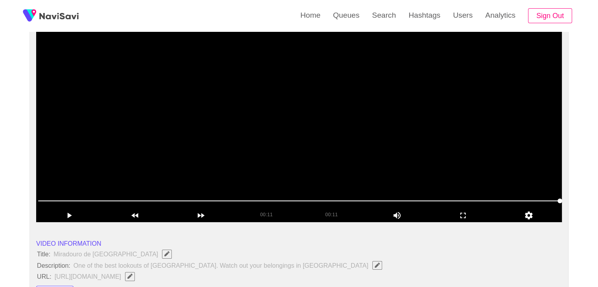
click at [332, 155] on video at bounding box center [299, 124] width 526 height 197
click at [216, 109] on video at bounding box center [299, 124] width 526 height 197
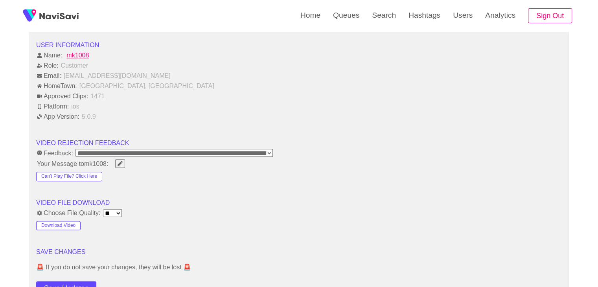
scroll to position [1061, 0]
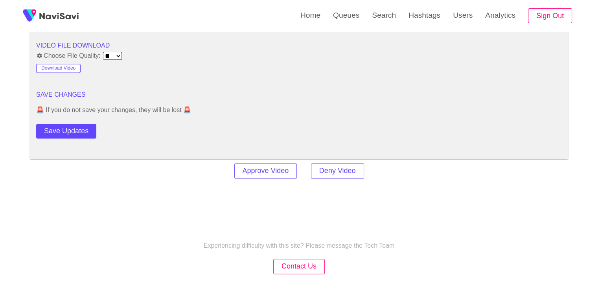
click at [82, 128] on button "Save Updates" at bounding box center [66, 131] width 60 height 15
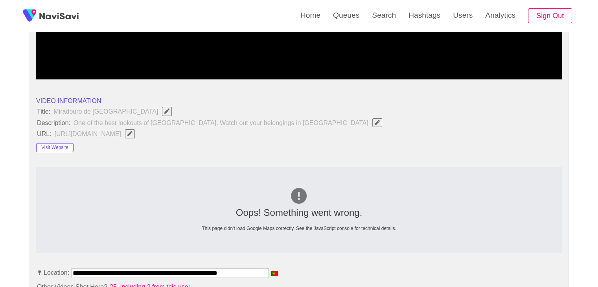
scroll to position [354, 0]
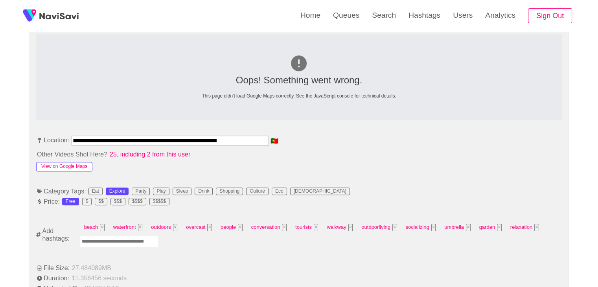
click at [75, 168] on button "View on Google Maps" at bounding box center [64, 166] width 56 height 9
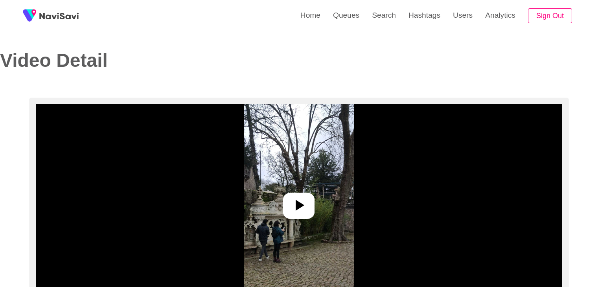
select select "**********"
select select "****"
click at [312, 183] on img at bounding box center [299, 202] width 110 height 197
